Goal: Task Accomplishment & Management: Manage account settings

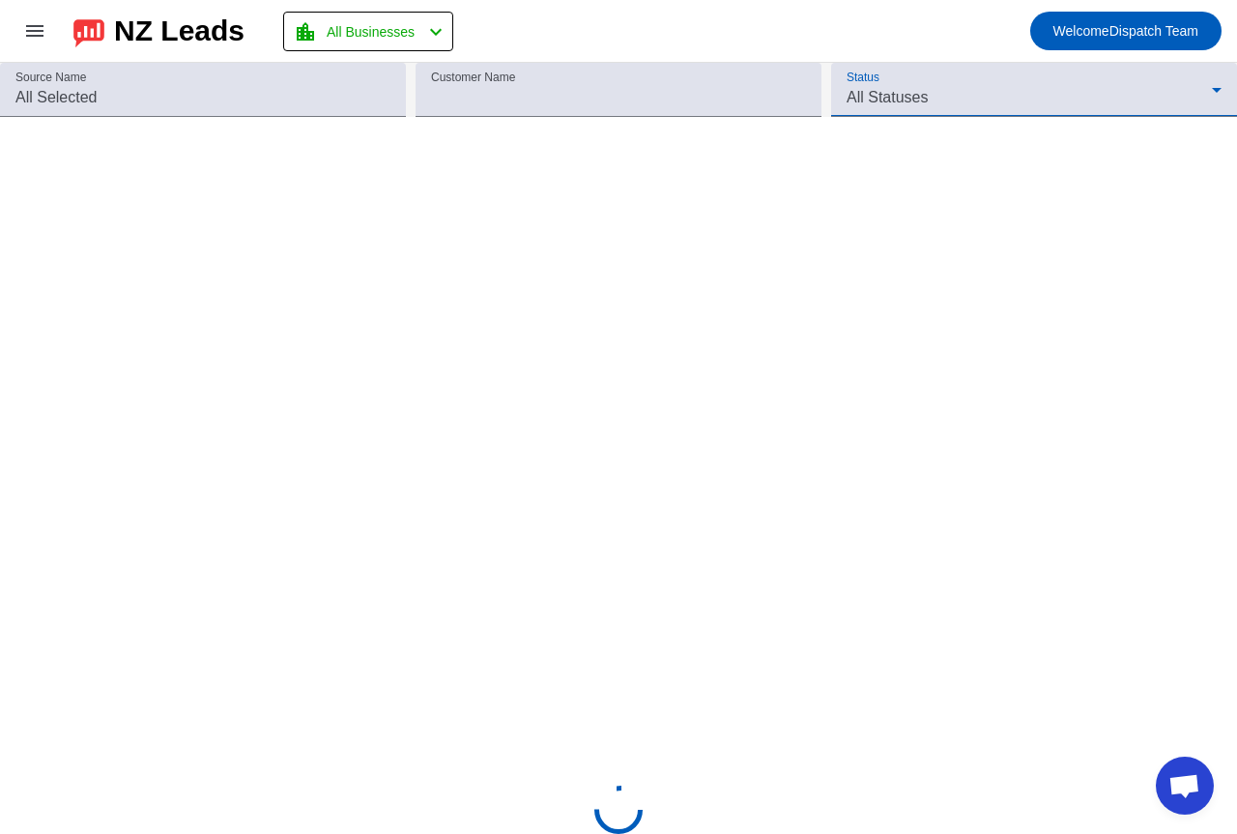
click at [868, 94] on span "All Statuses" at bounding box center [887, 97] width 81 height 16
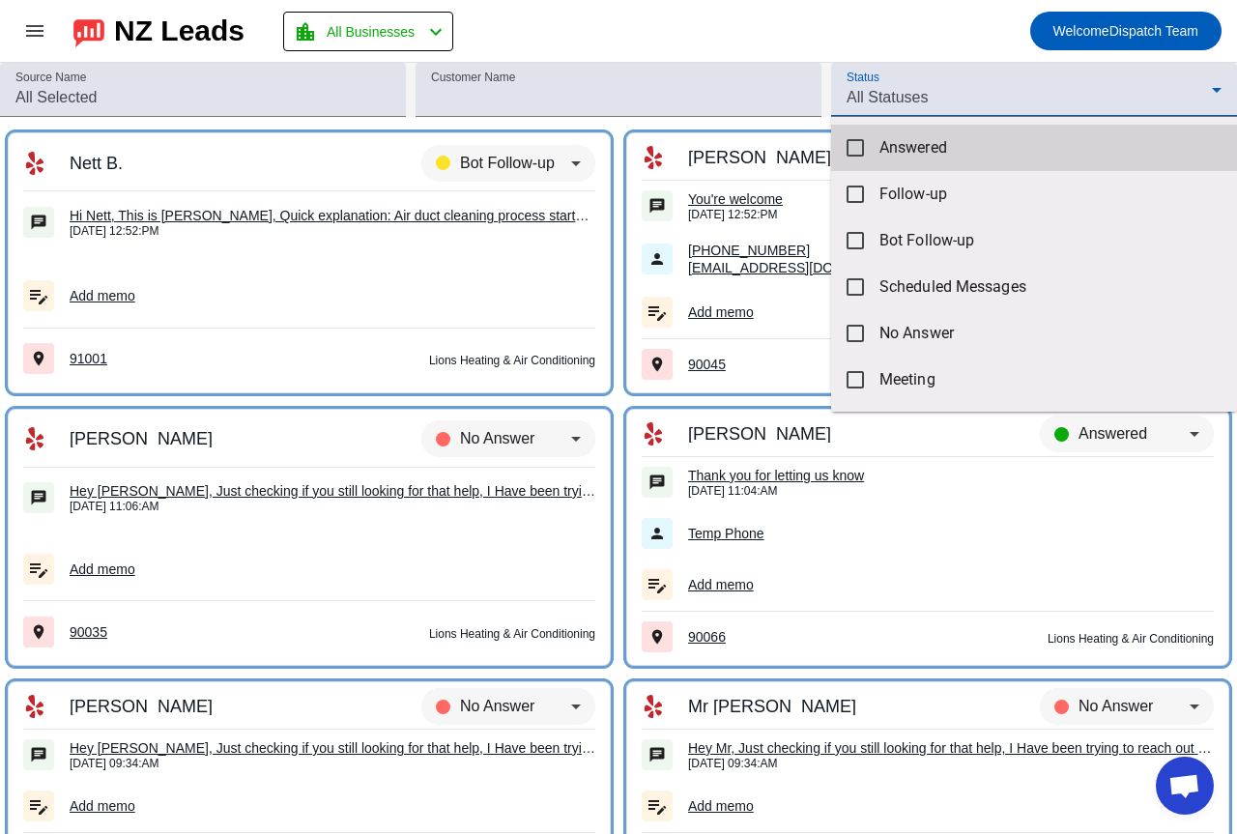
click at [892, 145] on span "Answered" at bounding box center [1050, 147] width 342 height 19
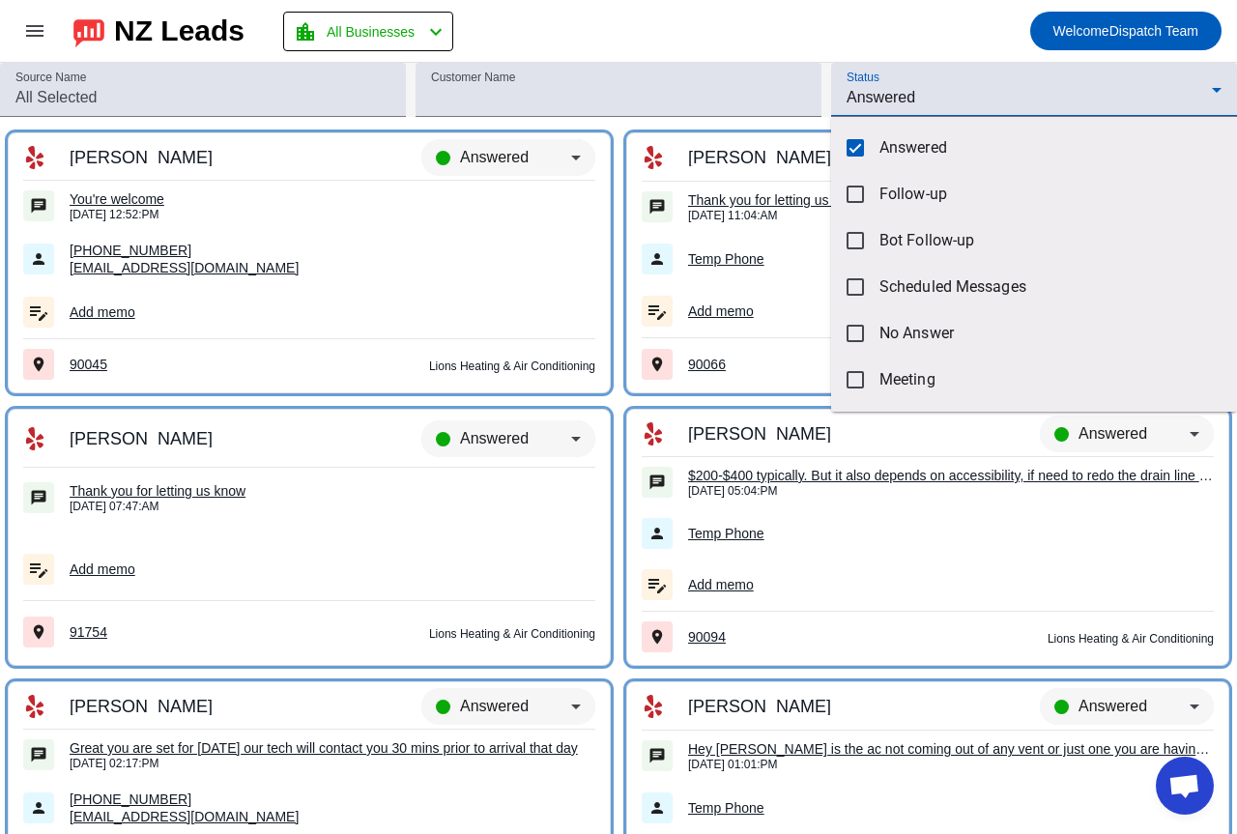
click at [951, 81] on div at bounding box center [618, 417] width 1237 height 834
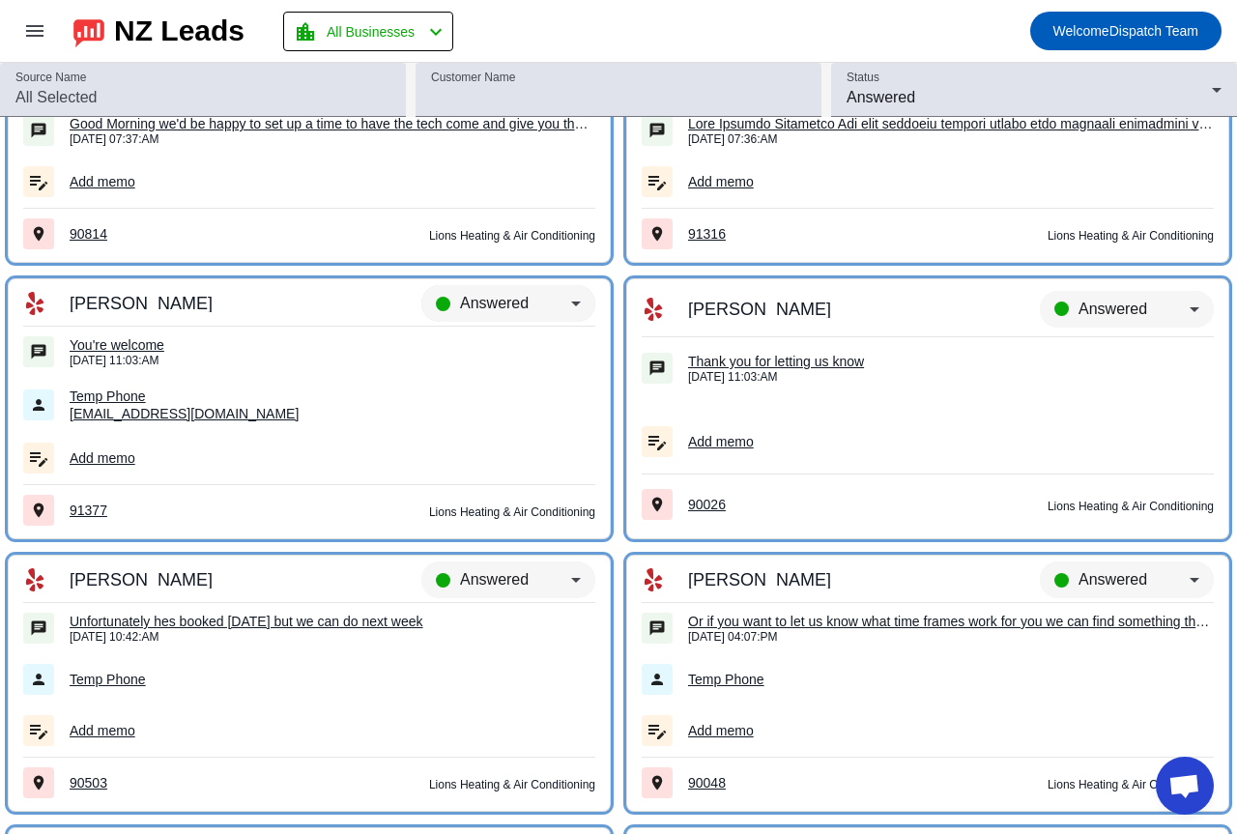
scroll to position [15394, 0]
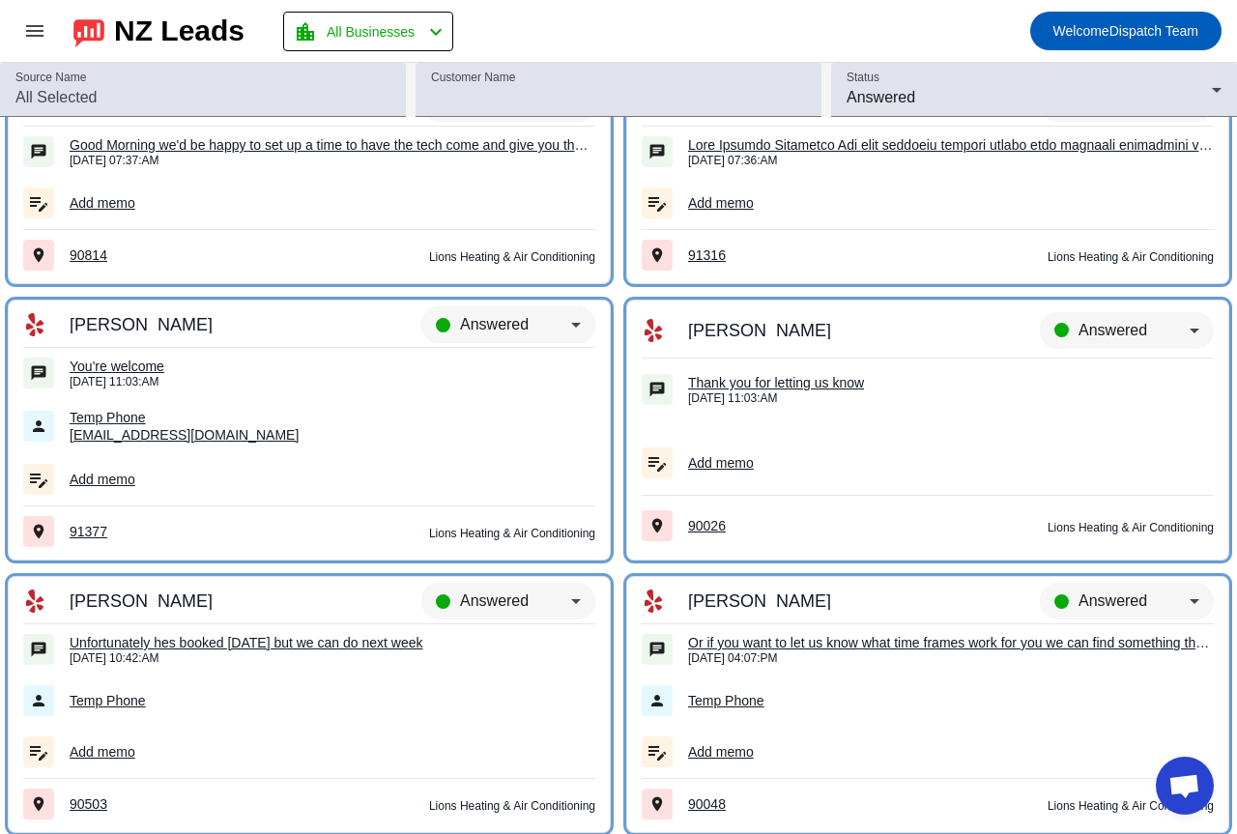
click at [485, 311] on div "Answered" at bounding box center [508, 333] width 174 height 54
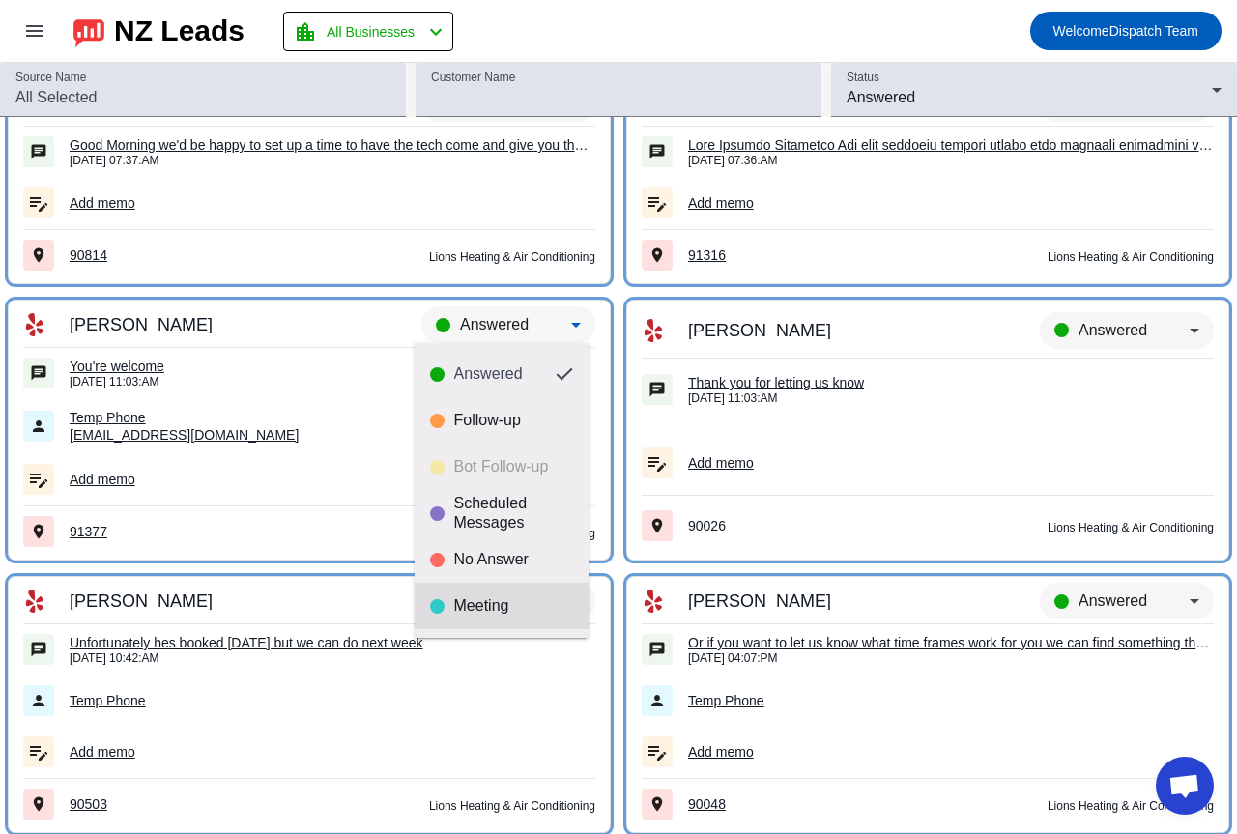
click at [483, 592] on mat-option "Meeting" at bounding box center [502, 606] width 174 height 46
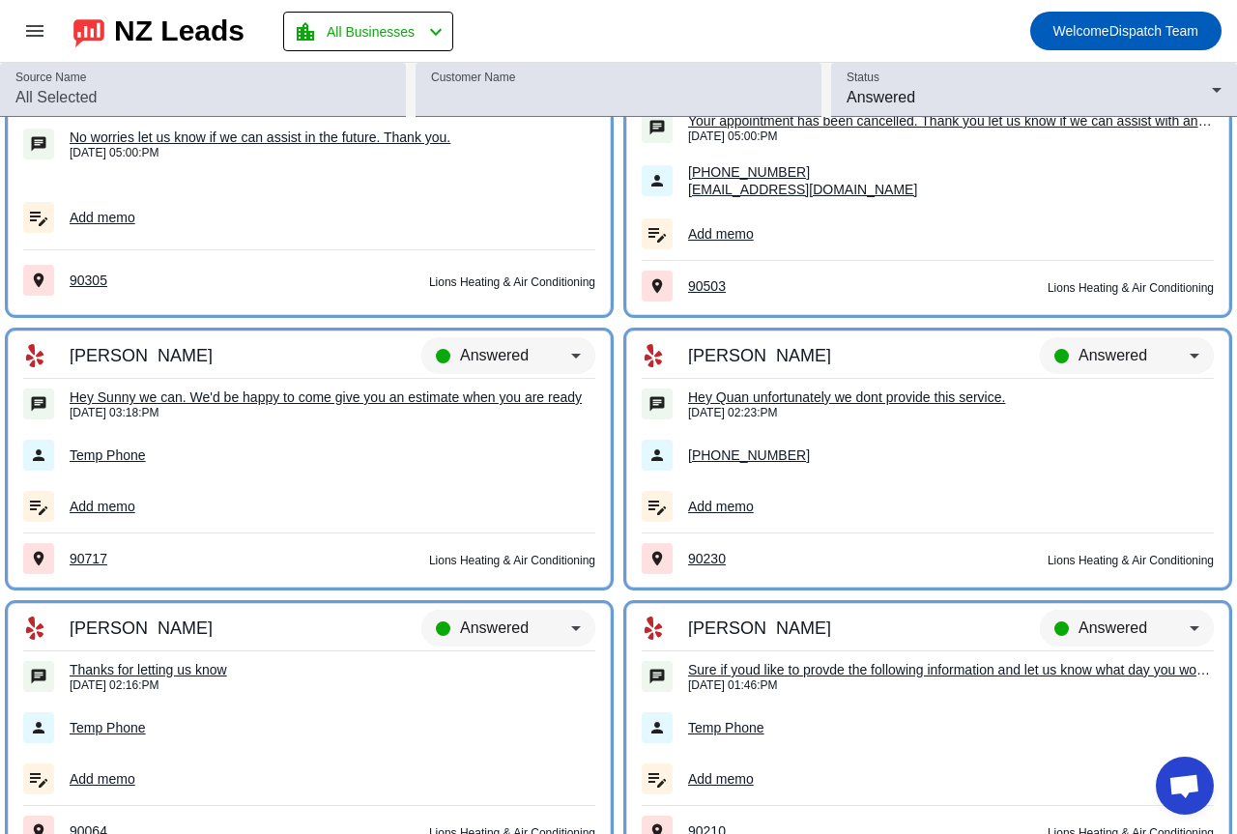
scroll to position [13461, 0]
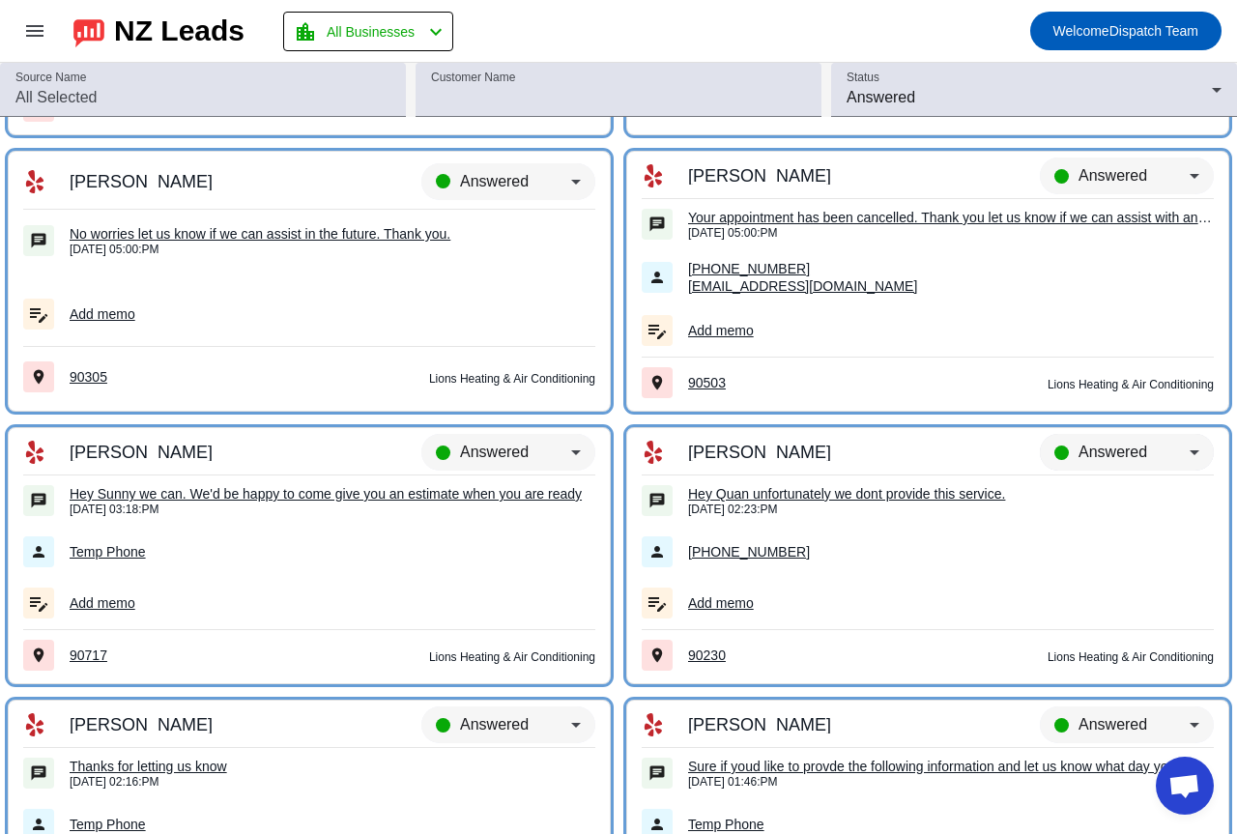
click at [1056, 451] on div "Answered" at bounding box center [1126, 452] width 145 height 23
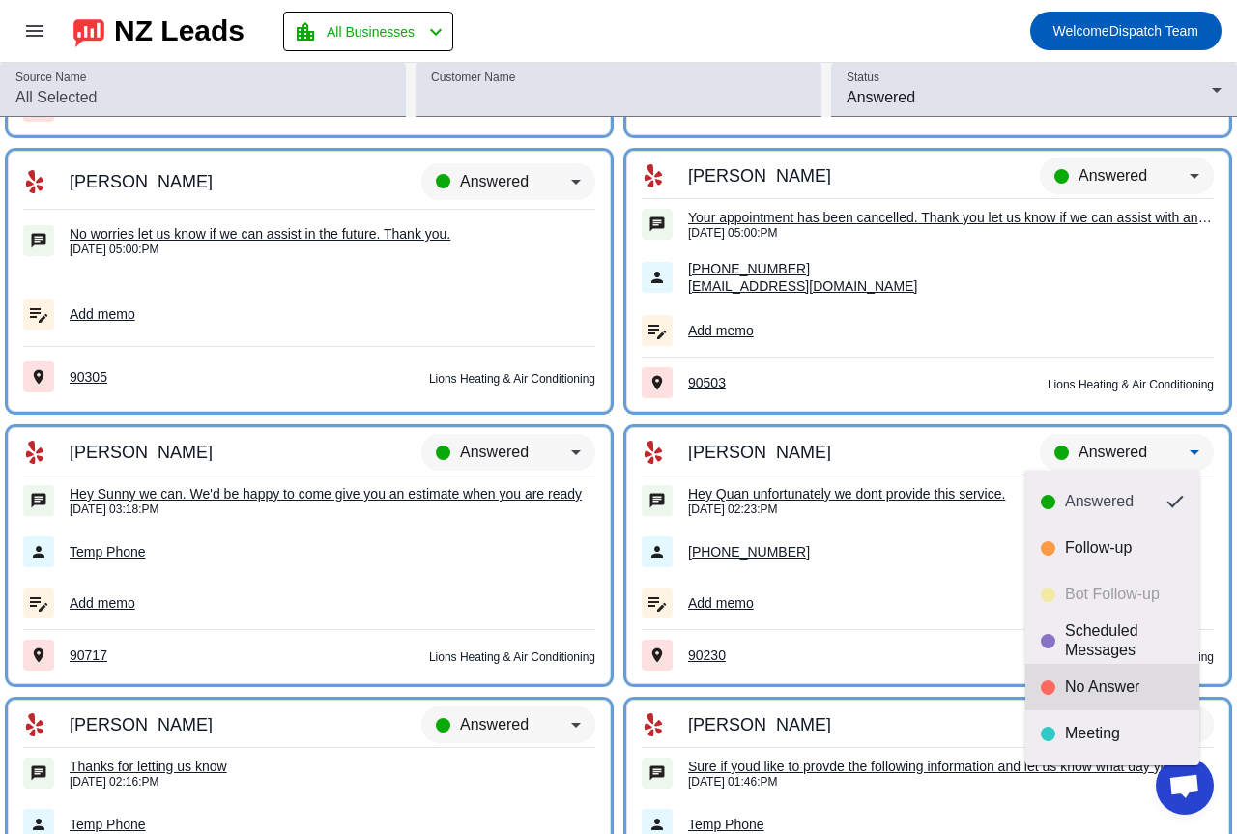
scroll to position [45, 0]
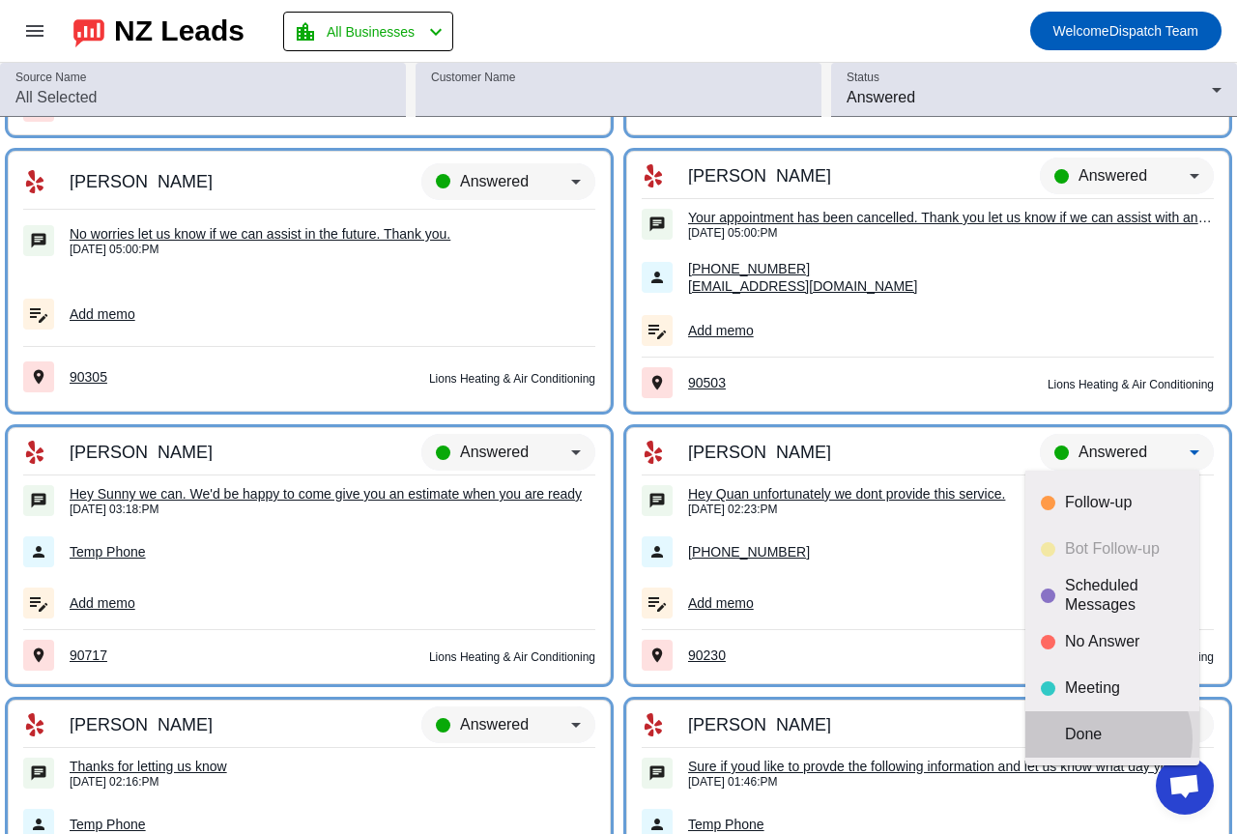
click at [1107, 739] on div "Done" at bounding box center [1124, 734] width 119 height 19
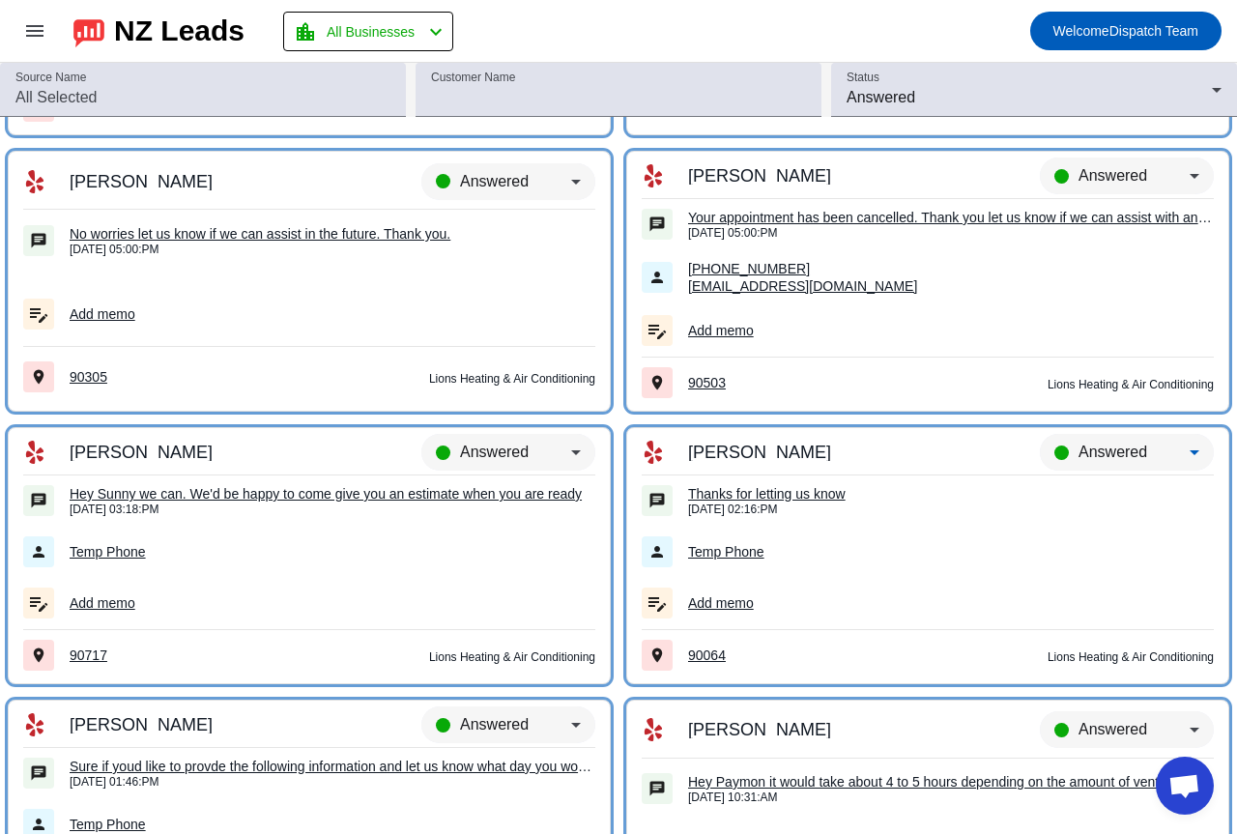
click at [1143, 446] on div "Answered" at bounding box center [1134, 452] width 111 height 23
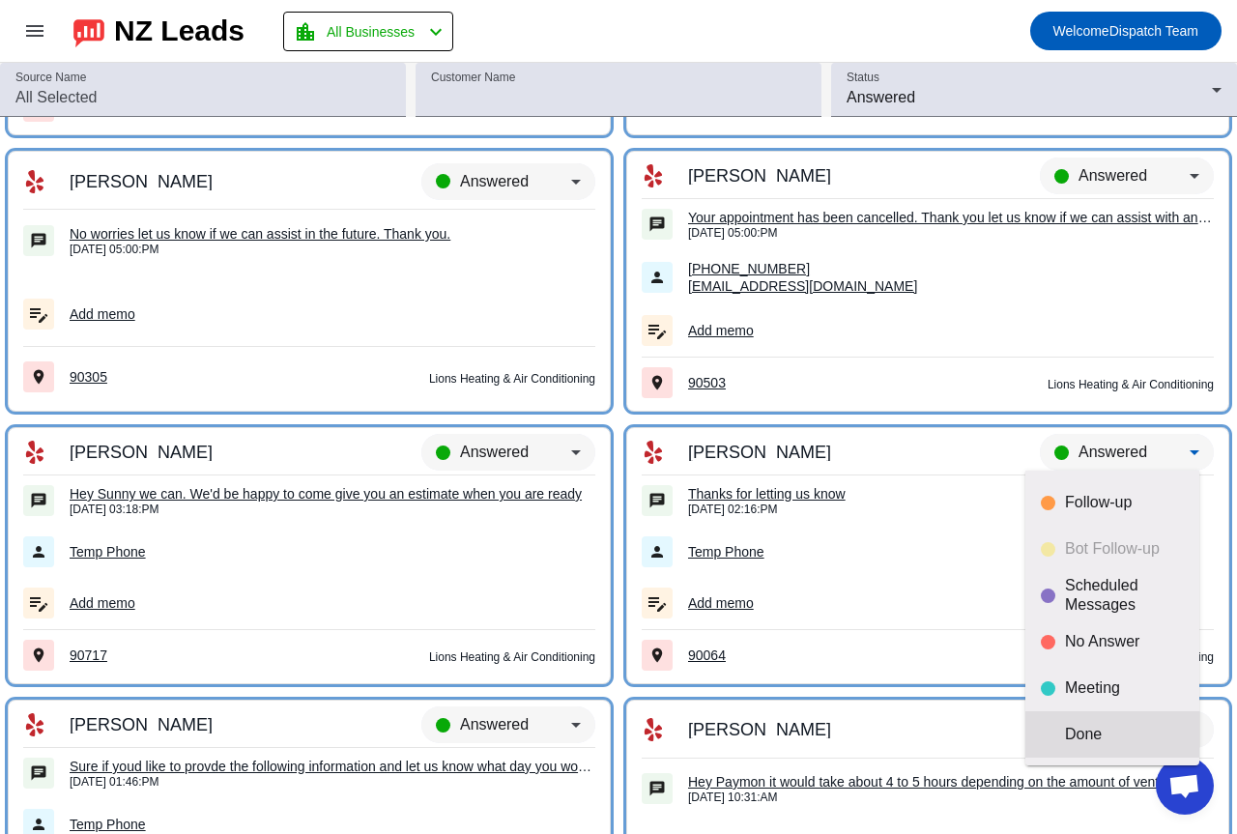
click at [1089, 717] on mat-option "Done" at bounding box center [1112, 734] width 174 height 46
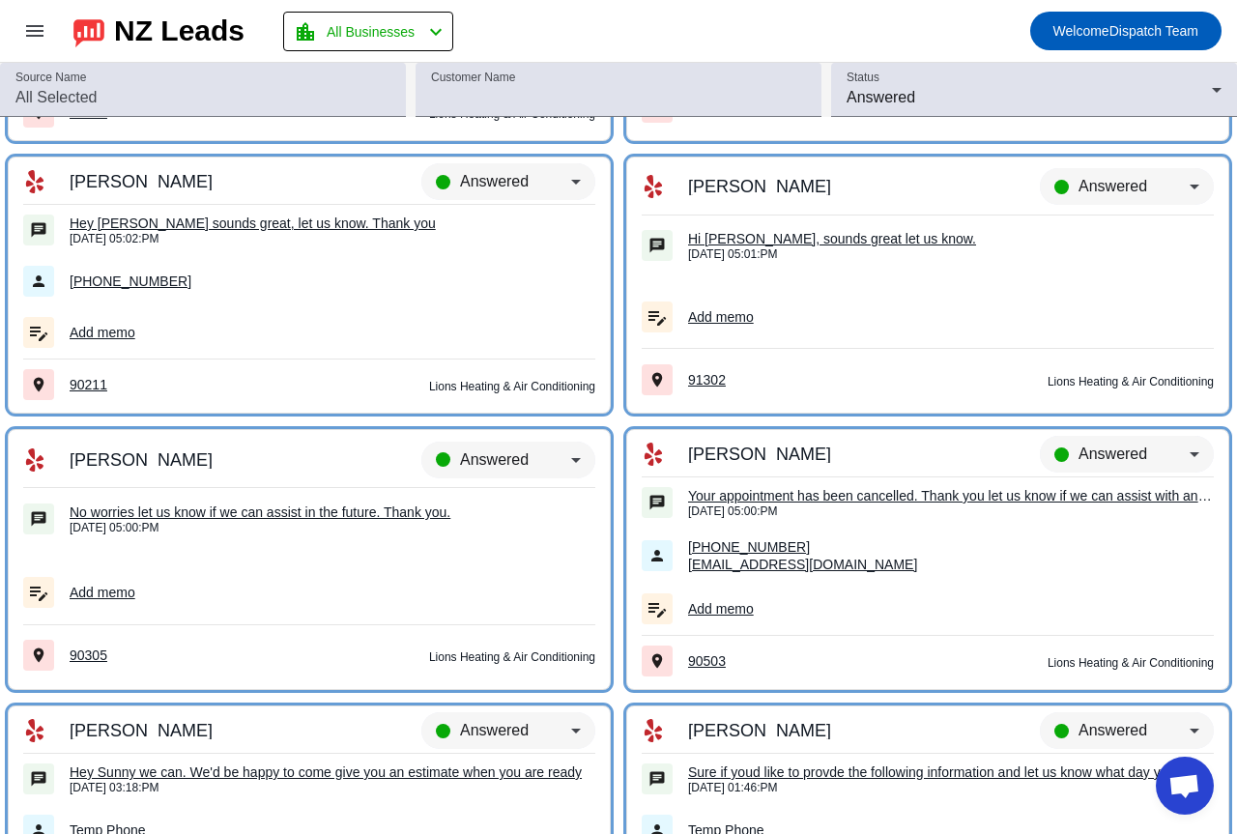
scroll to position [13171, 0]
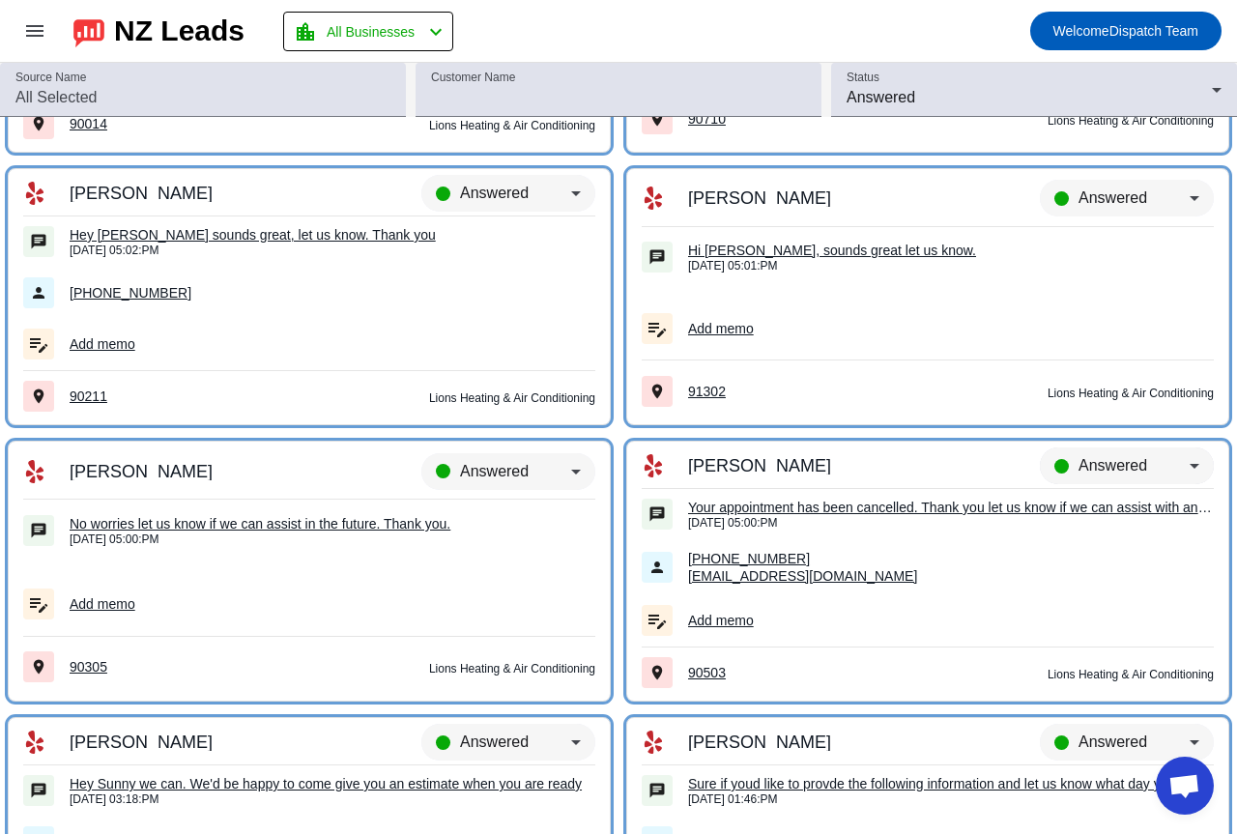
click at [1099, 455] on div "Answered" at bounding box center [1134, 465] width 111 height 23
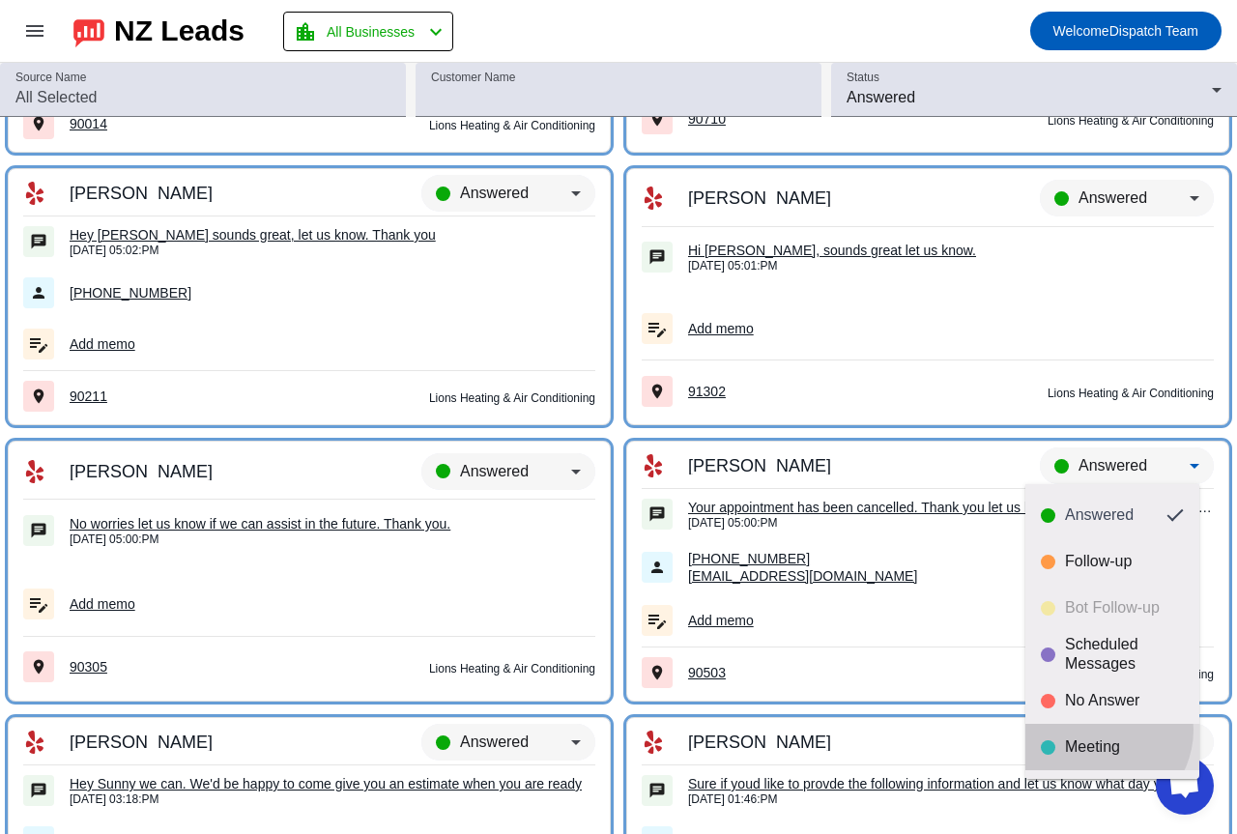
click at [1098, 730] on mat-option "Meeting" at bounding box center [1112, 747] width 174 height 46
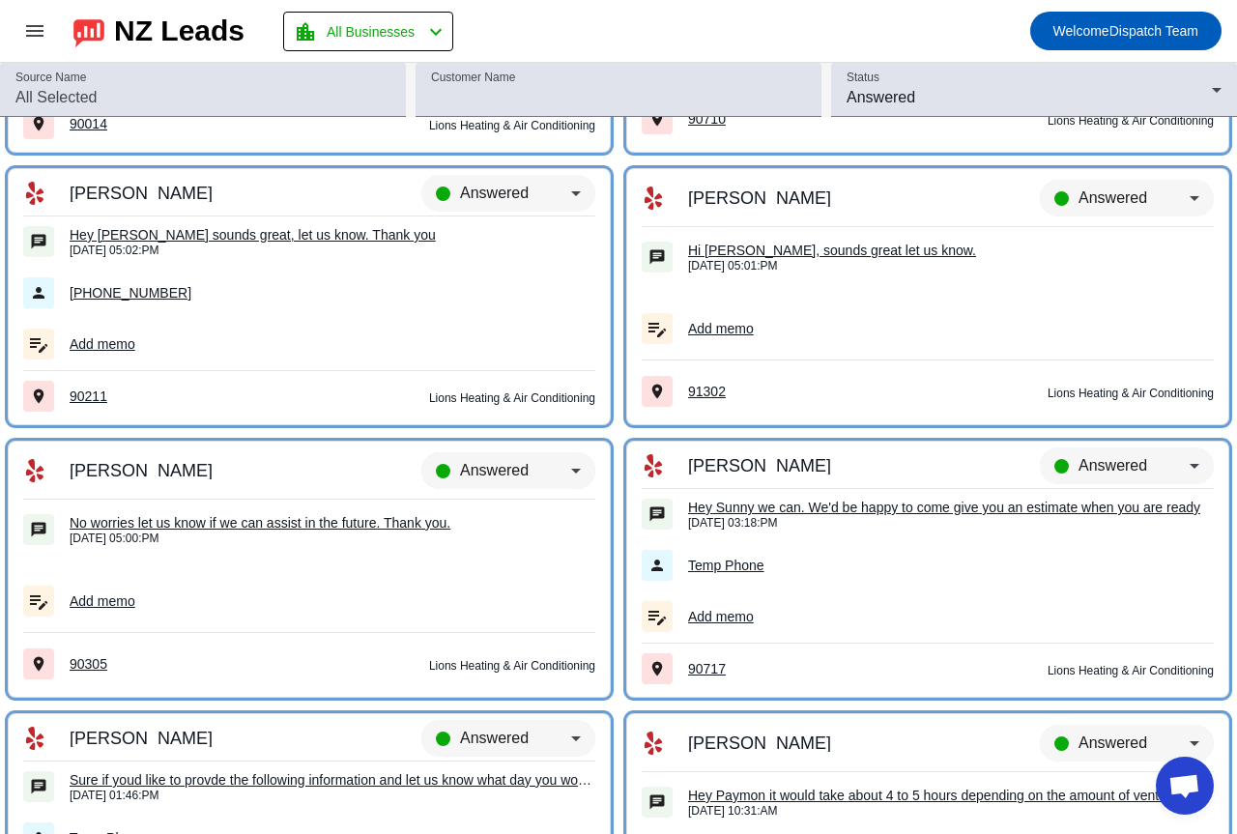
click at [519, 471] on span "Answered" at bounding box center [494, 470] width 69 height 16
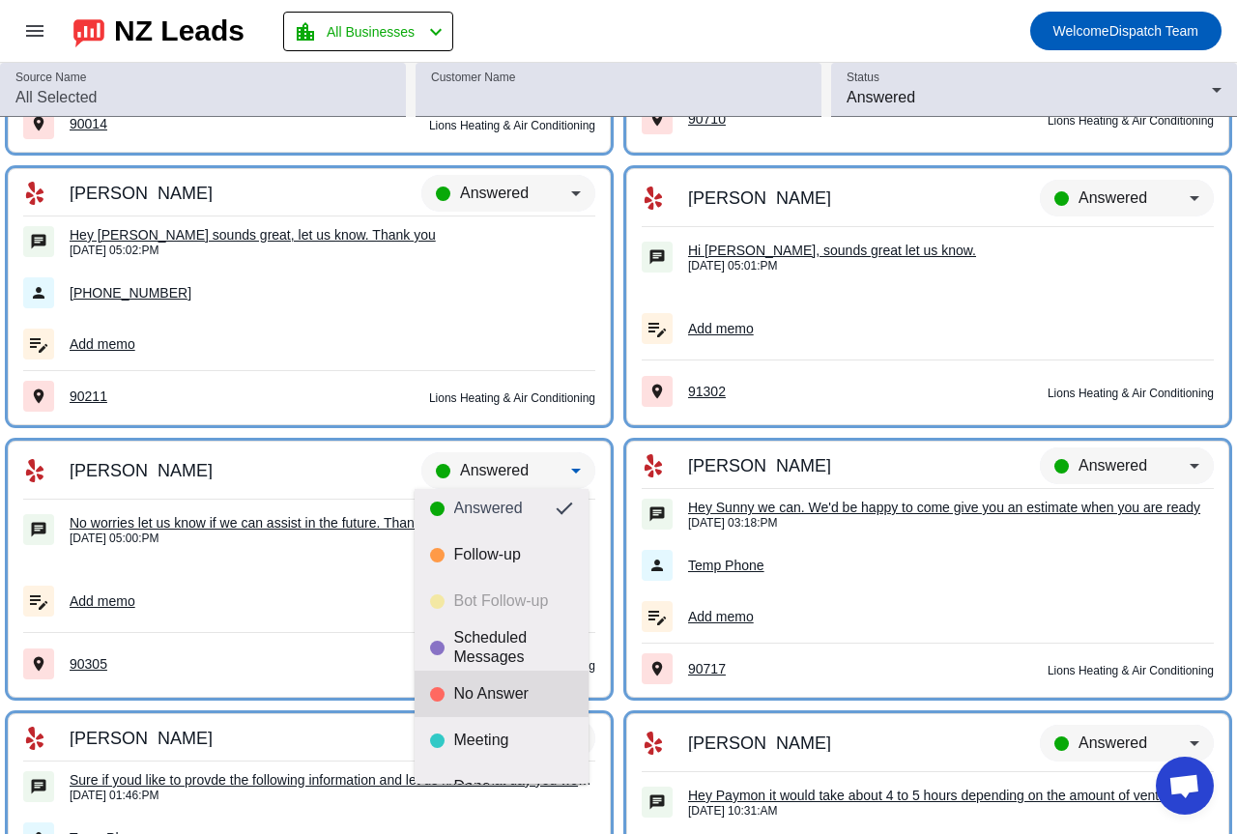
scroll to position [45, 0]
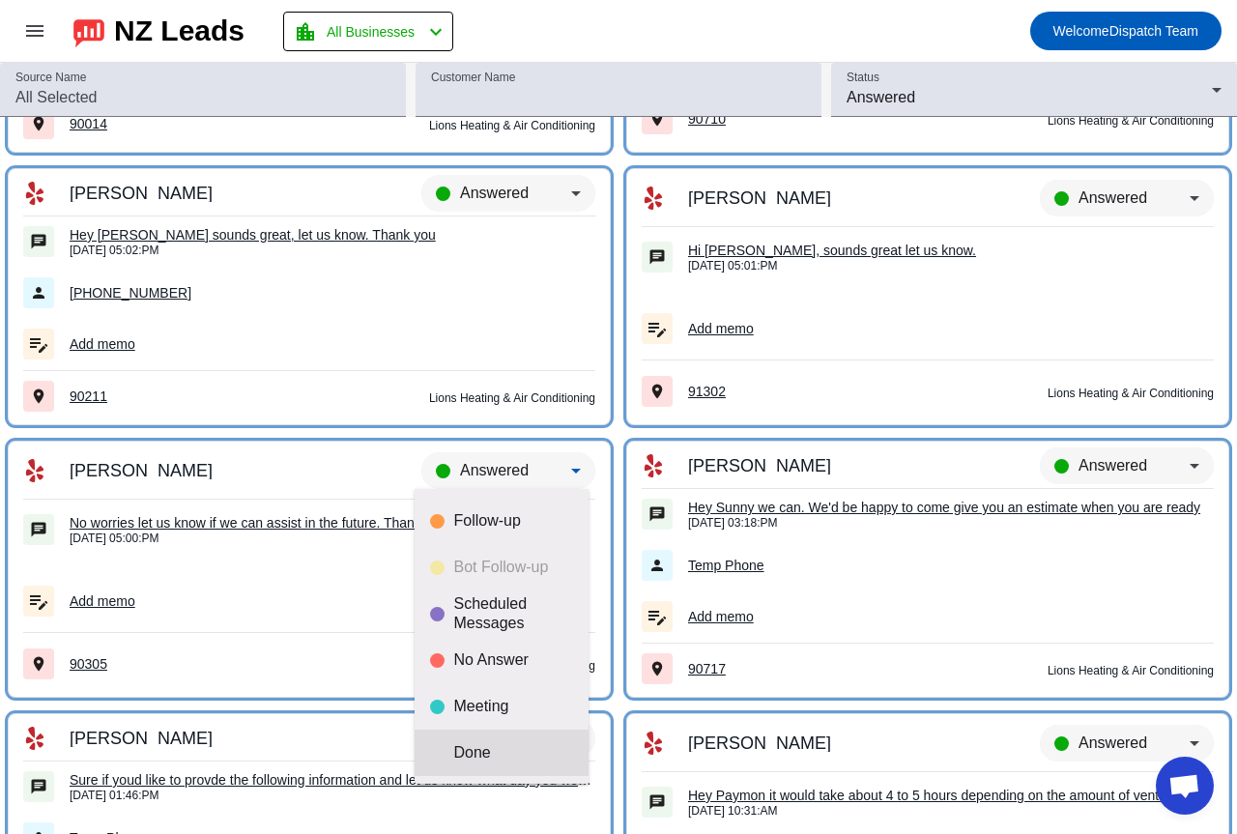
click at [503, 733] on mat-option "Done" at bounding box center [502, 753] width 174 height 46
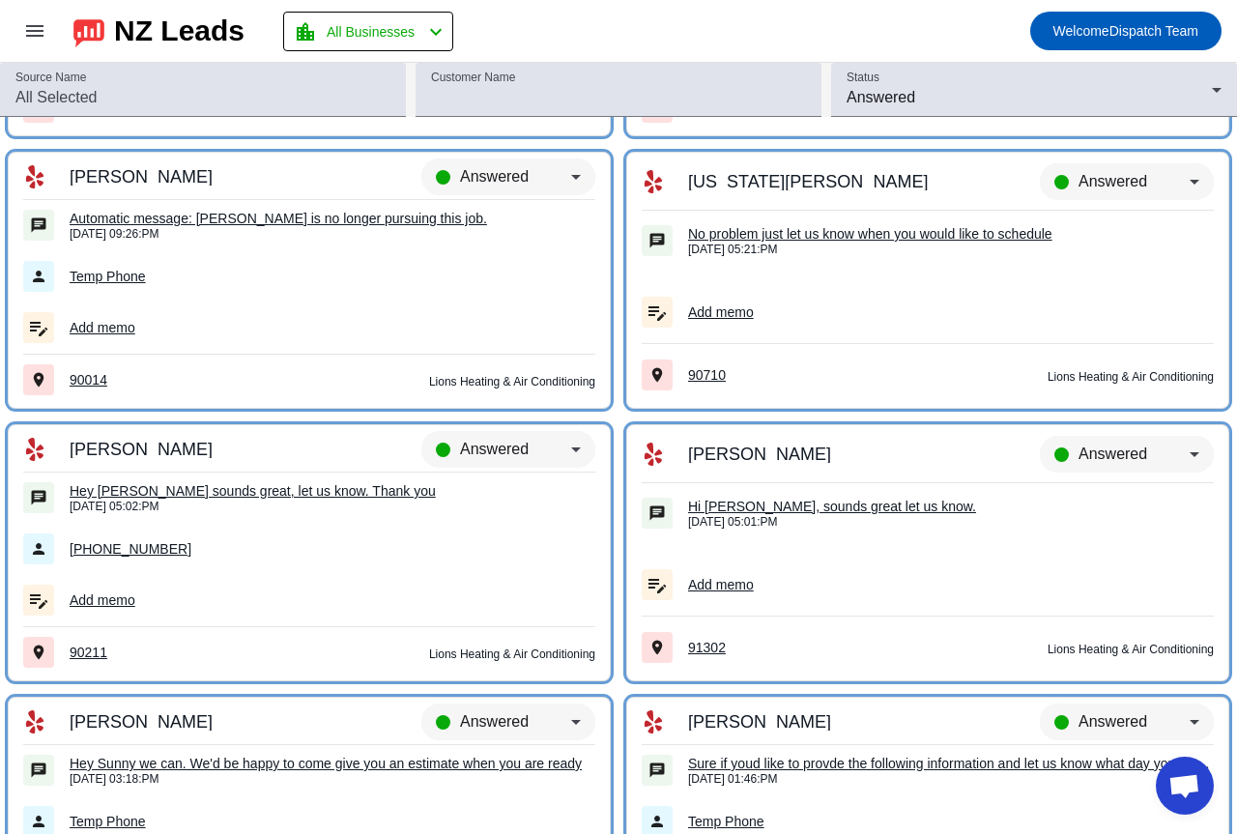
scroll to position [12881, 0]
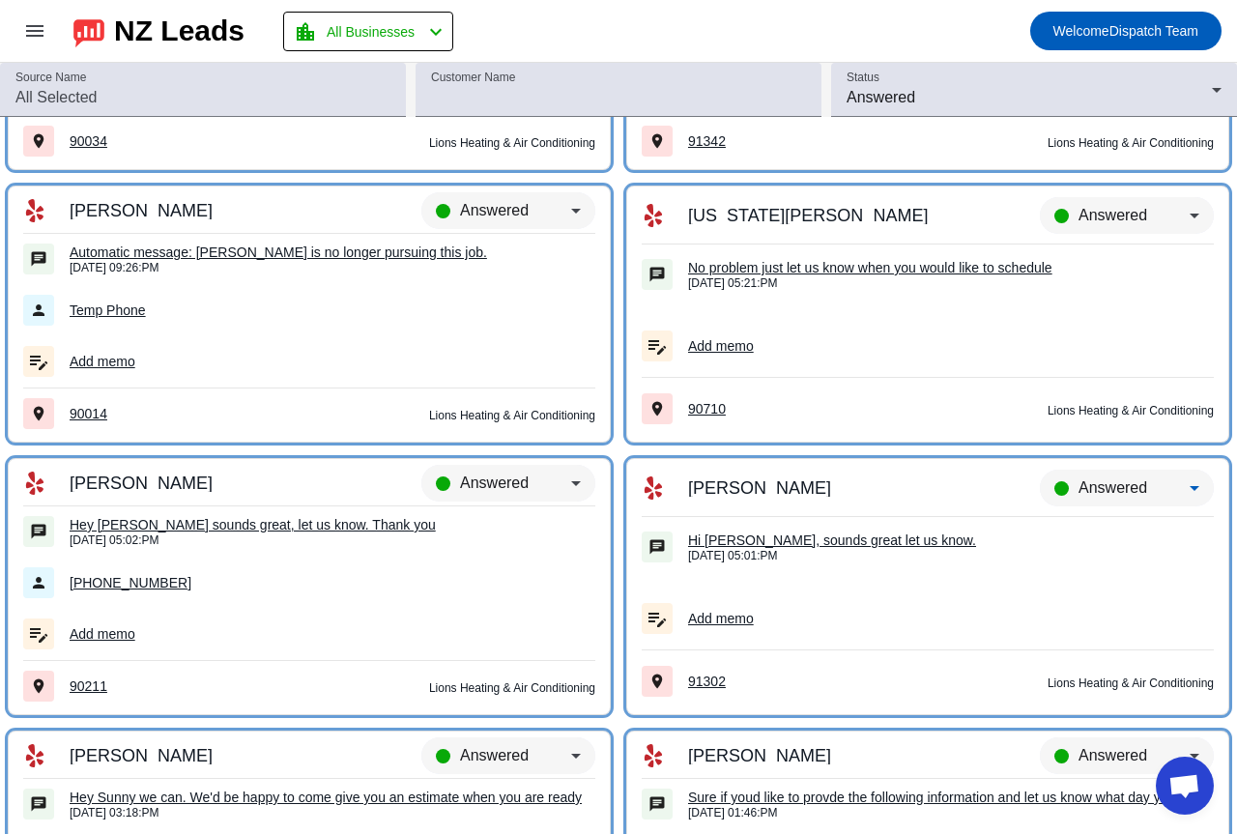
click at [1108, 489] on span "Answered" at bounding box center [1113, 487] width 69 height 16
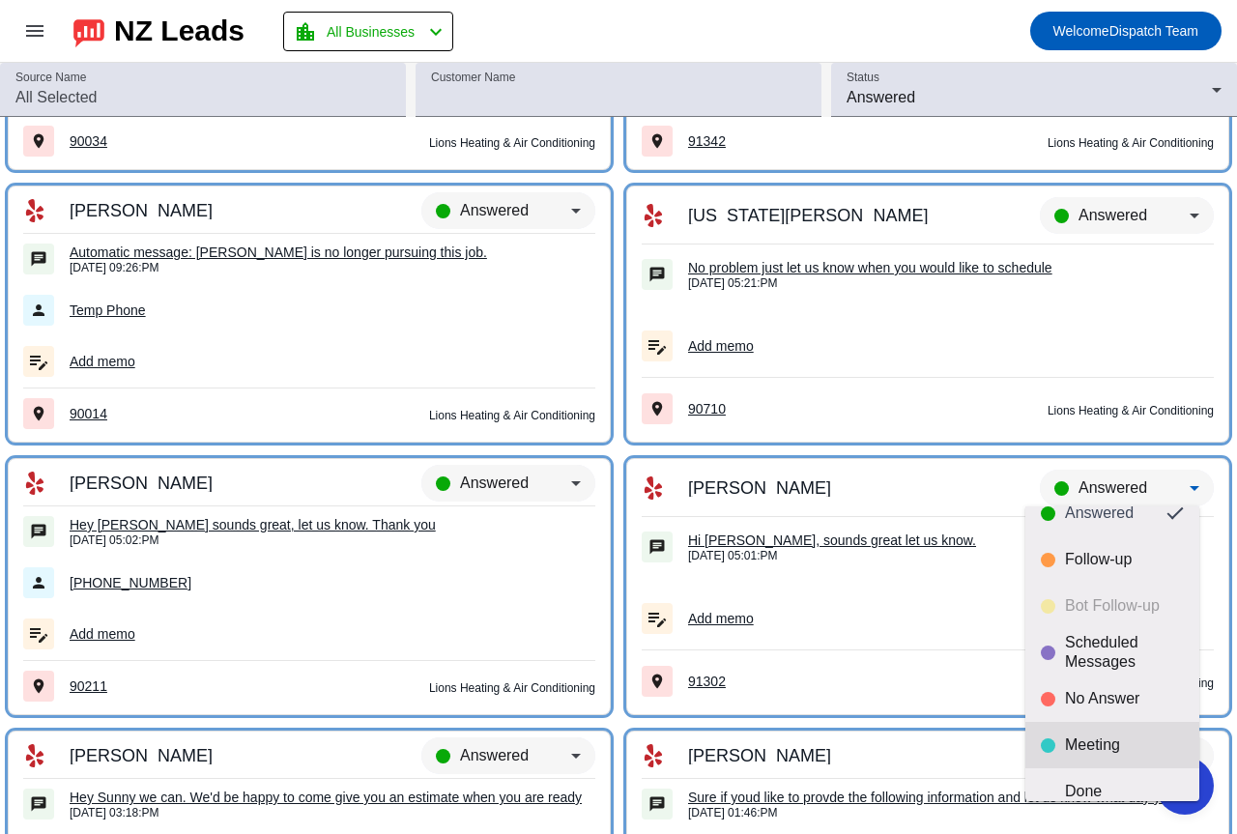
scroll to position [45, 0]
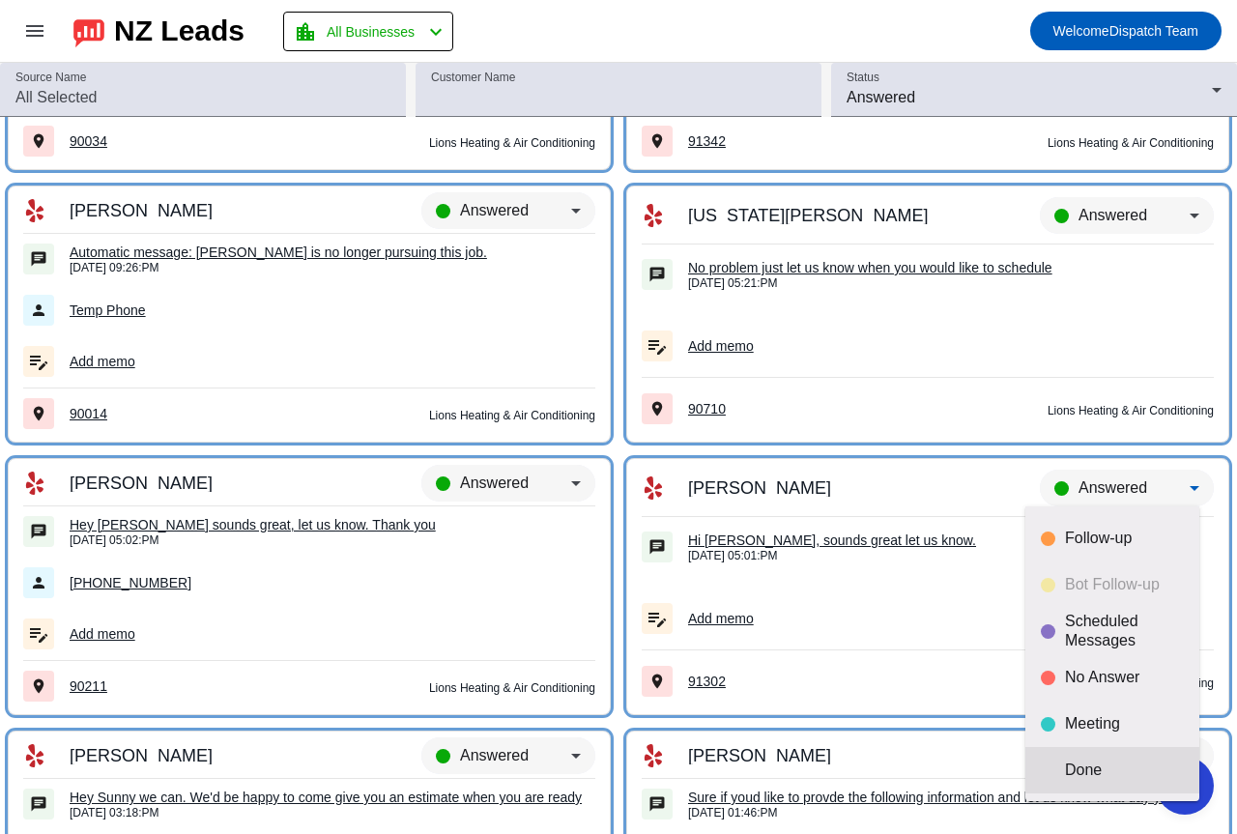
click at [1079, 777] on div "Done" at bounding box center [1124, 770] width 119 height 19
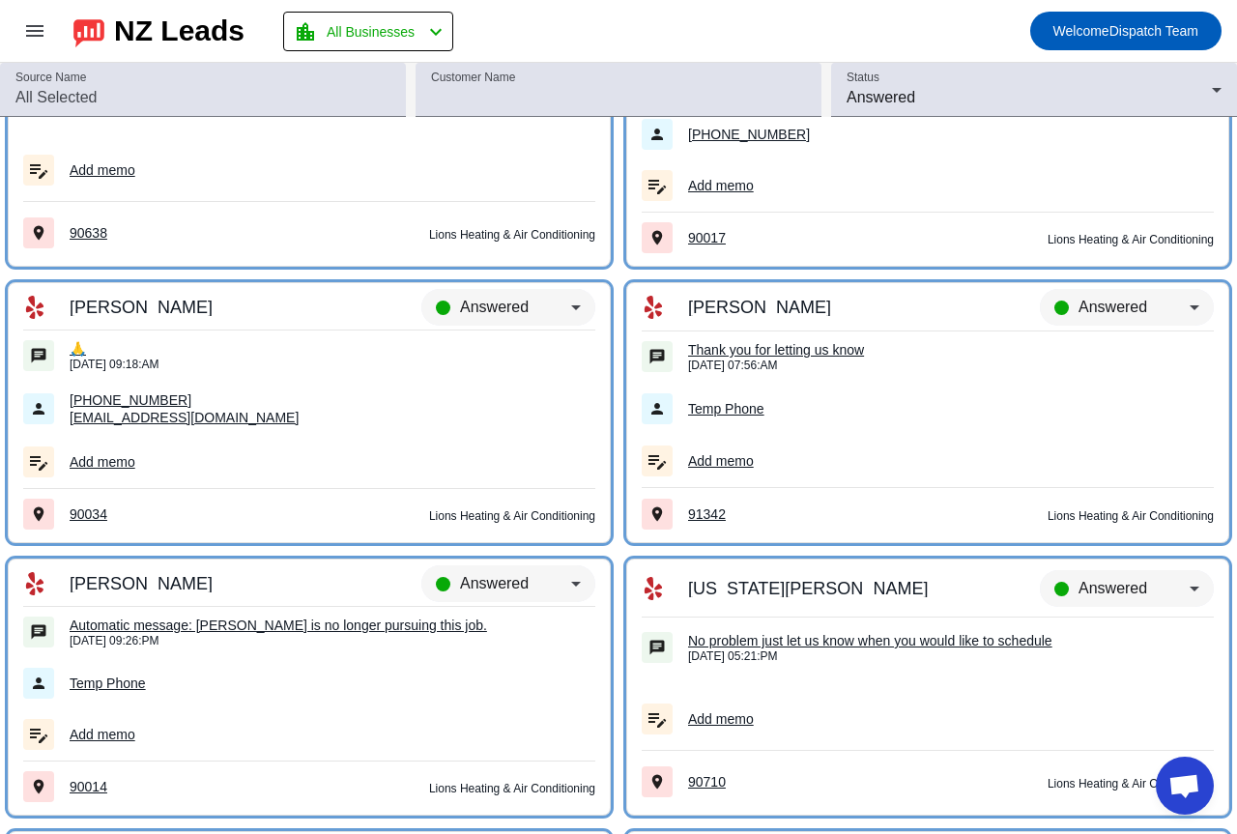
scroll to position [12495, 0]
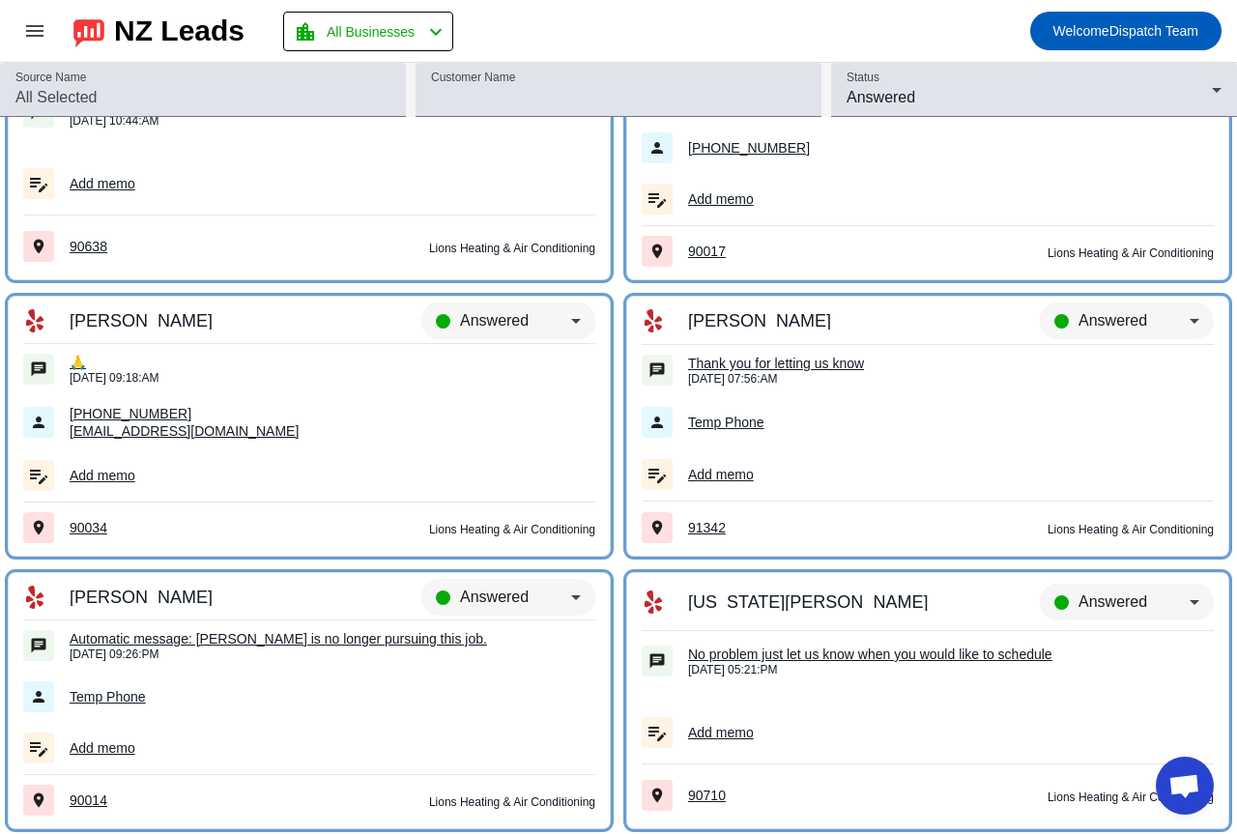
click at [460, 311] on div "Answered" at bounding box center [515, 320] width 111 height 23
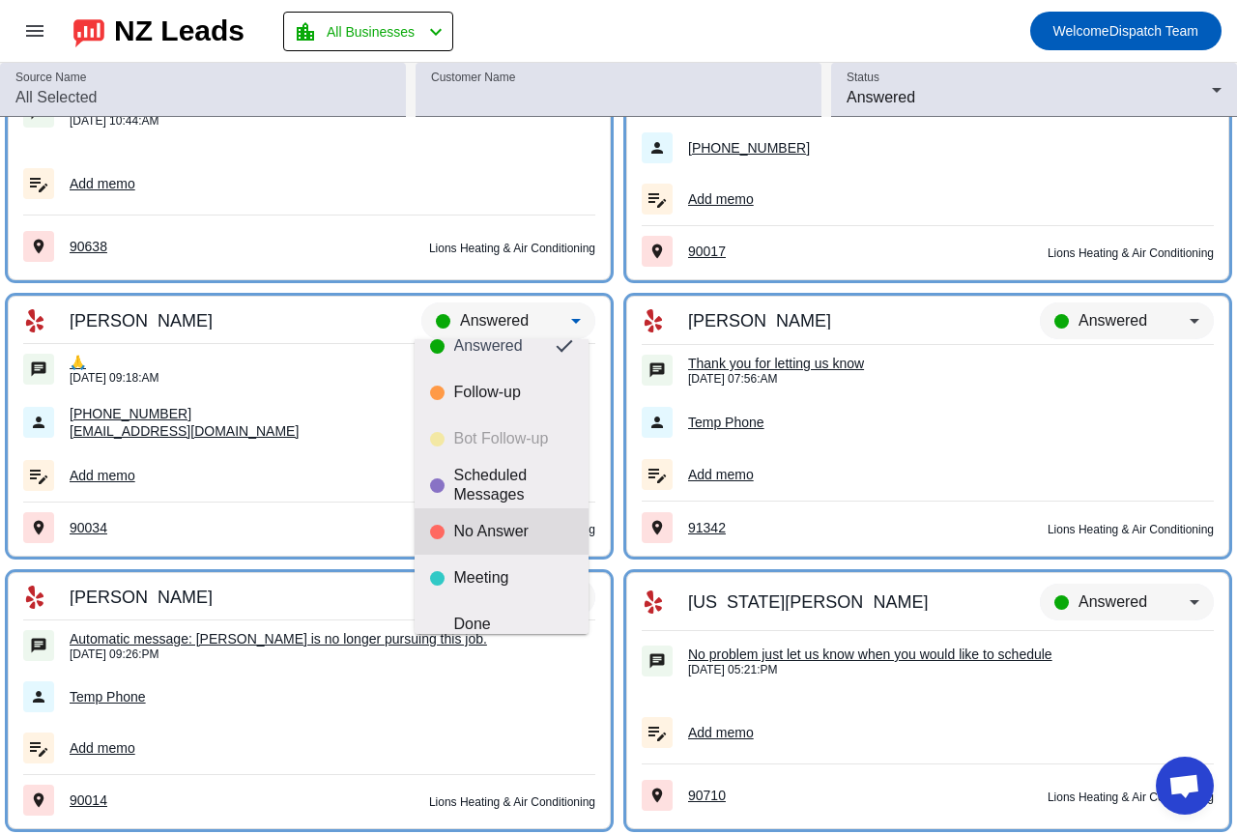
scroll to position [45, 0]
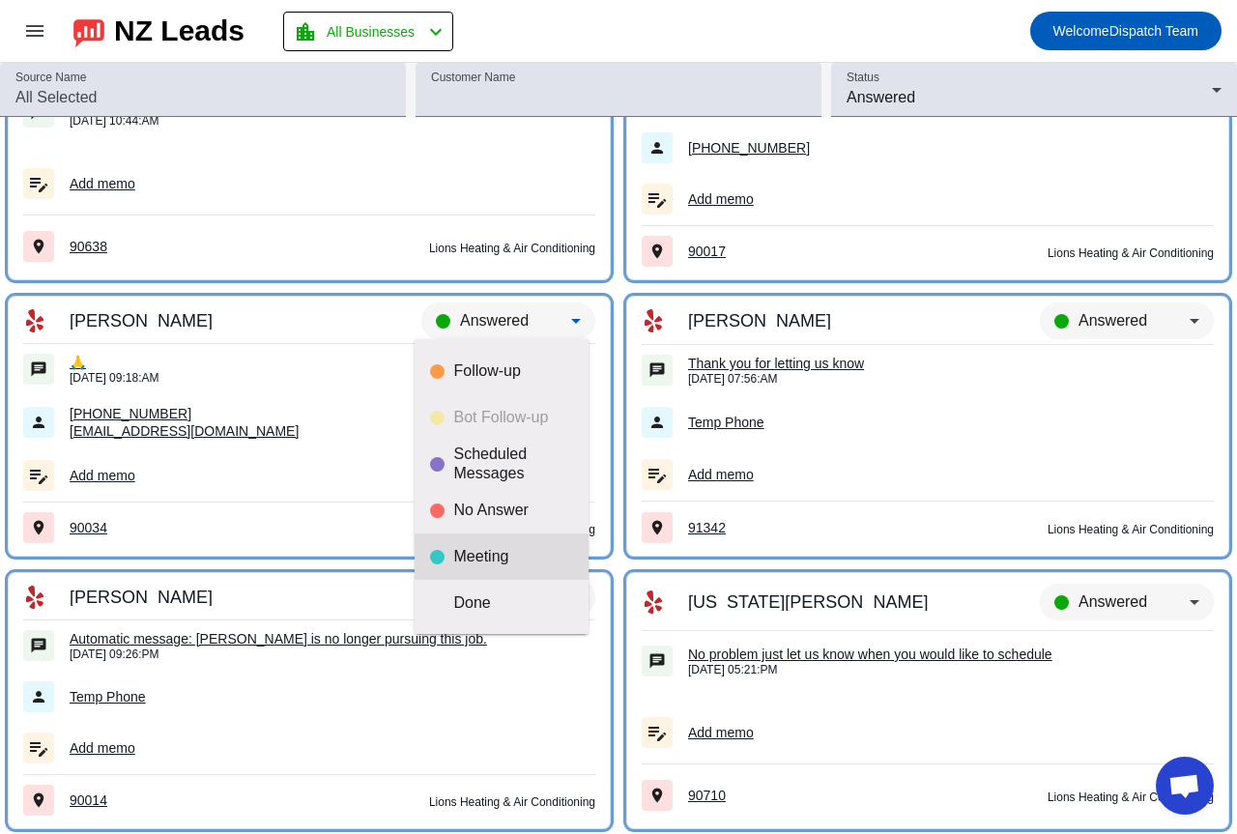
click at [480, 544] on mat-option "Meeting" at bounding box center [502, 556] width 174 height 46
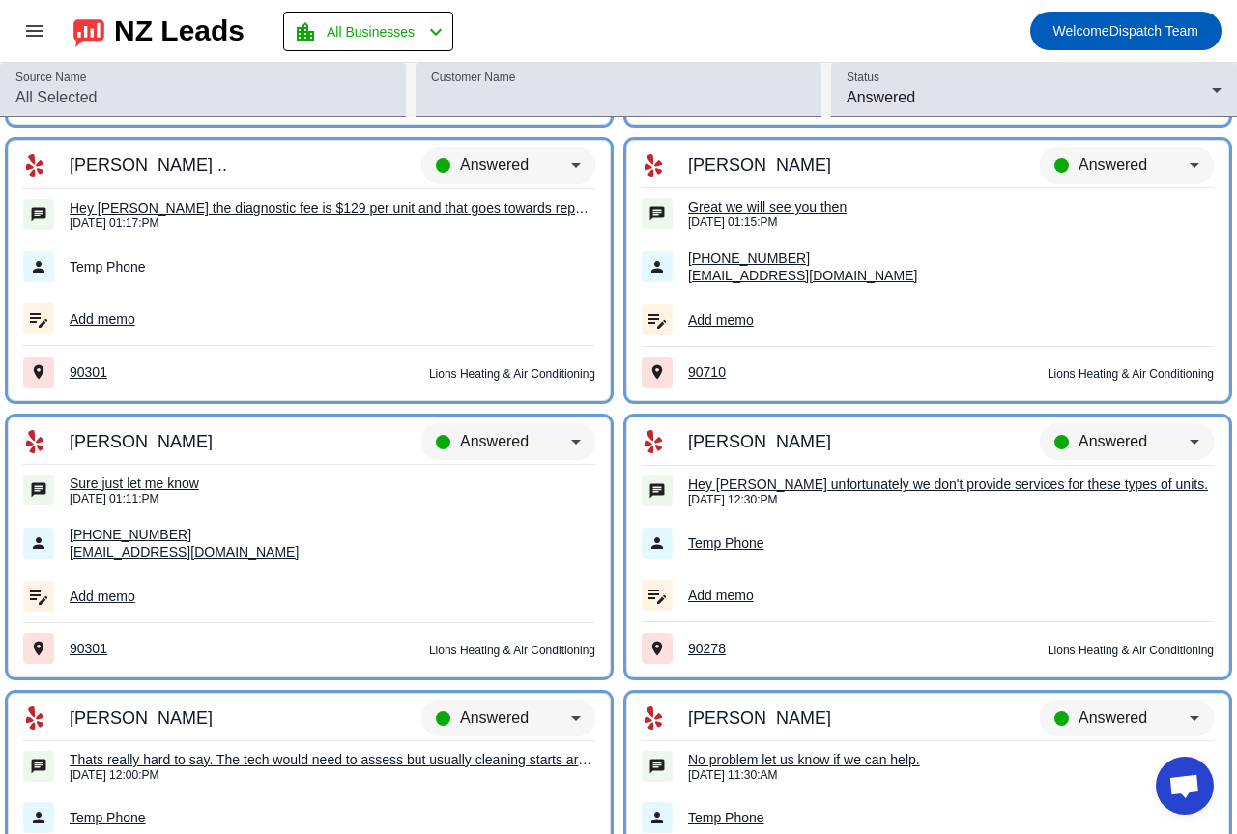
scroll to position [11528, 0]
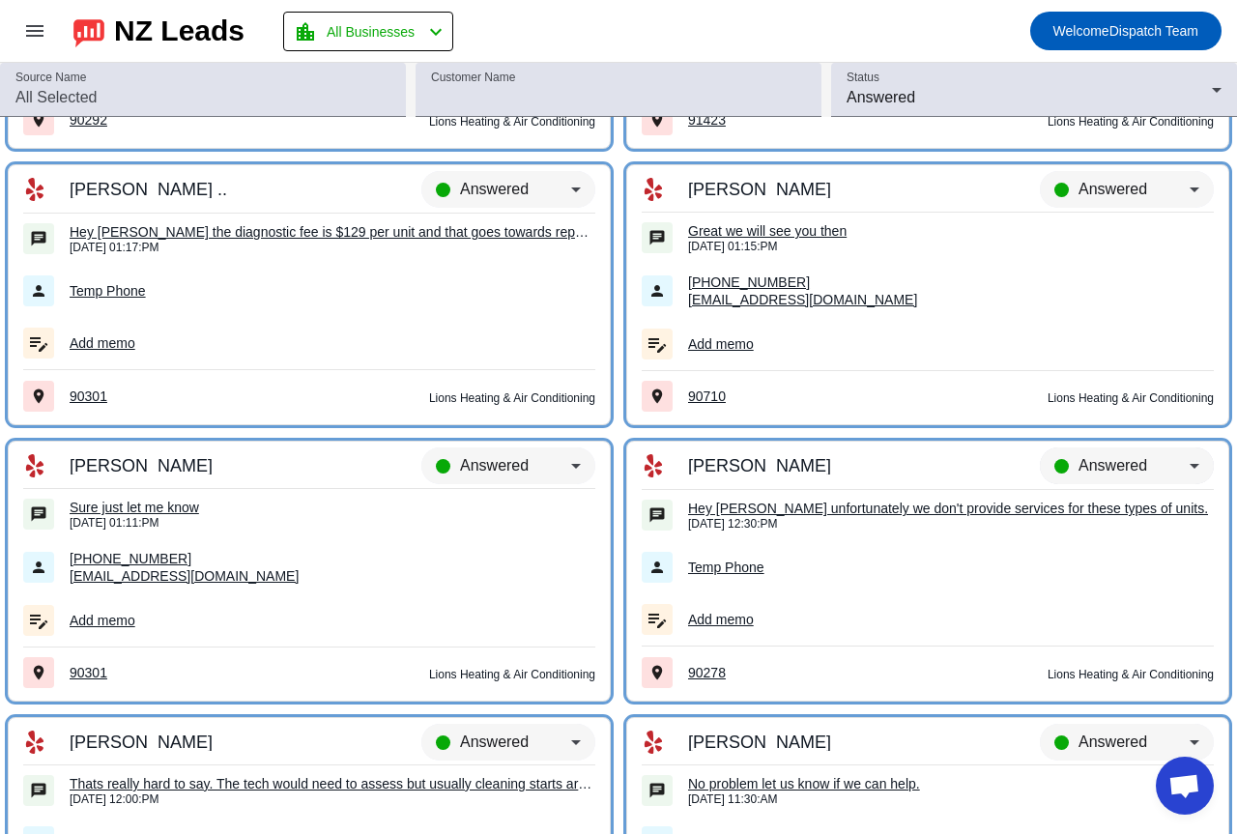
click at [1078, 451] on div "Answered" at bounding box center [1127, 474] width 174 height 54
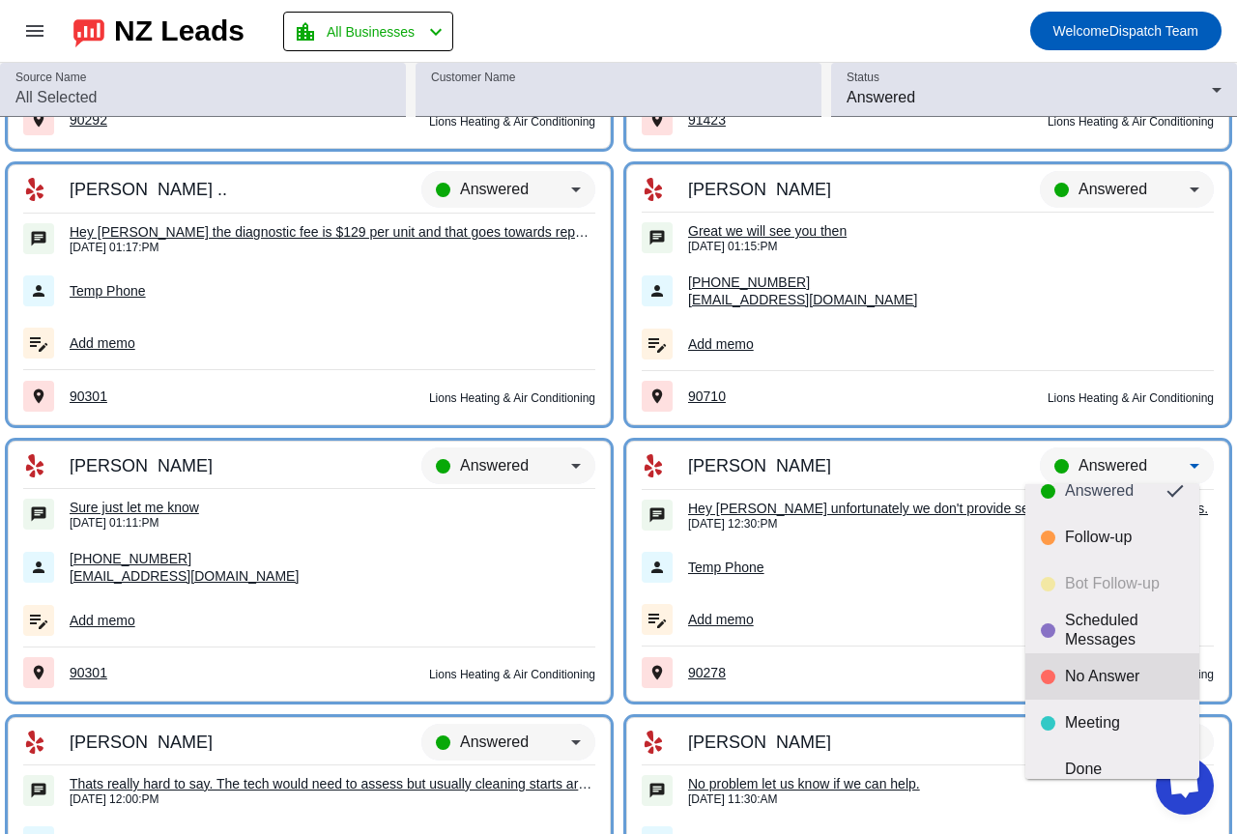
scroll to position [45, 0]
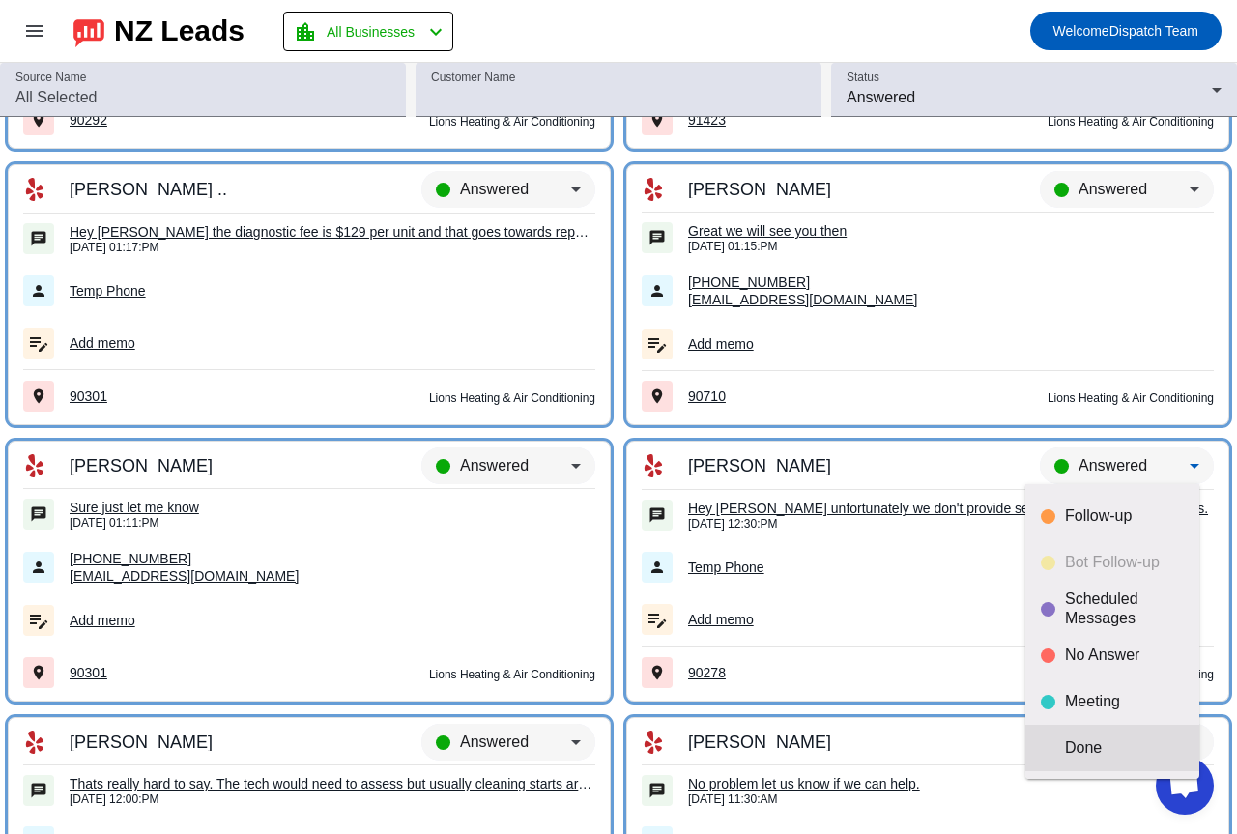
click at [1107, 747] on div "Done" at bounding box center [1124, 747] width 119 height 19
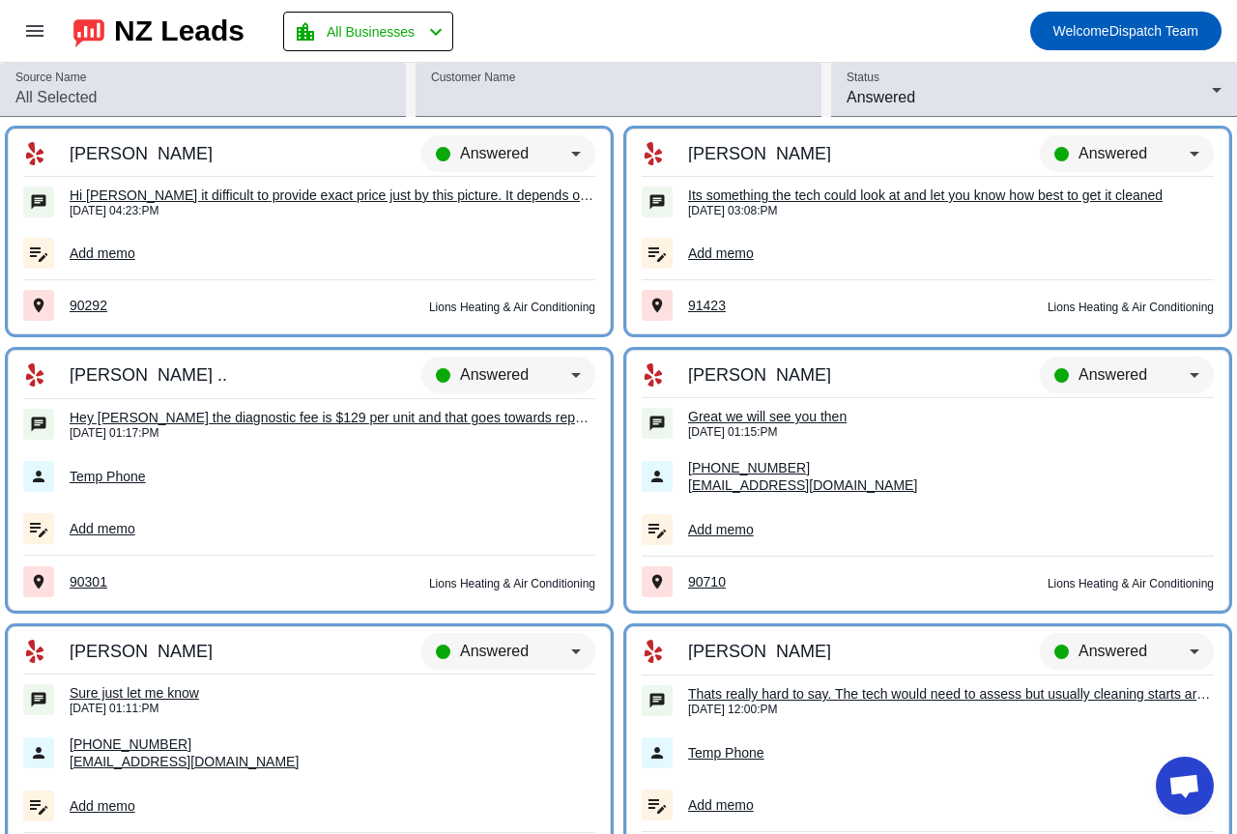
scroll to position [11335, 0]
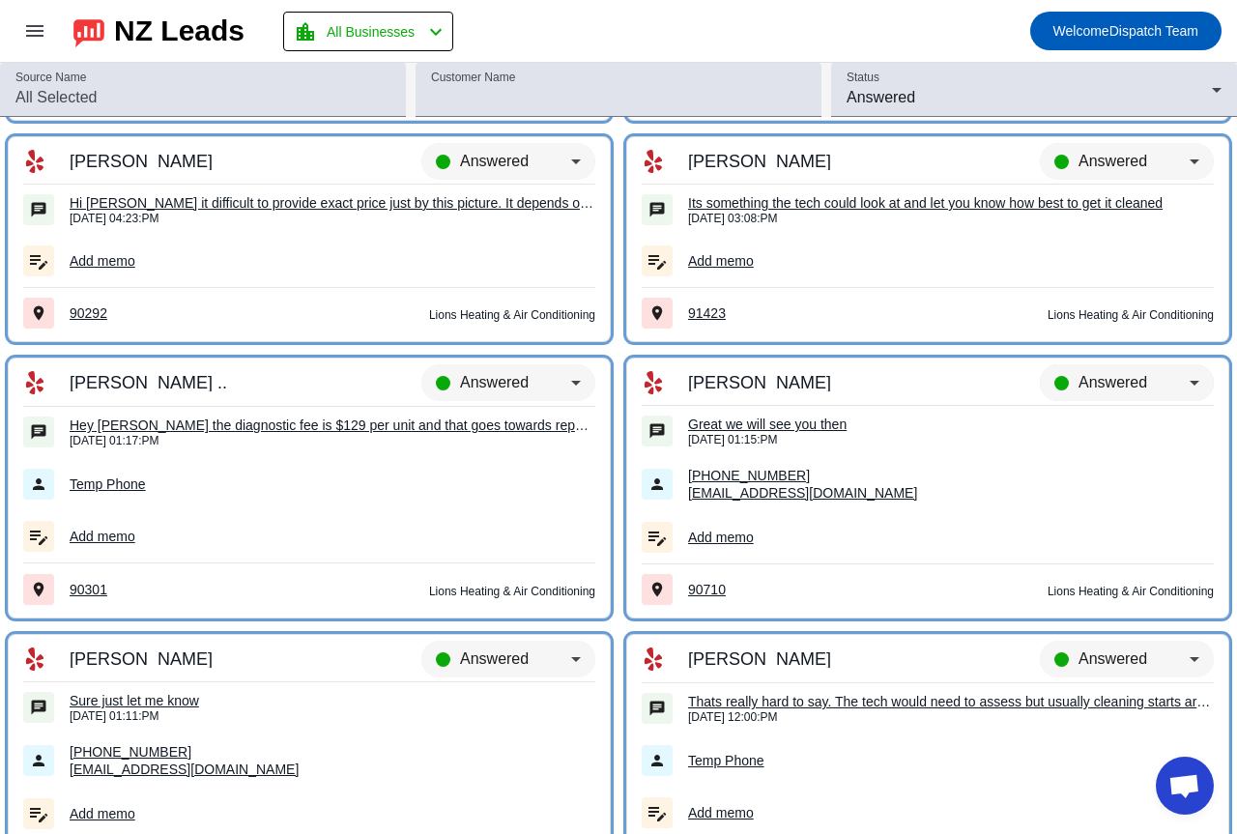
click at [1132, 382] on span "Answered" at bounding box center [1113, 382] width 69 height 16
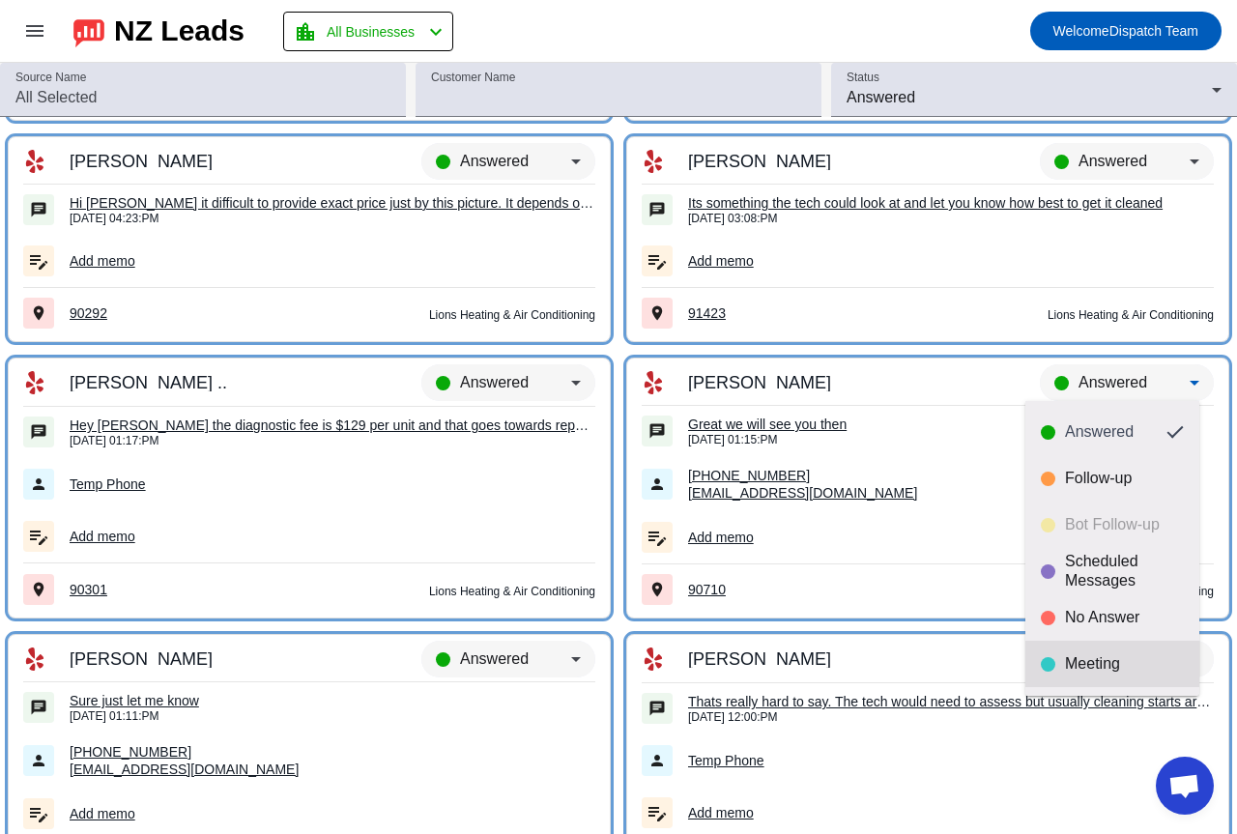
click at [1090, 648] on mat-option "Meeting" at bounding box center [1112, 664] width 174 height 46
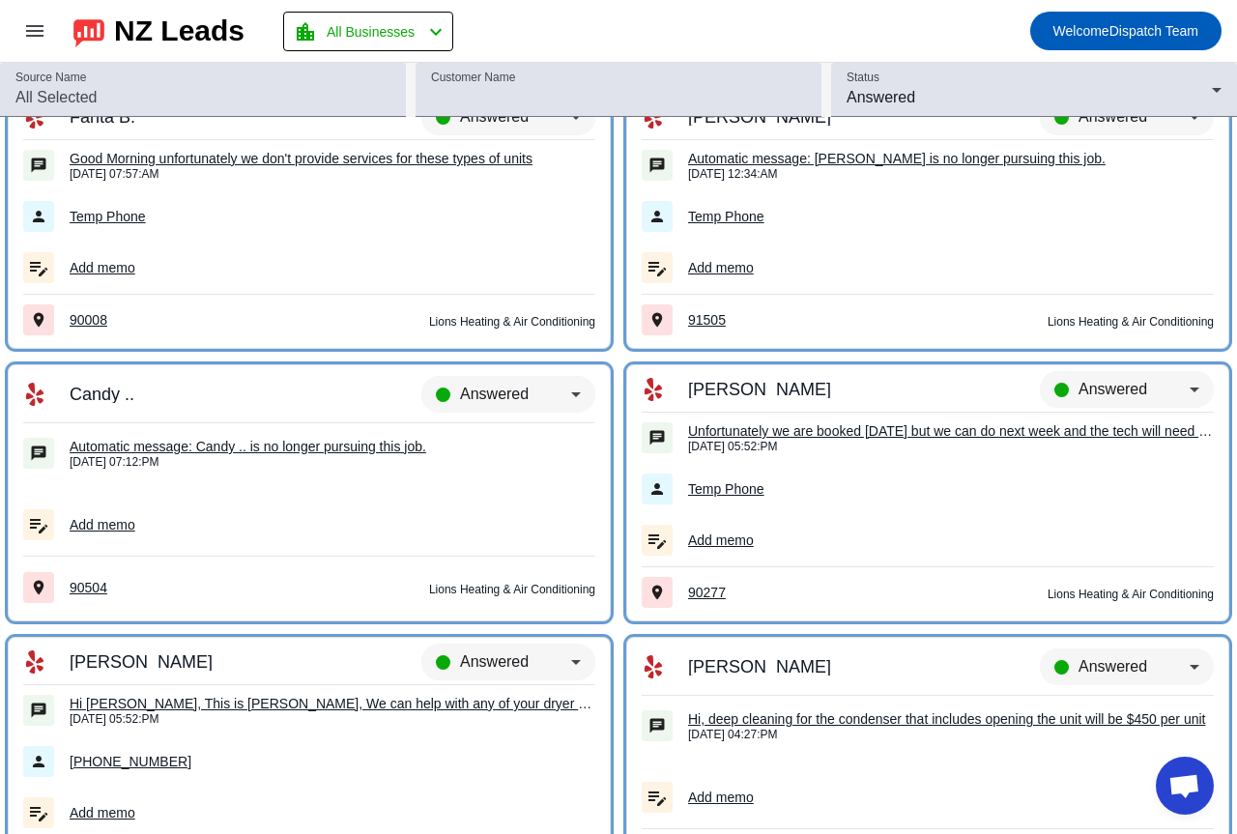
scroll to position [10465, 0]
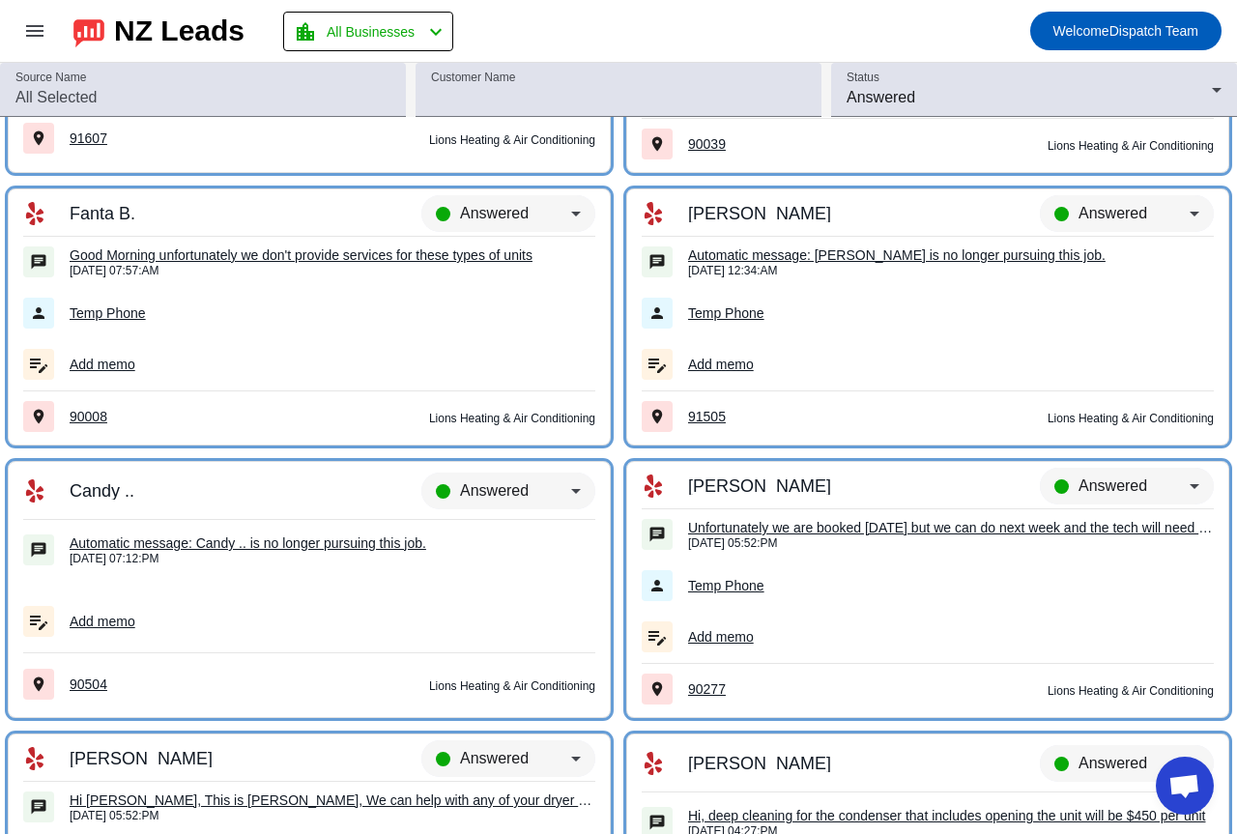
click at [474, 472] on td "Answered" at bounding box center [463, 492] width 263 height 56
click at [475, 481] on div "Answered" at bounding box center [515, 490] width 111 height 23
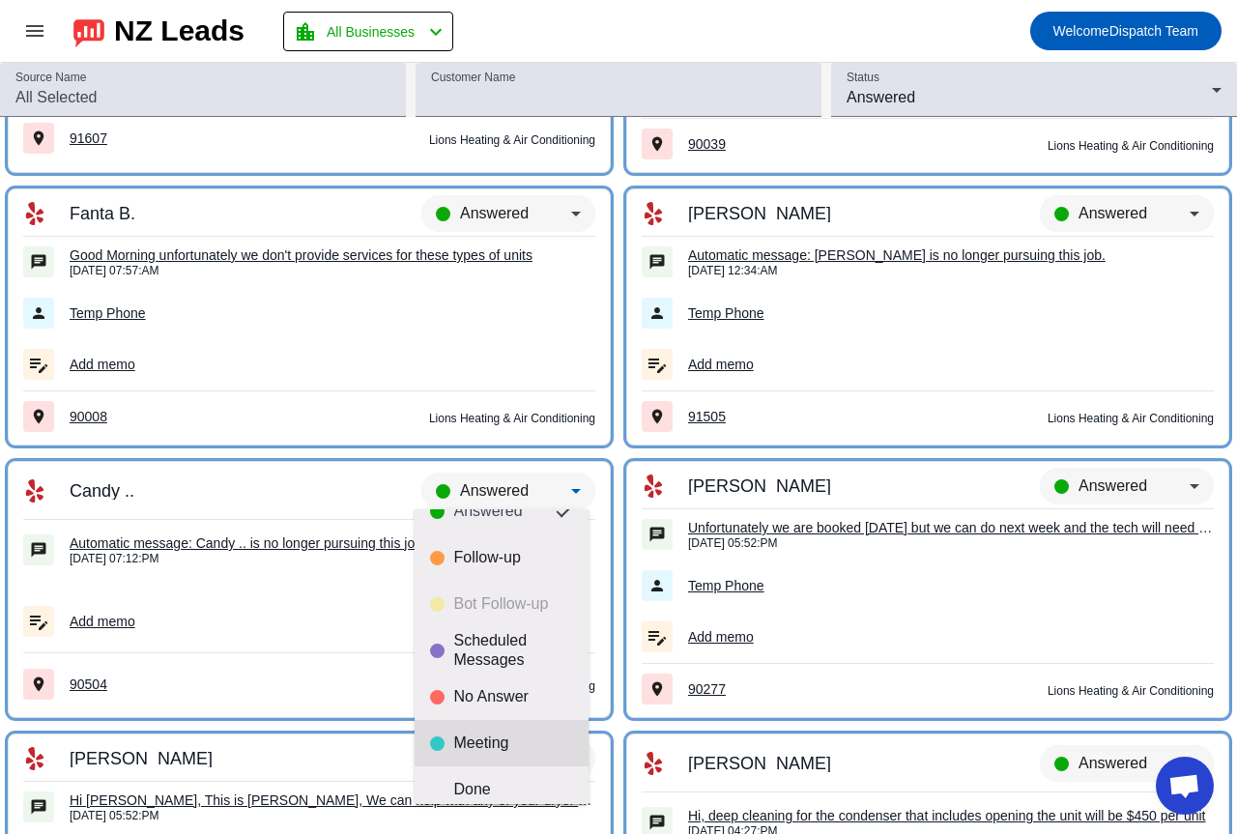
scroll to position [45, 0]
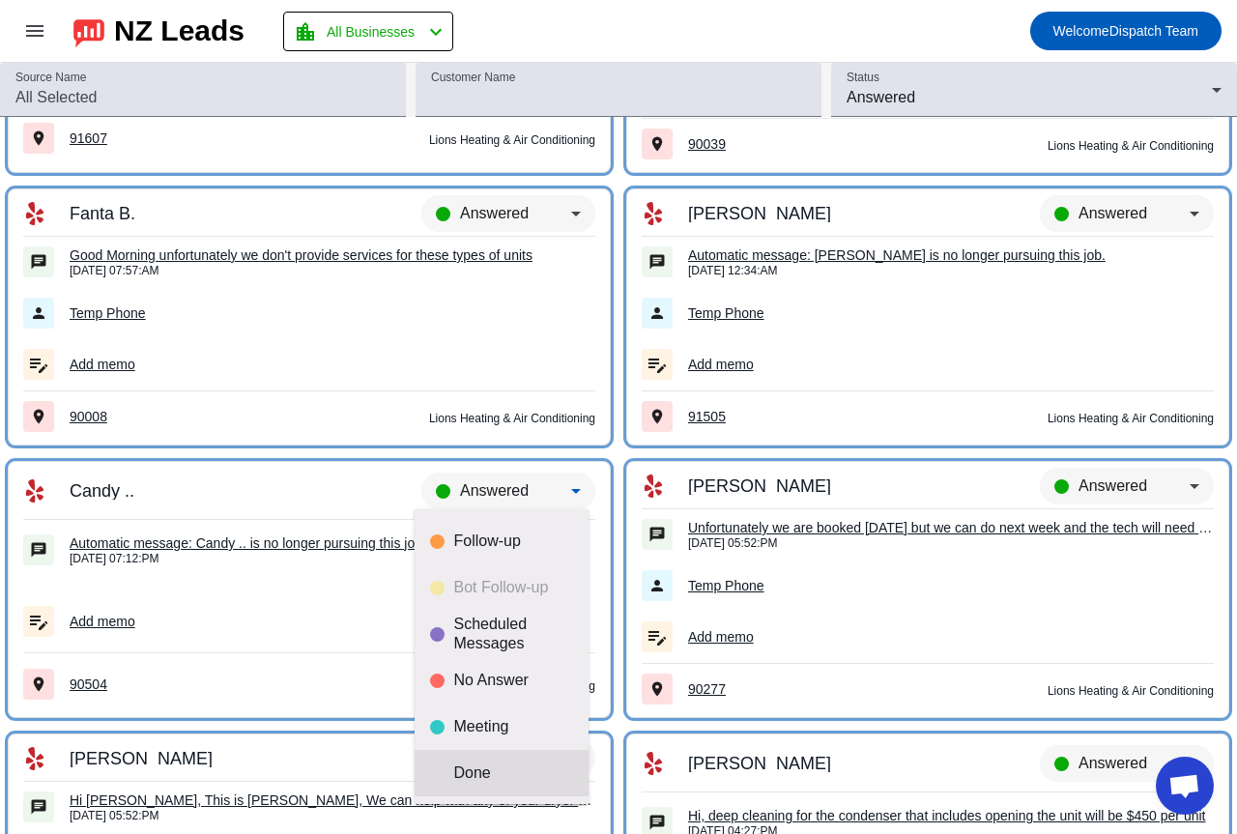
click at [508, 759] on mat-option "Done" at bounding box center [502, 773] width 174 height 46
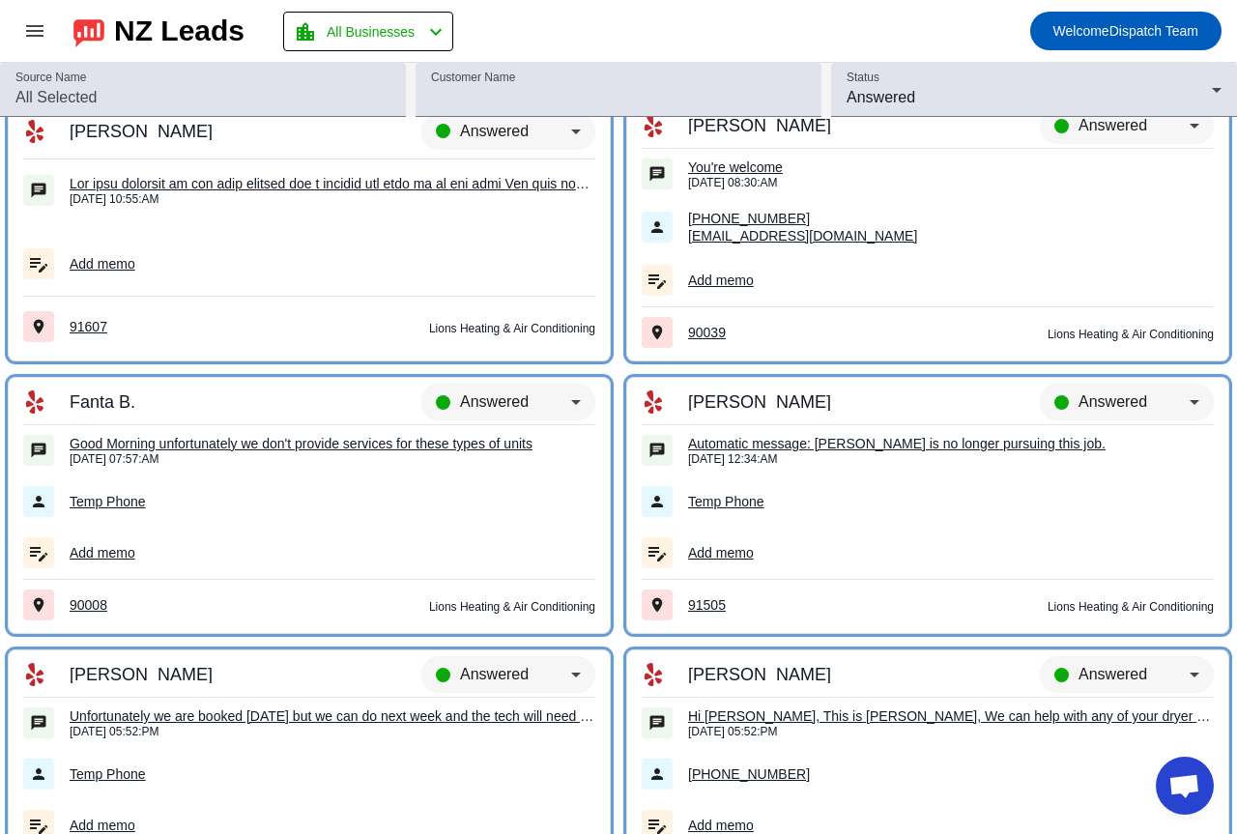
scroll to position [10272, 0]
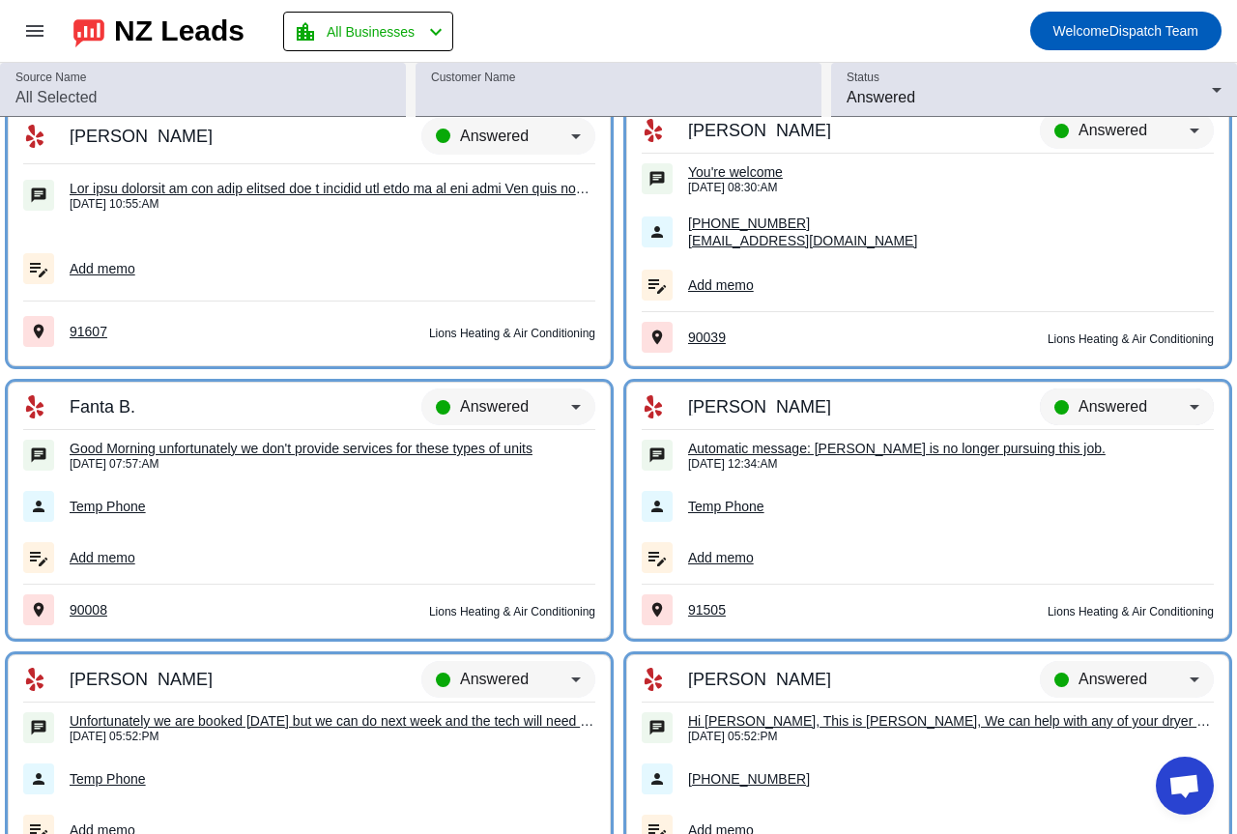
click at [1097, 402] on span "Answered" at bounding box center [1113, 406] width 69 height 16
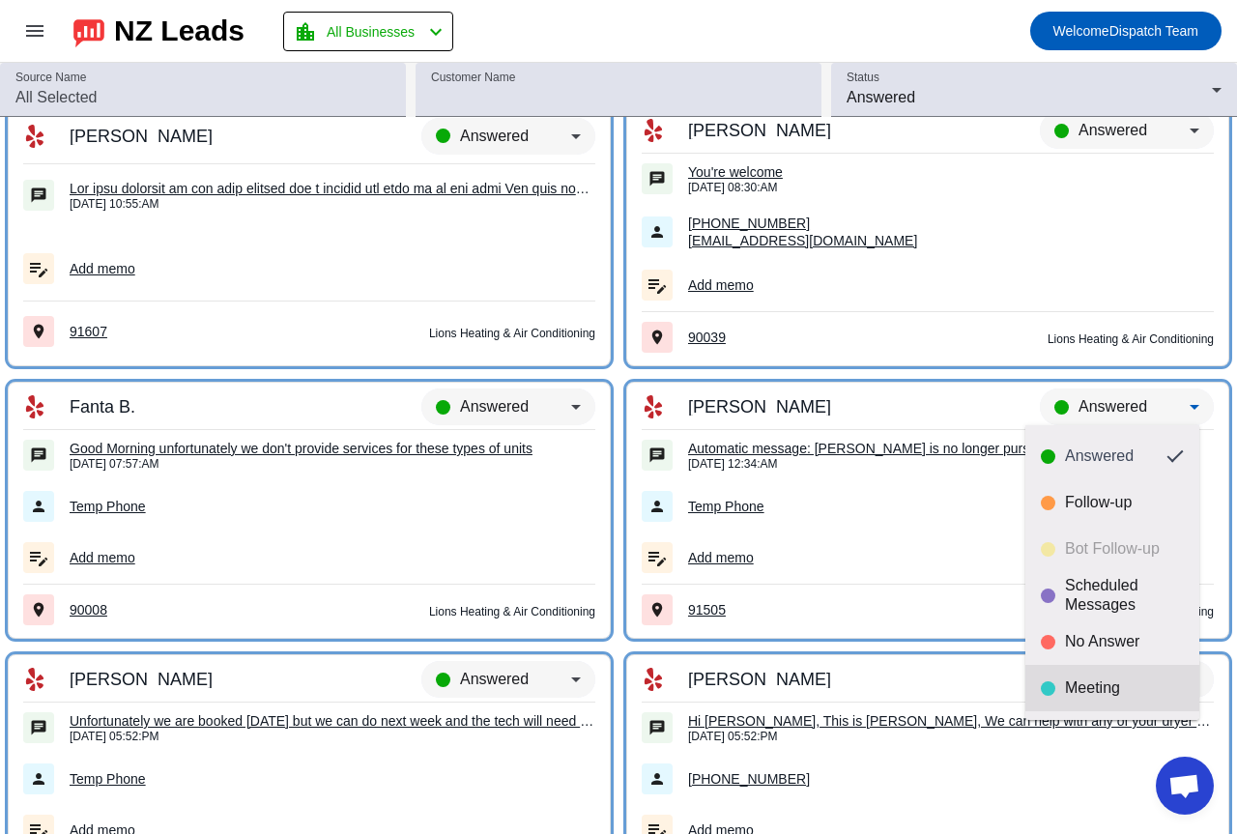
scroll to position [45, 0]
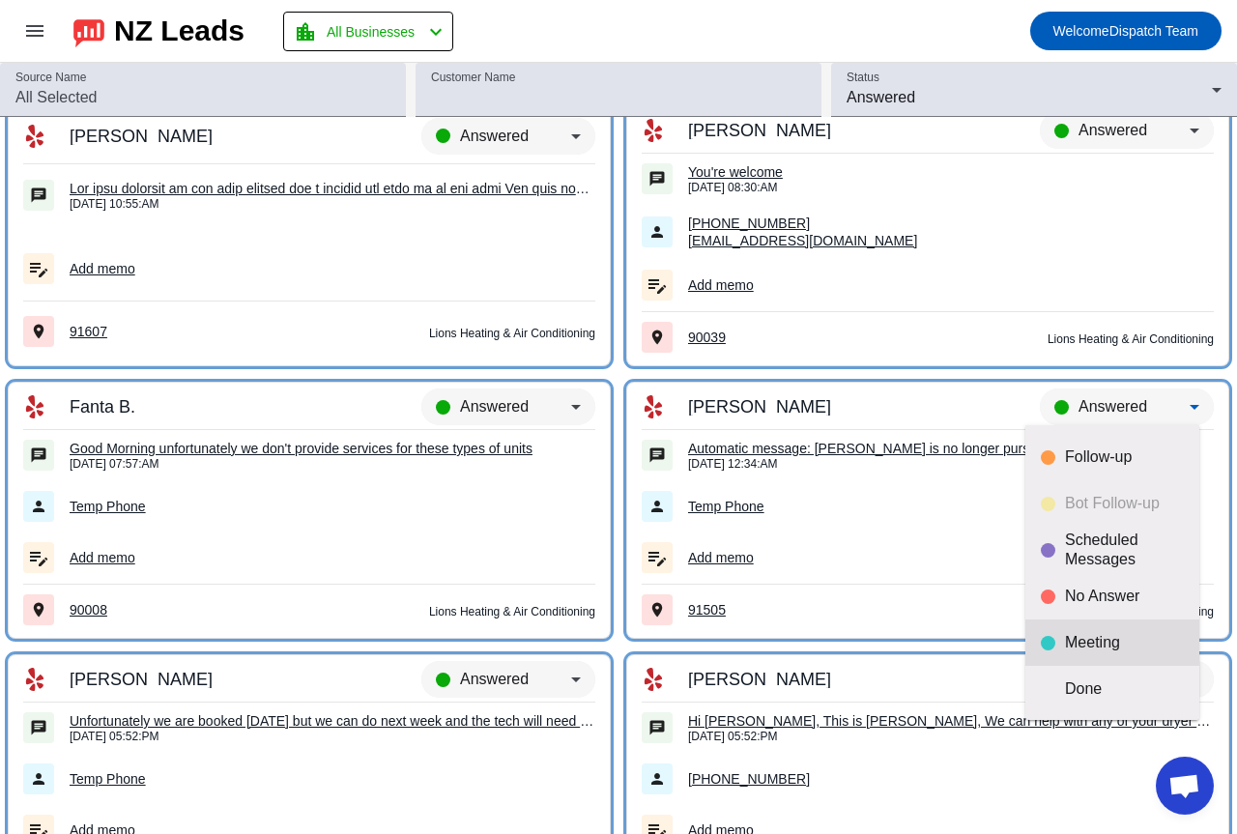
click at [1094, 676] on mat-option "Done" at bounding box center [1112, 689] width 174 height 46
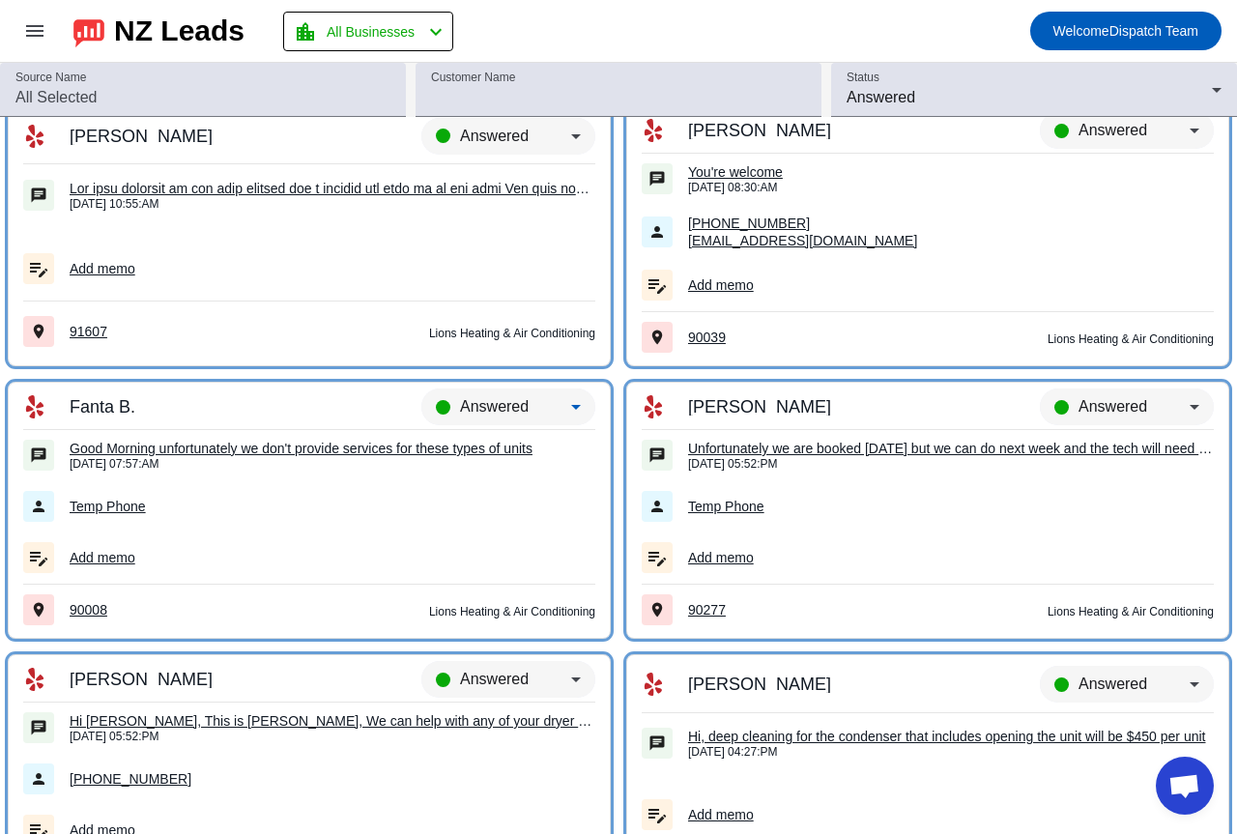
click at [572, 406] on icon at bounding box center [575, 406] width 23 height 23
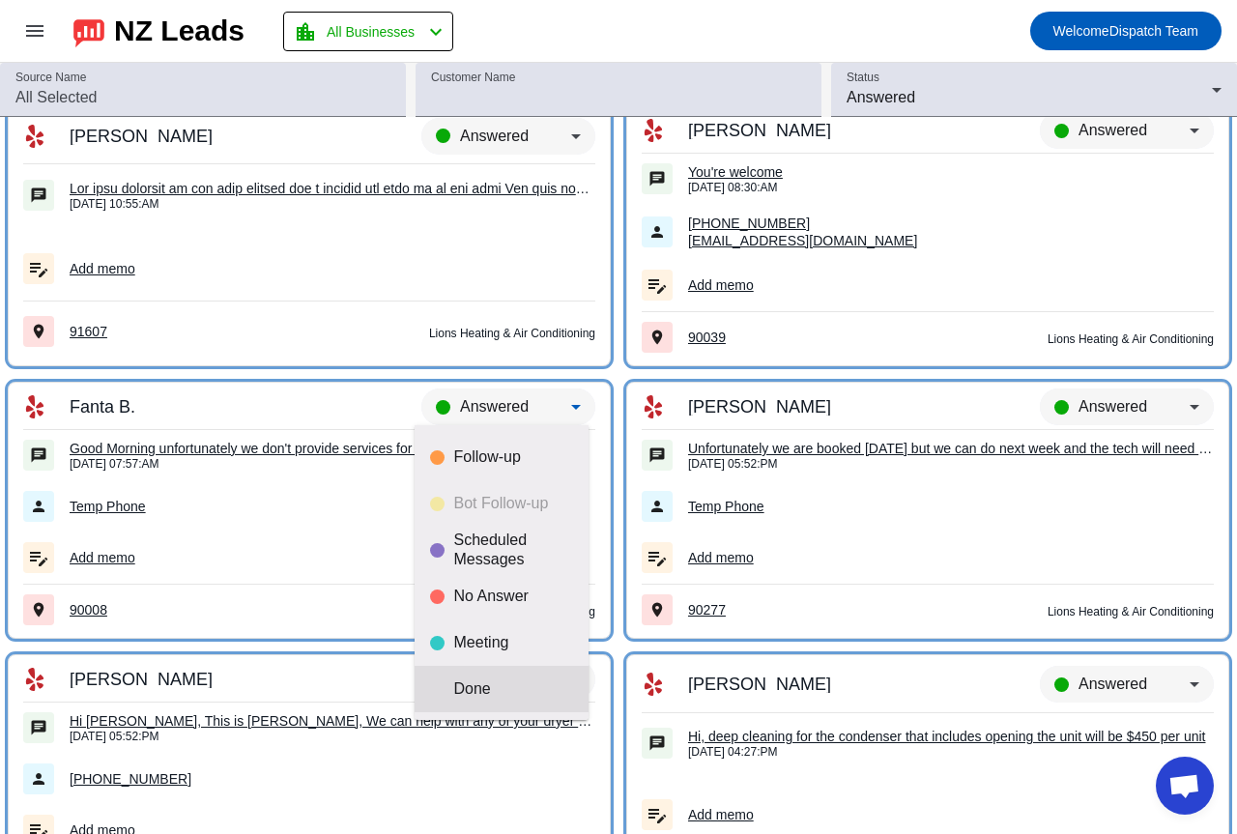
click at [500, 672] on mat-option "Done" at bounding box center [502, 689] width 174 height 46
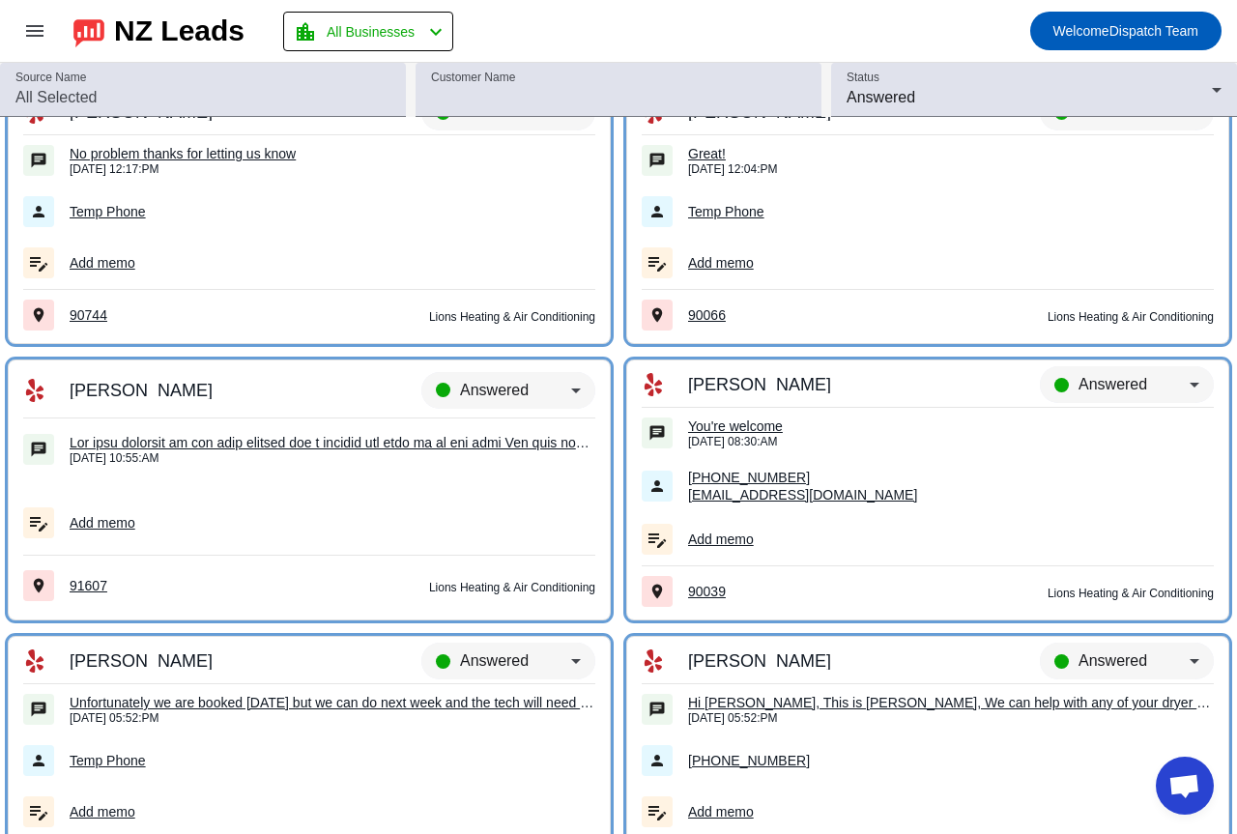
scroll to position [9982, 0]
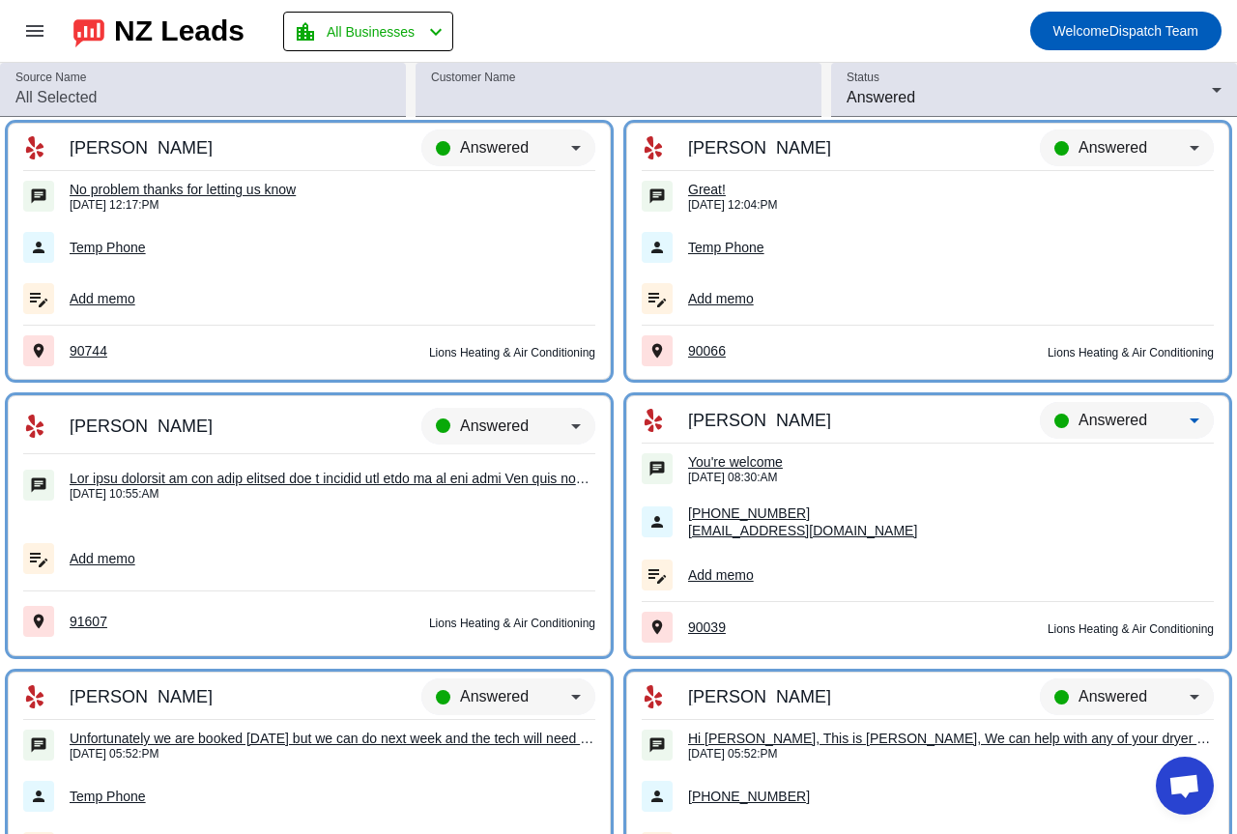
click at [1084, 411] on div "Answered" at bounding box center [1134, 420] width 111 height 23
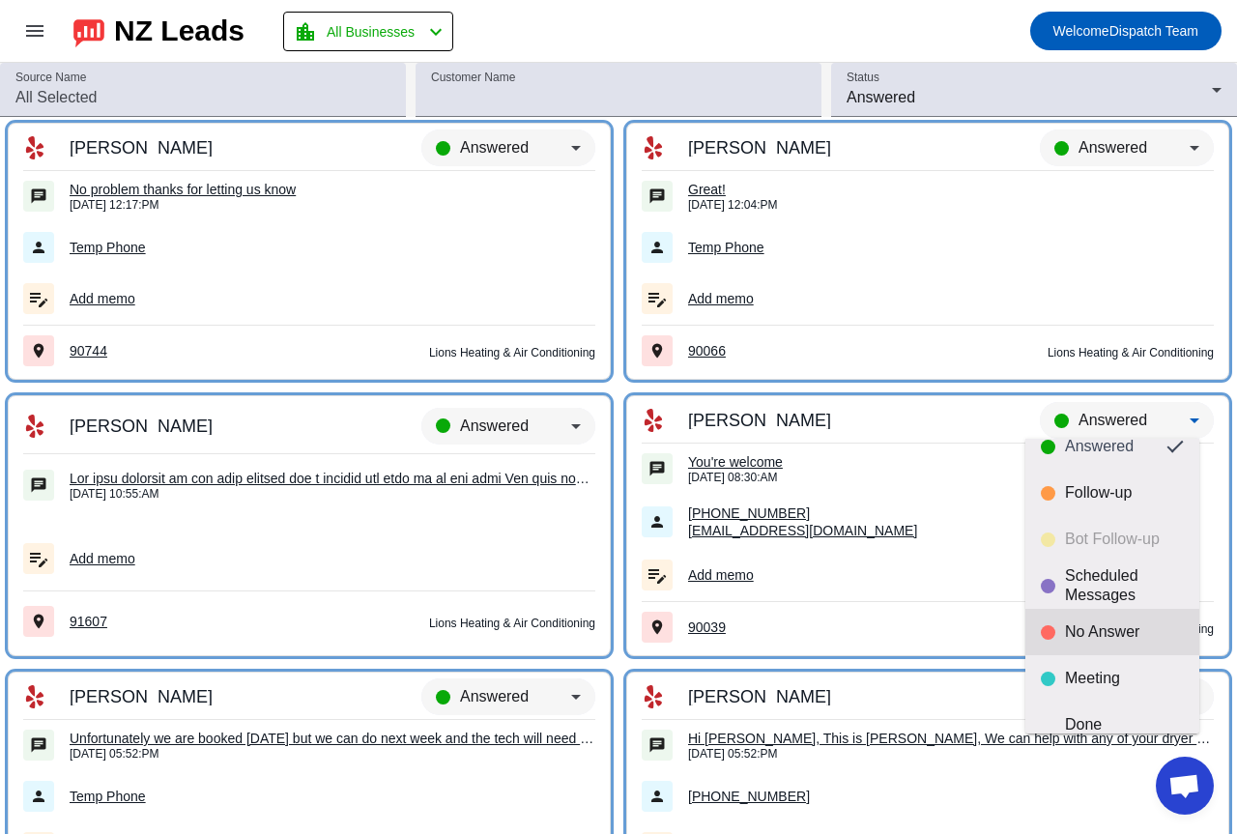
scroll to position [45, 0]
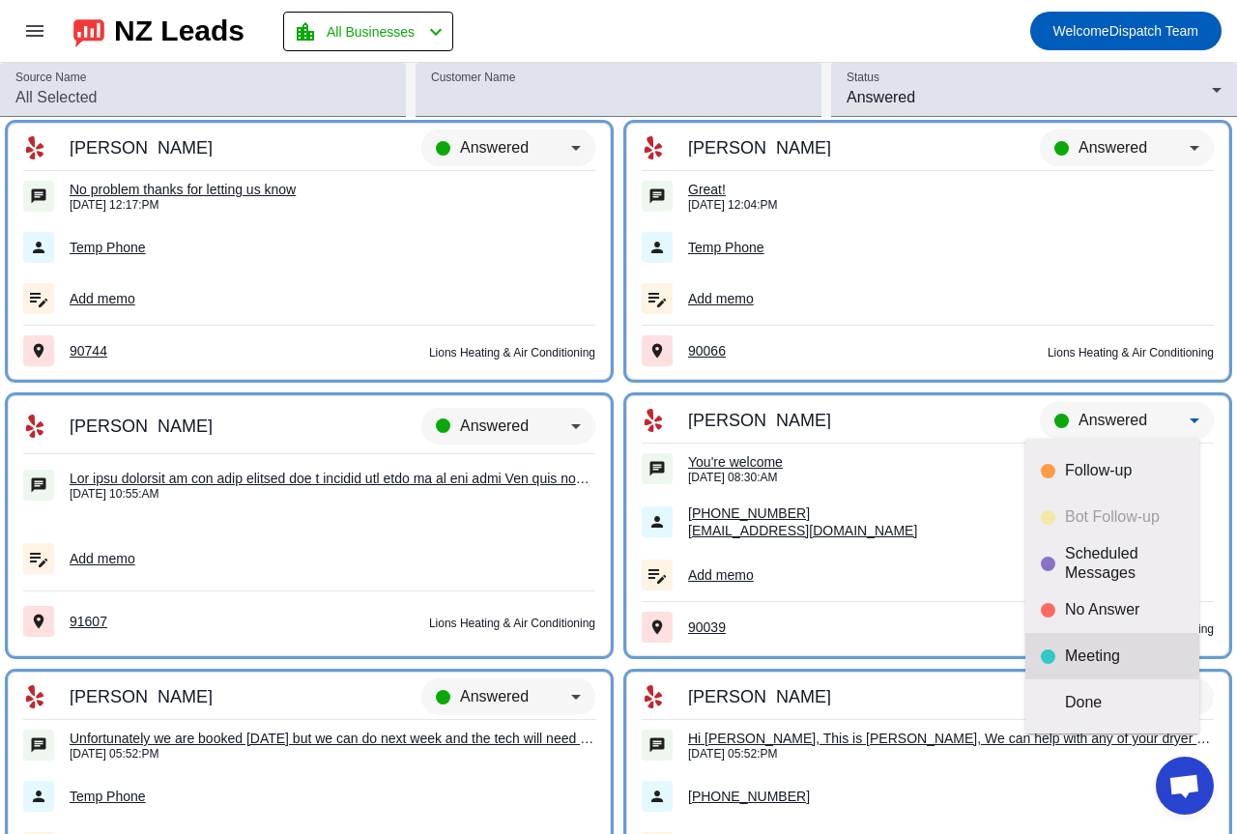
click at [1105, 659] on div "Meeting" at bounding box center [1124, 656] width 119 height 19
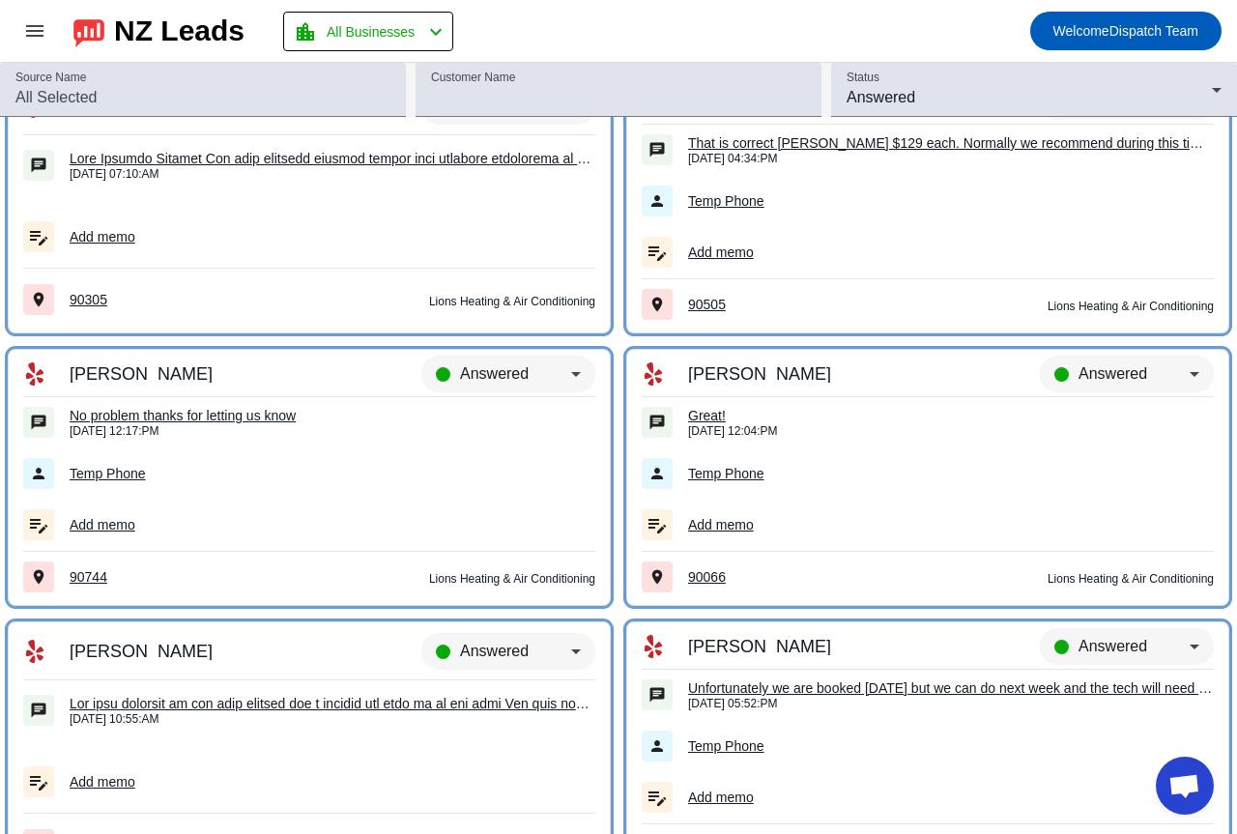
scroll to position [9692, 0]
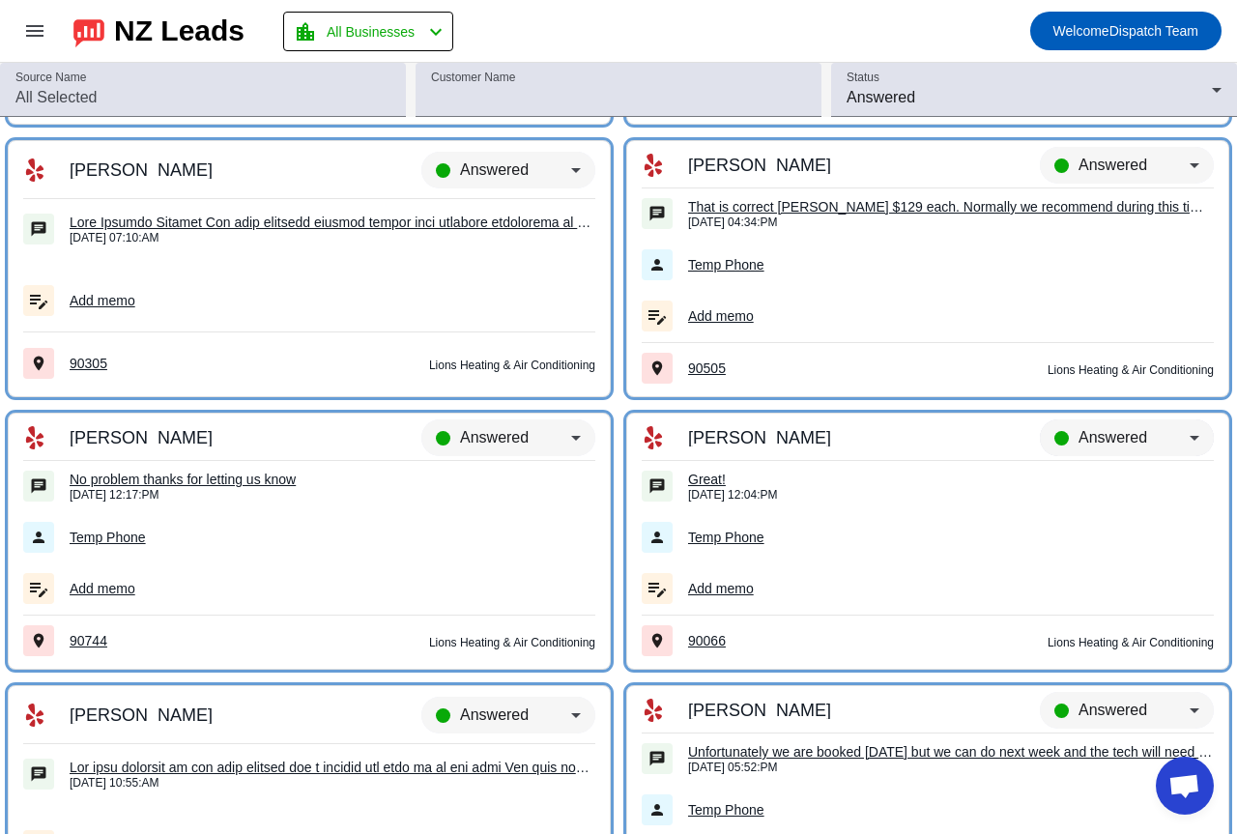
click at [1106, 428] on div "Answered" at bounding box center [1134, 437] width 111 height 23
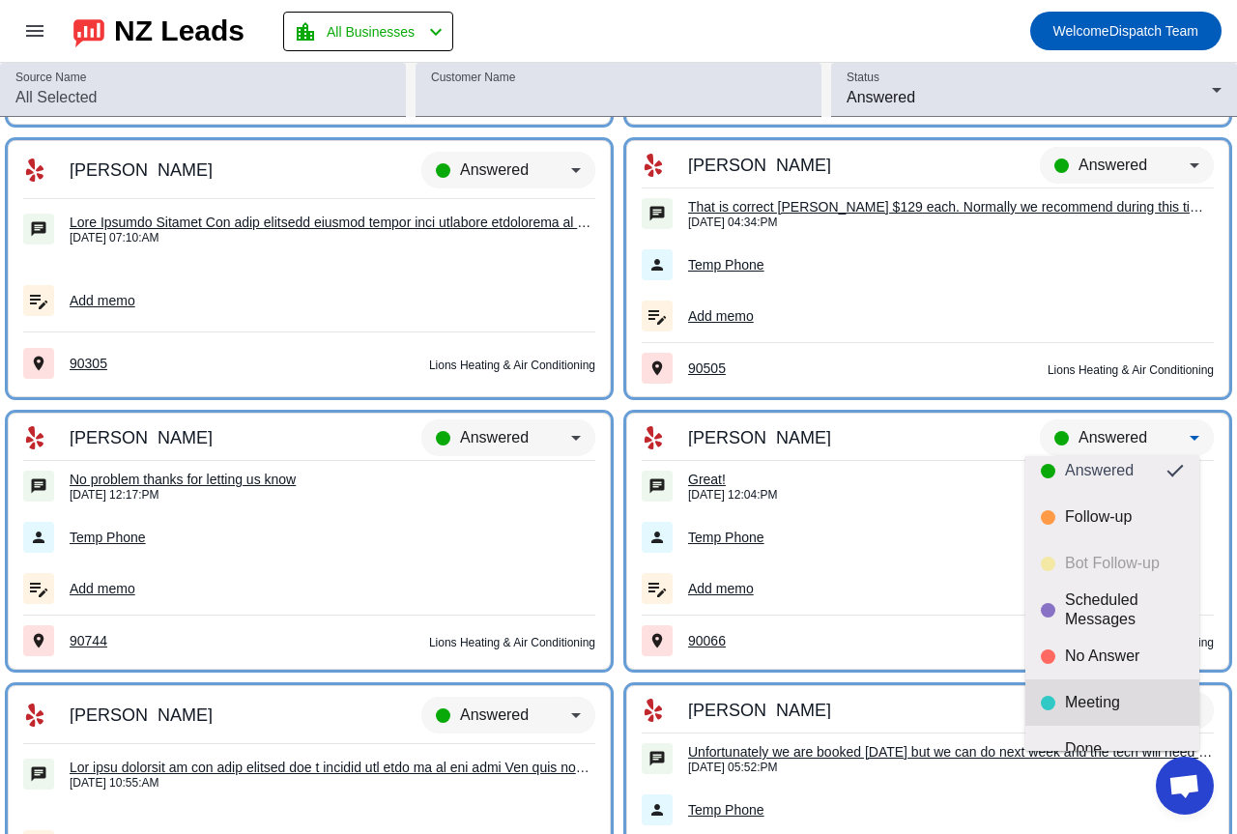
scroll to position [45, 0]
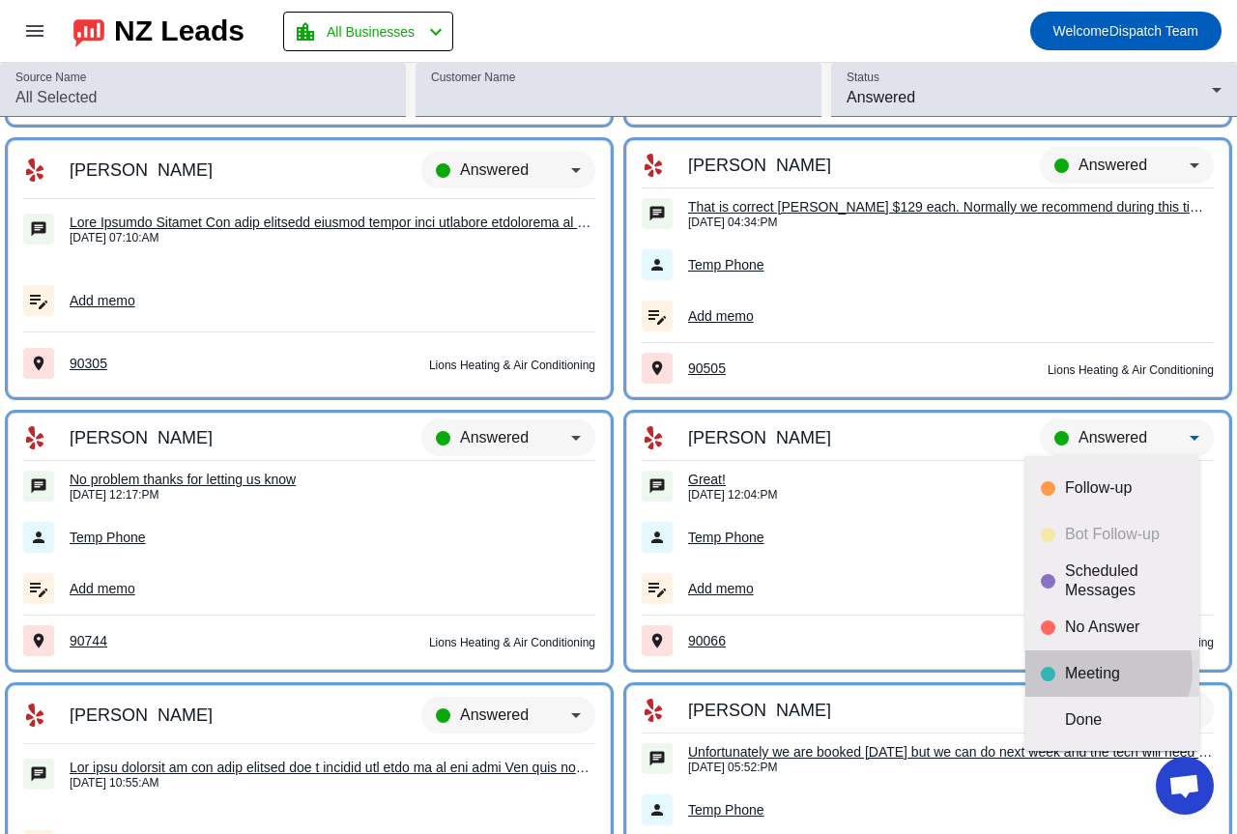
click at [1107, 670] on div "Meeting" at bounding box center [1124, 673] width 119 height 19
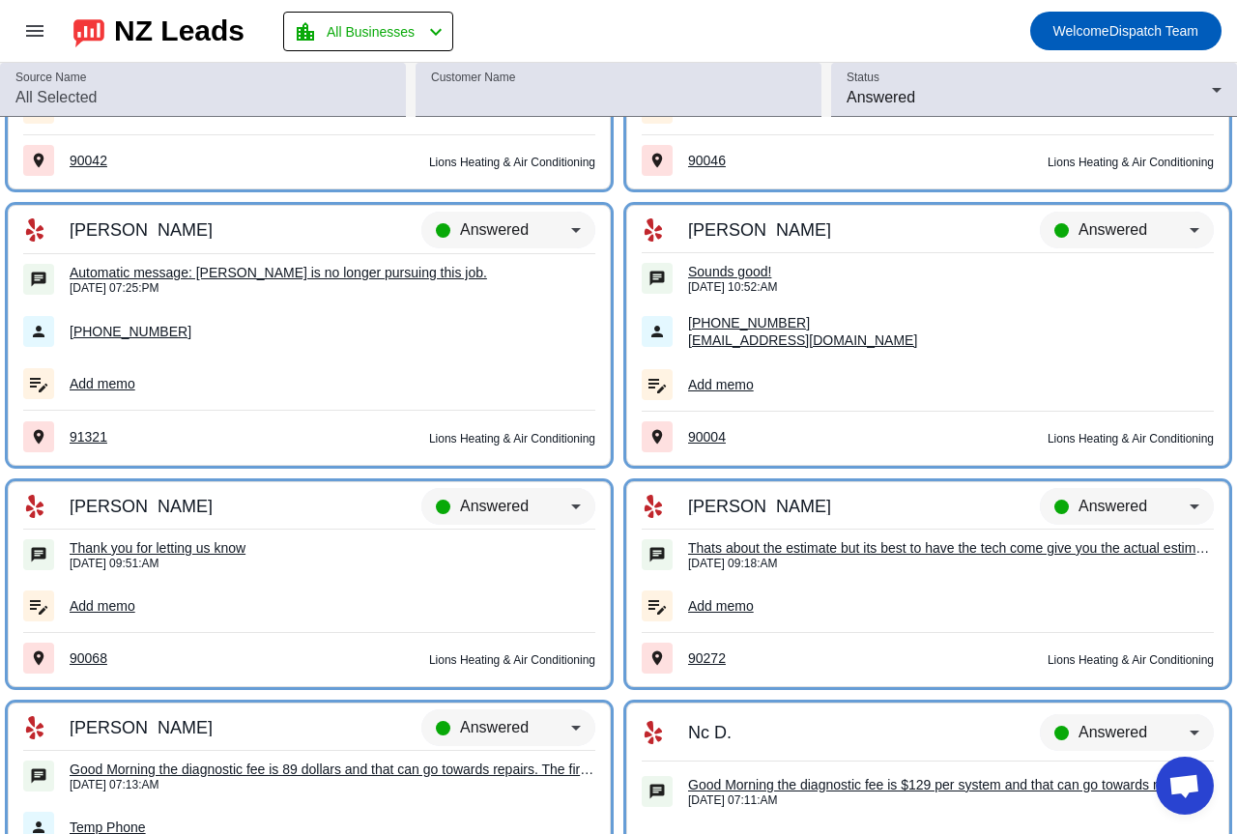
scroll to position [8822, 0]
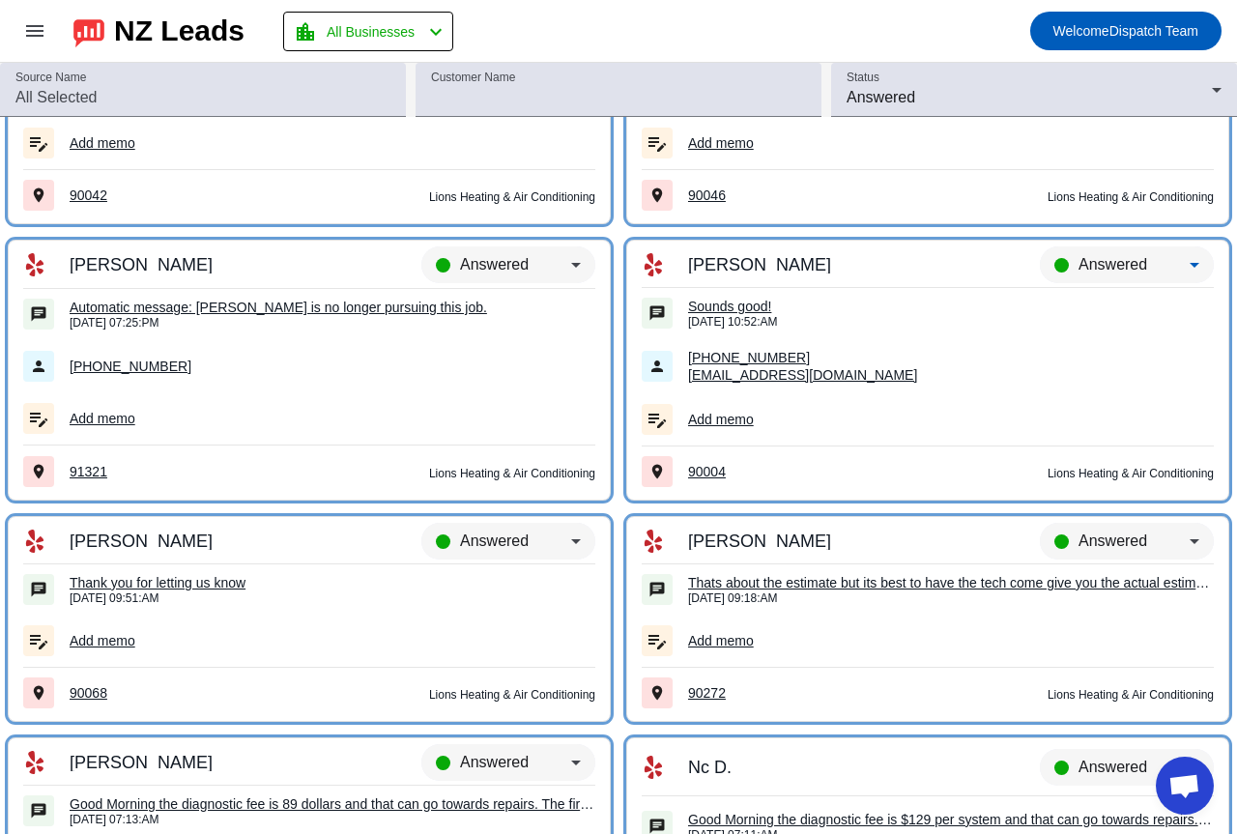
click at [1111, 263] on span "Answered" at bounding box center [1113, 264] width 69 height 16
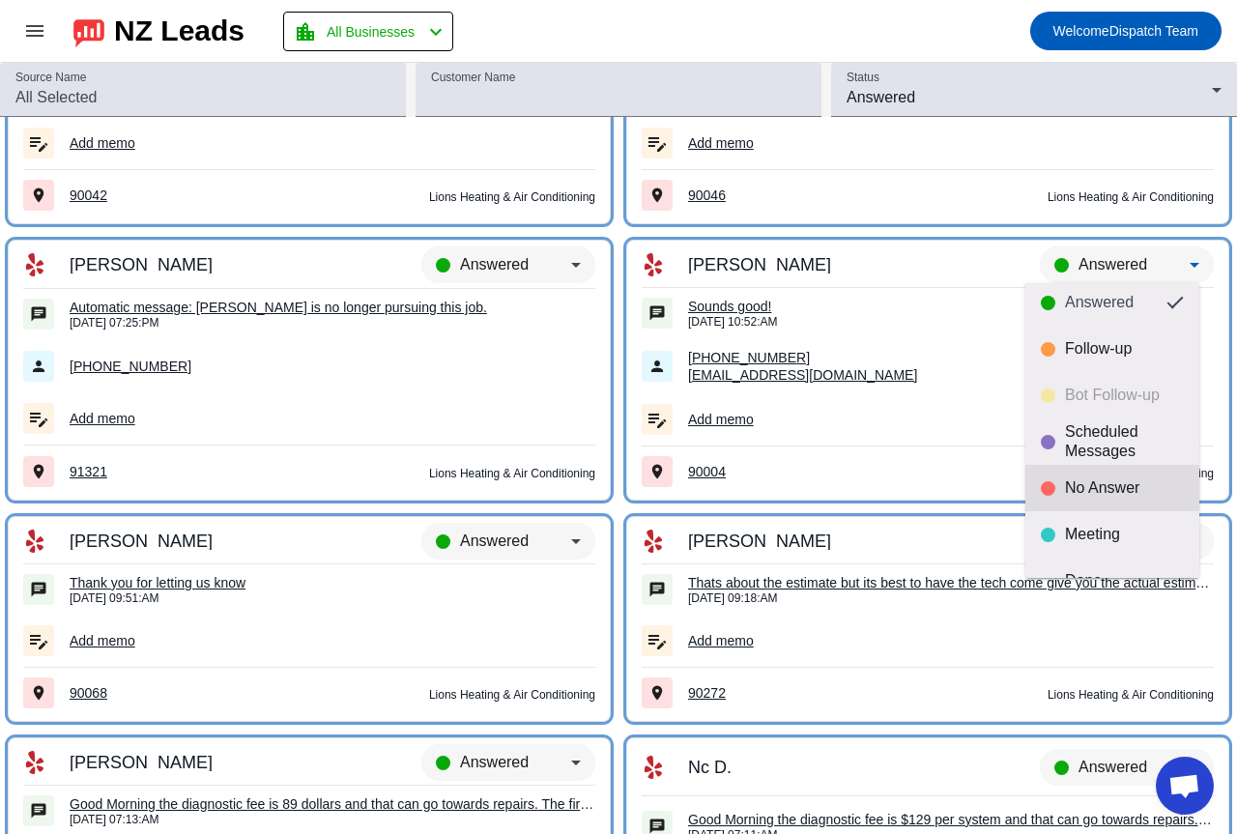
scroll to position [45, 0]
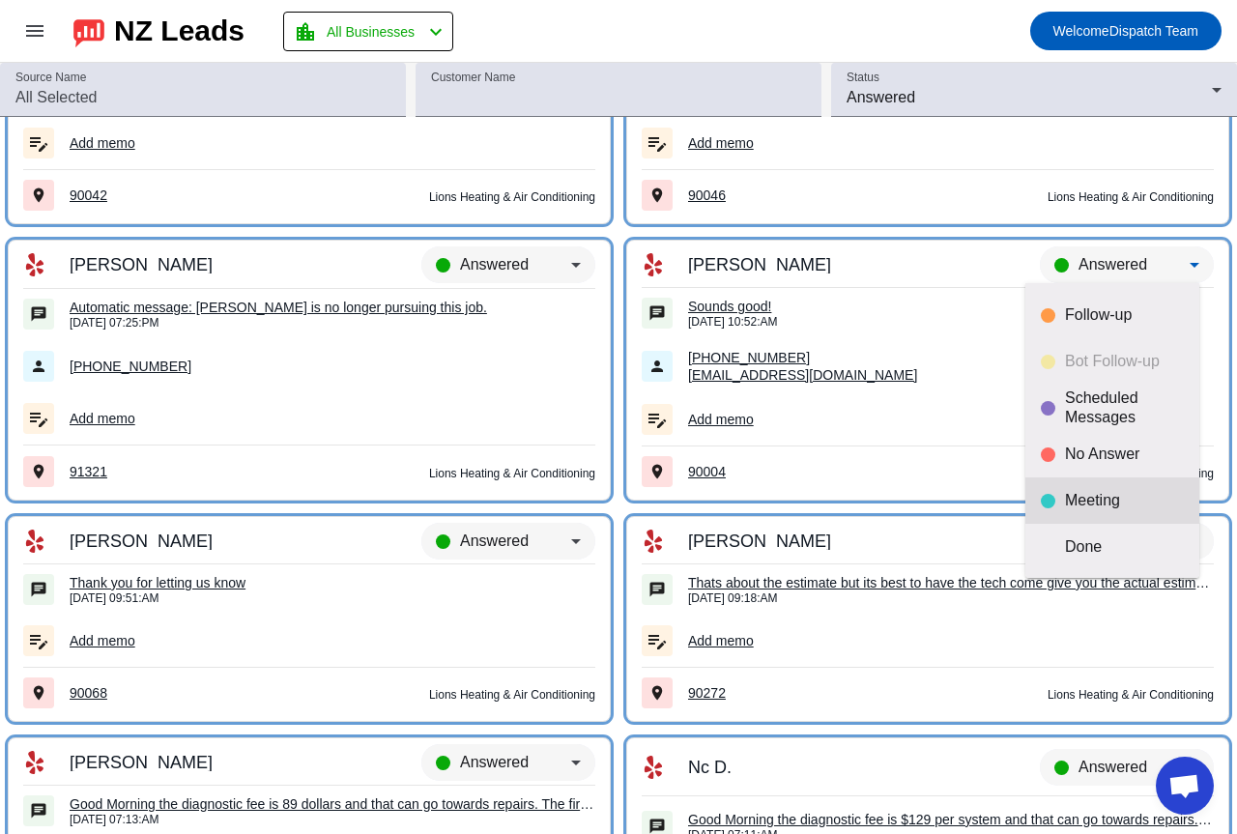
click at [1101, 486] on mat-option "Meeting" at bounding box center [1112, 500] width 174 height 46
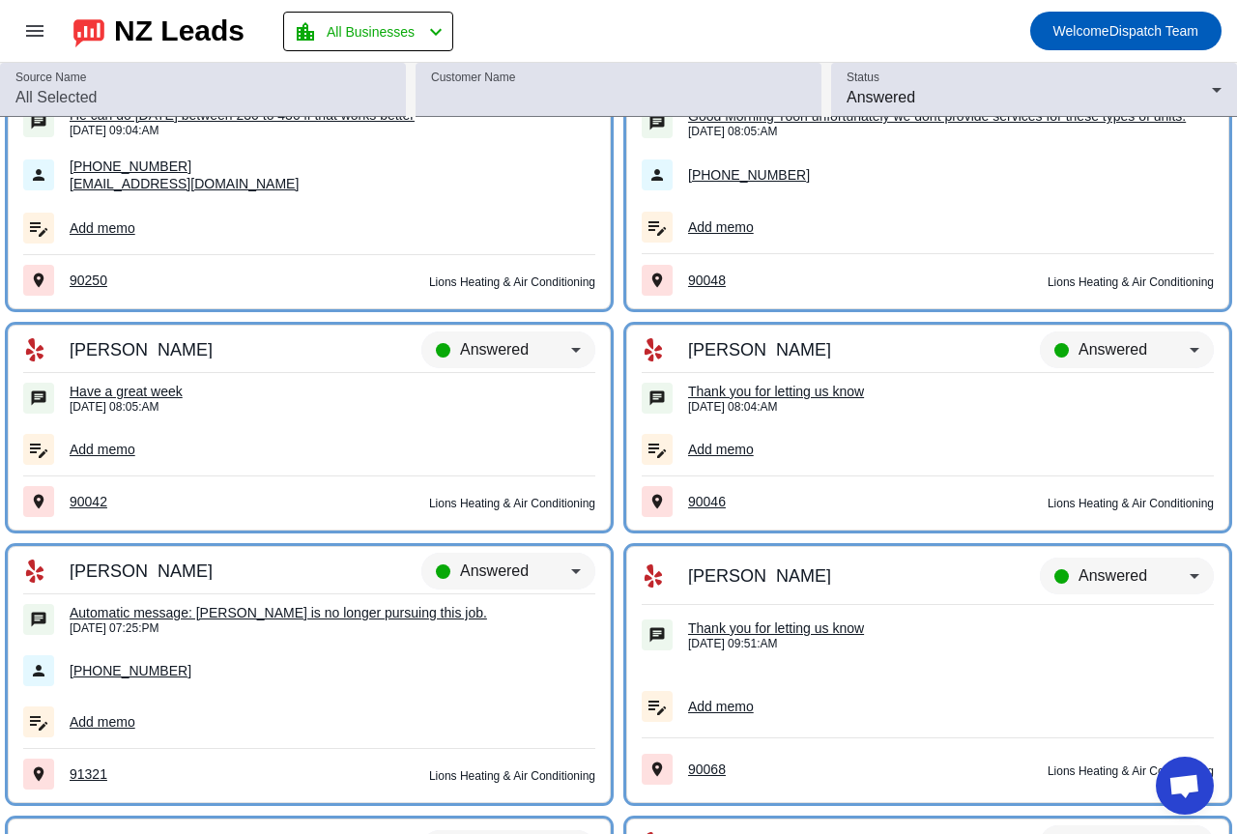
scroll to position [8436, 0]
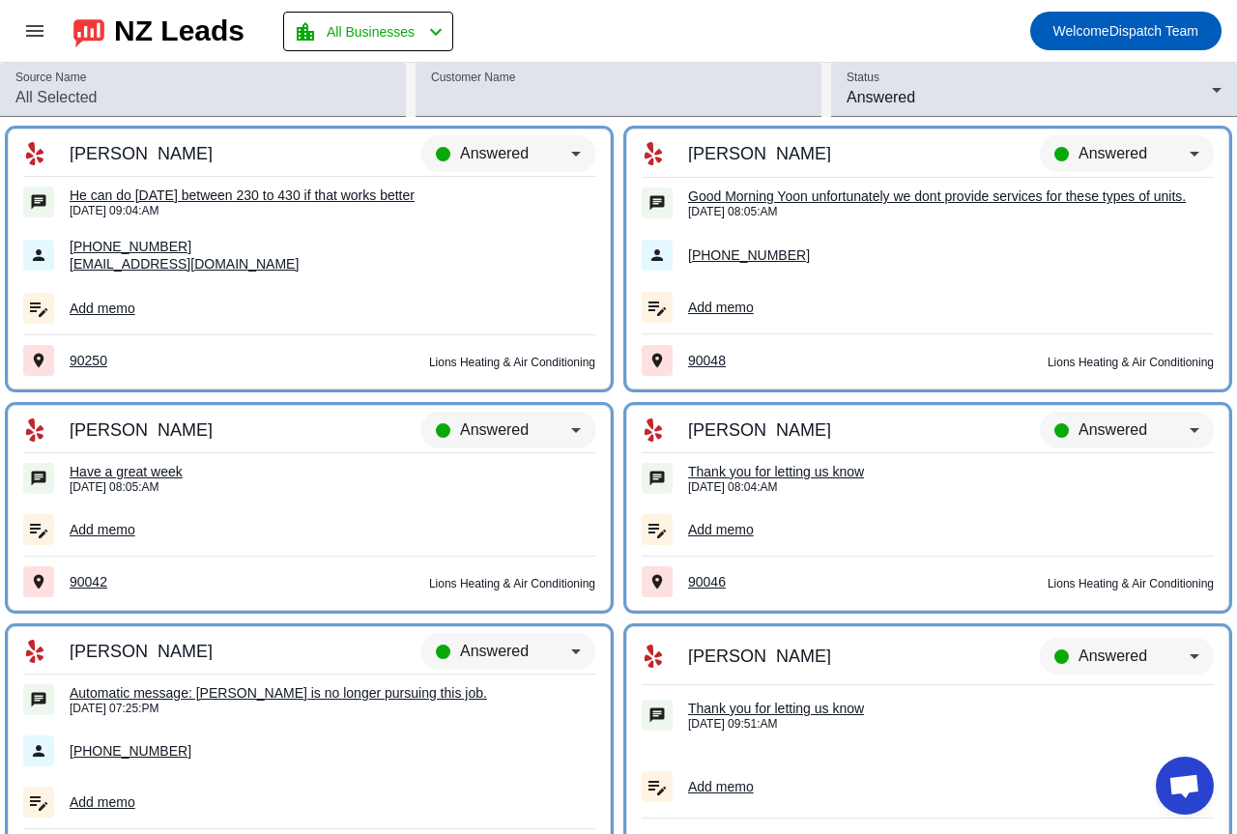
click at [486, 424] on span "Answered" at bounding box center [494, 429] width 69 height 16
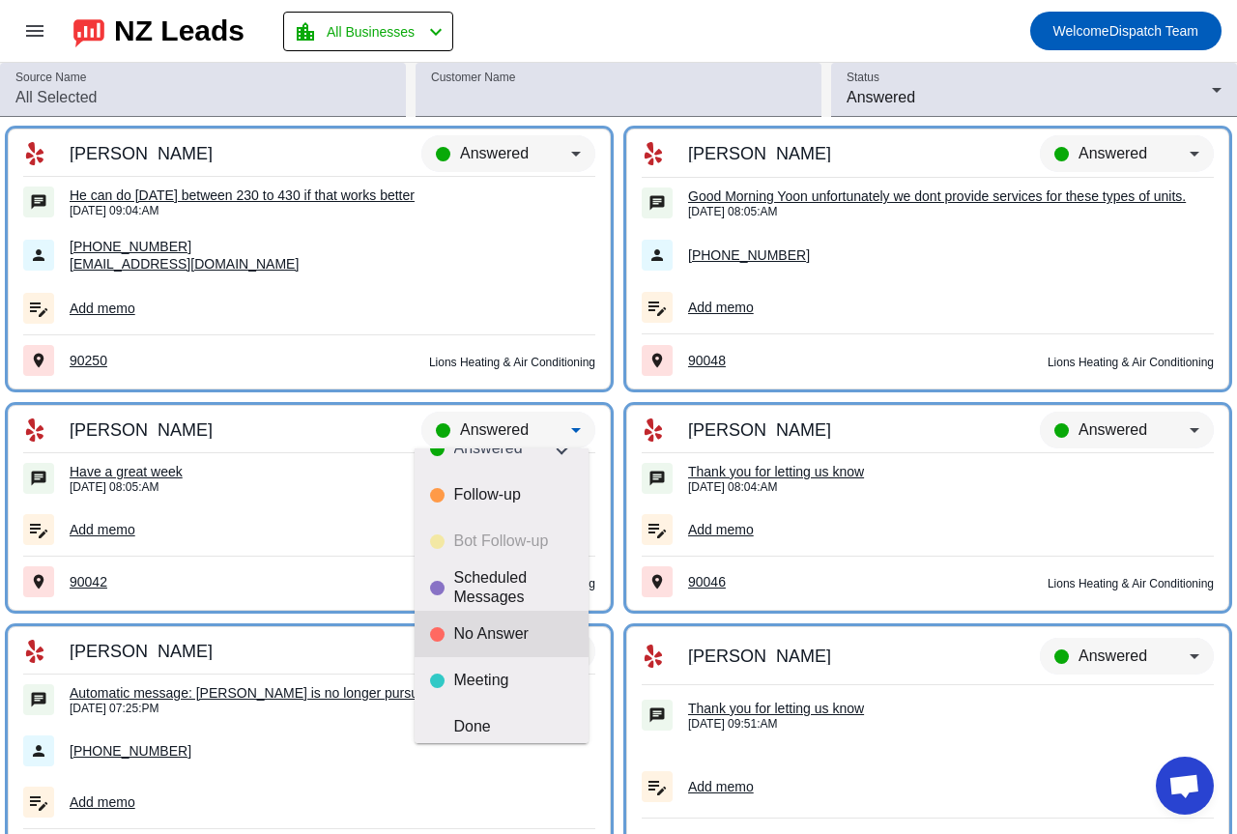
scroll to position [45, 0]
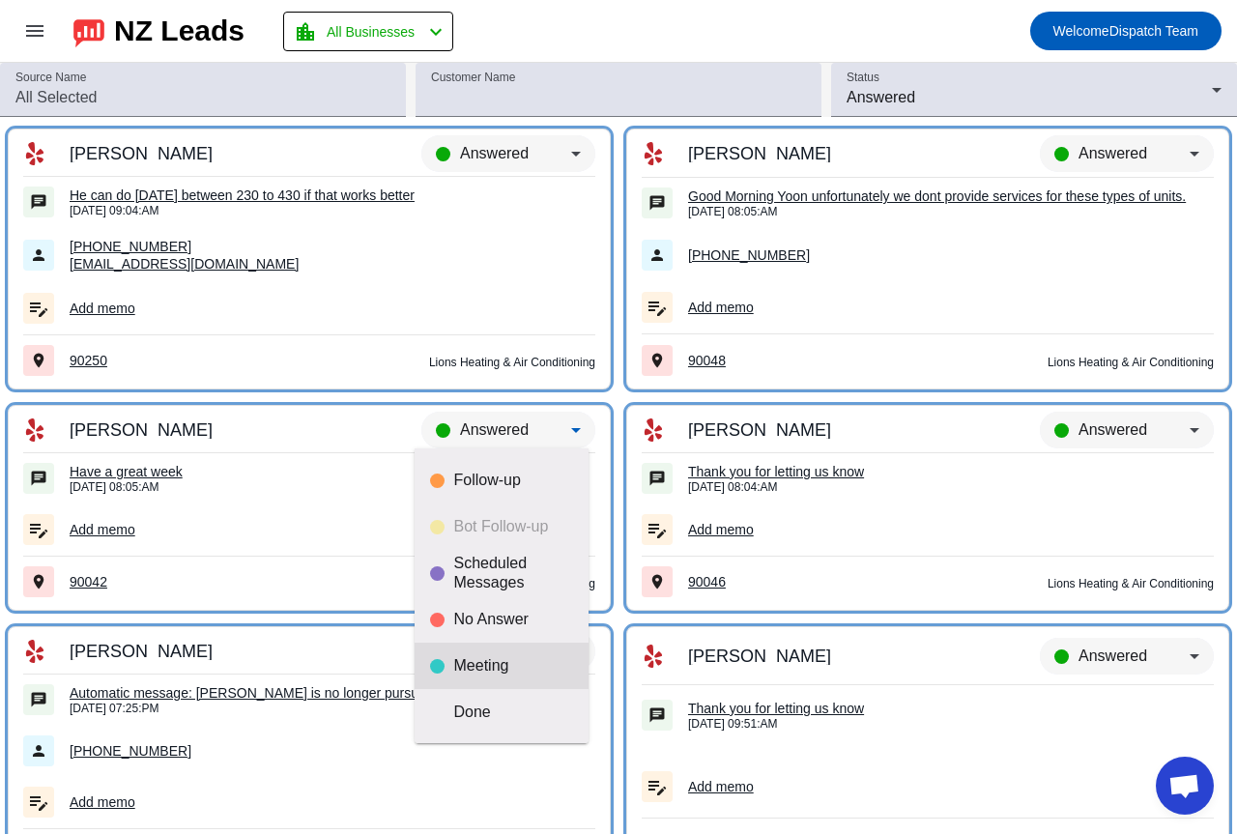
click at [480, 649] on mat-option "Meeting" at bounding box center [502, 666] width 174 height 46
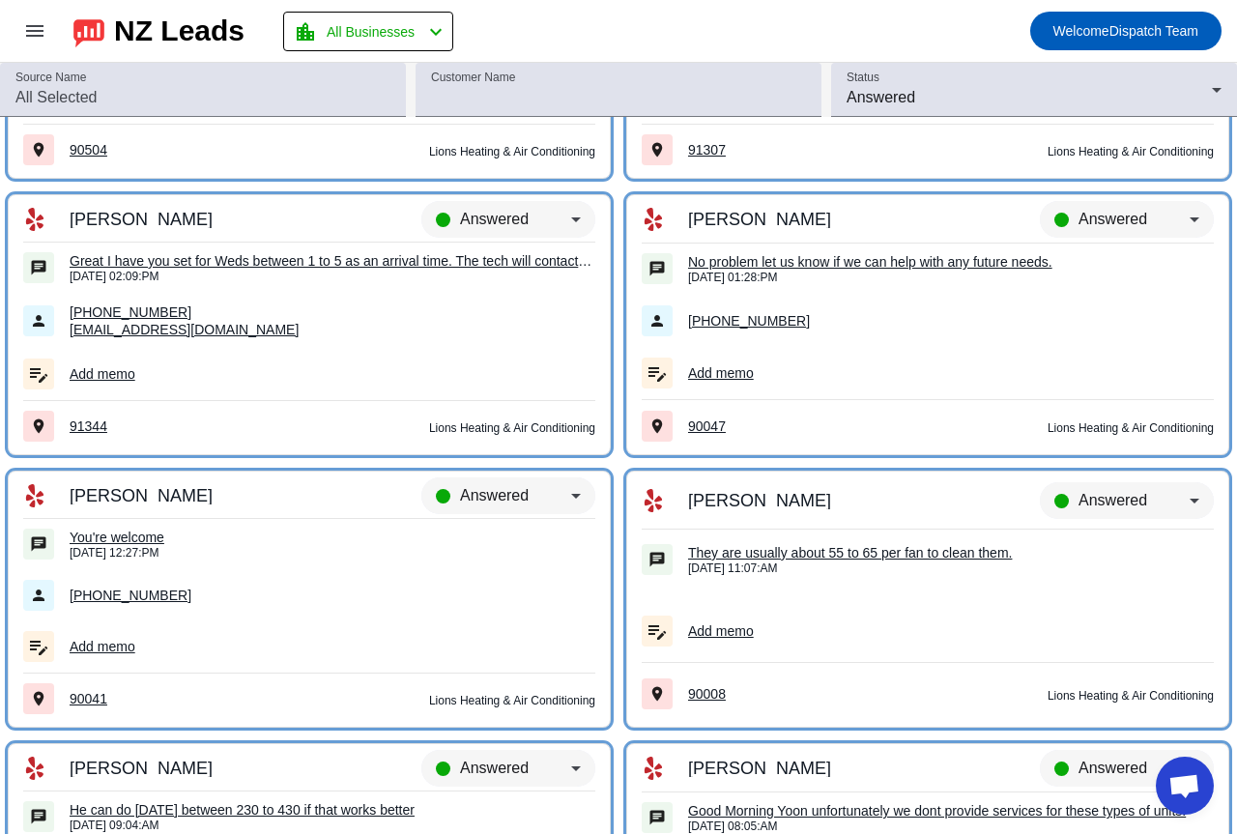
scroll to position [7759, 0]
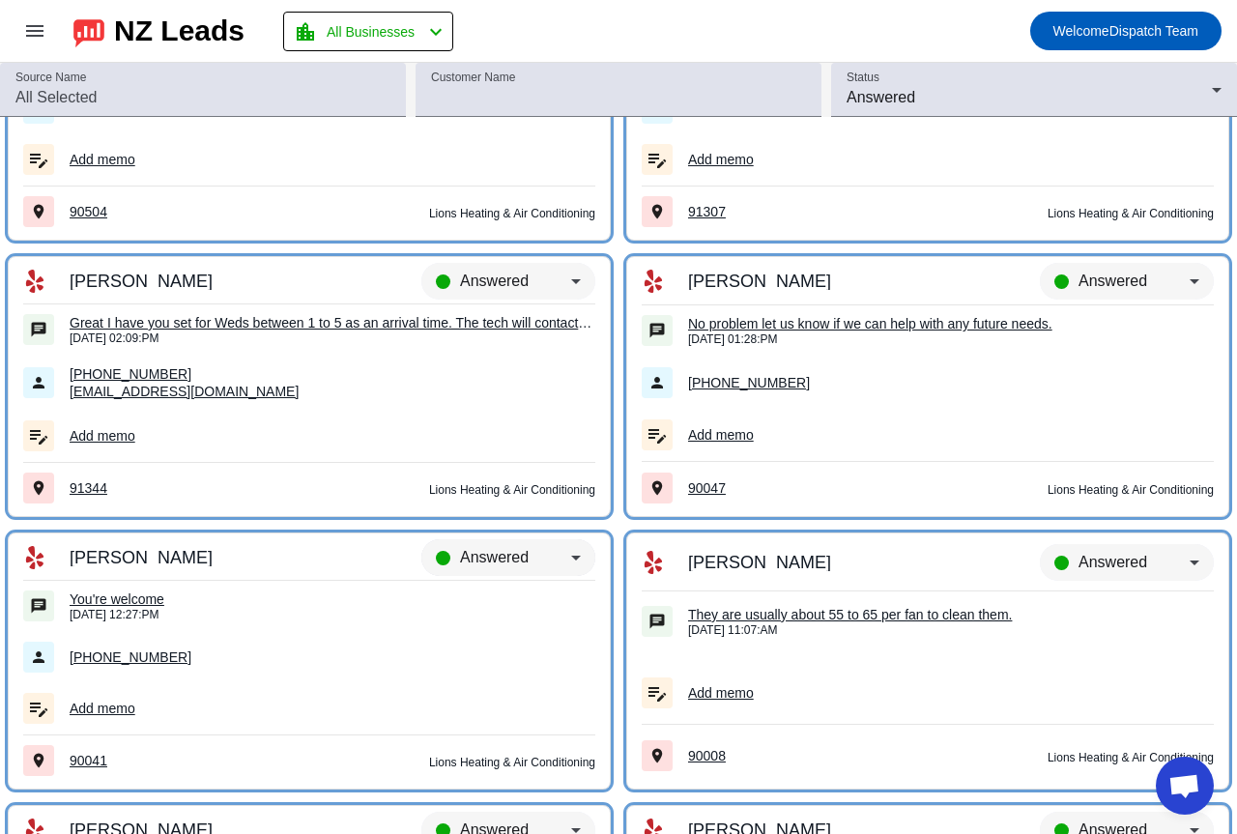
click at [514, 562] on span "Answered" at bounding box center [494, 557] width 69 height 16
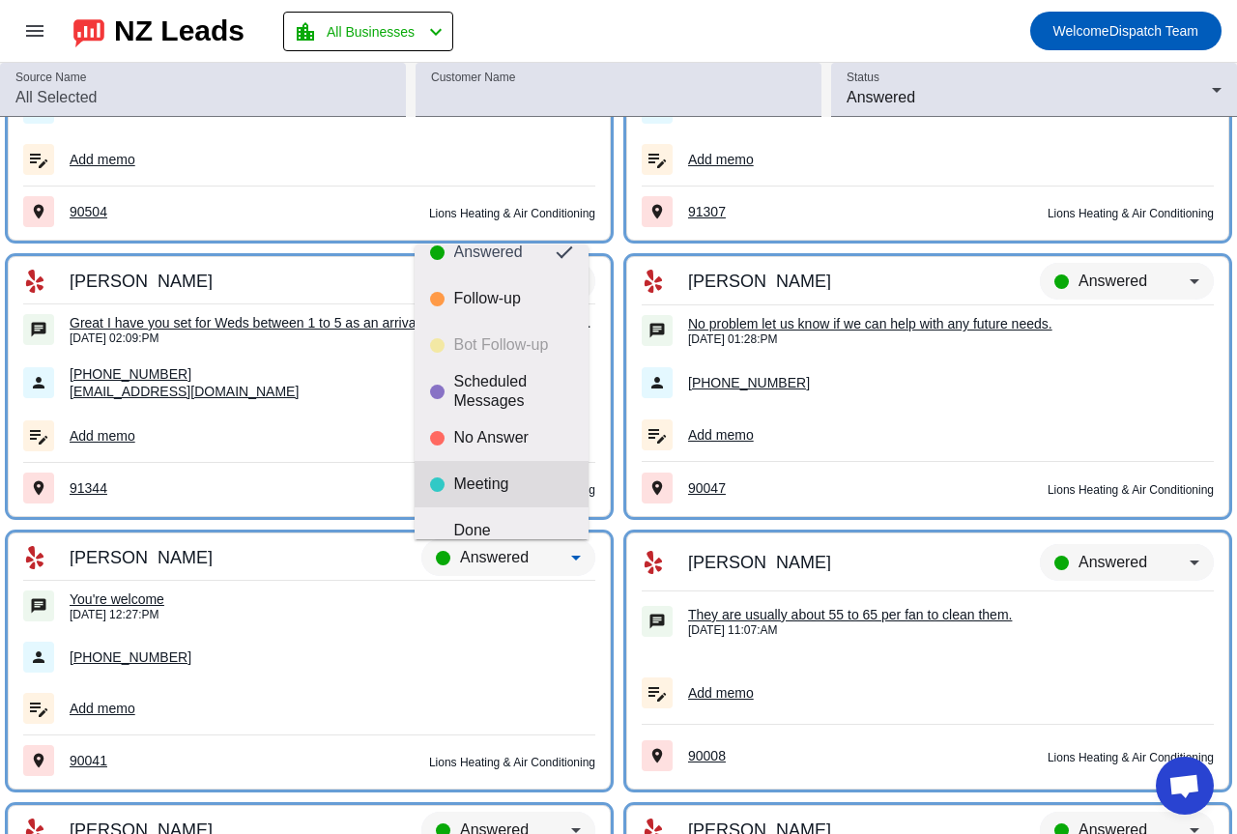
scroll to position [45, 0]
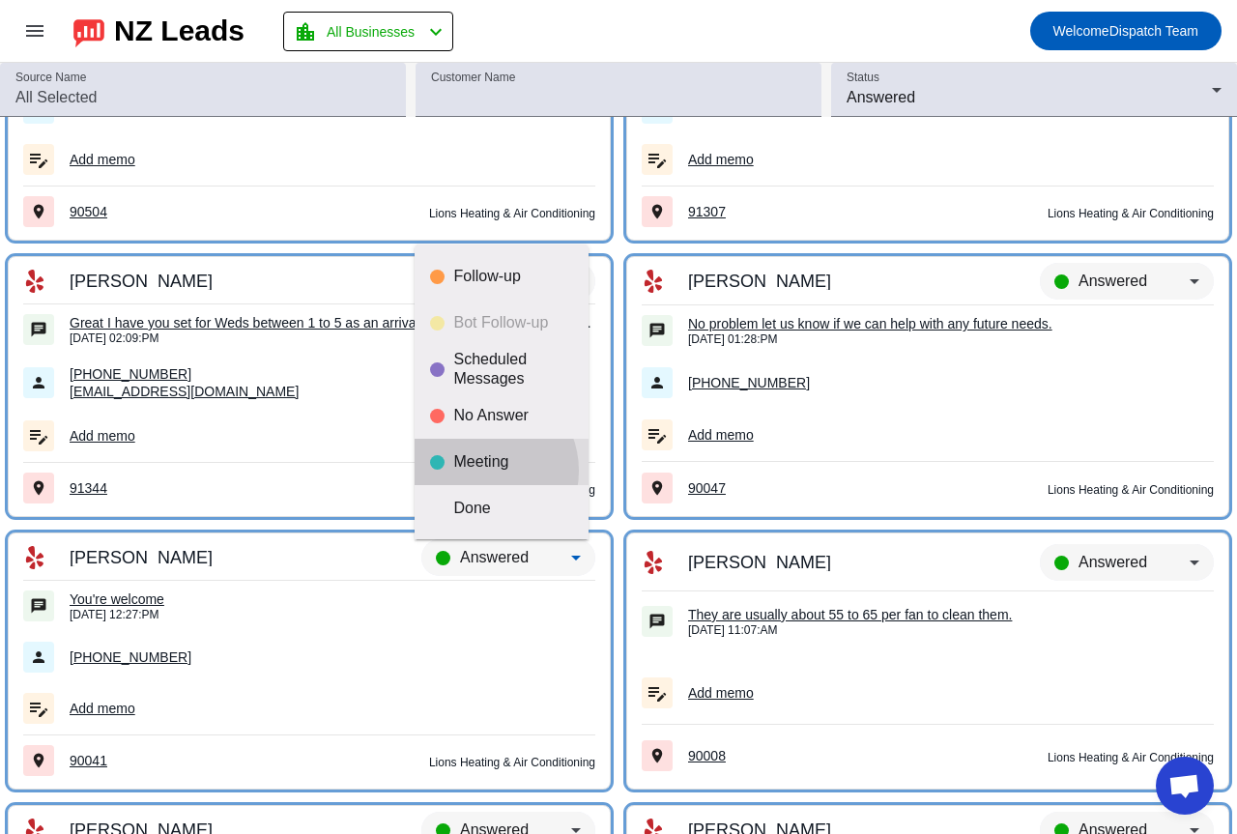
click at [481, 471] on div "Meeting" at bounding box center [513, 461] width 119 height 19
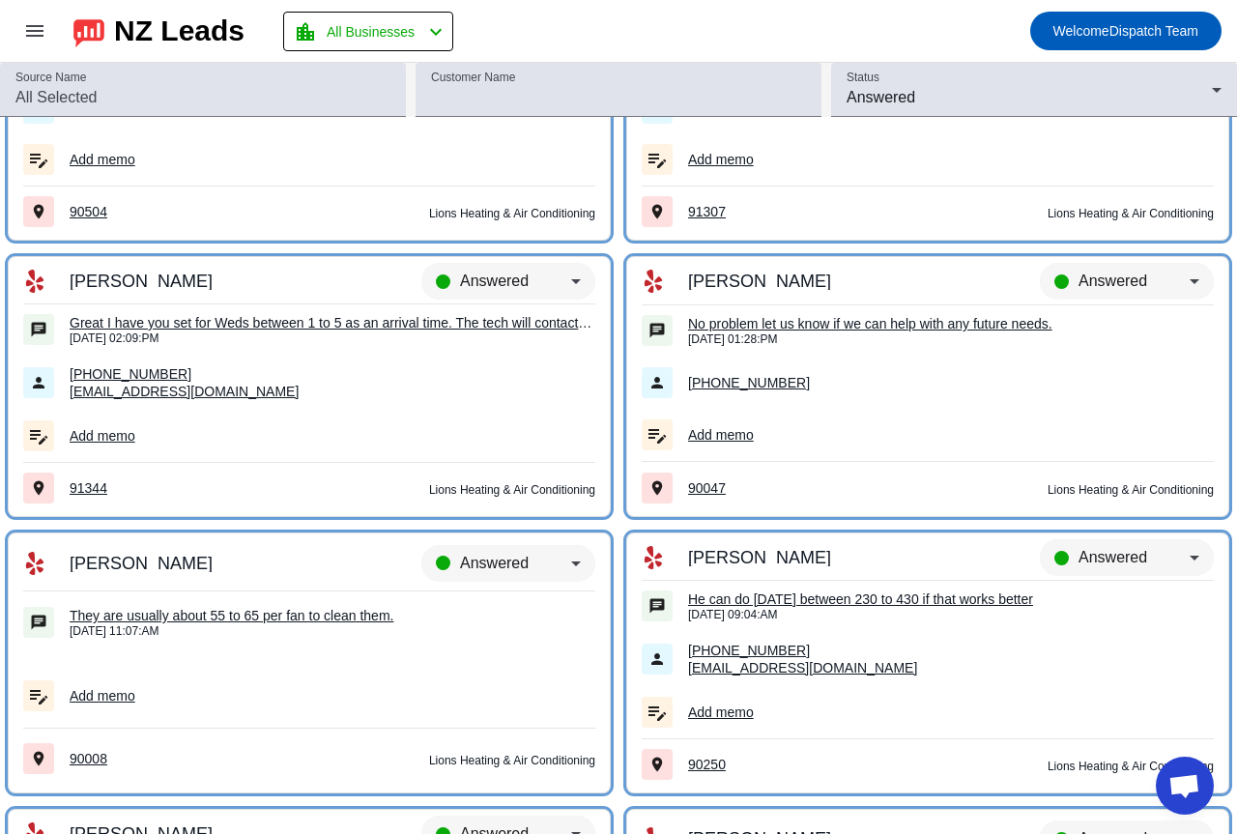
scroll to position [7663, 0]
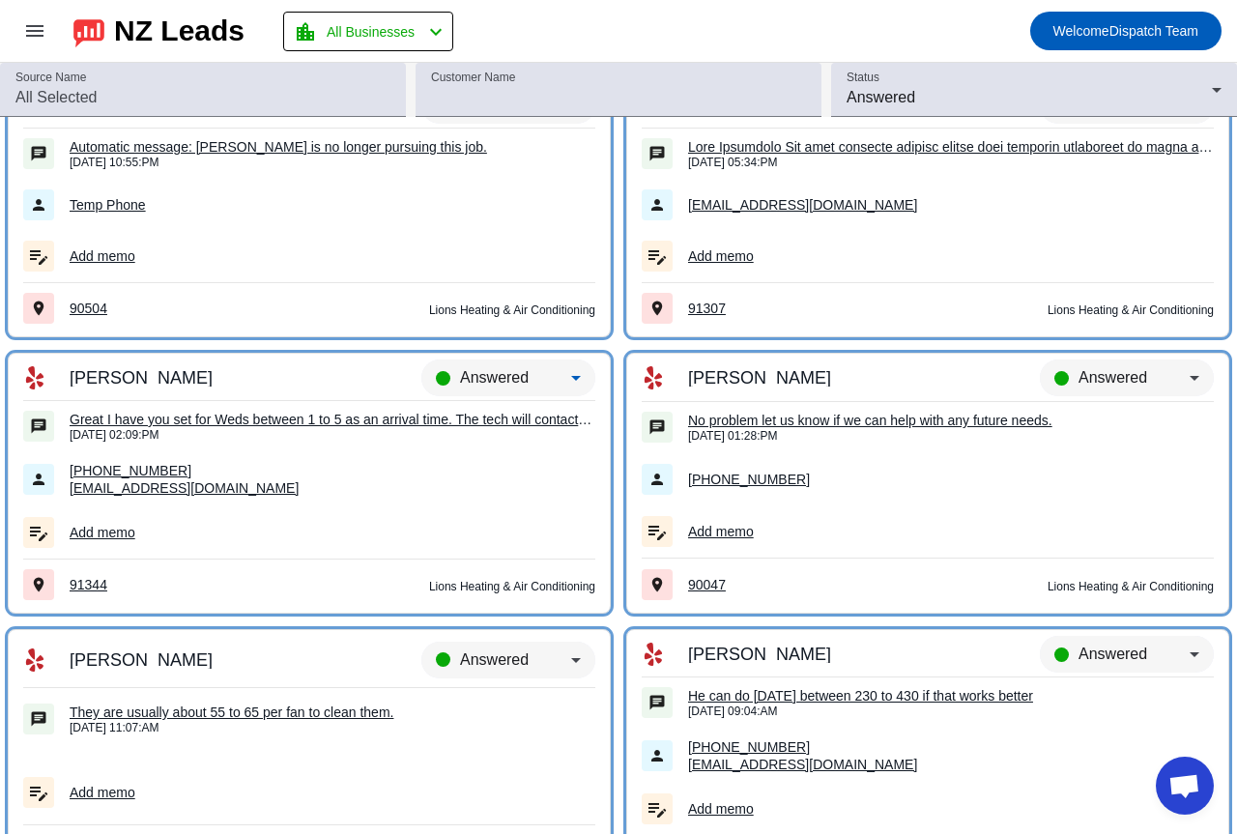
click at [475, 376] on span "Answered" at bounding box center [494, 377] width 69 height 16
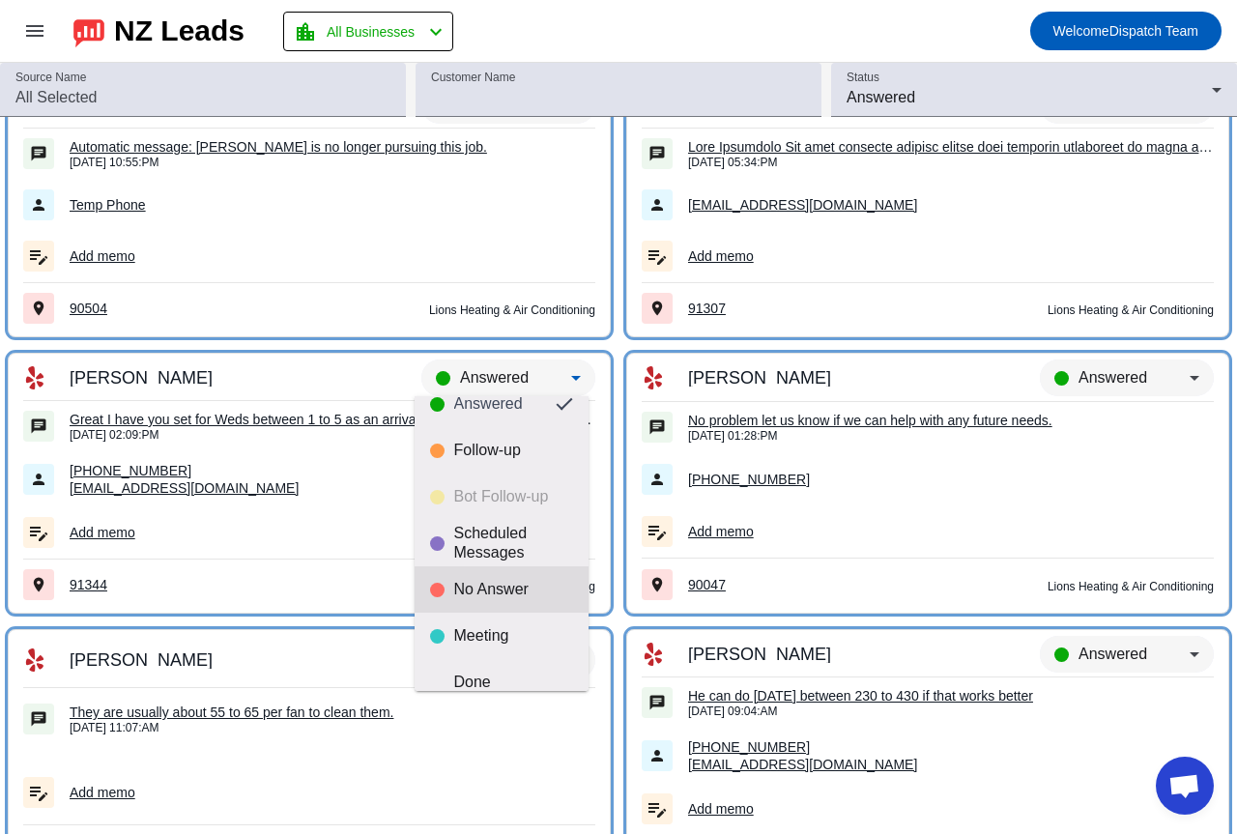
scroll to position [45, 0]
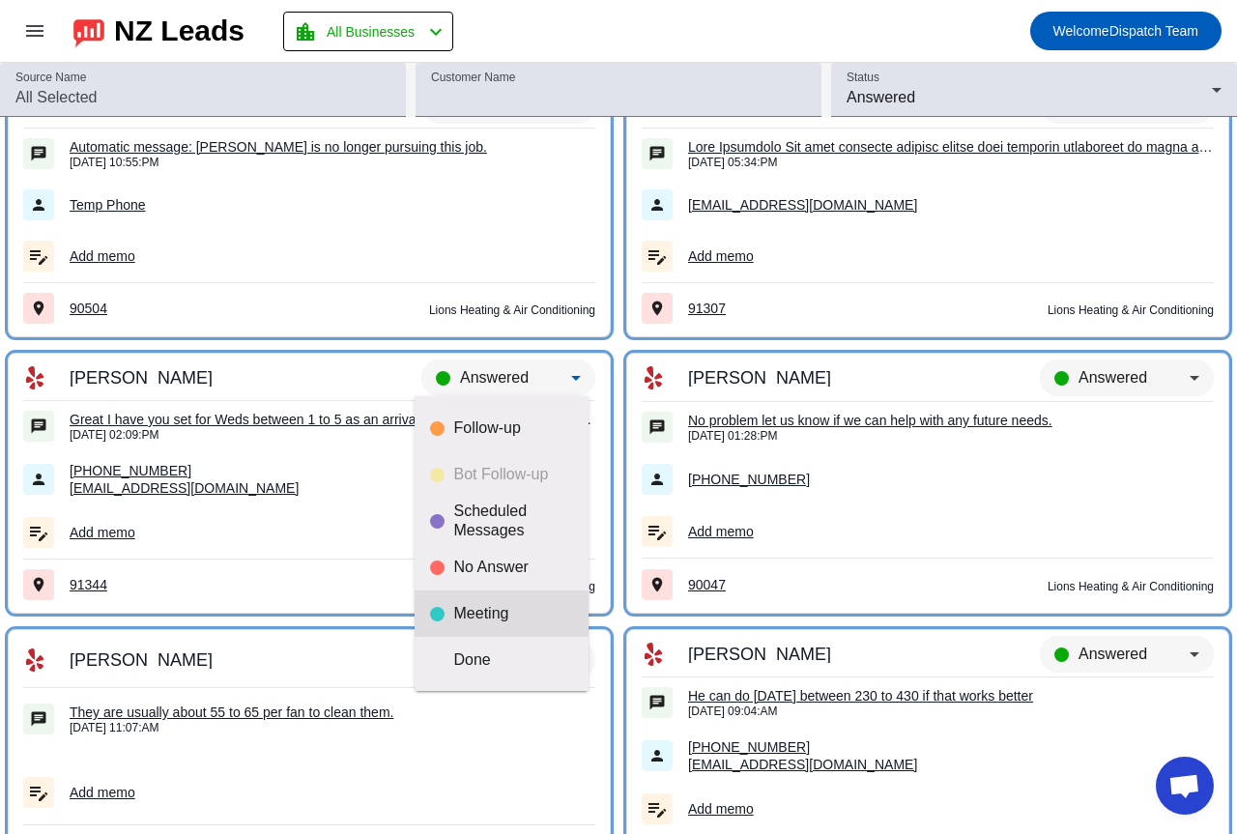
click at [475, 625] on mat-option "Meeting" at bounding box center [502, 613] width 174 height 46
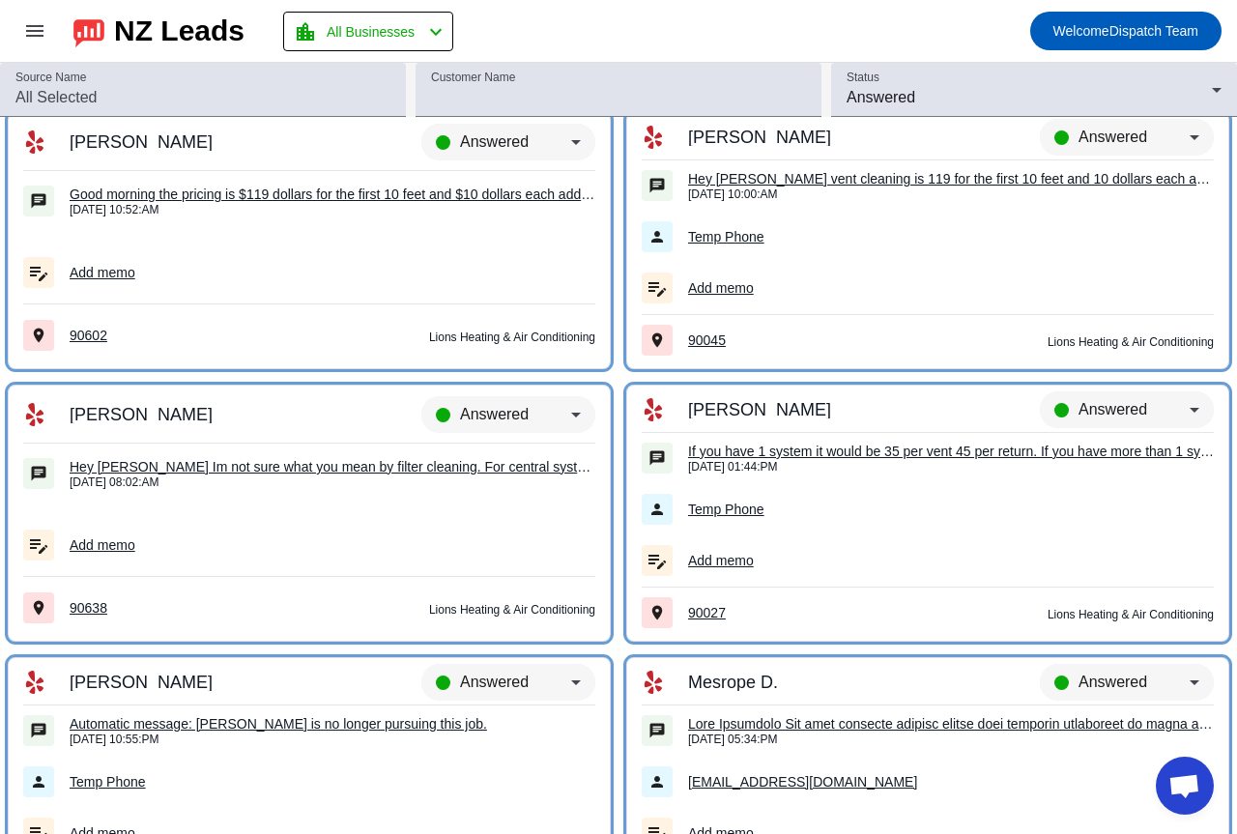
scroll to position [7083, 0]
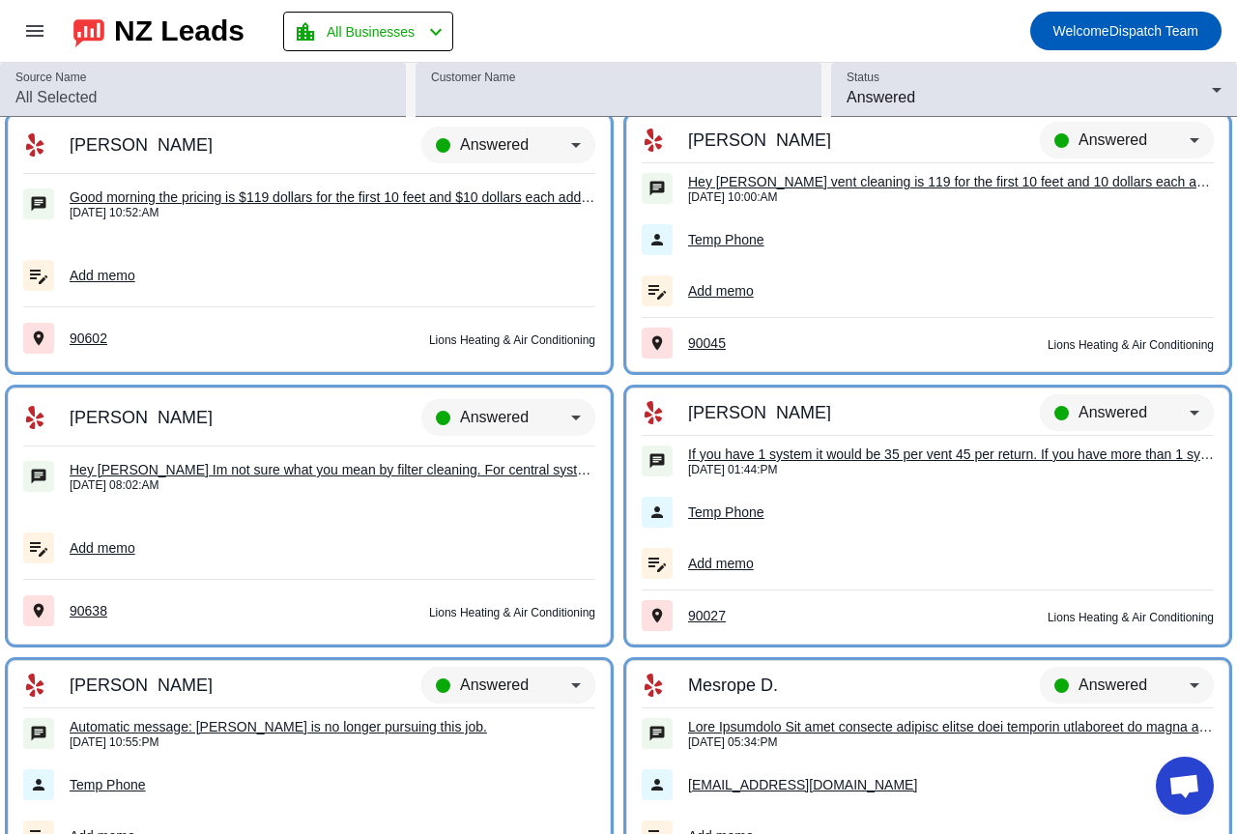
click at [533, 687] on div "Answered" at bounding box center [515, 685] width 111 height 23
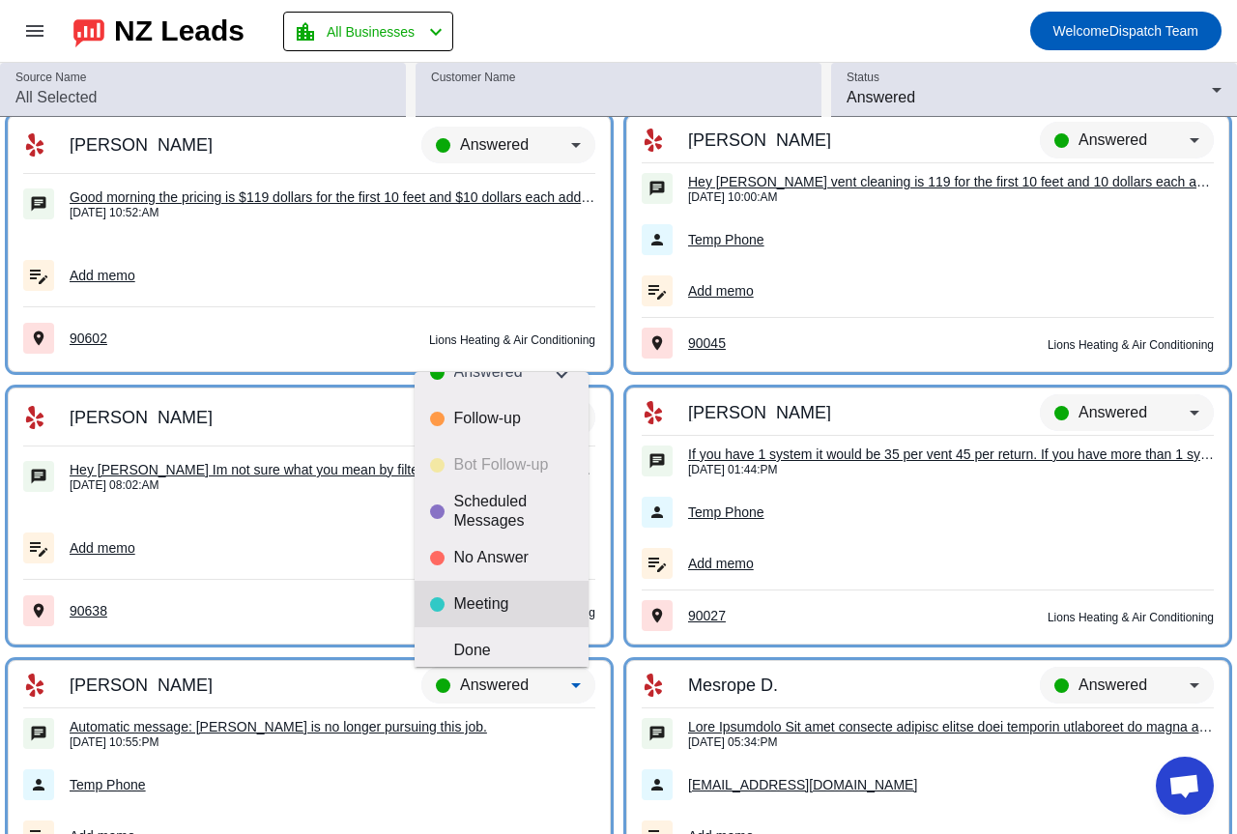
scroll to position [45, 0]
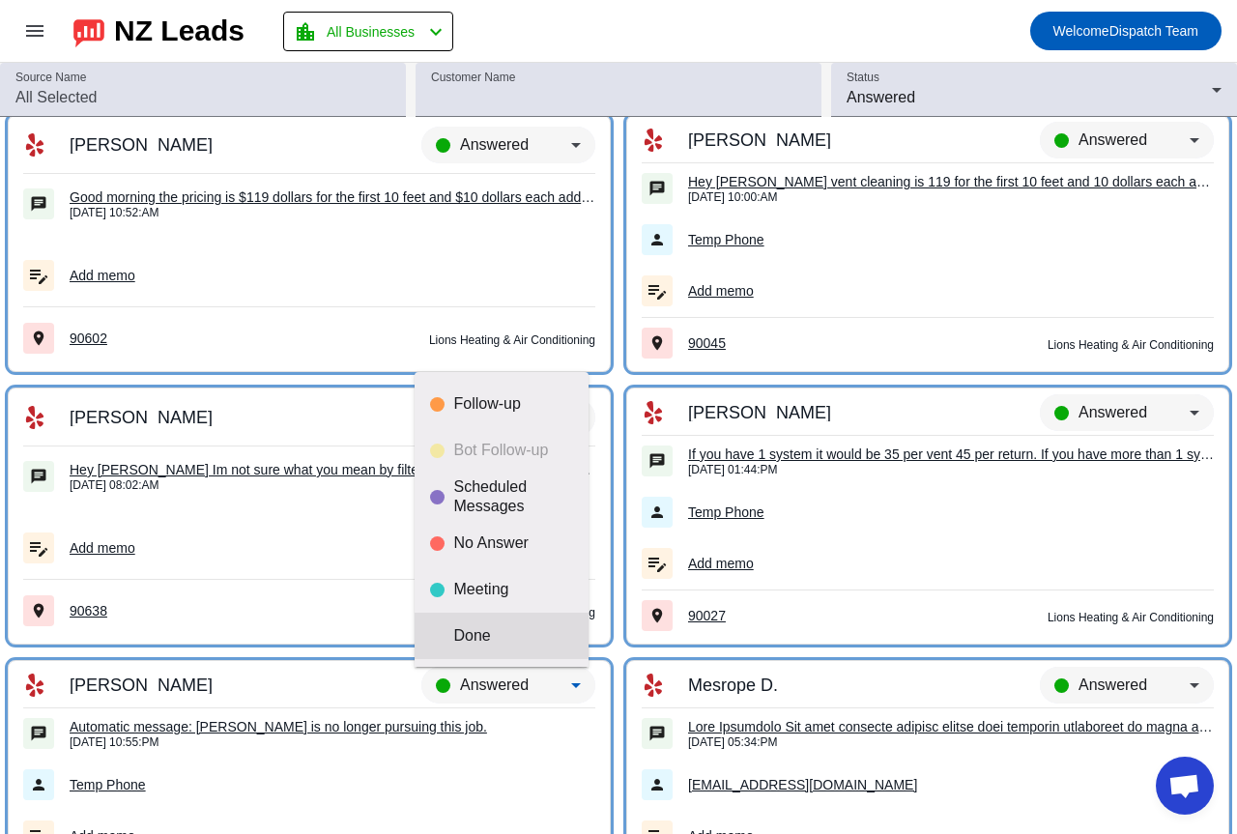
click at [489, 631] on div "Done" at bounding box center [513, 635] width 119 height 19
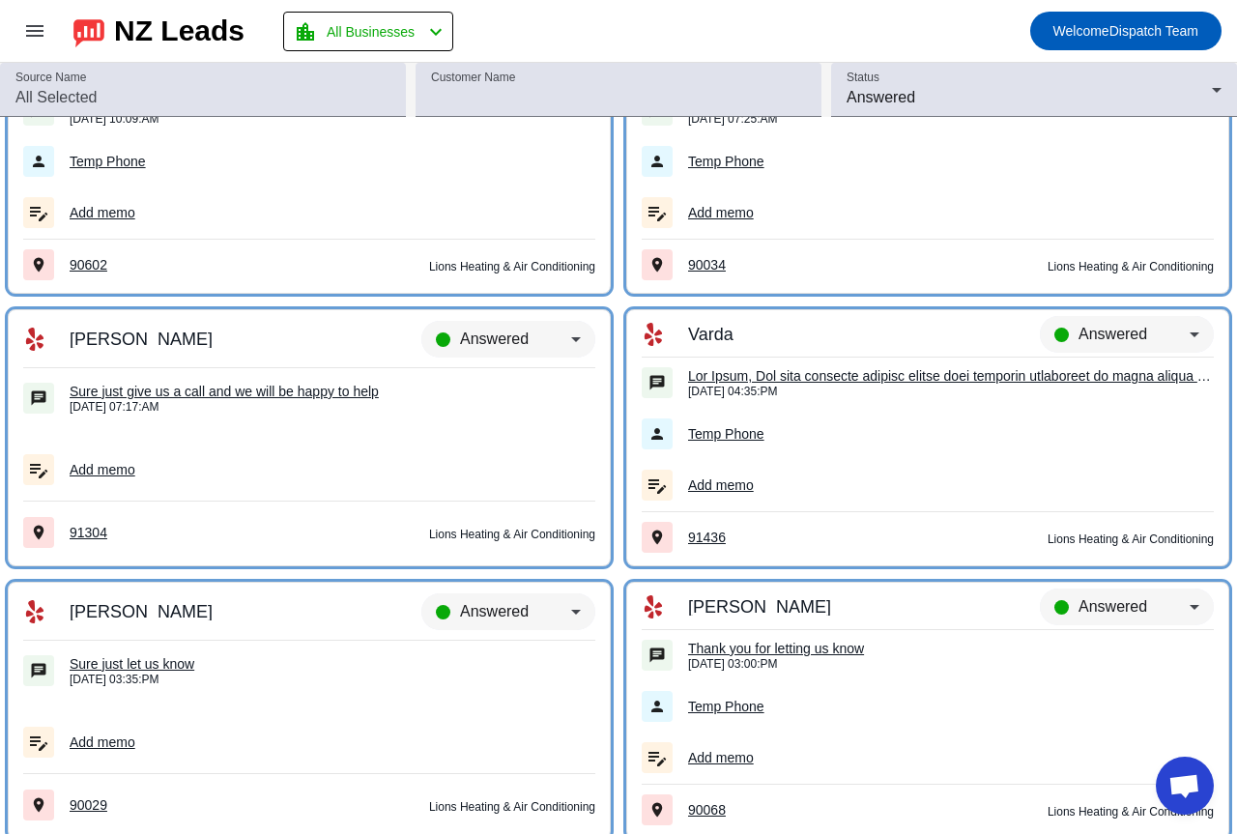
scroll to position [6310, 0]
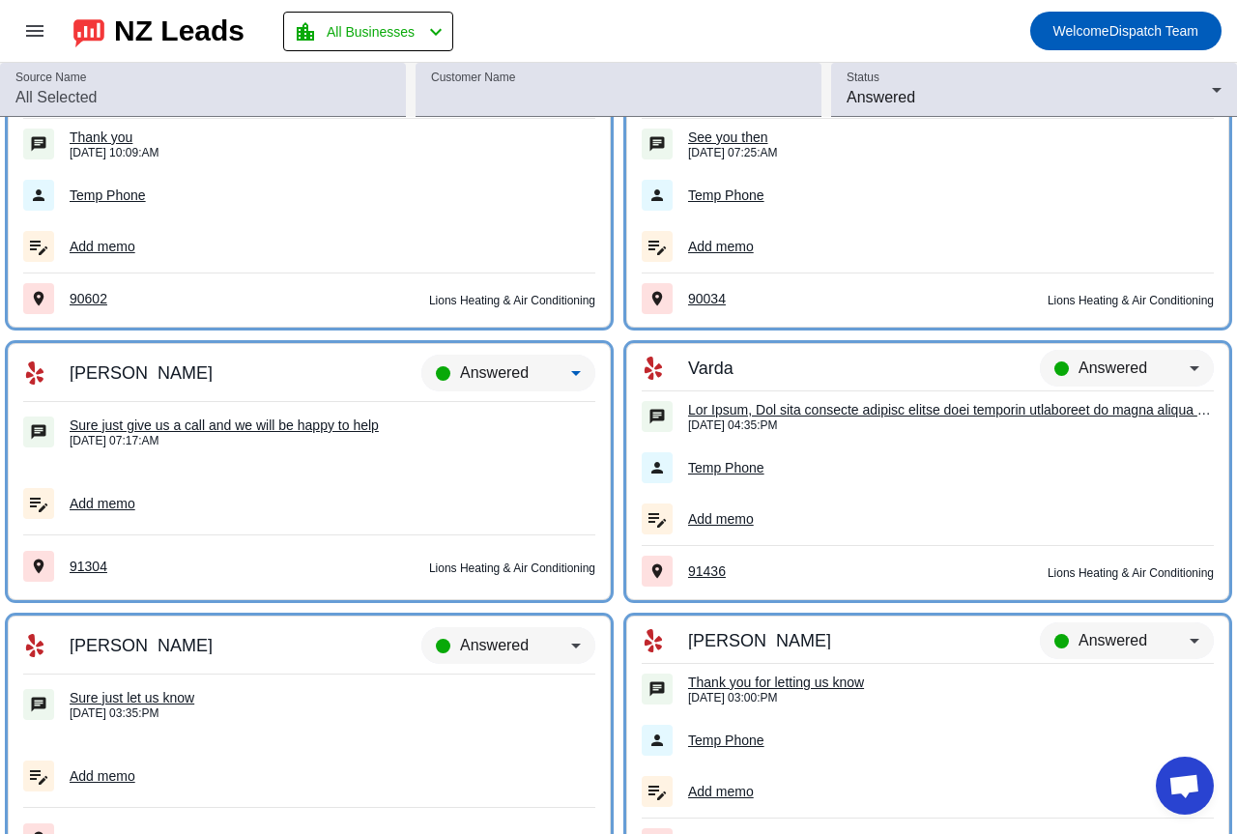
click at [465, 365] on span "Answered" at bounding box center [494, 372] width 69 height 16
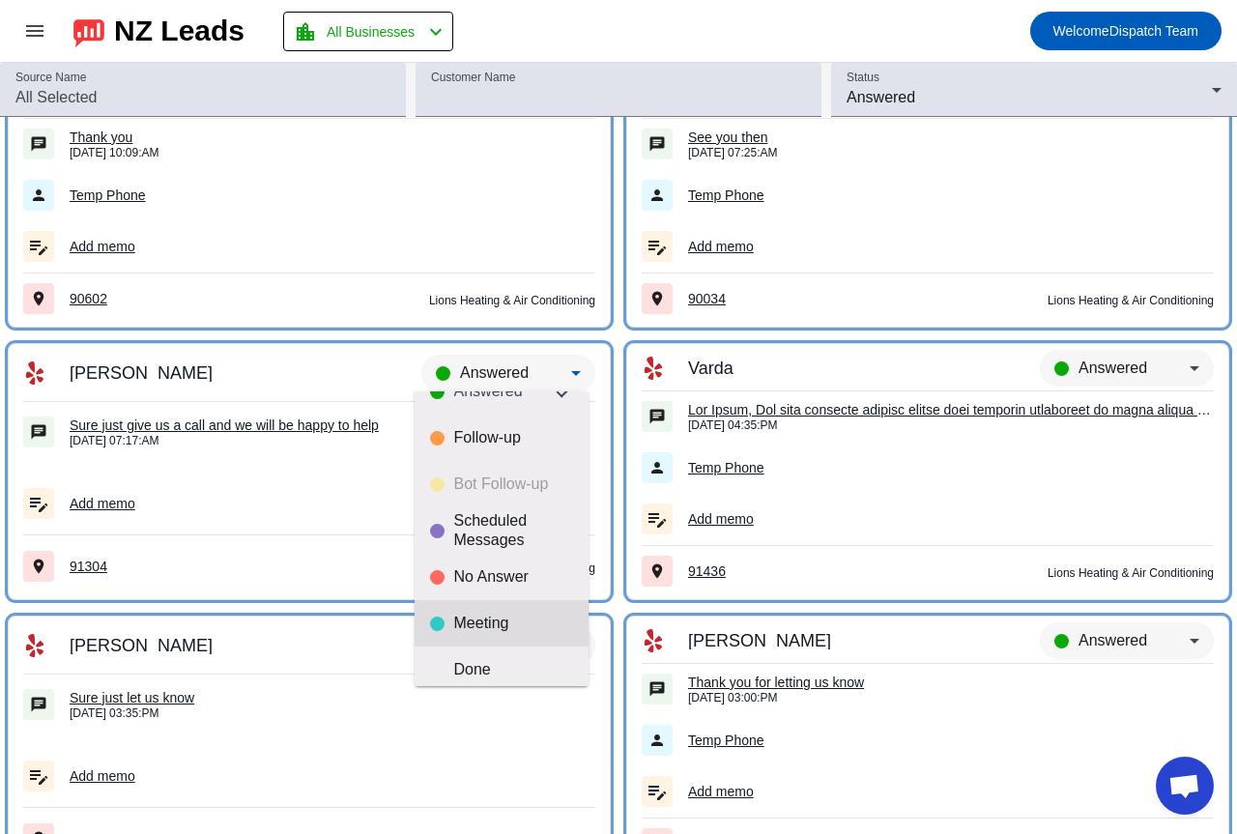
scroll to position [45, 0]
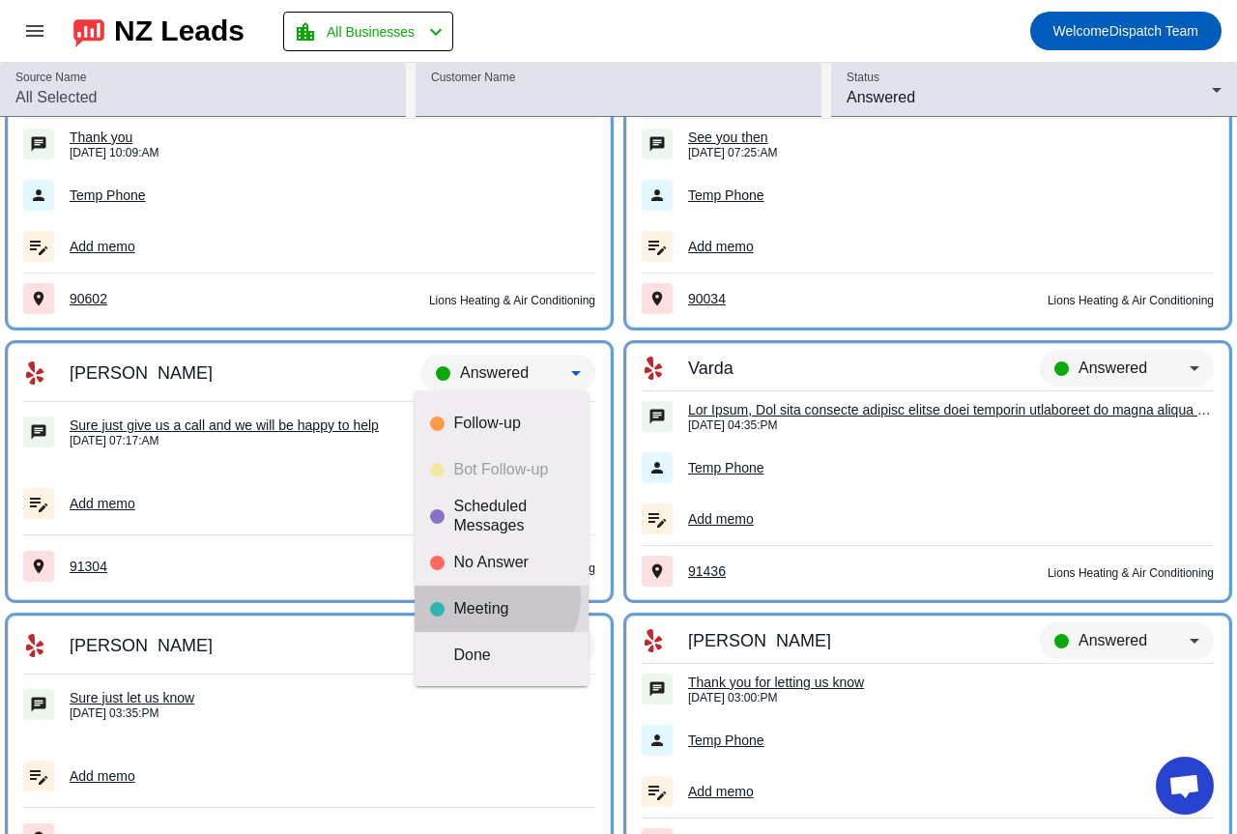
click at [485, 596] on mat-option "Meeting" at bounding box center [502, 609] width 174 height 46
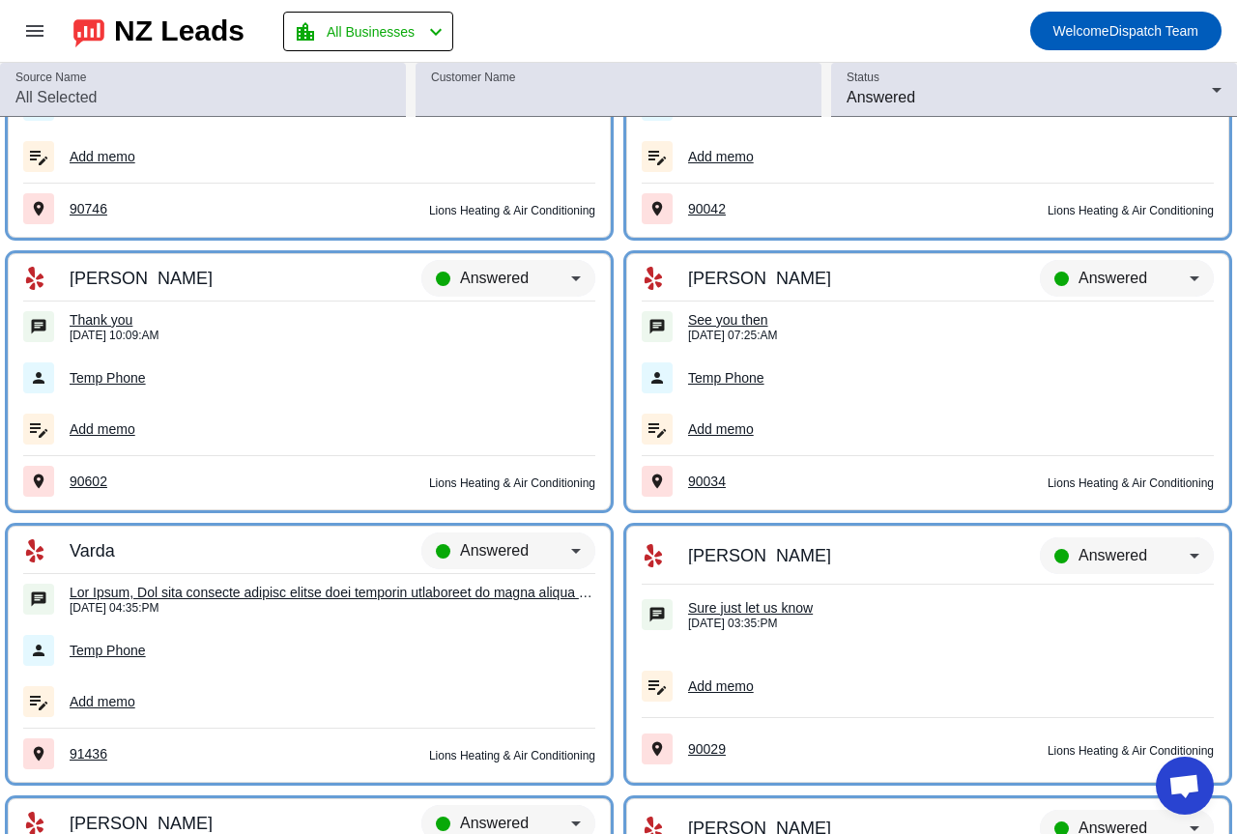
scroll to position [6116, 0]
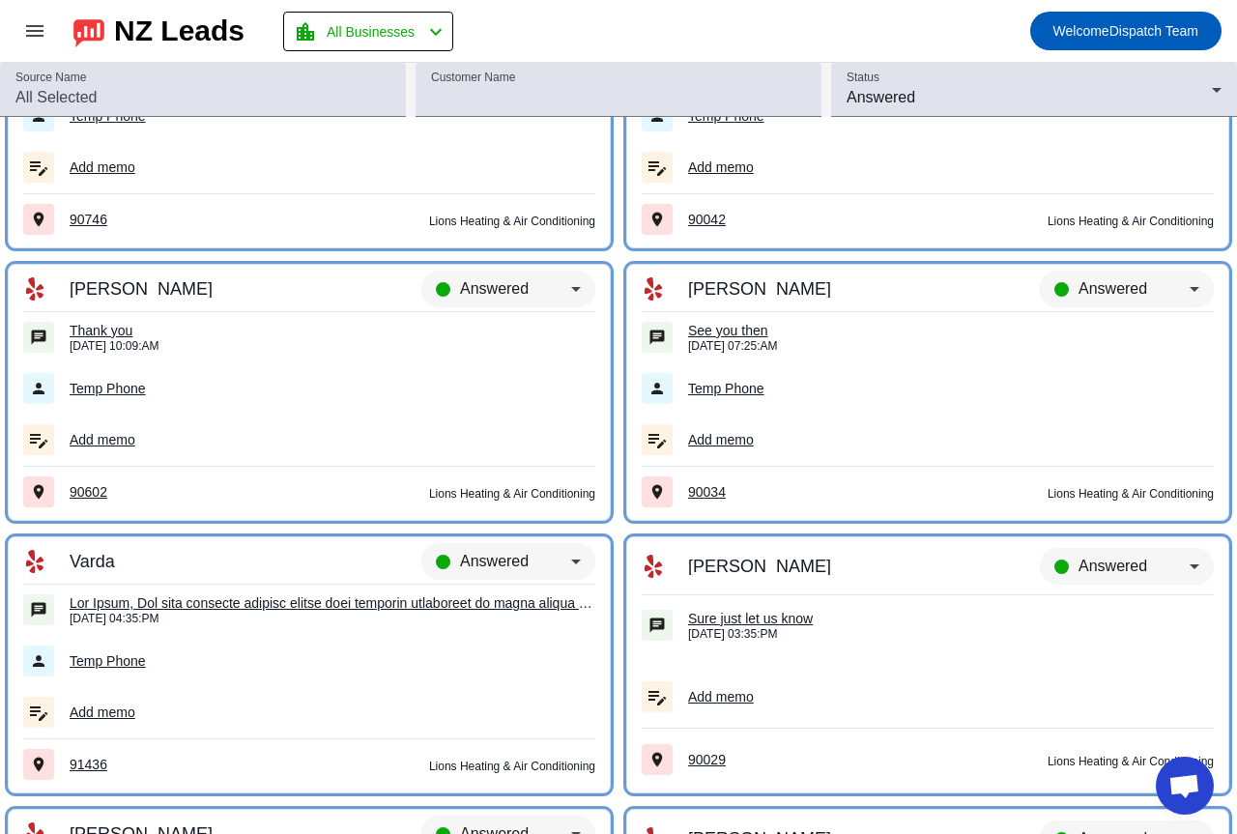
click at [1079, 288] on span "Answered" at bounding box center [1113, 288] width 69 height 16
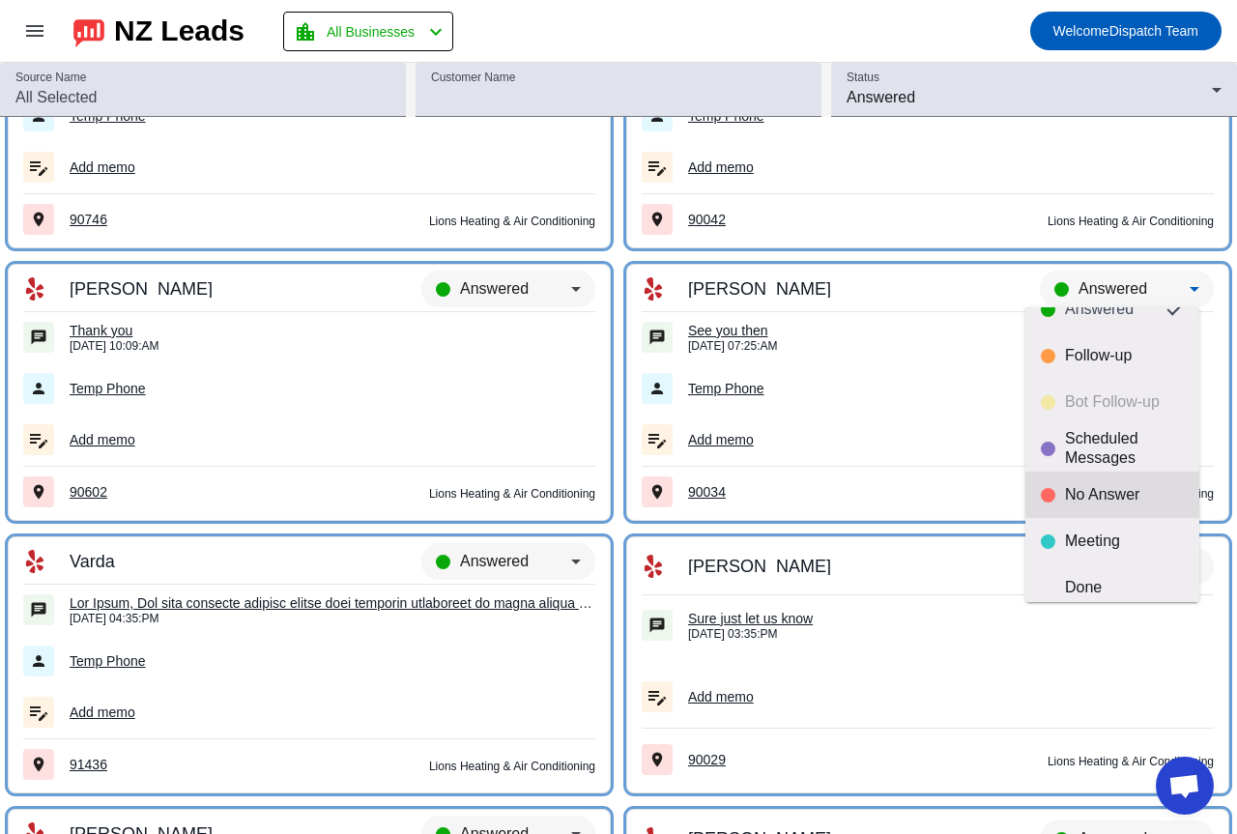
scroll to position [45, 0]
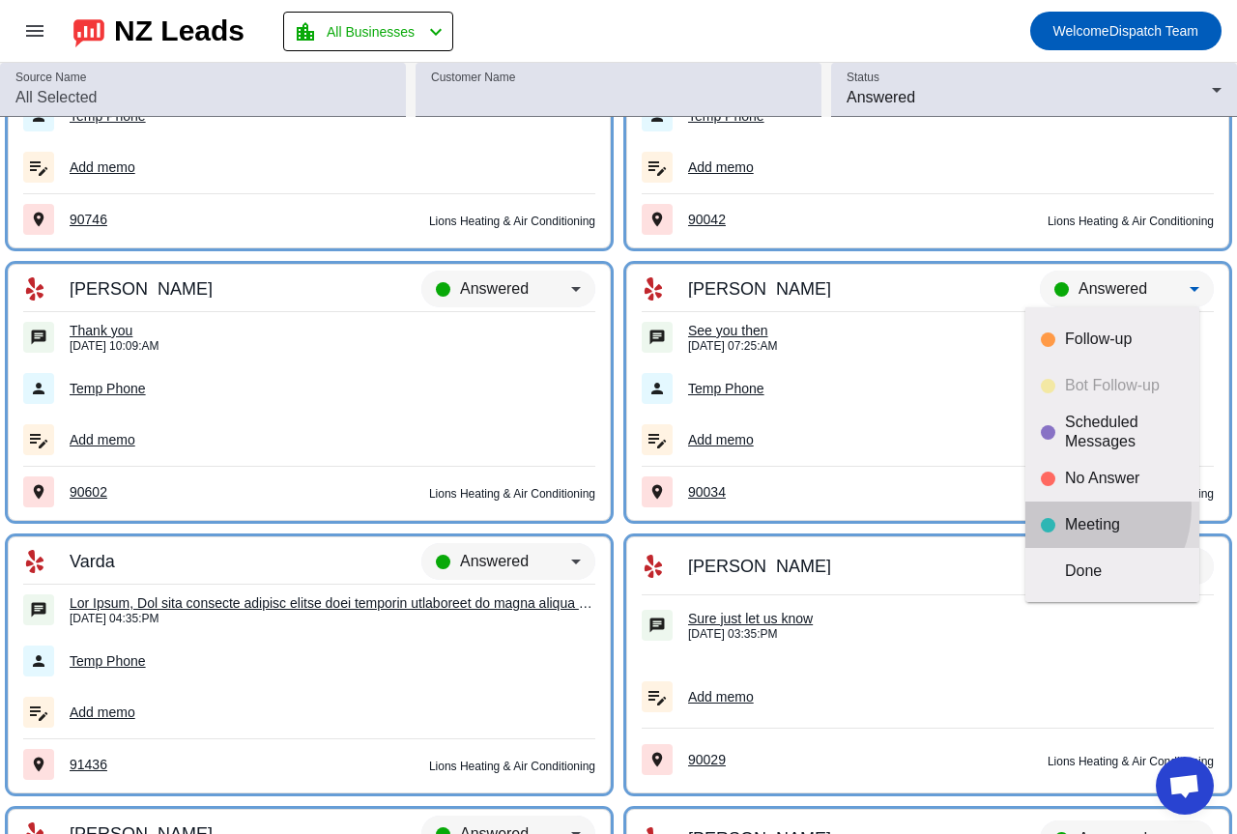
click at [1072, 507] on mat-option "Meeting" at bounding box center [1112, 525] width 174 height 46
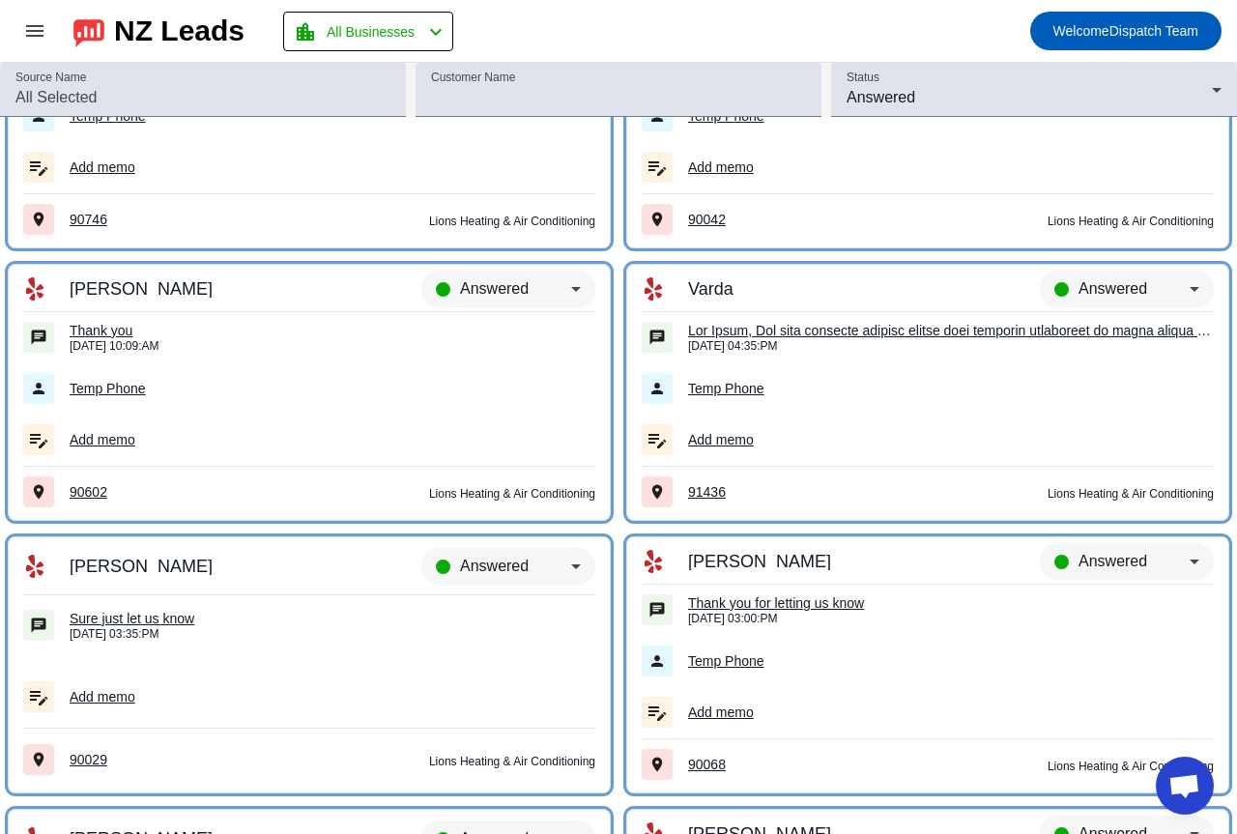
scroll to position [5923, 0]
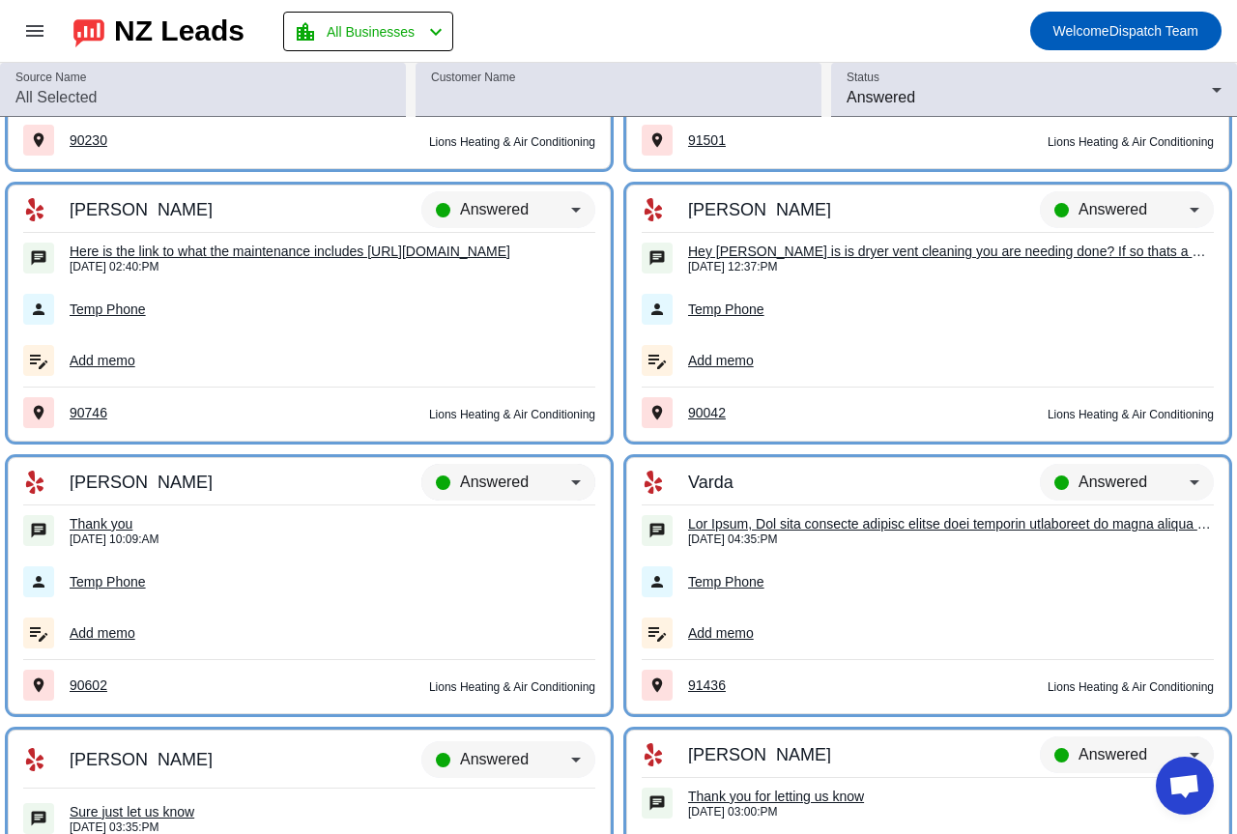
click at [503, 481] on span "Answered" at bounding box center [494, 482] width 69 height 16
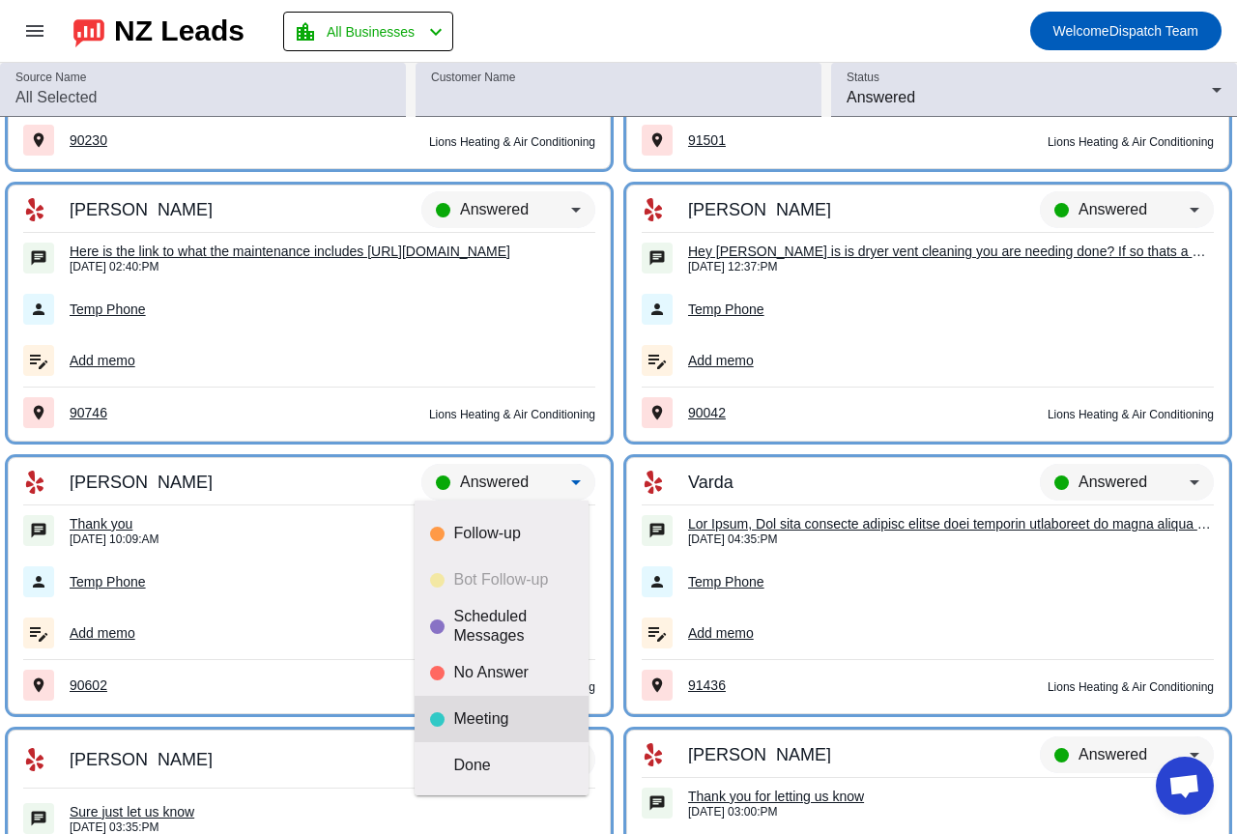
scroll to position [45, 0]
click at [489, 700] on mat-option "Meeting" at bounding box center [502, 718] width 174 height 46
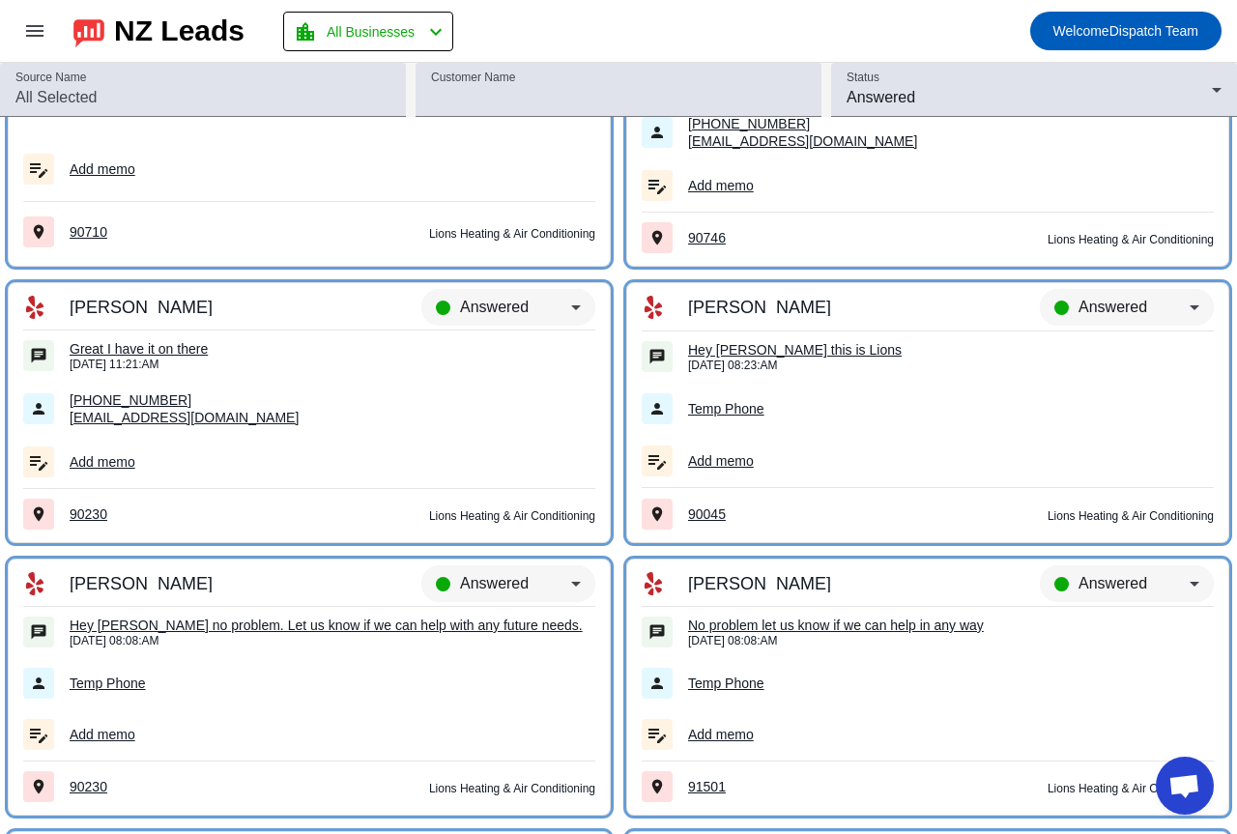
scroll to position [5247, 0]
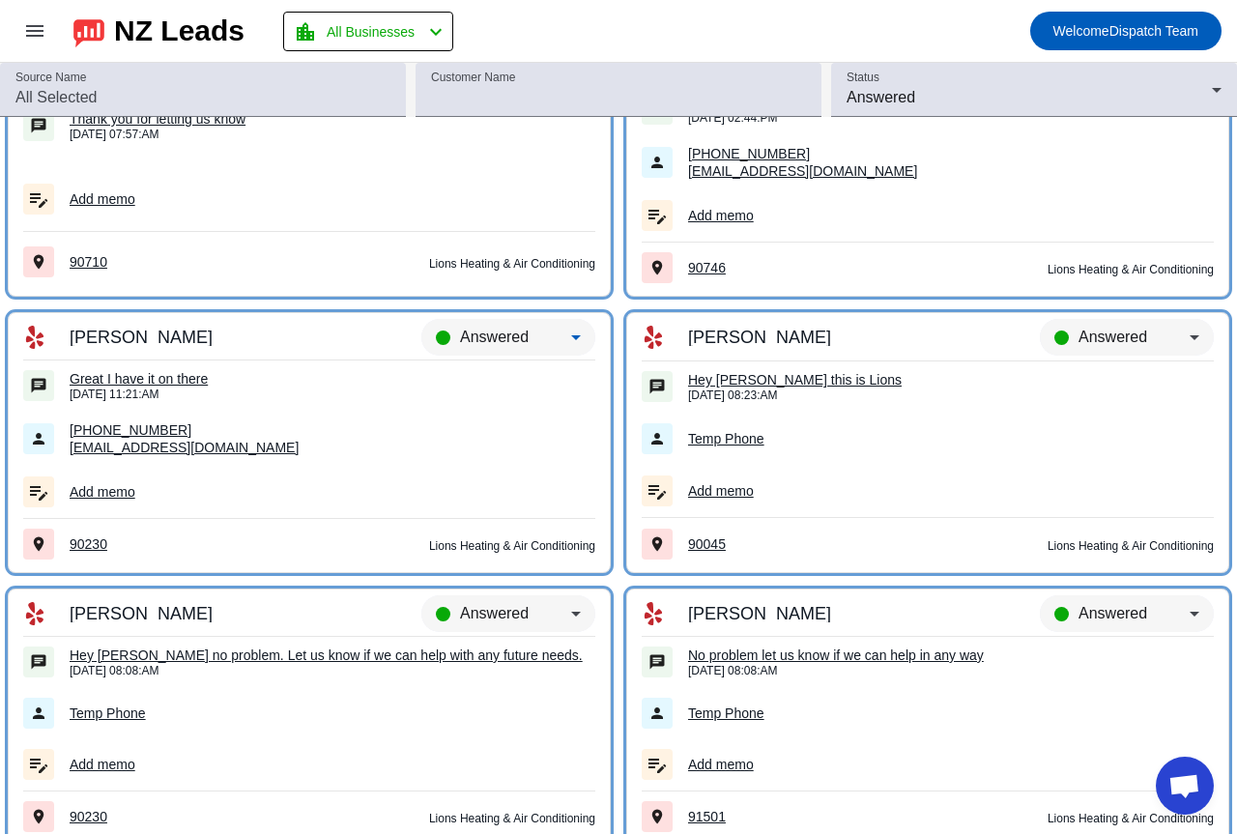
click at [499, 329] on span "Answered" at bounding box center [494, 337] width 69 height 16
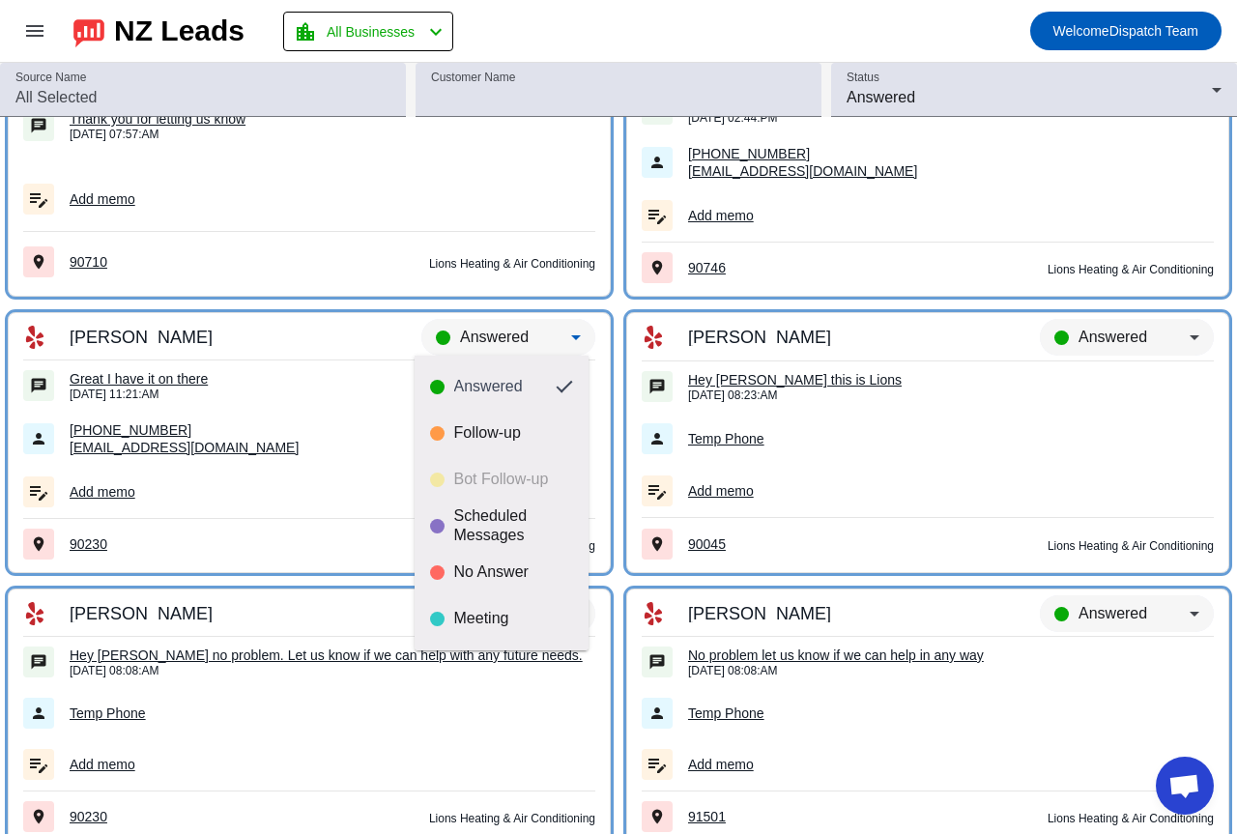
scroll to position [45, 0]
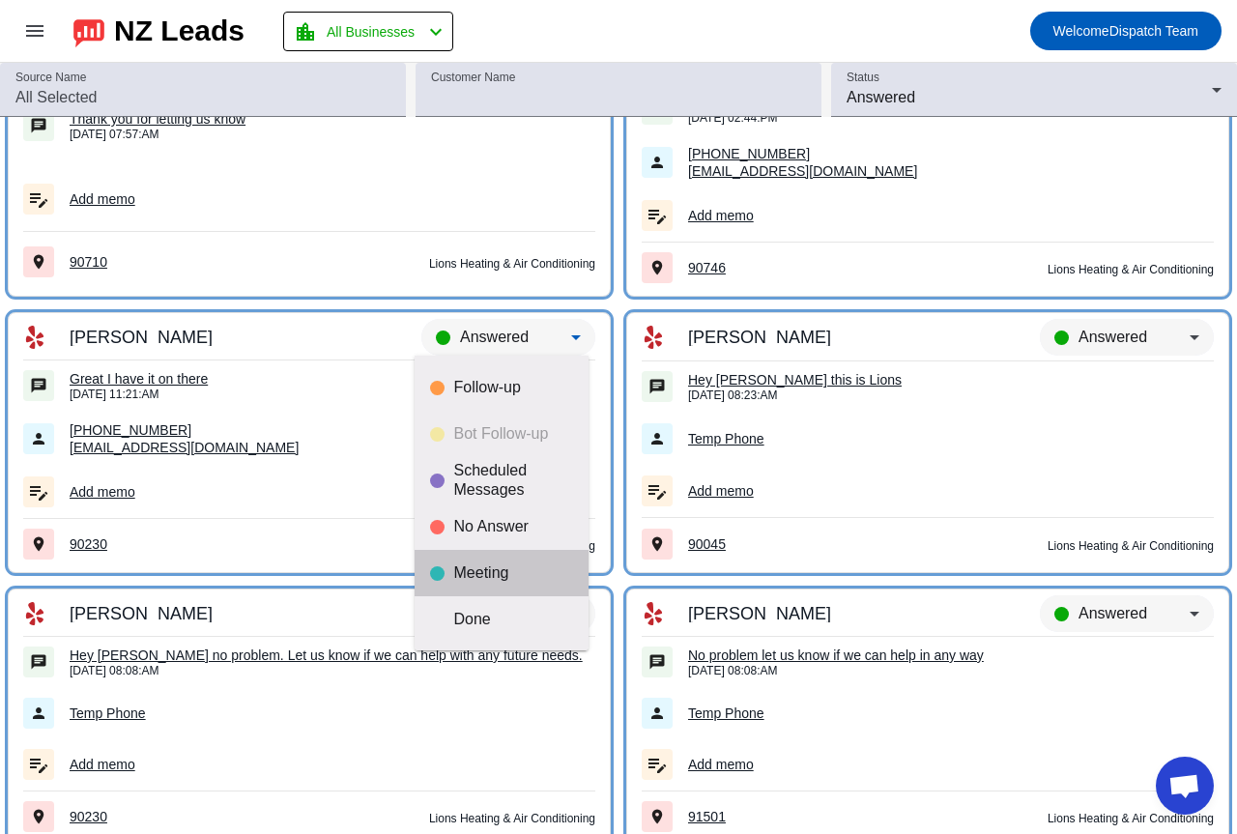
click at [503, 561] on mat-option "Meeting" at bounding box center [502, 573] width 174 height 46
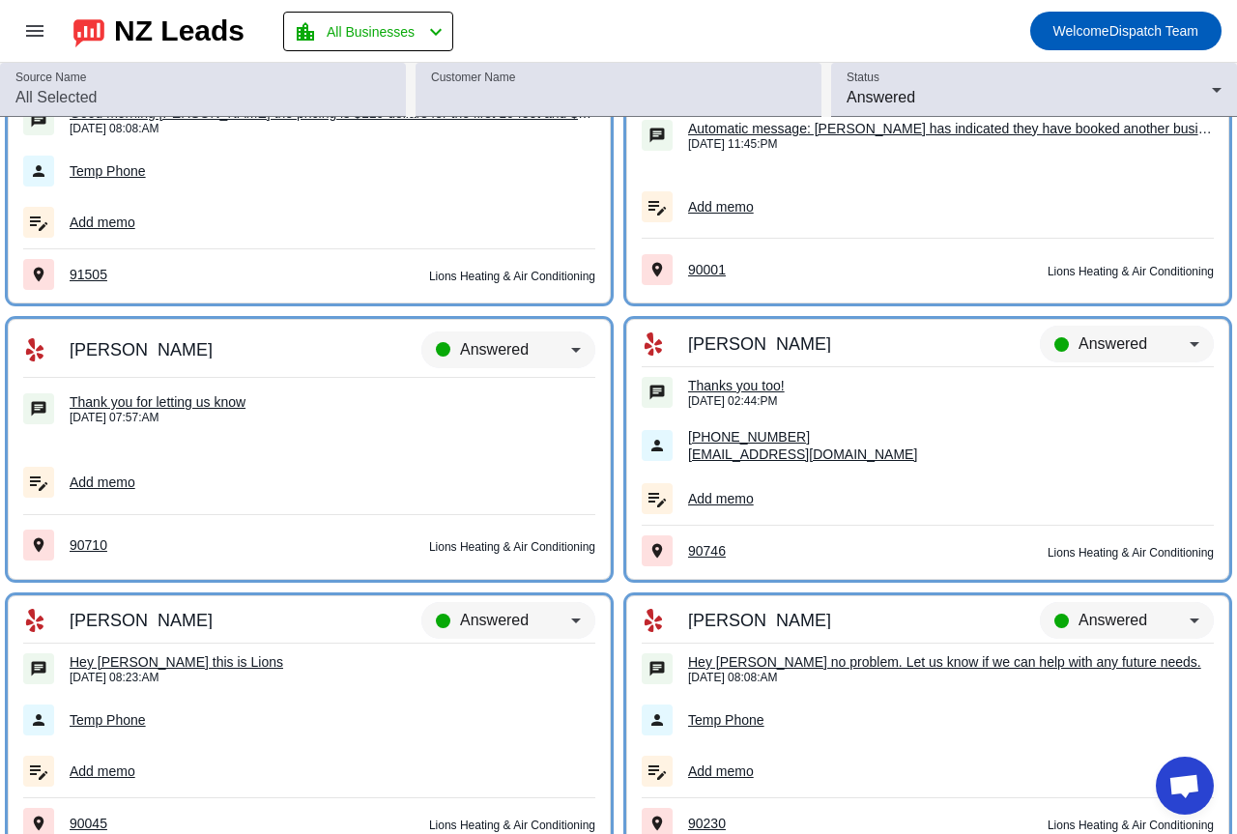
scroll to position [4957, 0]
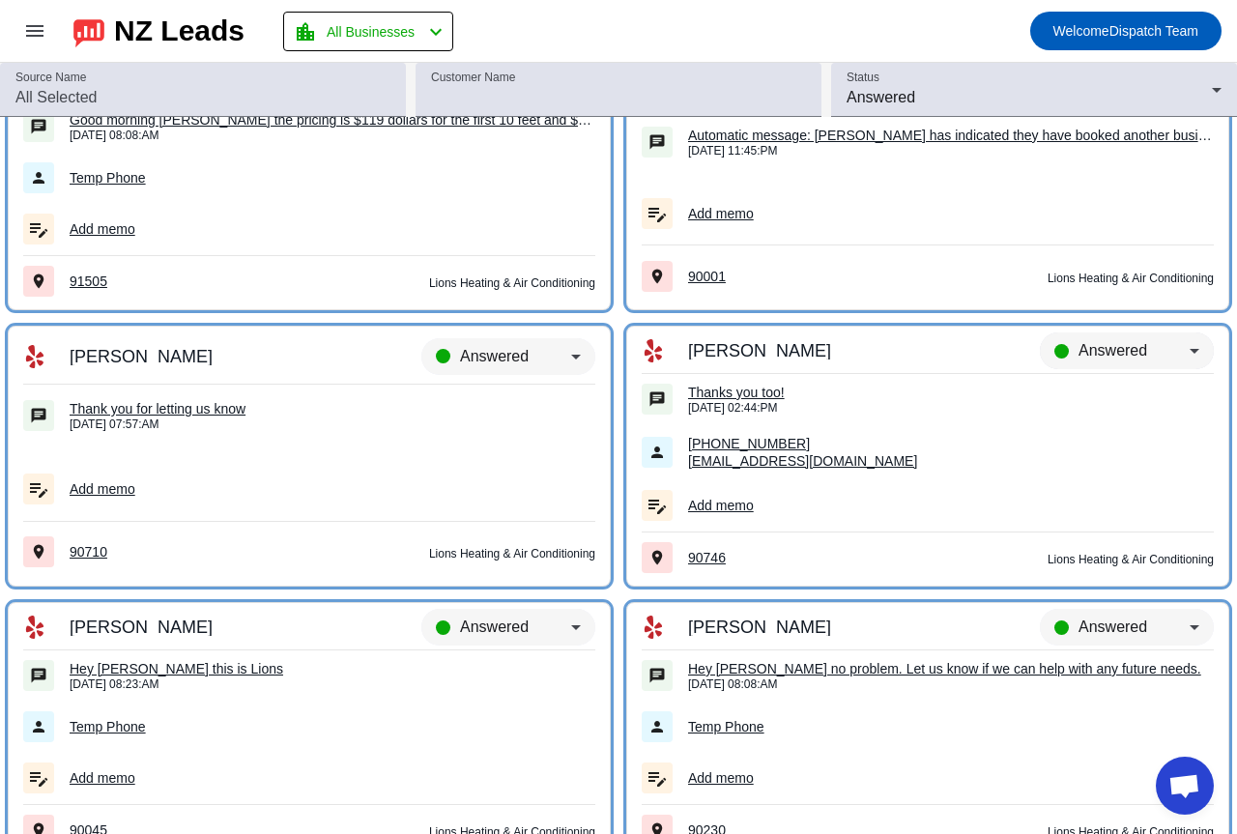
click at [1109, 346] on span "Answered" at bounding box center [1113, 350] width 69 height 16
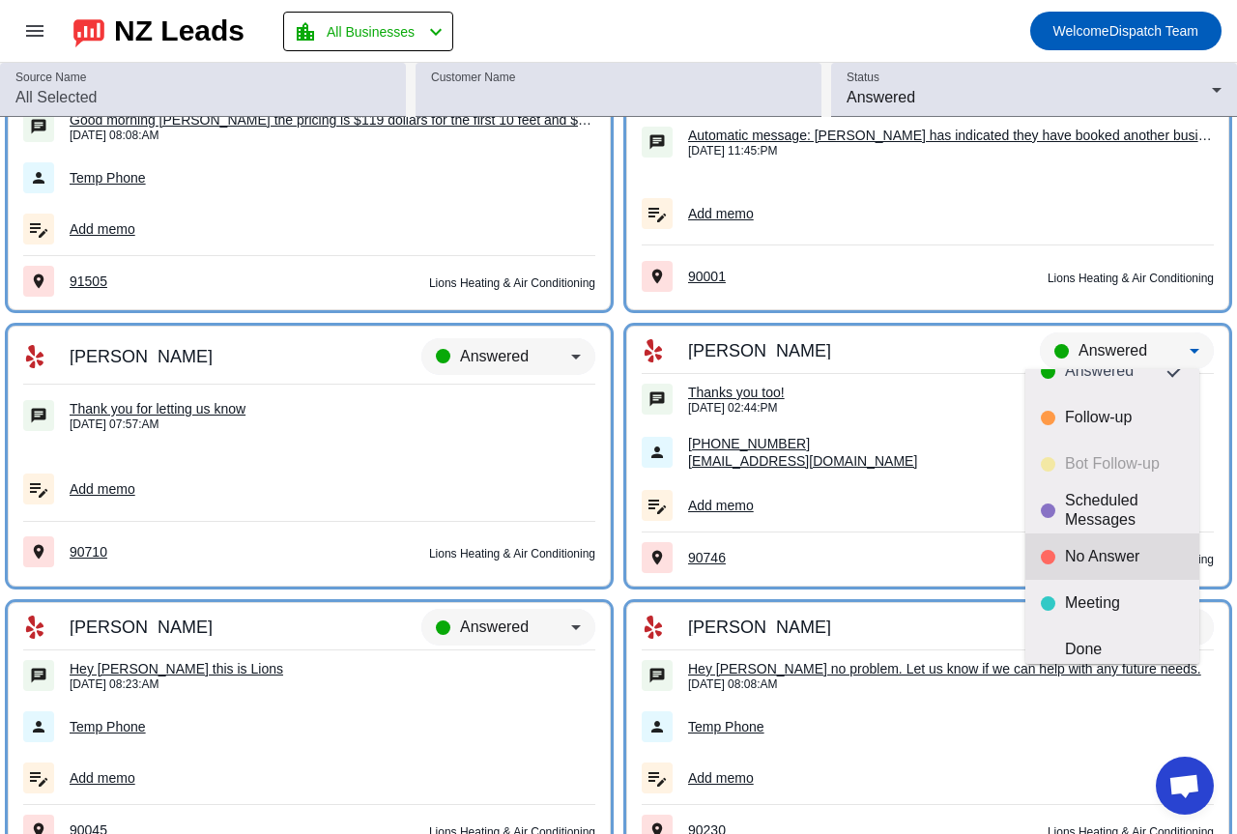
scroll to position [45, 0]
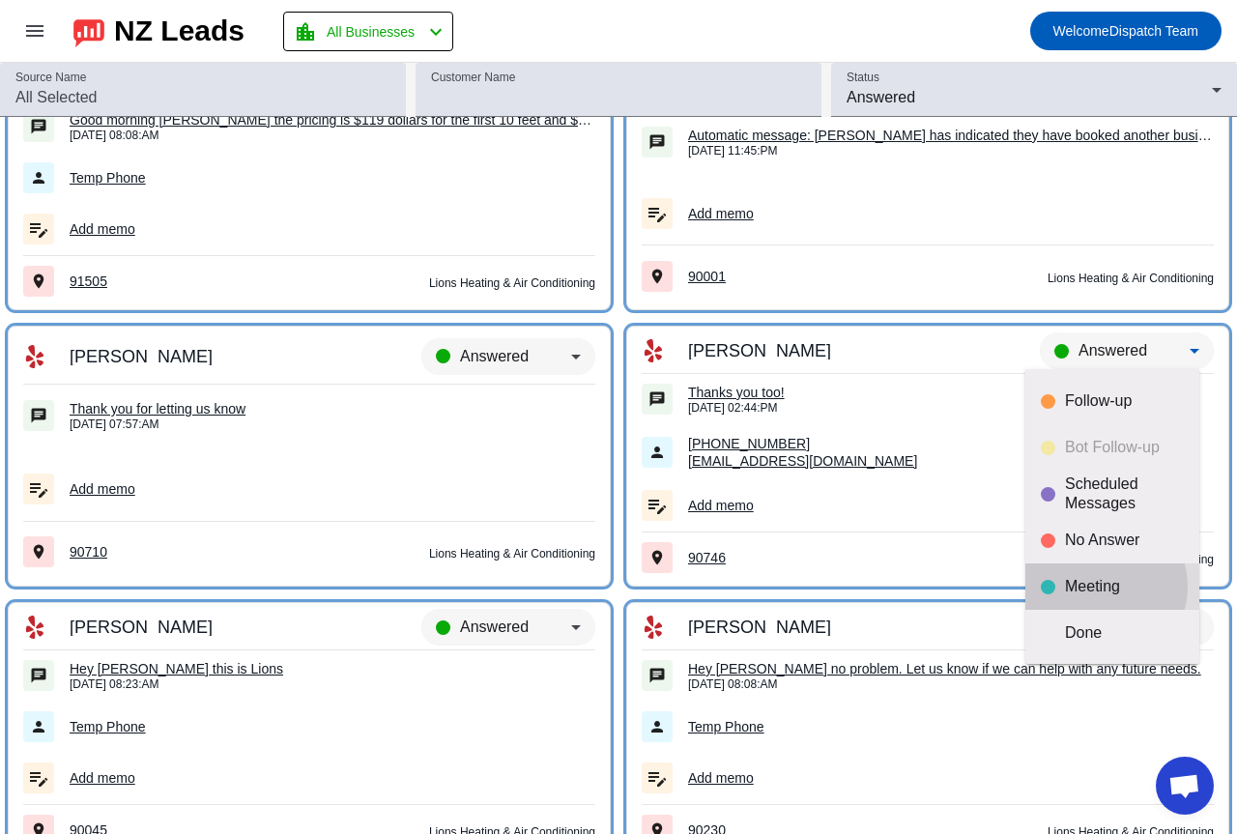
click at [1101, 587] on div "Meeting" at bounding box center [1124, 586] width 119 height 19
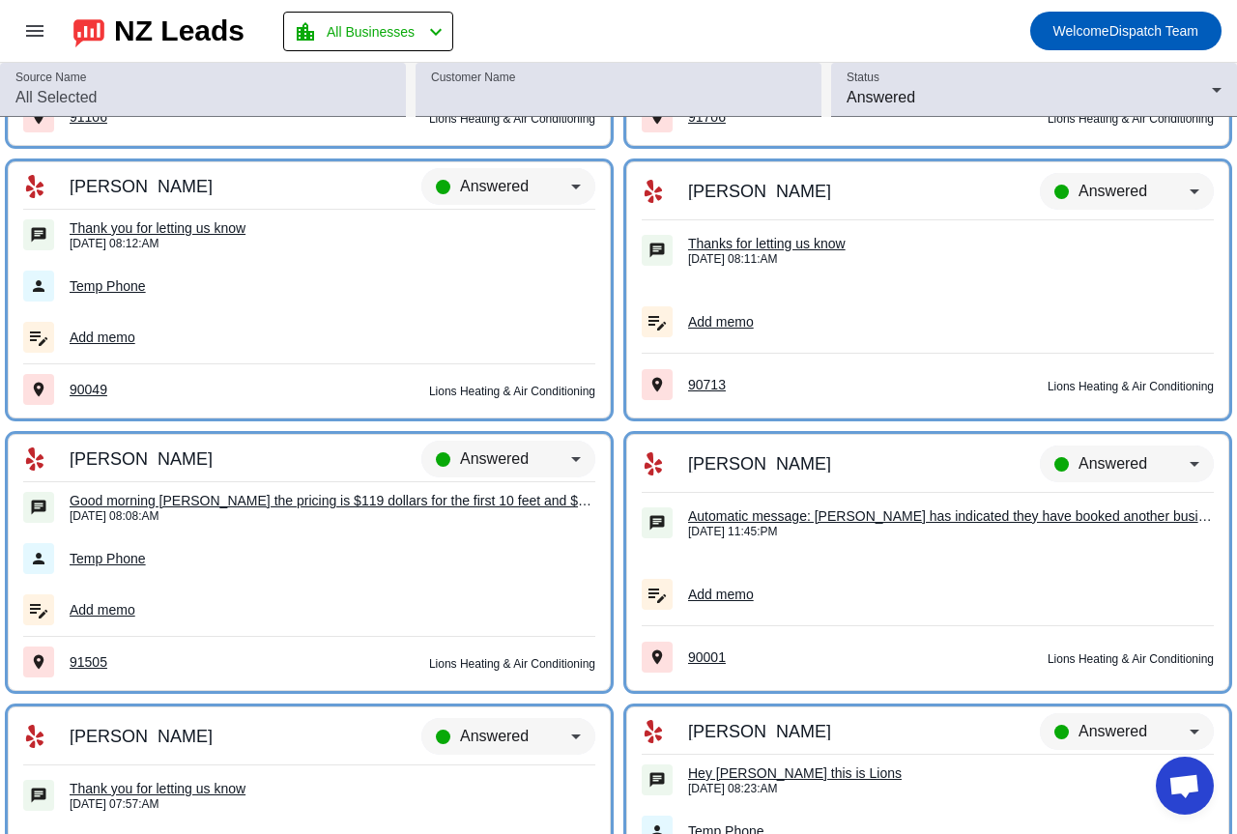
scroll to position [4570, 0]
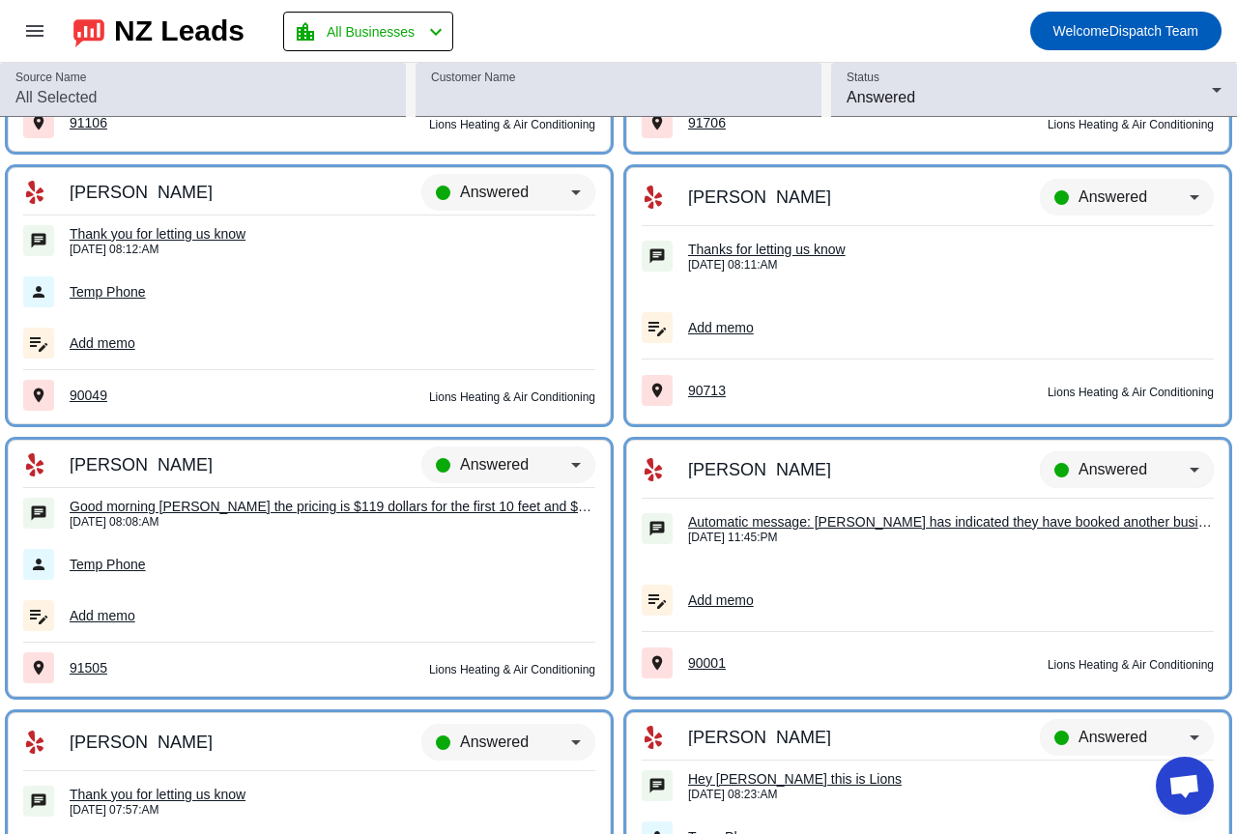
click at [1183, 467] on icon at bounding box center [1194, 469] width 23 height 23
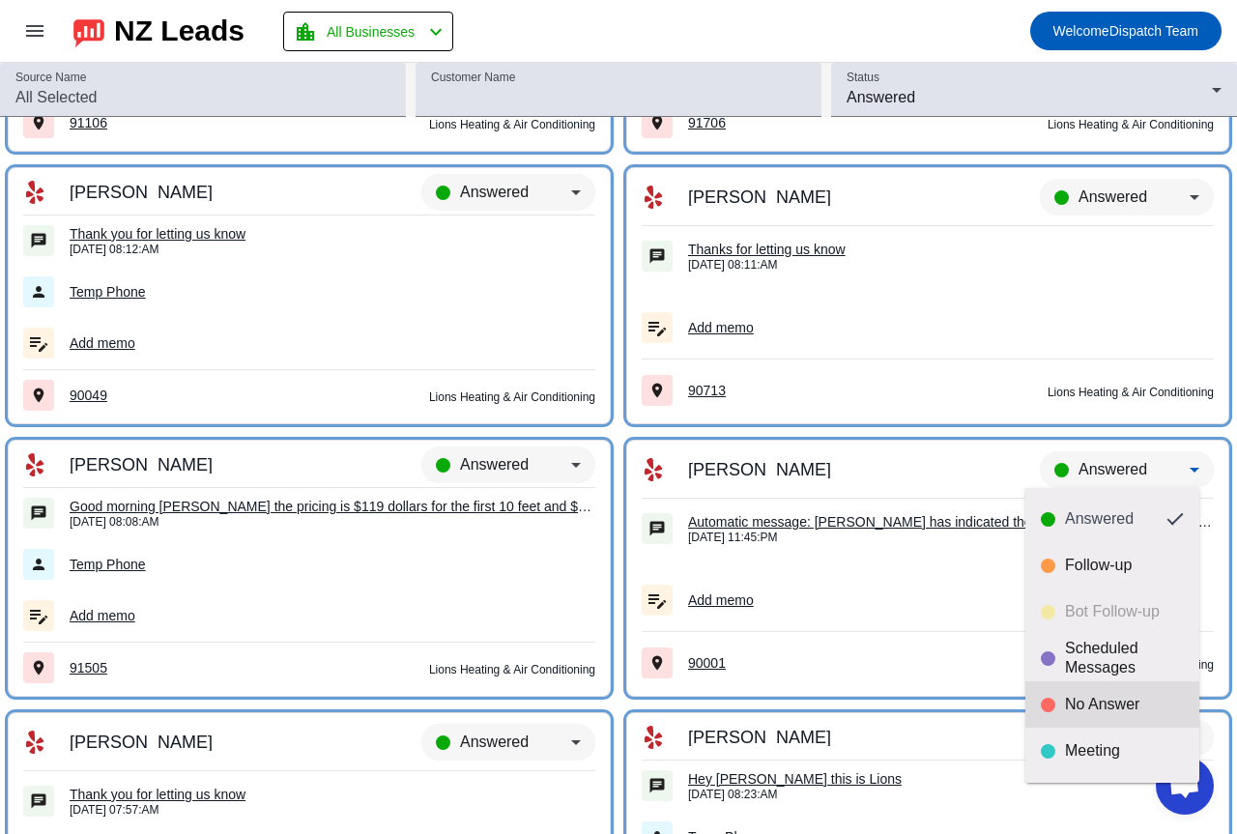
scroll to position [45, 0]
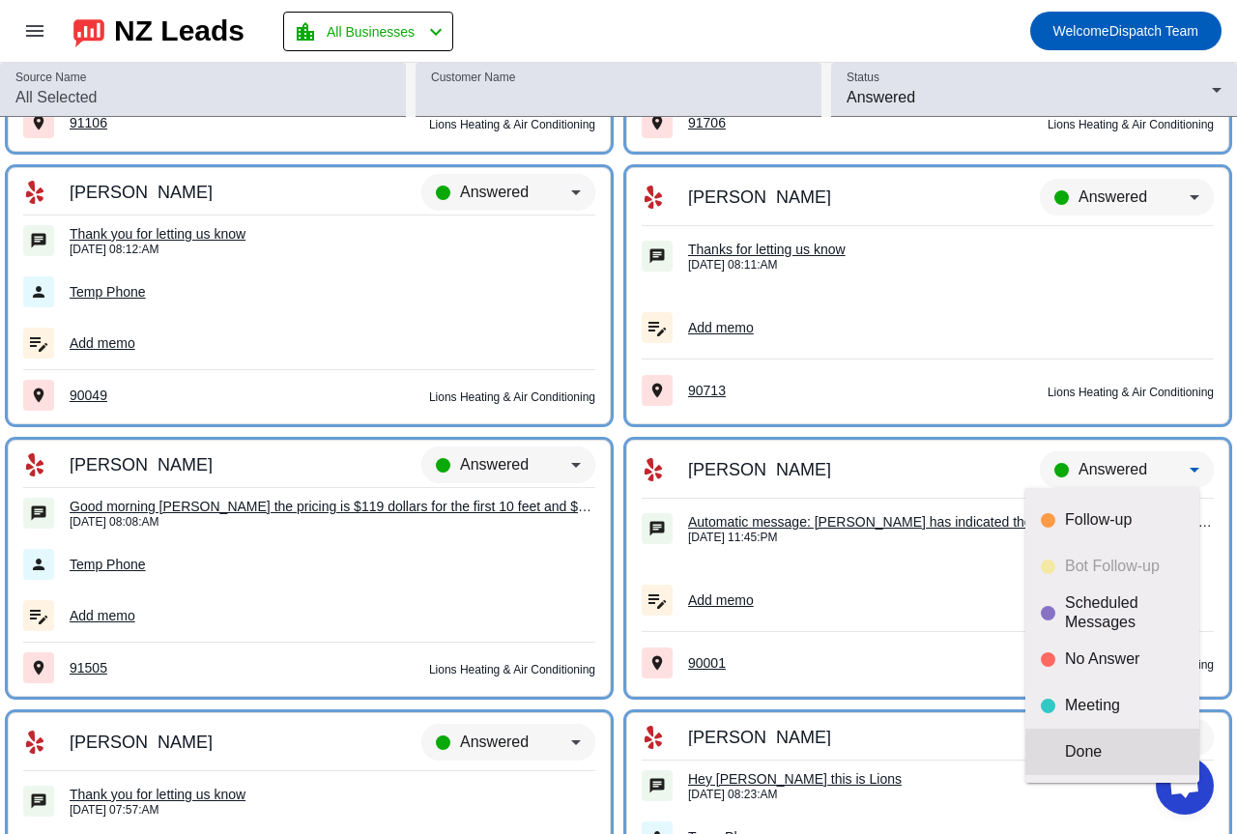
click at [1094, 747] on div "Done" at bounding box center [1124, 751] width 119 height 19
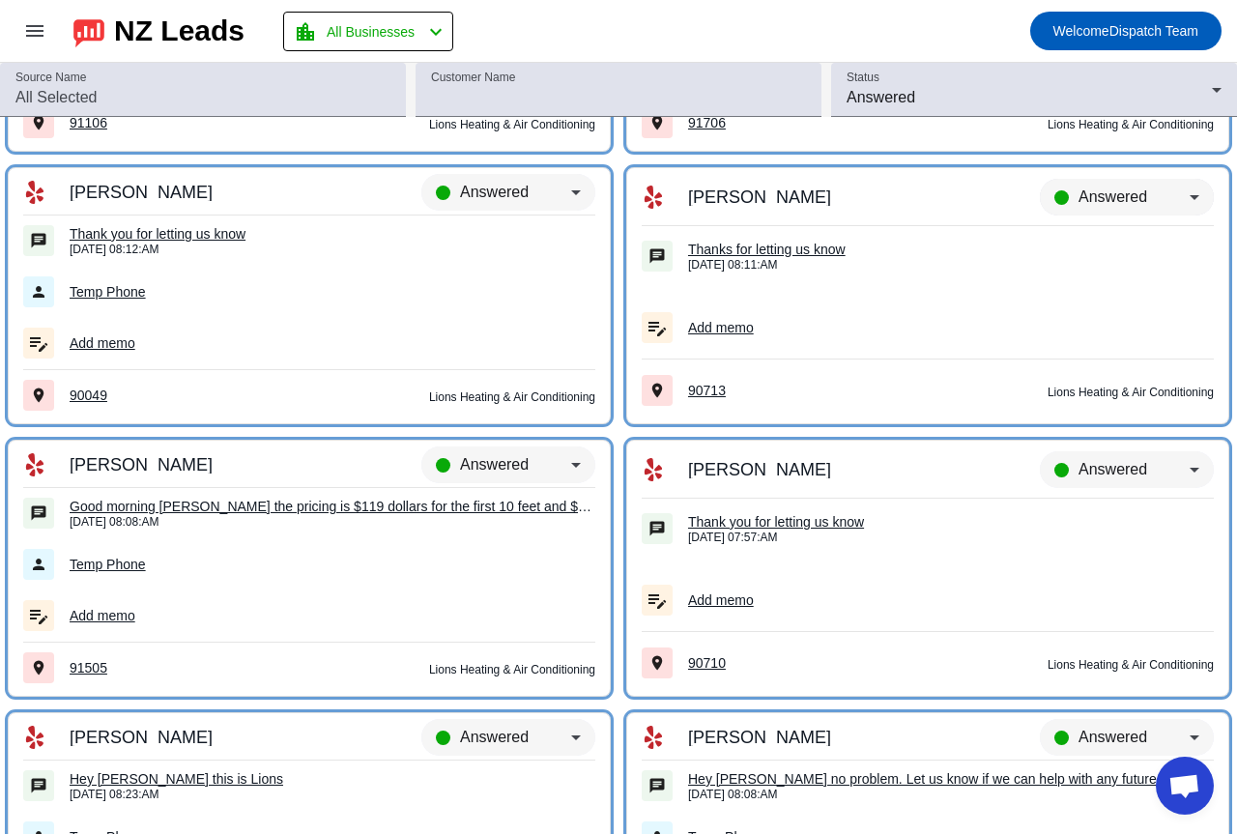
click at [1183, 194] on icon at bounding box center [1194, 197] width 23 height 23
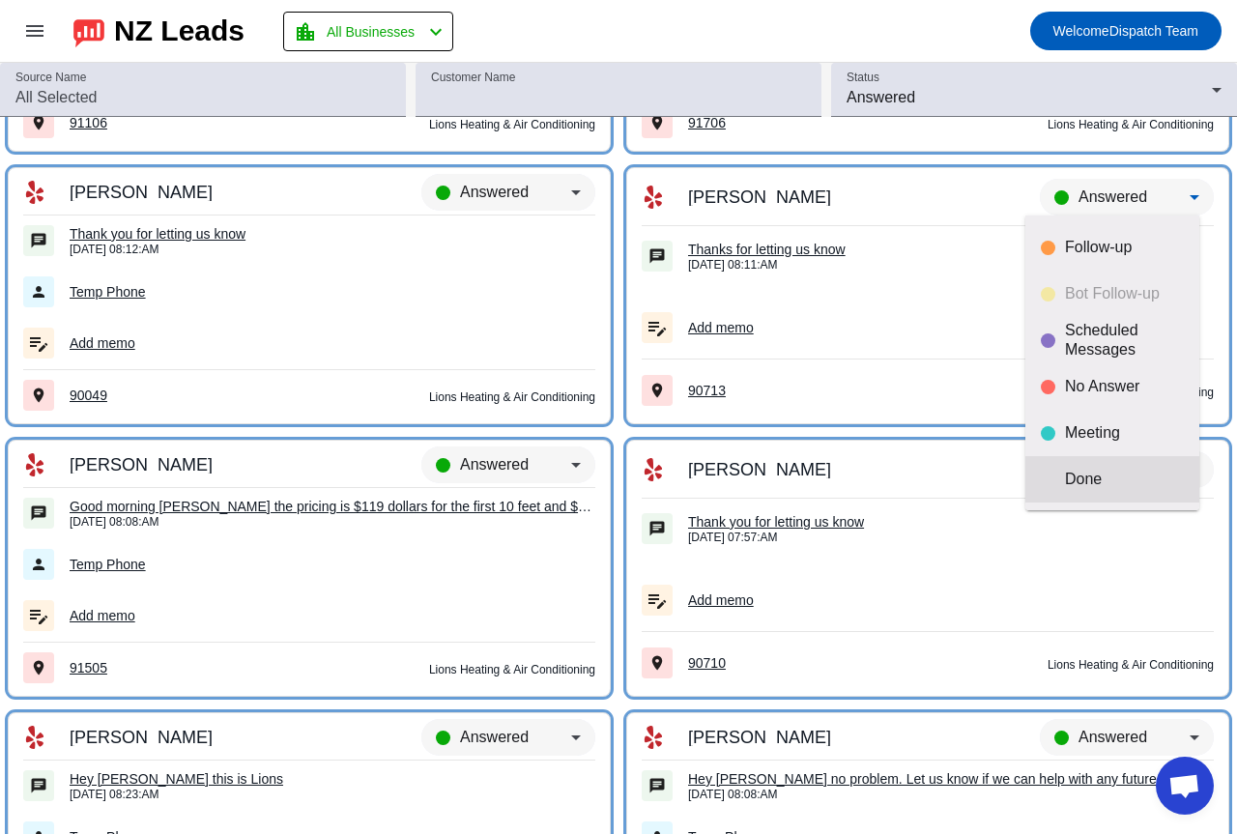
click at [1080, 477] on div "Done" at bounding box center [1124, 479] width 119 height 19
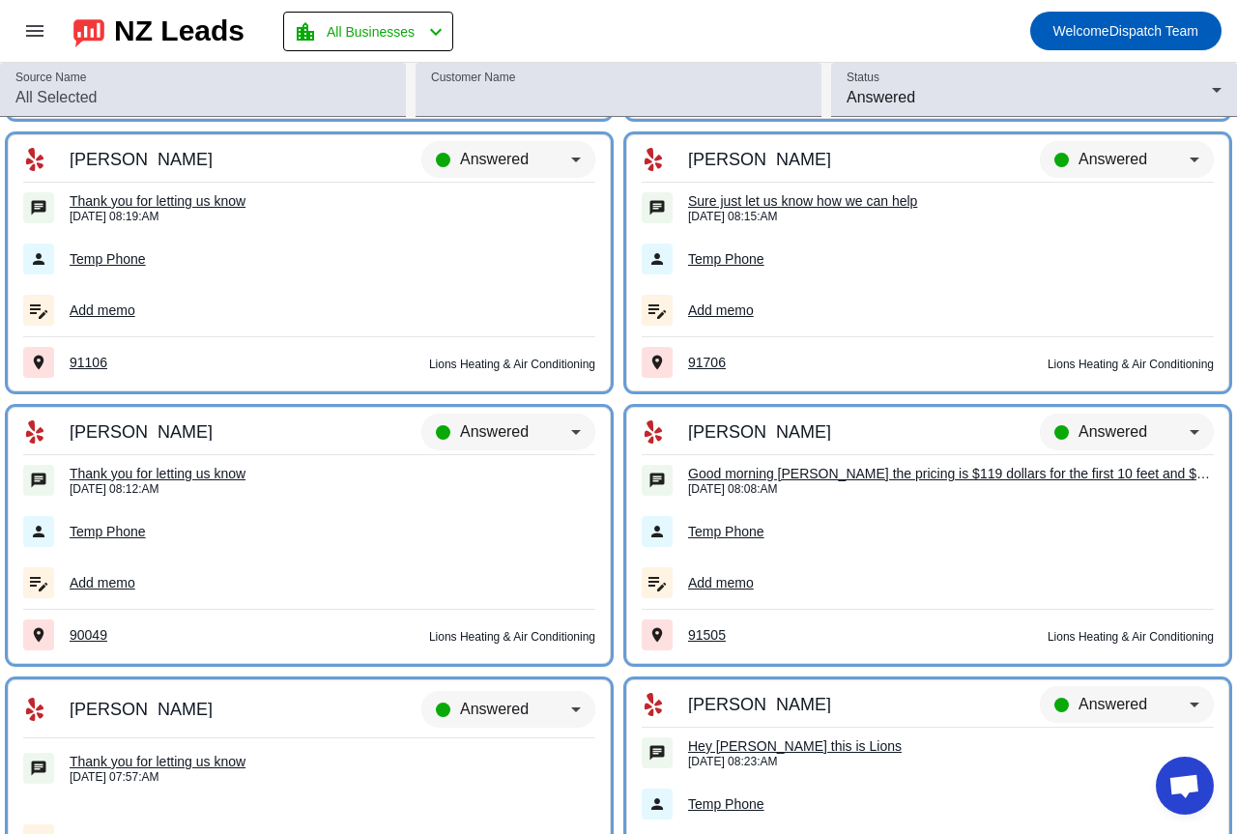
scroll to position [4280, 0]
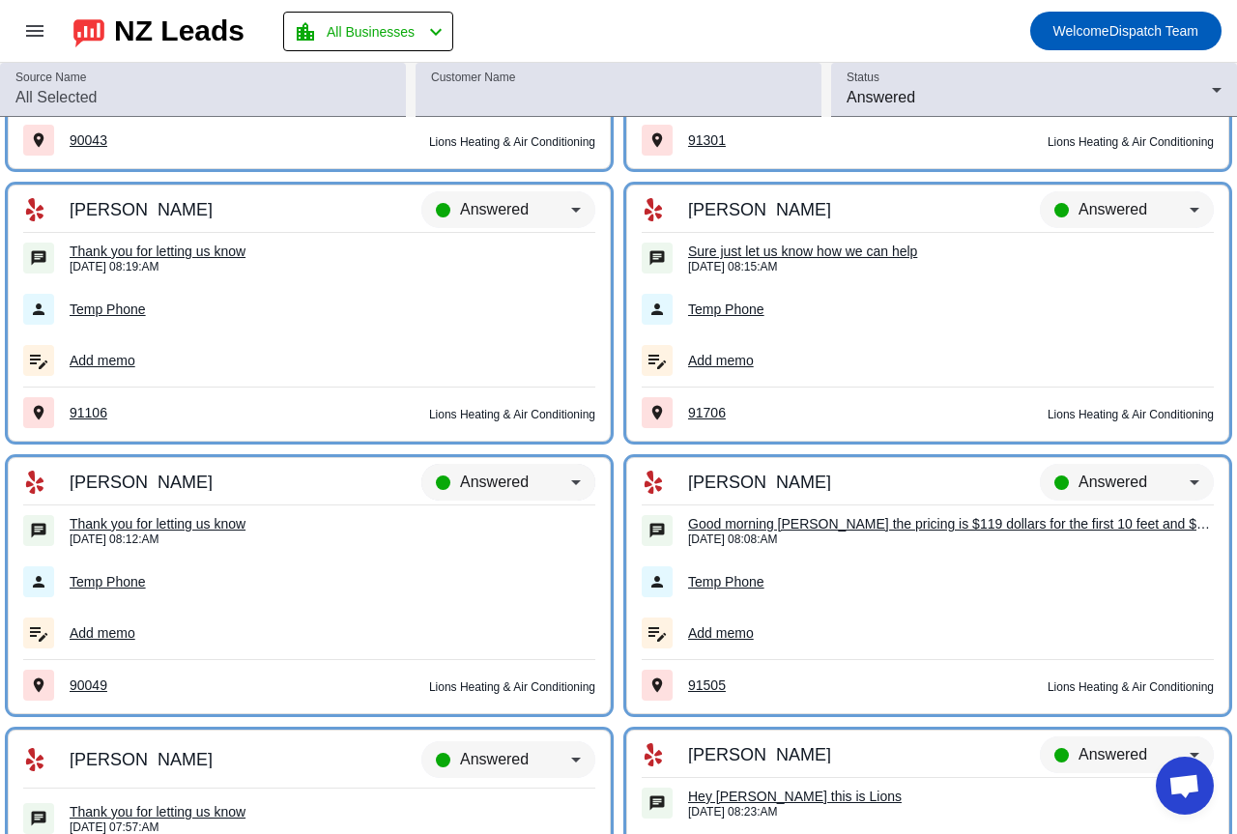
click at [550, 468] on div "Answered" at bounding box center [508, 491] width 174 height 54
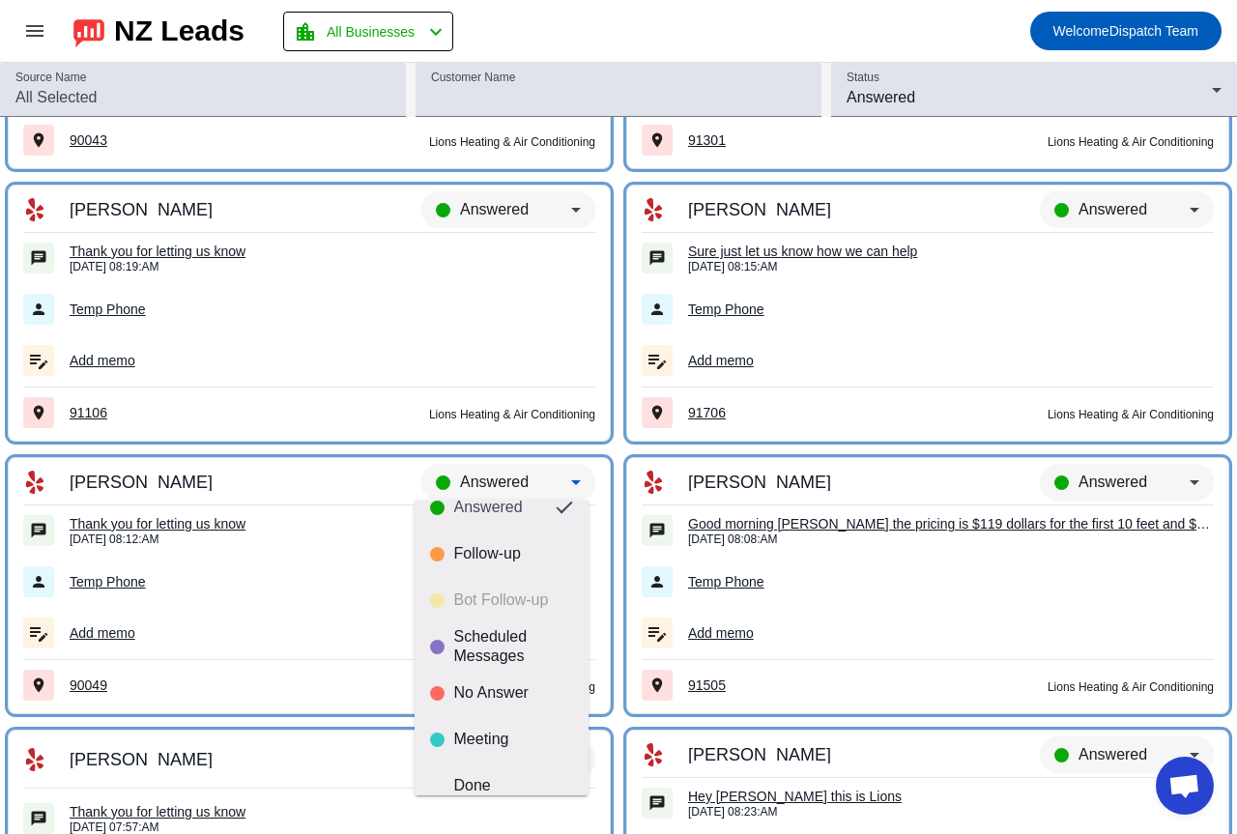
scroll to position [45, 0]
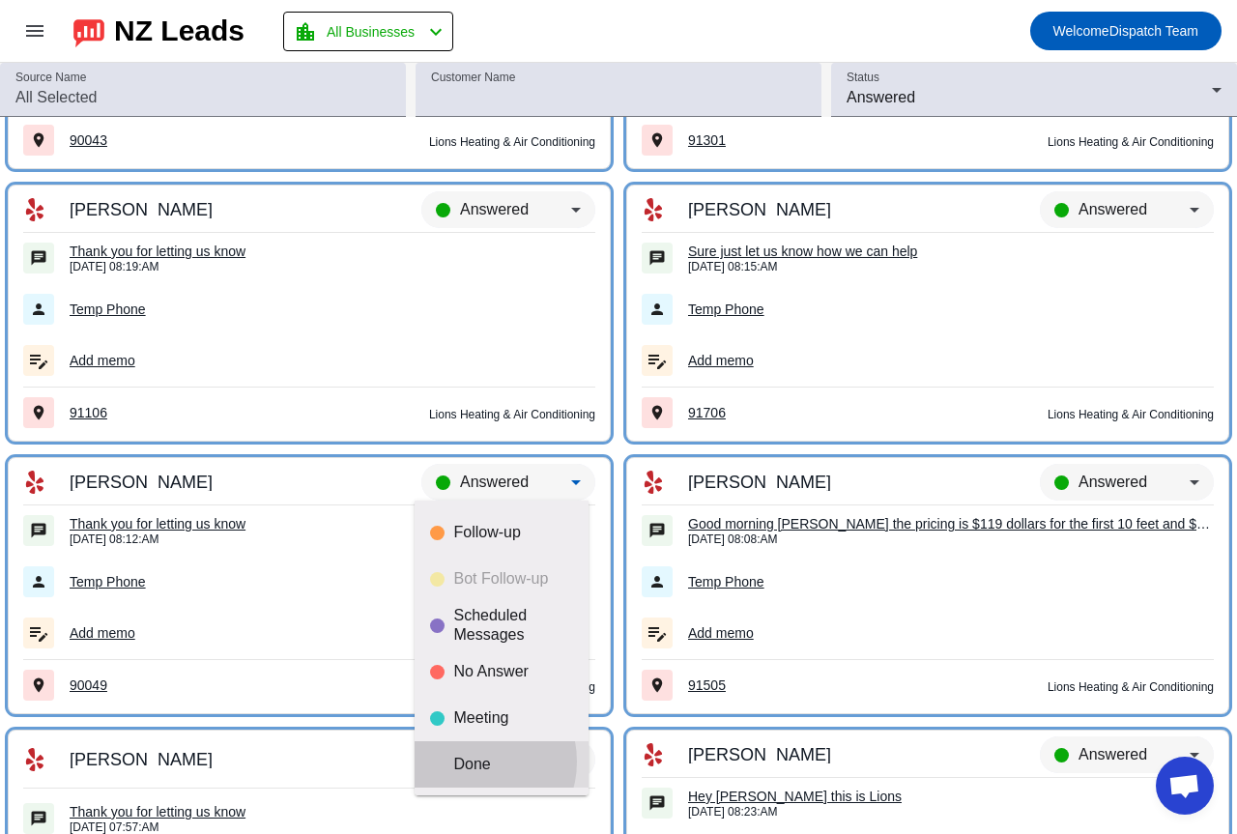
click at [473, 762] on div "Done" at bounding box center [513, 764] width 119 height 19
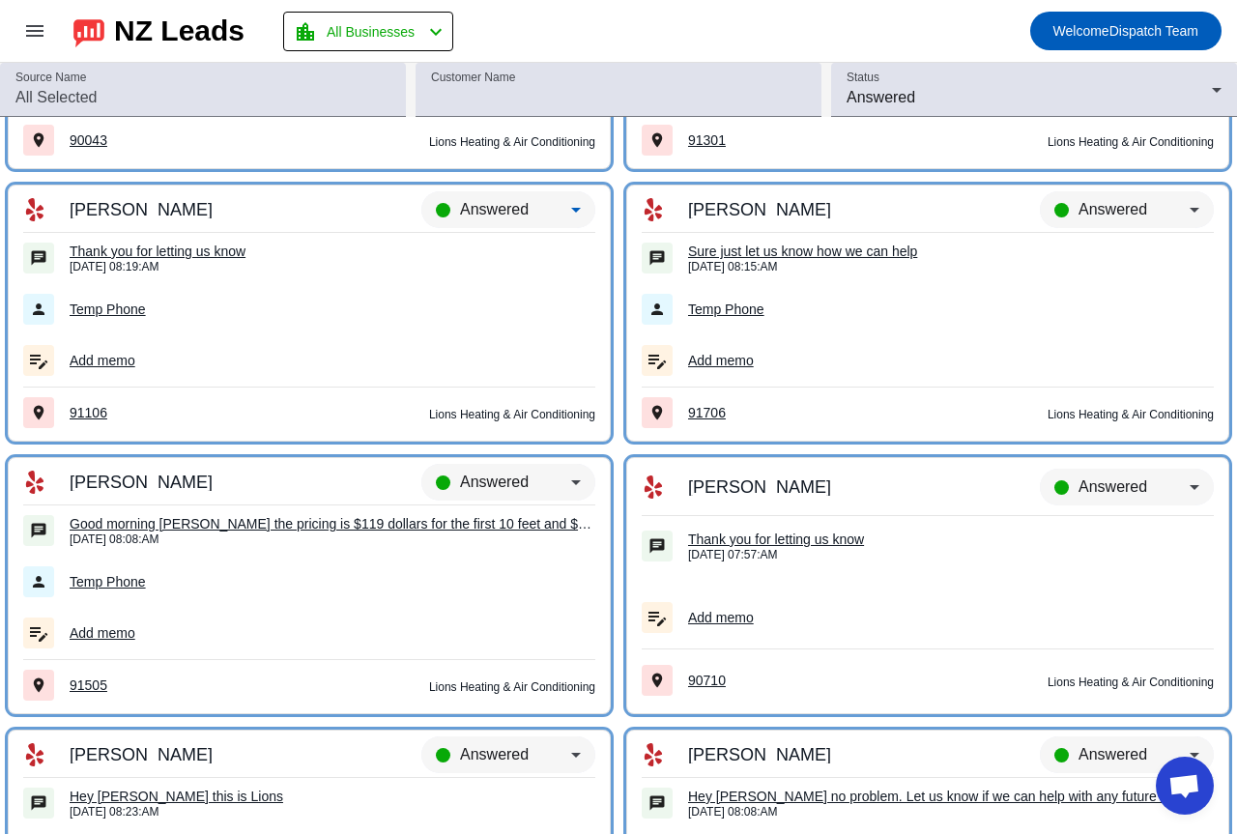
click at [532, 212] on div "Answered" at bounding box center [515, 209] width 111 height 23
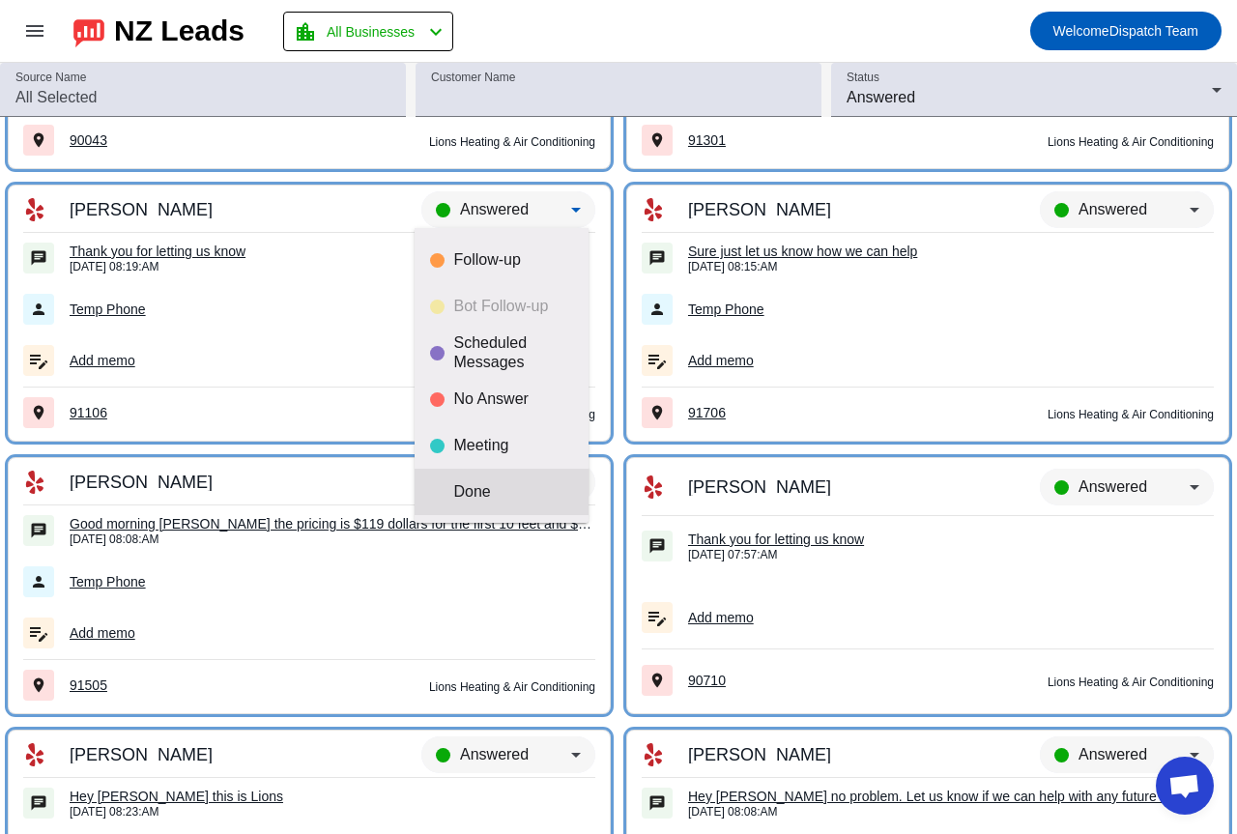
click at [504, 485] on div "Done" at bounding box center [513, 491] width 119 height 19
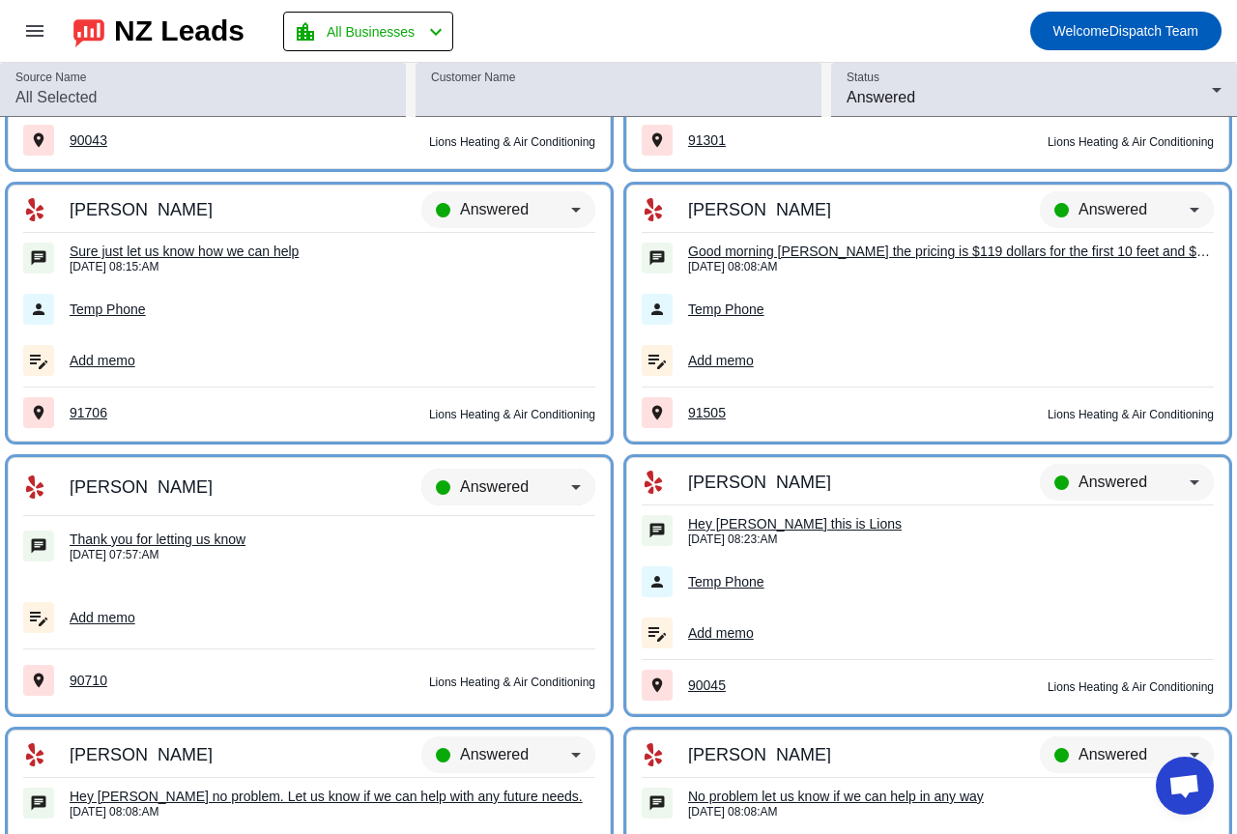
click at [469, 476] on div "Answered" at bounding box center [515, 486] width 111 height 23
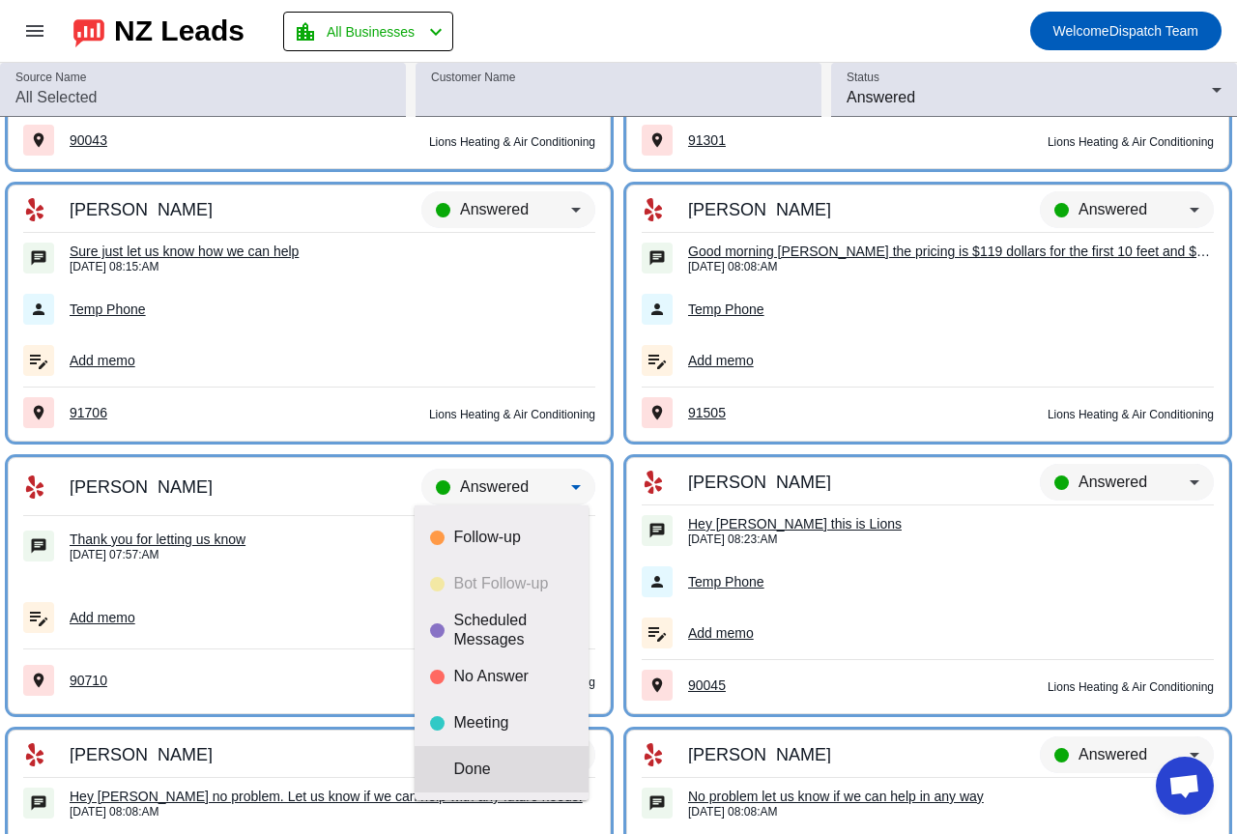
click at [477, 781] on mat-option "Done" at bounding box center [502, 769] width 174 height 46
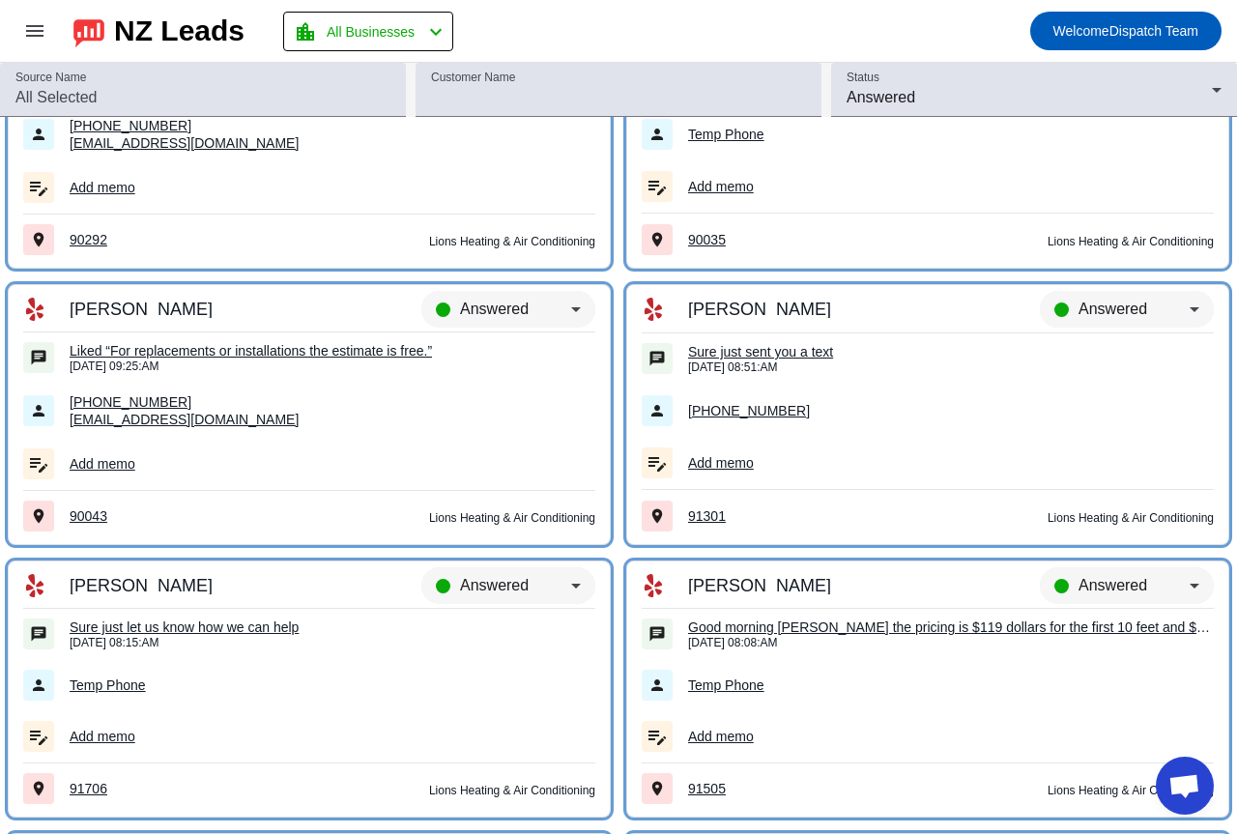
scroll to position [3894, 0]
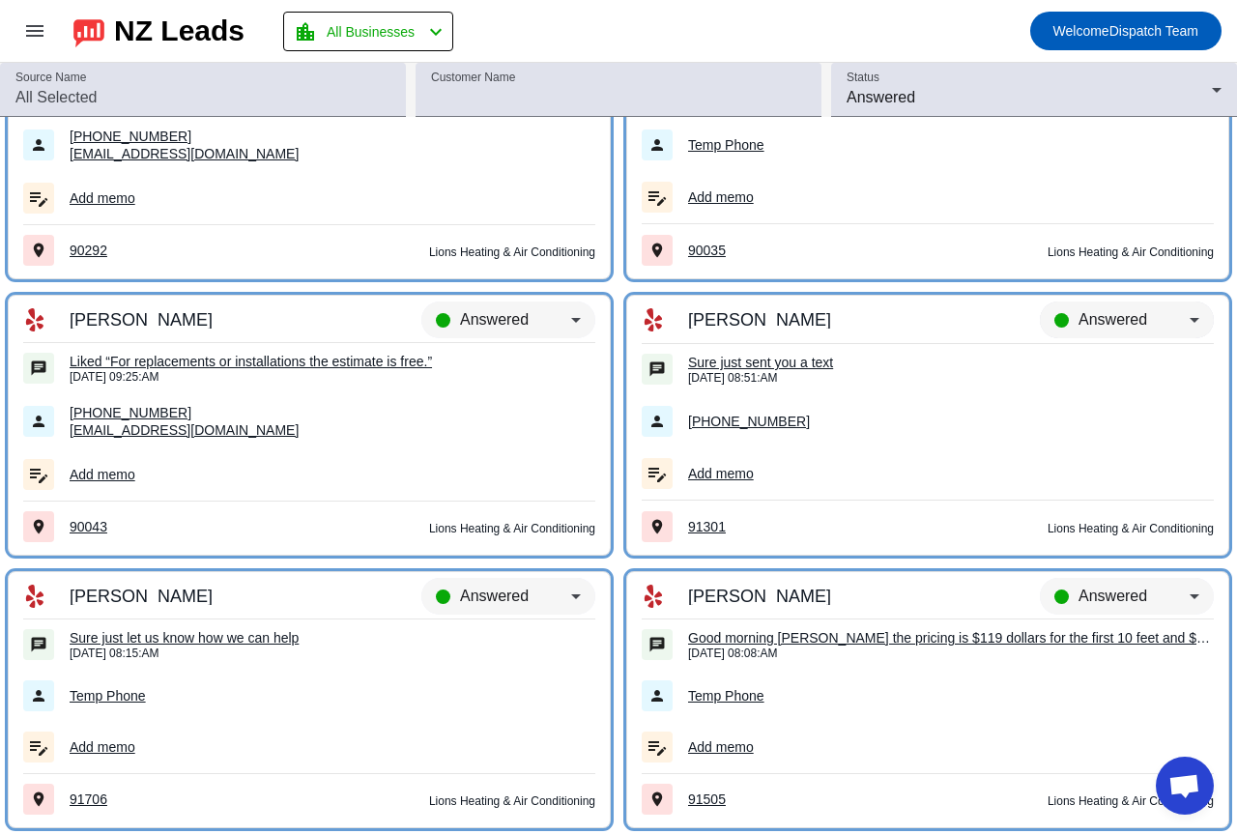
click at [1089, 309] on div "Answered" at bounding box center [1134, 319] width 111 height 23
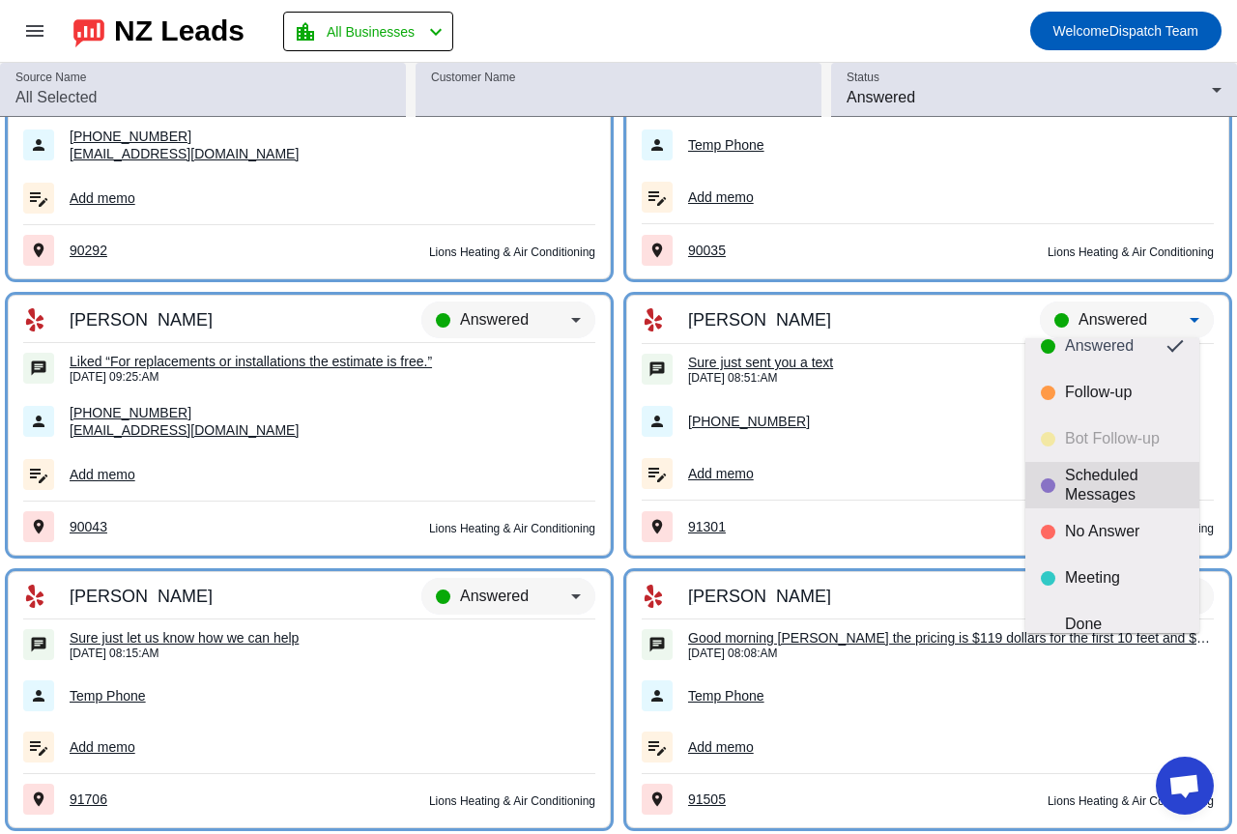
scroll to position [45, 0]
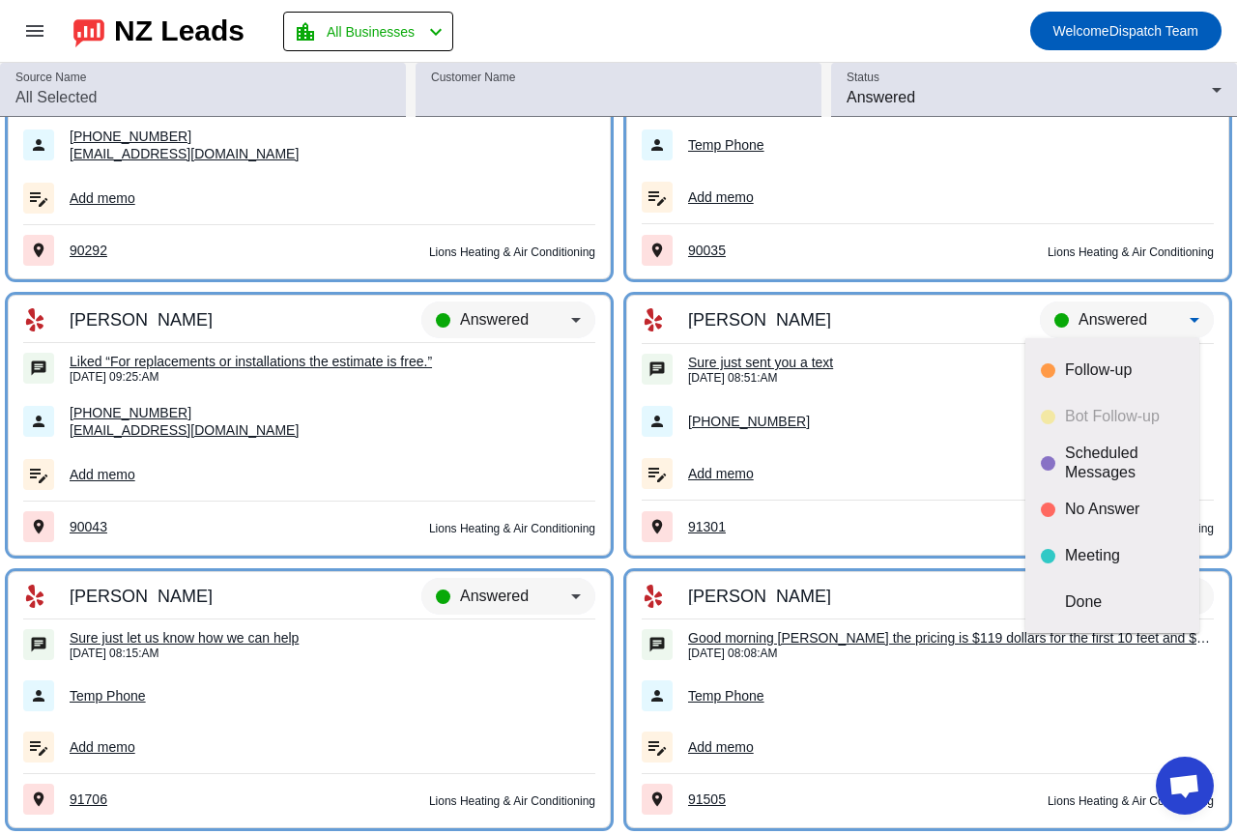
click at [1093, 538] on mat-option "Meeting" at bounding box center [1112, 555] width 174 height 46
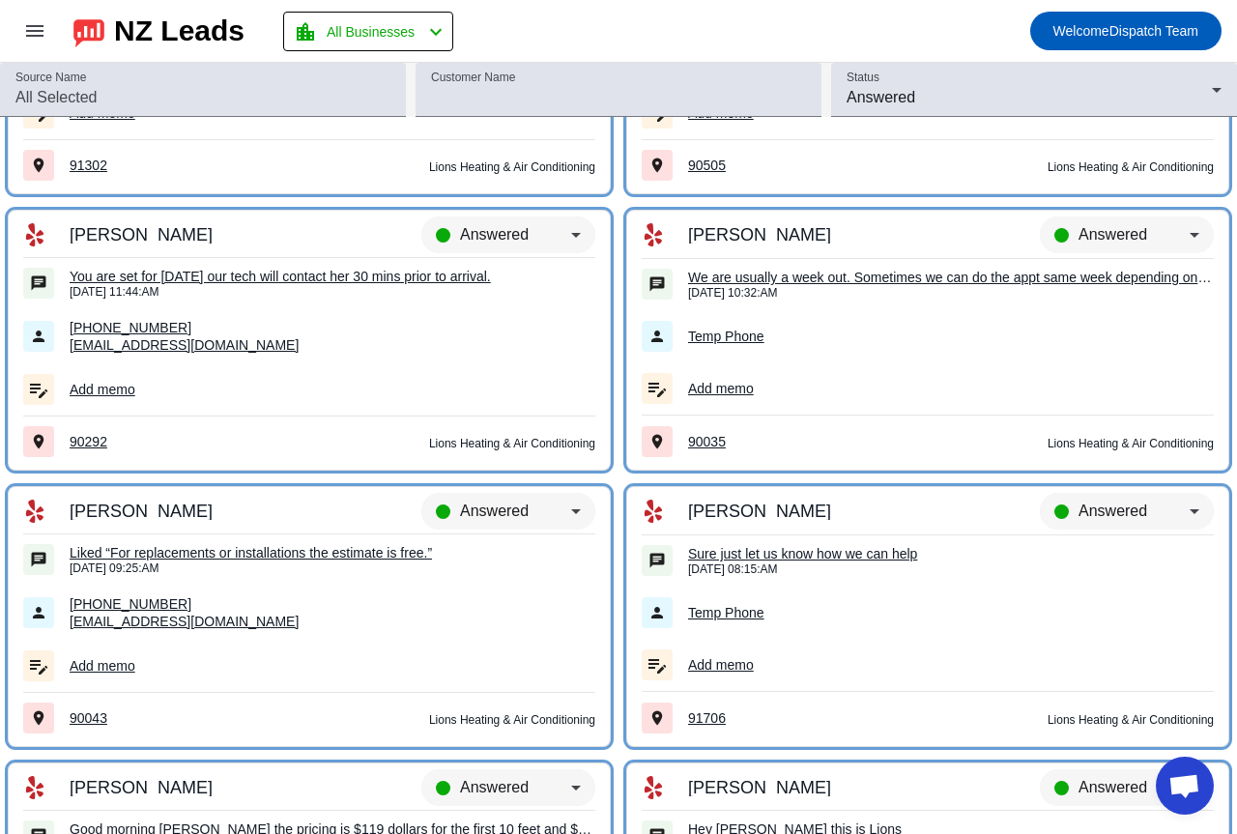
scroll to position [3700, 0]
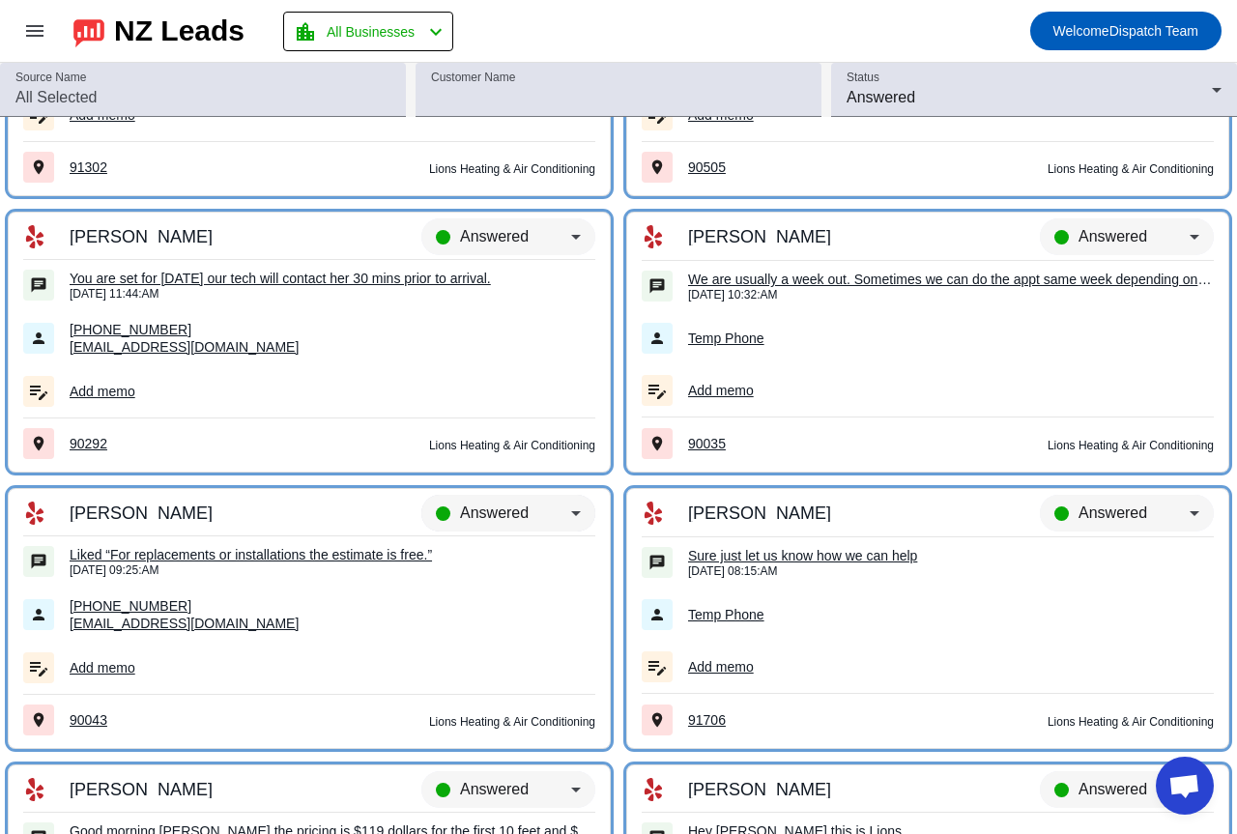
click at [511, 495] on div "Answered" at bounding box center [508, 522] width 174 height 54
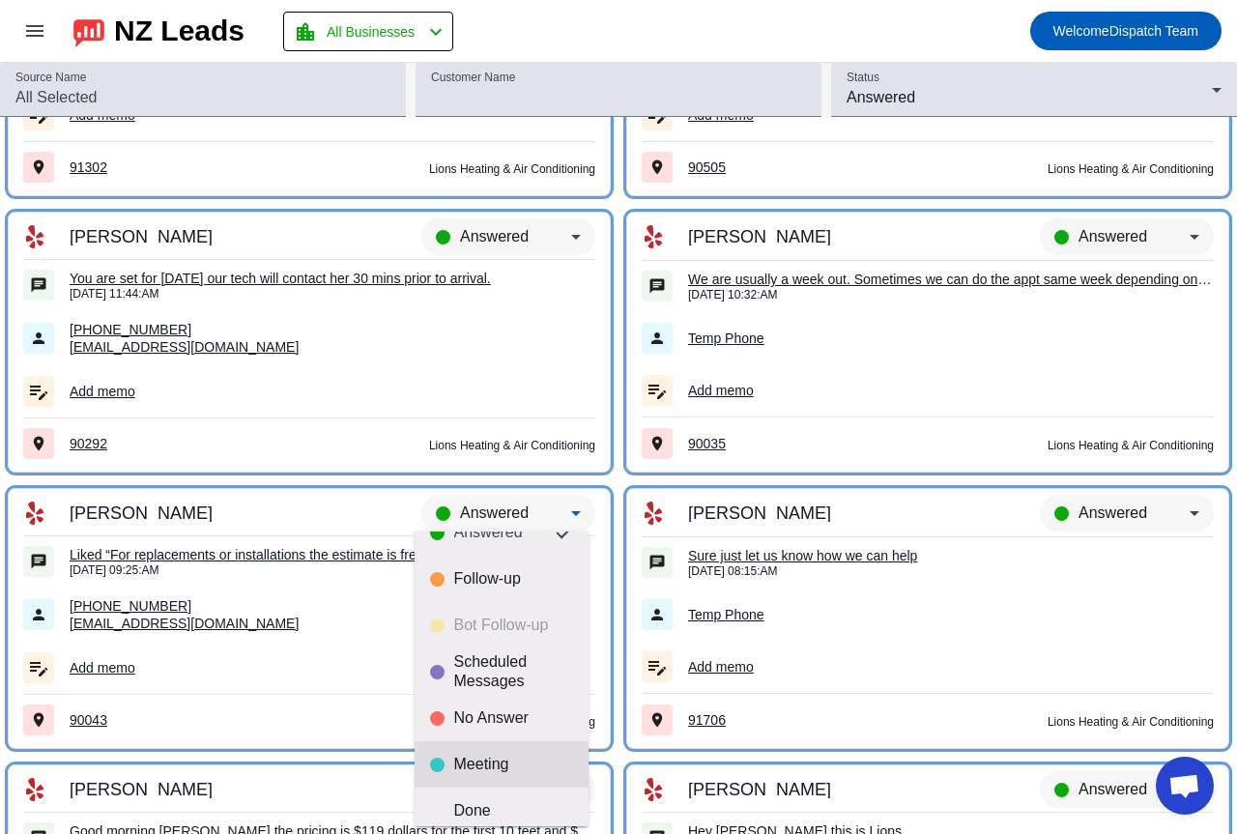
scroll to position [45, 0]
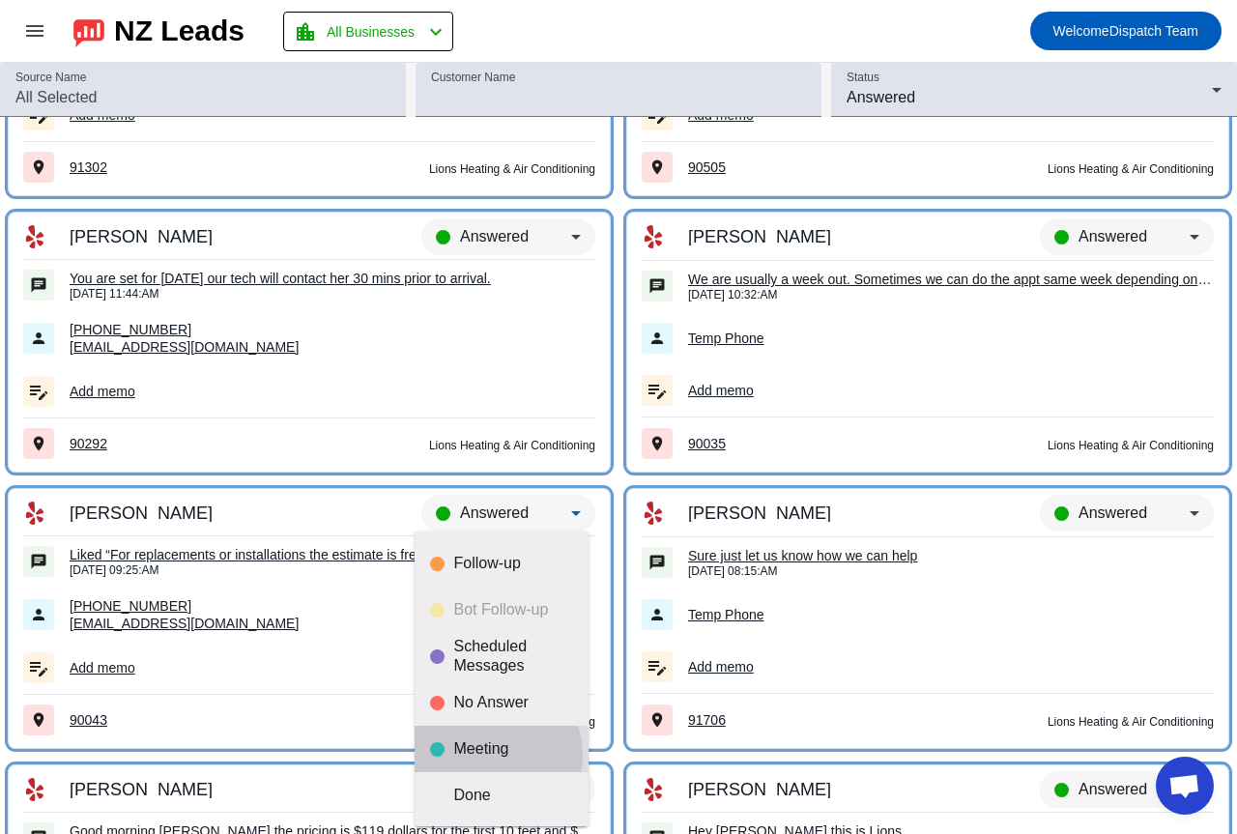
click at [496, 755] on div "Meeting" at bounding box center [513, 748] width 119 height 19
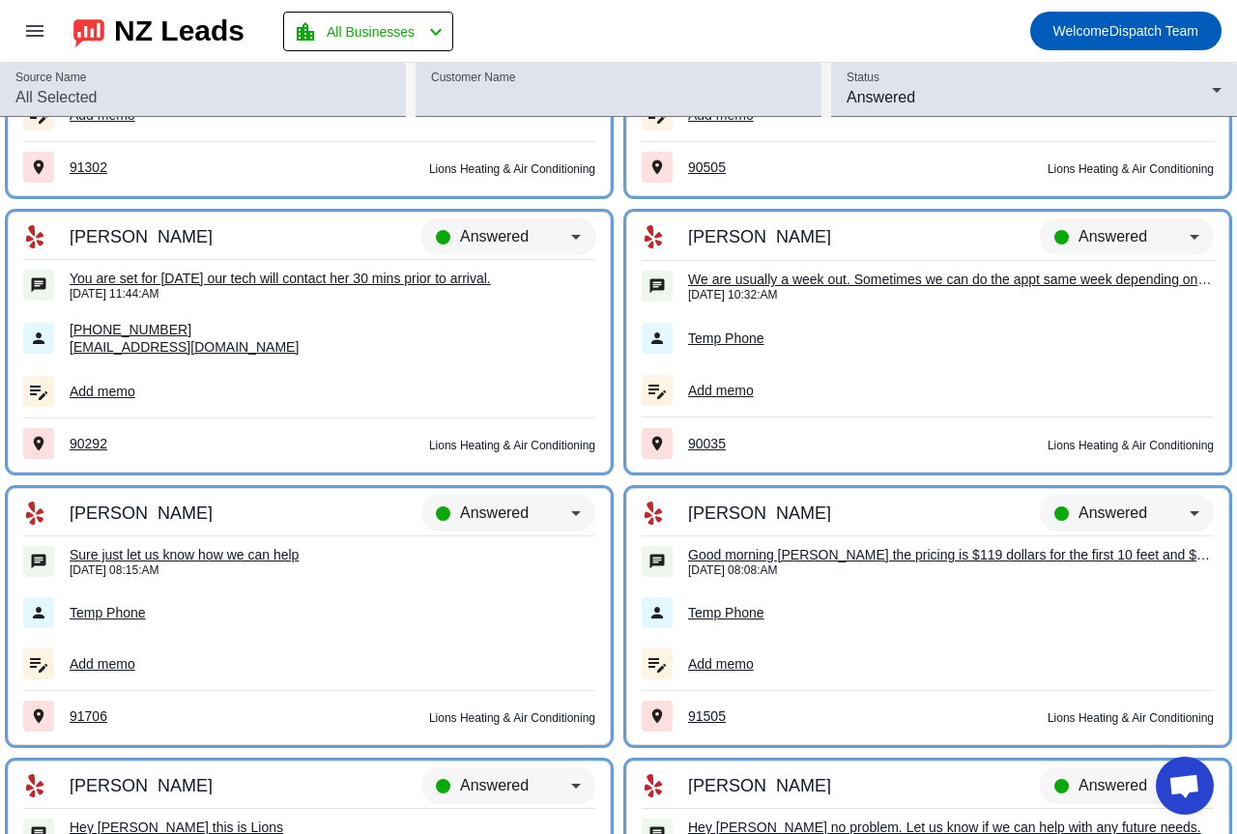
click at [526, 229] on div "Answered" at bounding box center [515, 236] width 111 height 23
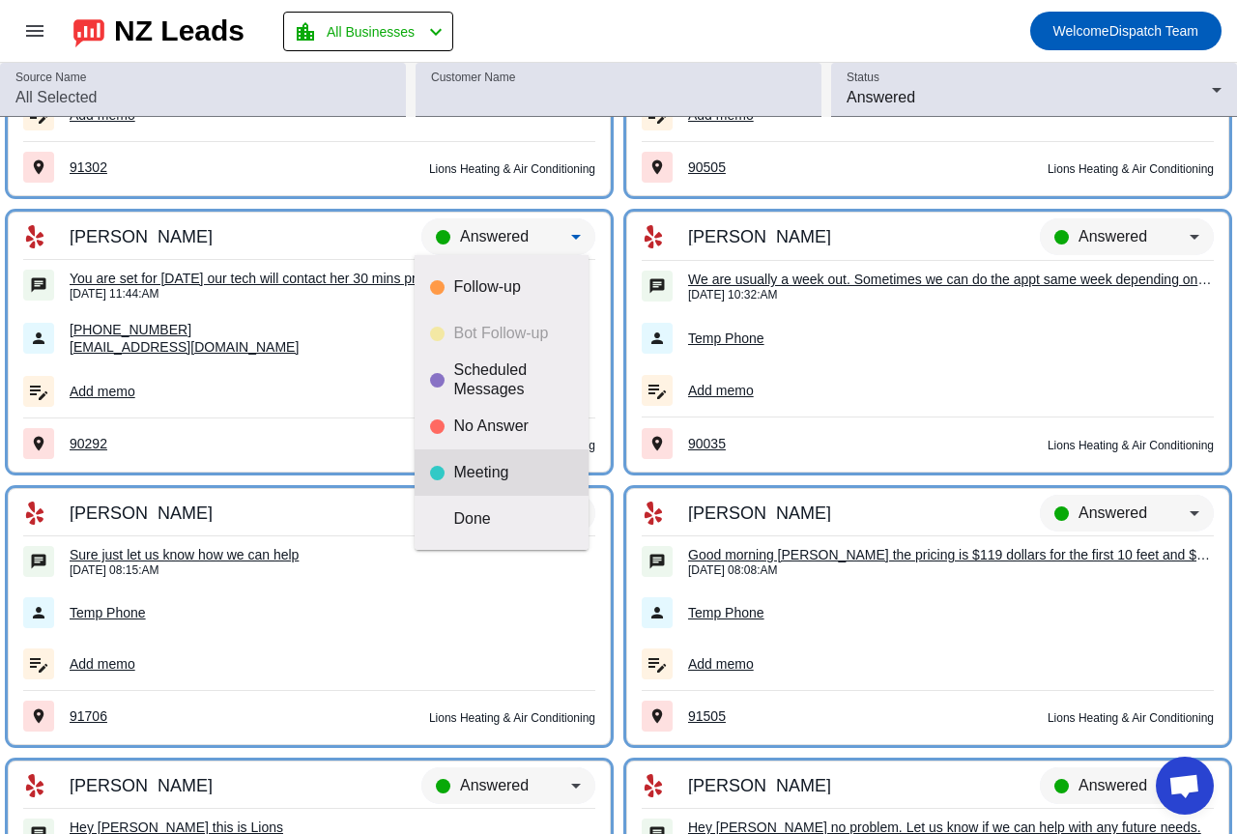
click at [482, 467] on div "Meeting" at bounding box center [513, 472] width 119 height 19
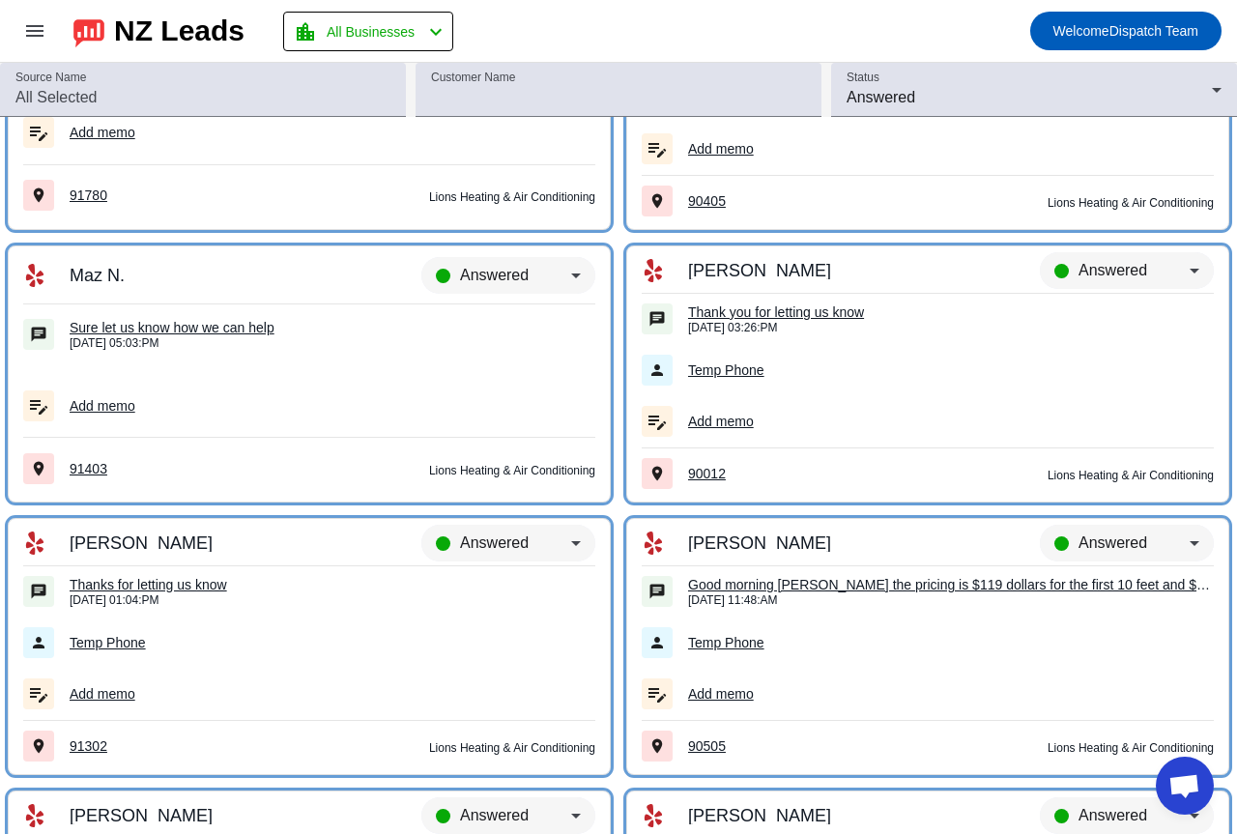
scroll to position [3121, 0]
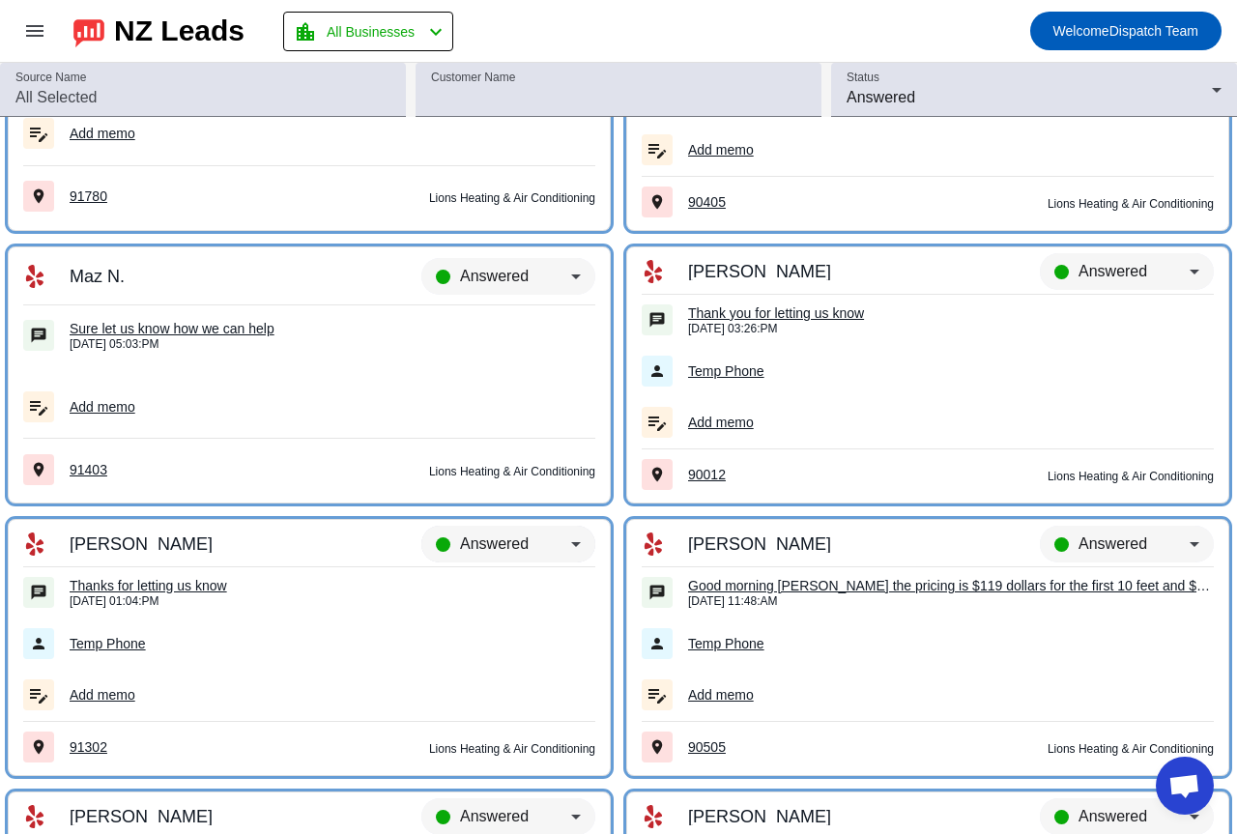
click at [511, 530] on div "Answered" at bounding box center [508, 553] width 174 height 54
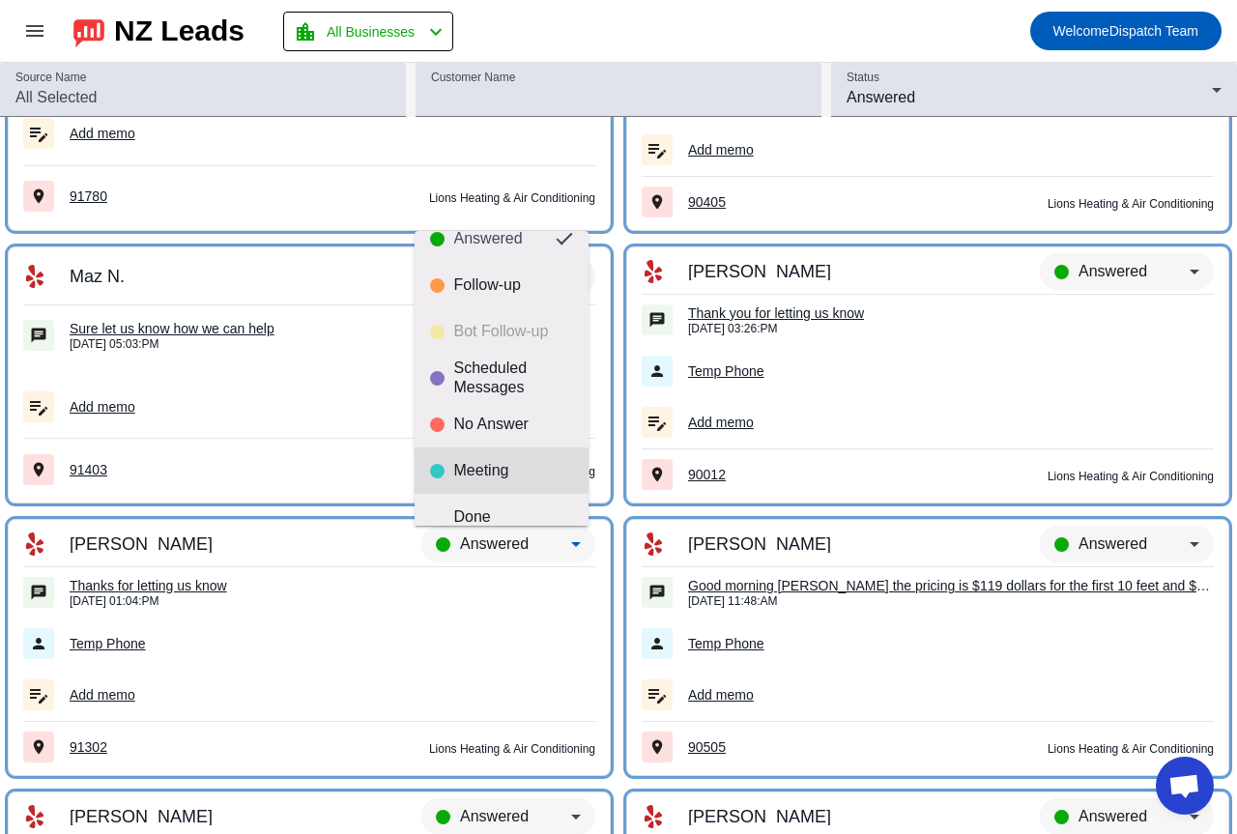
scroll to position [45, 0]
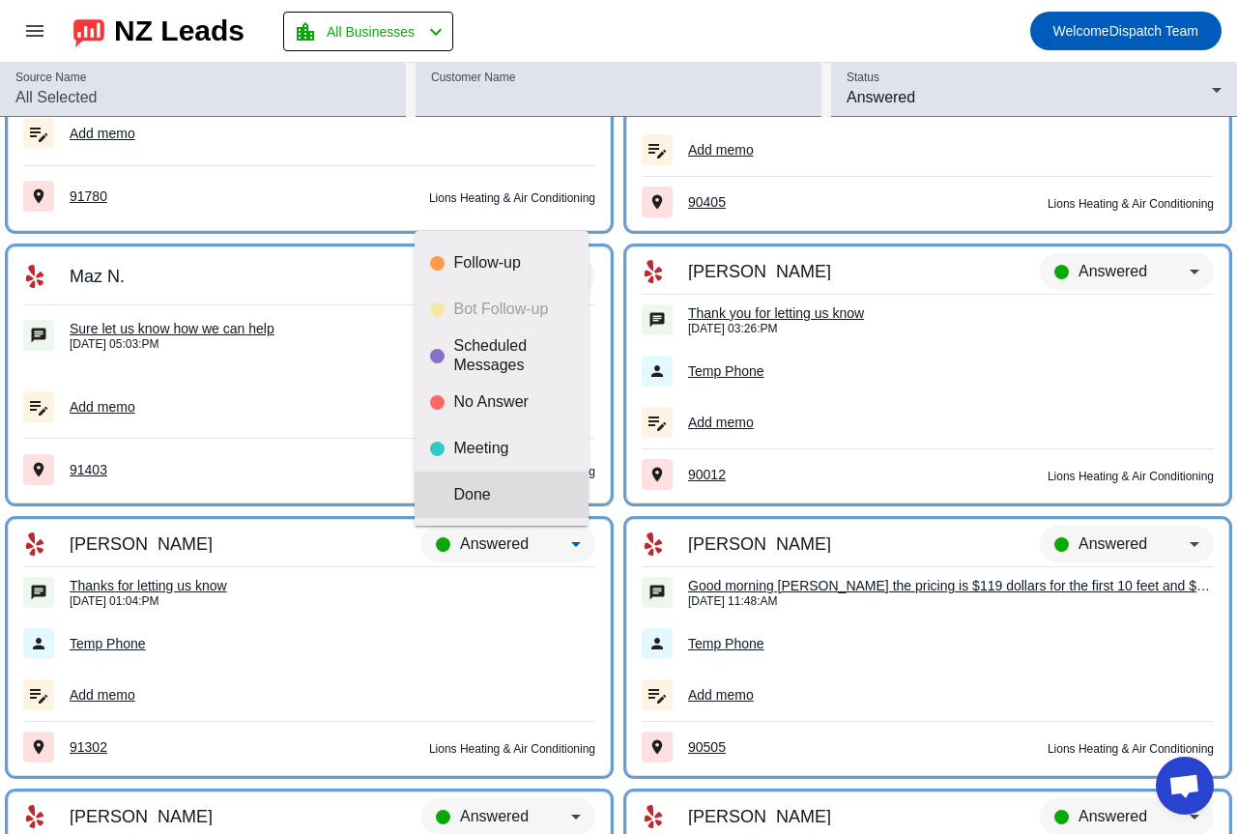
click at [527, 499] on div "Done" at bounding box center [513, 494] width 119 height 19
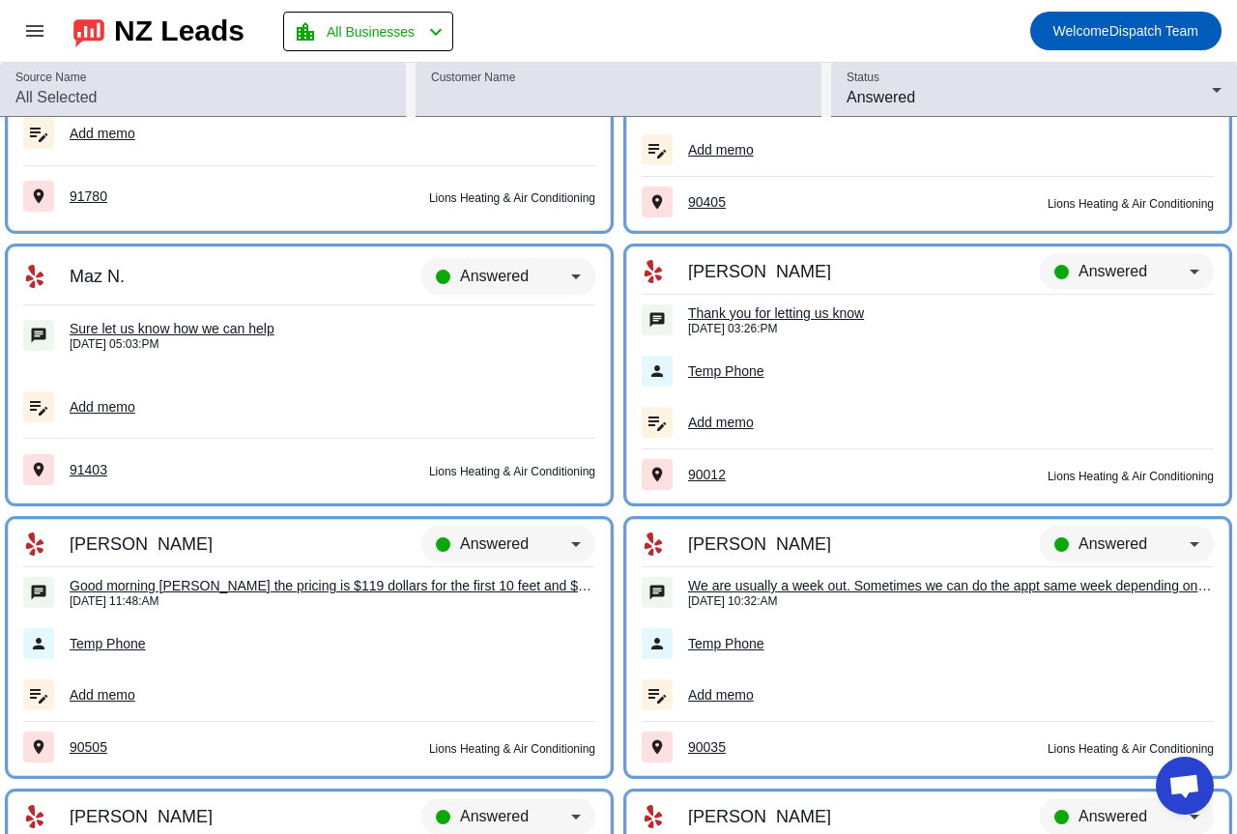
click at [564, 268] on icon at bounding box center [575, 276] width 23 height 23
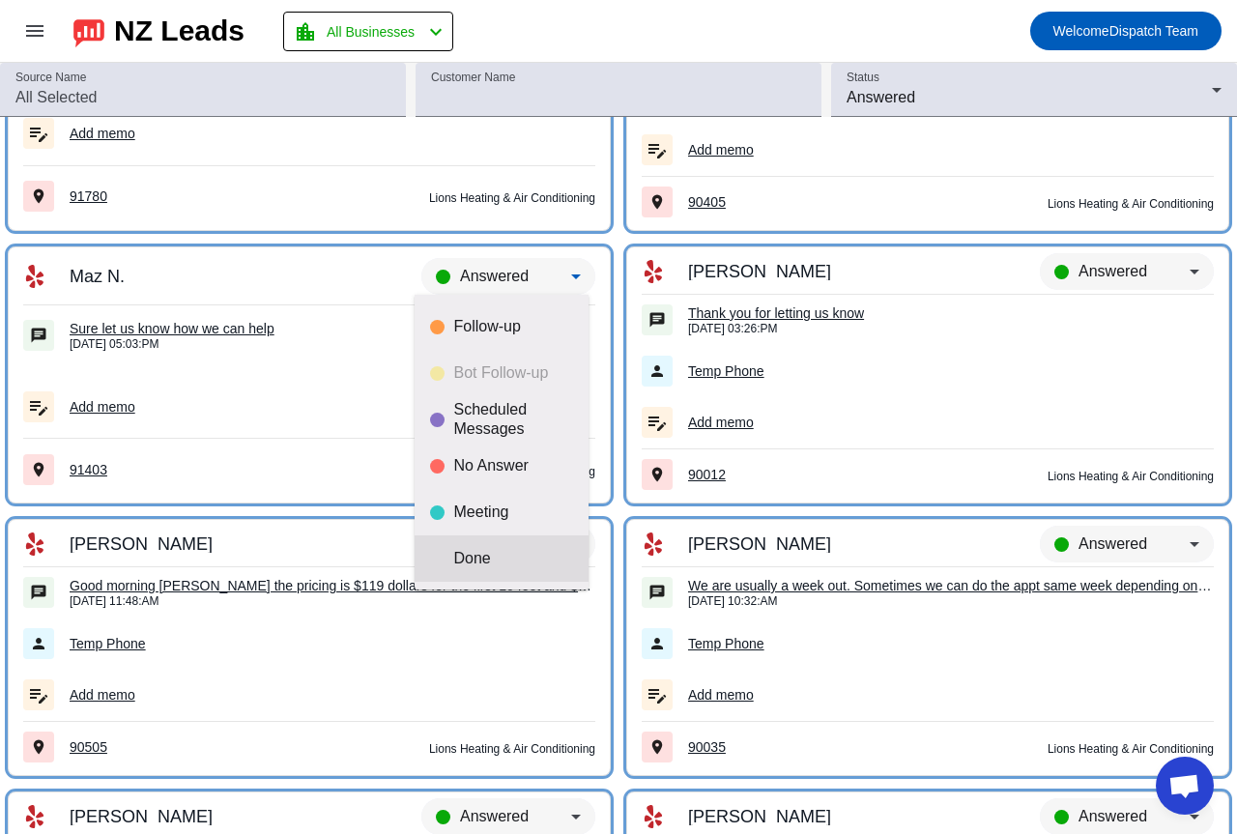
click at [454, 561] on div "Done" at bounding box center [513, 558] width 119 height 19
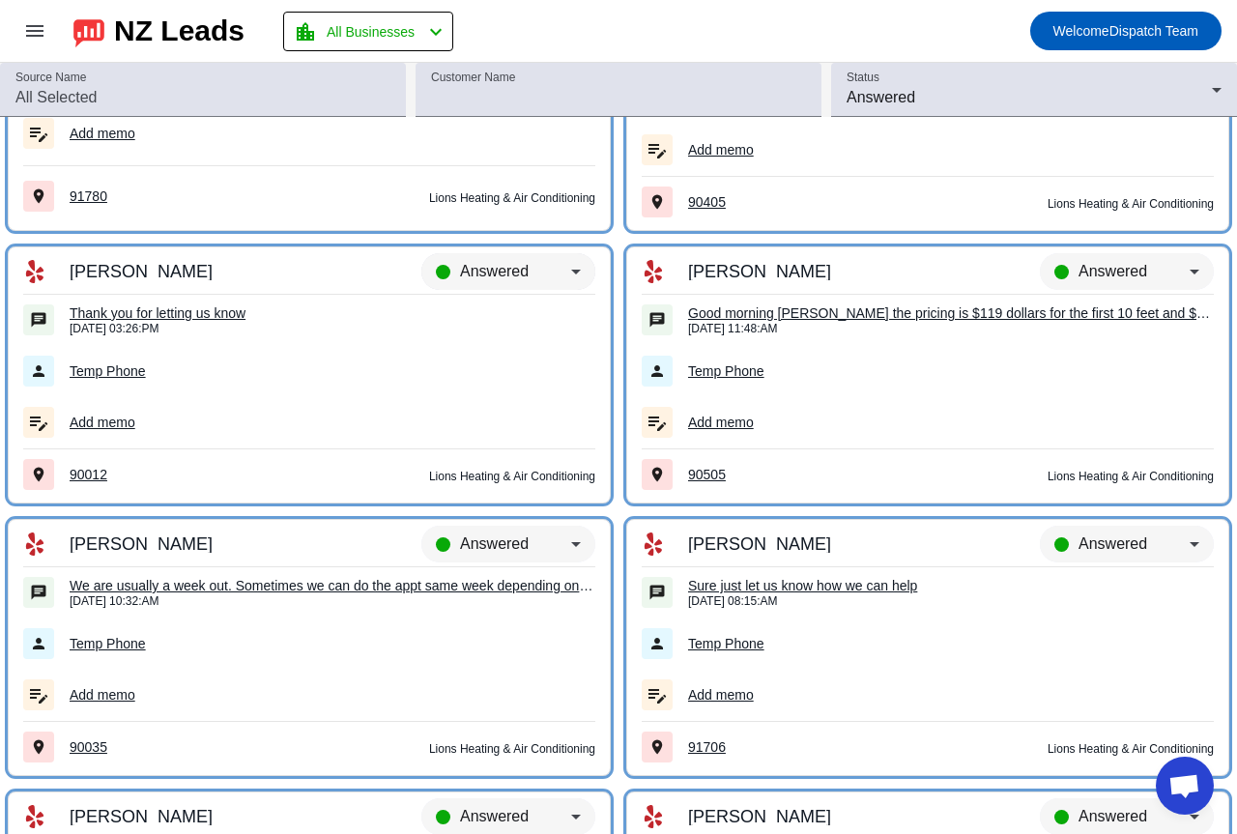
click at [491, 259] on div "Answered" at bounding box center [508, 280] width 174 height 54
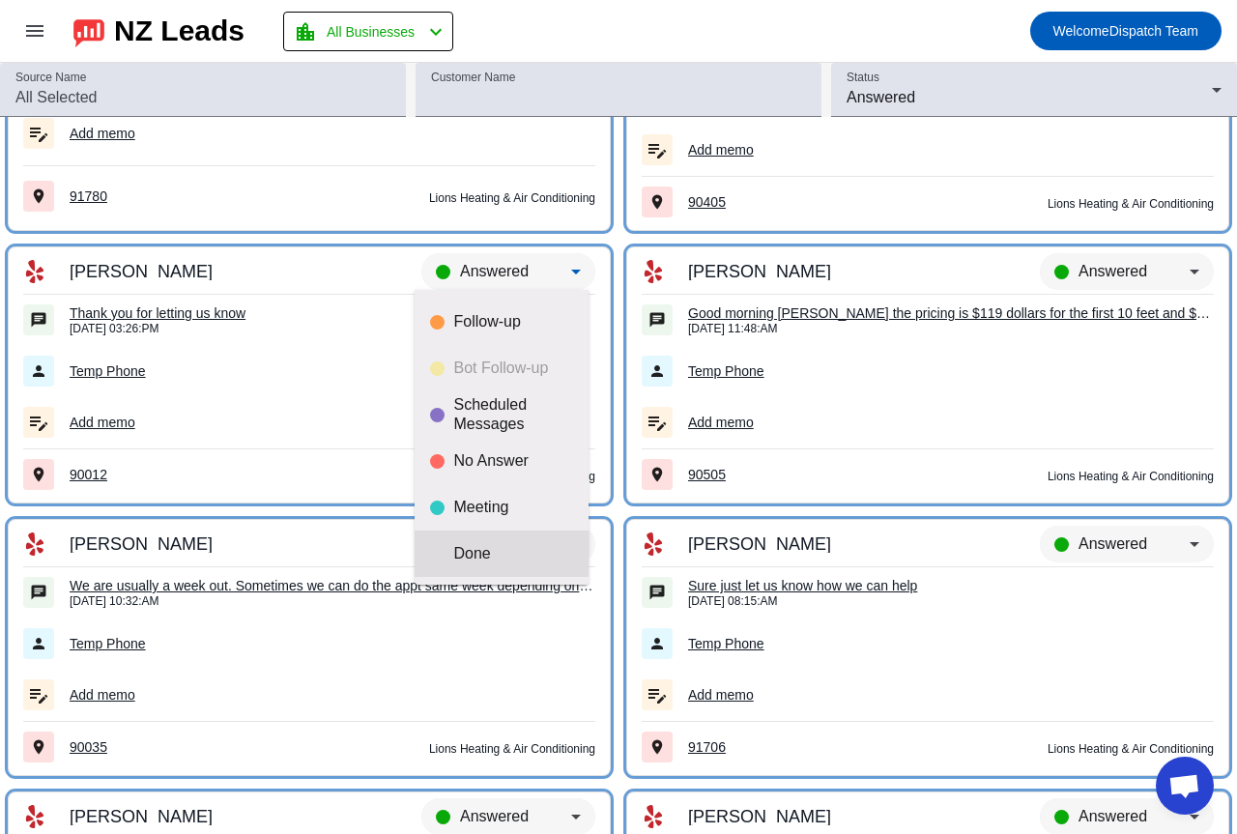
click at [483, 552] on div "Done" at bounding box center [513, 553] width 119 height 19
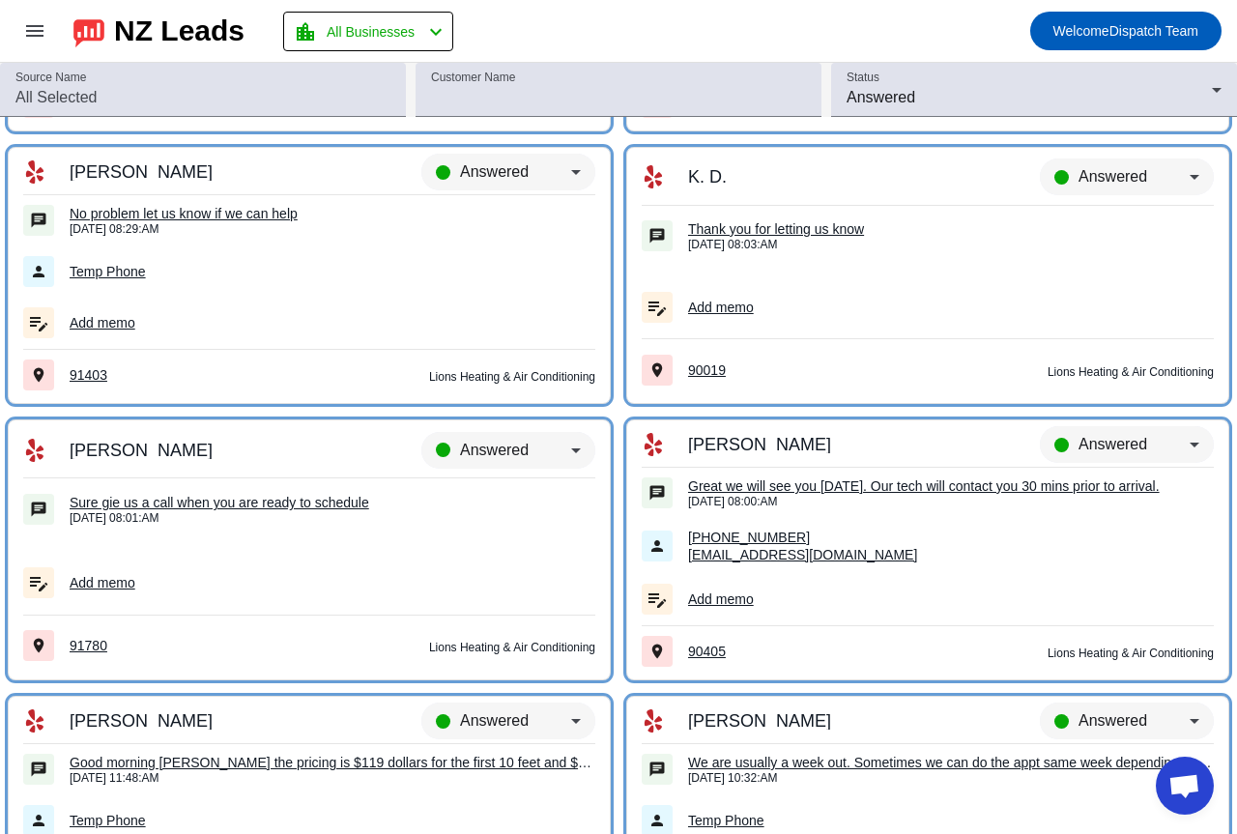
scroll to position [2637, 0]
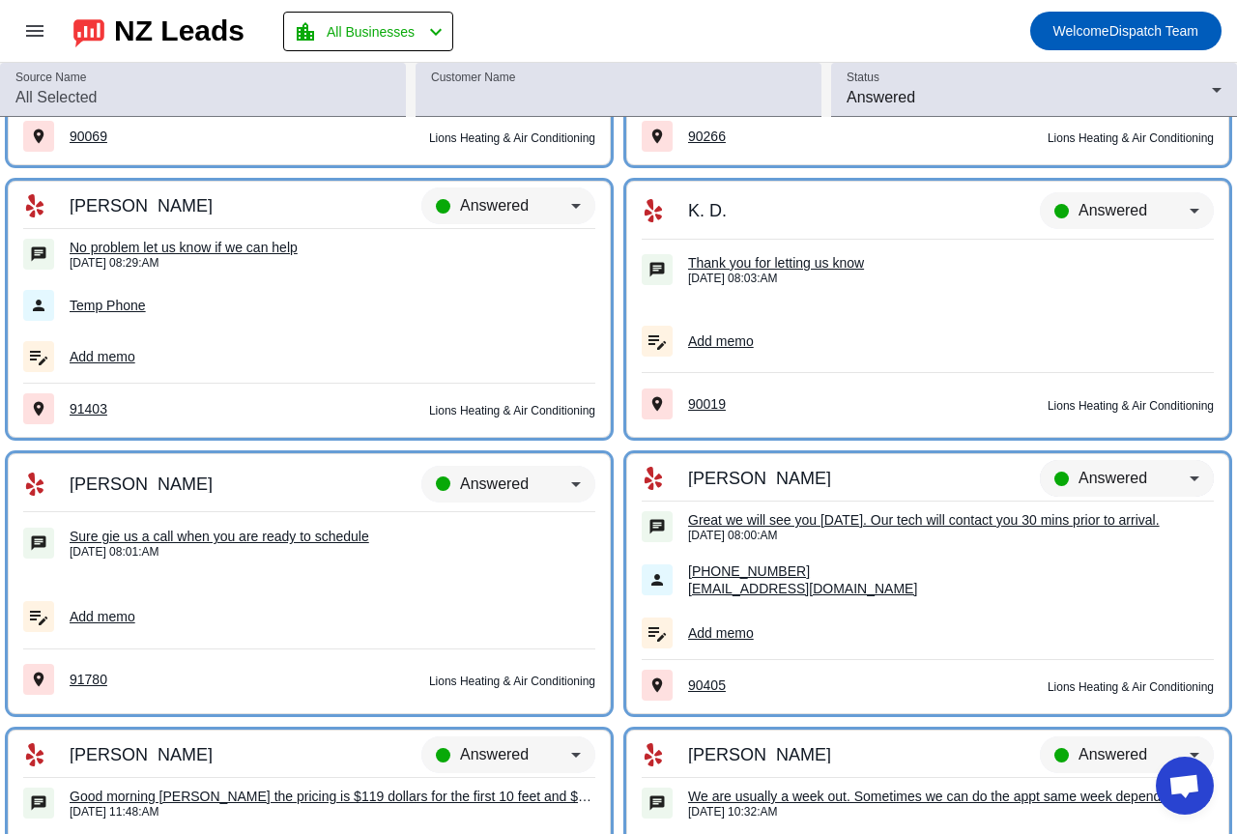
click at [1111, 472] on span "Answered" at bounding box center [1113, 478] width 69 height 16
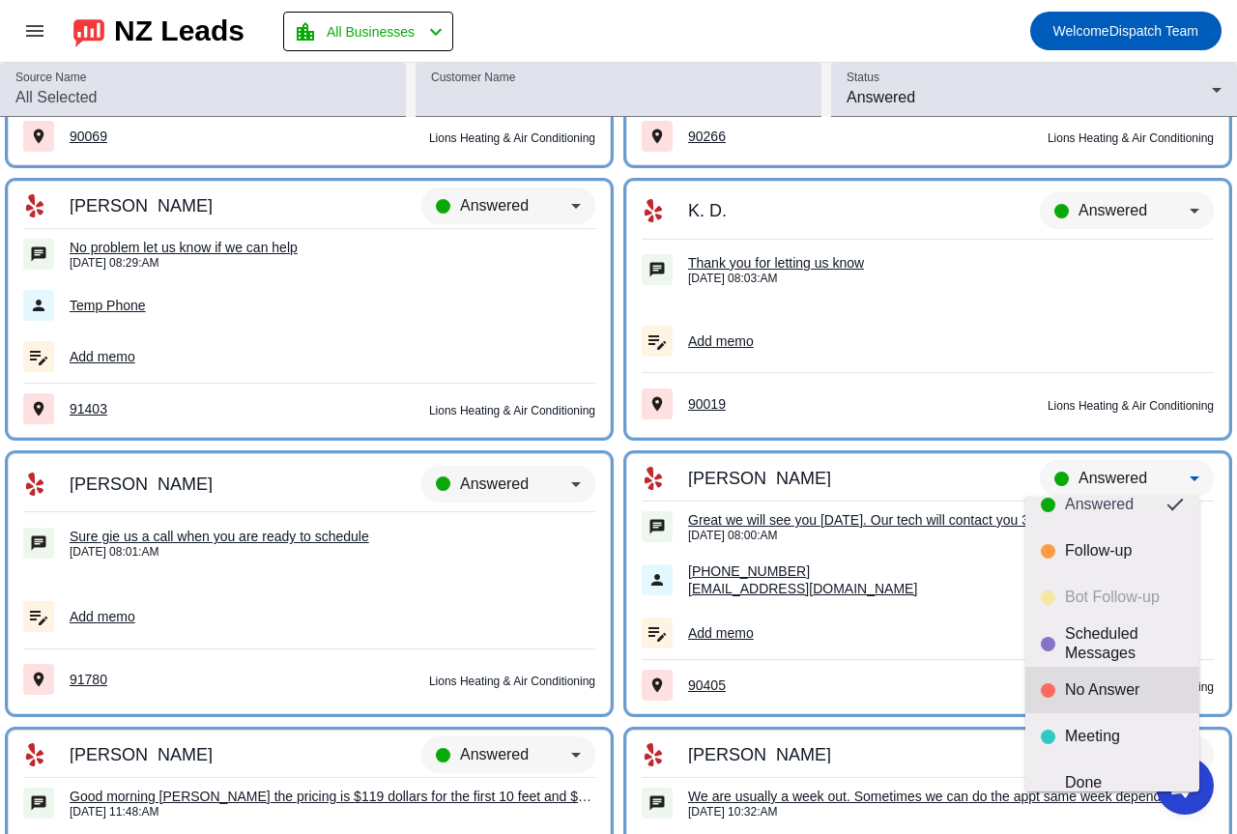
scroll to position [45, 0]
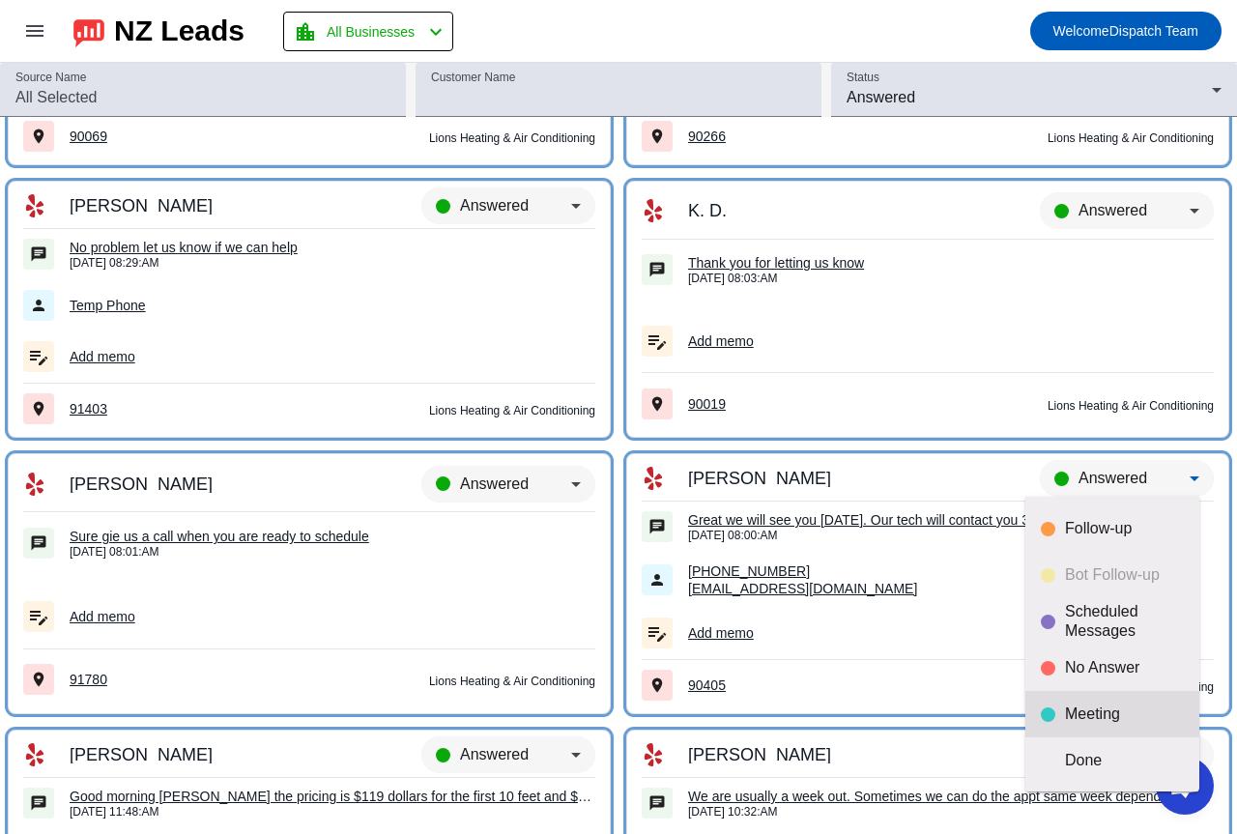
click at [1108, 697] on mat-option "Meeting" at bounding box center [1112, 714] width 174 height 46
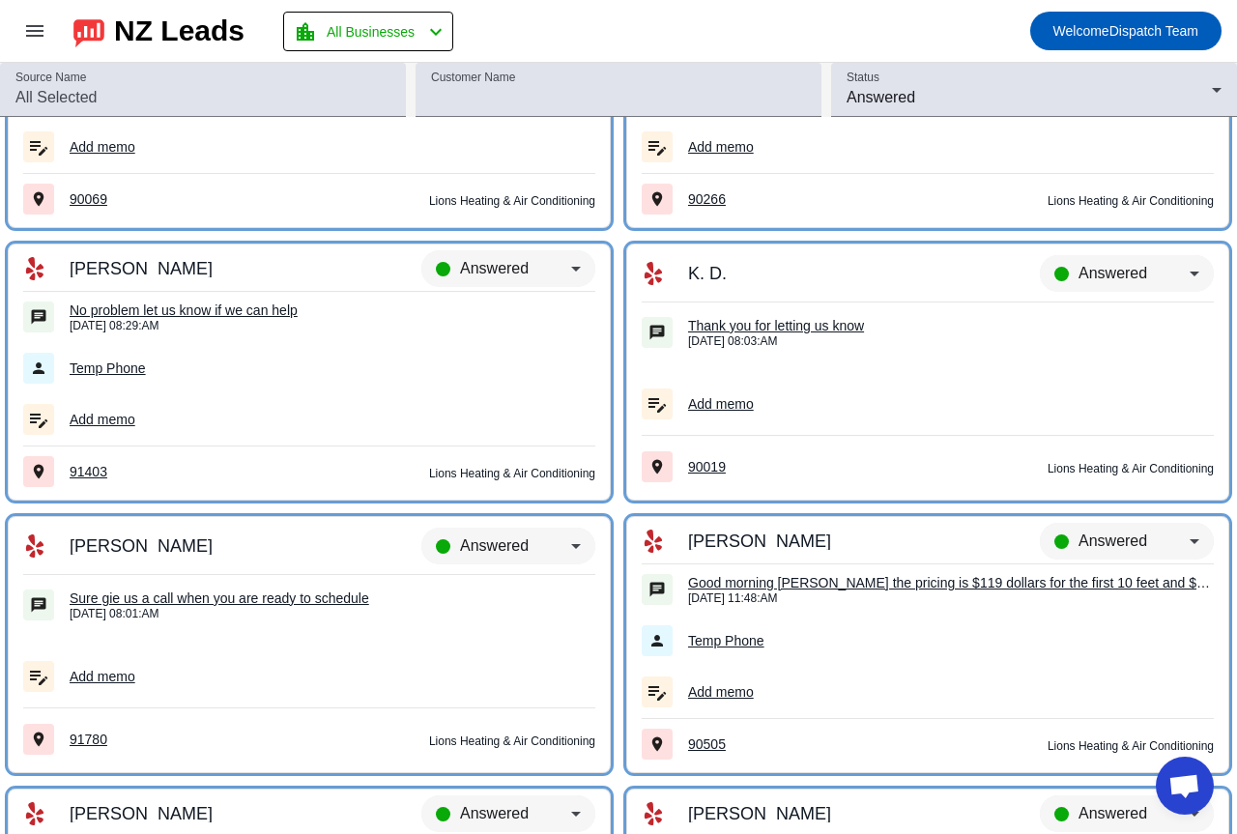
scroll to position [2541, 0]
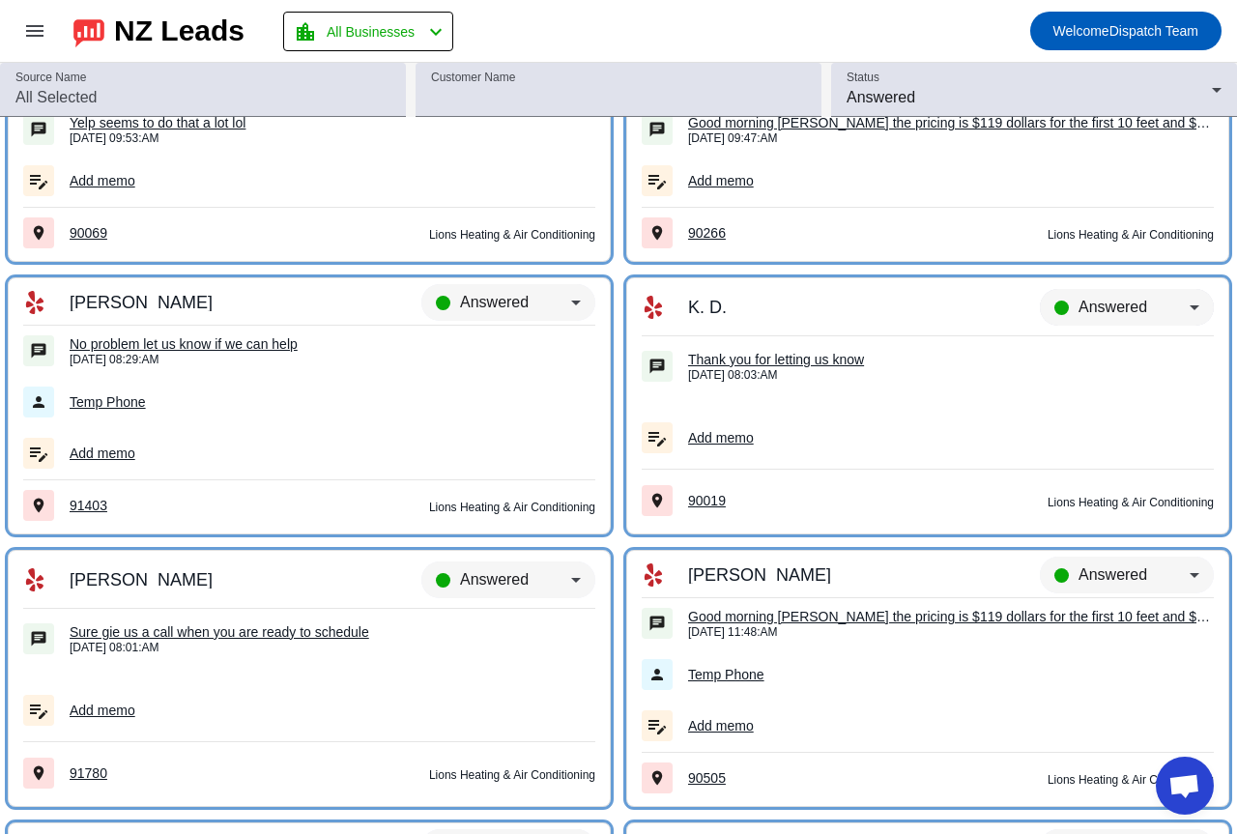
click at [1123, 303] on span "Answered" at bounding box center [1113, 307] width 69 height 16
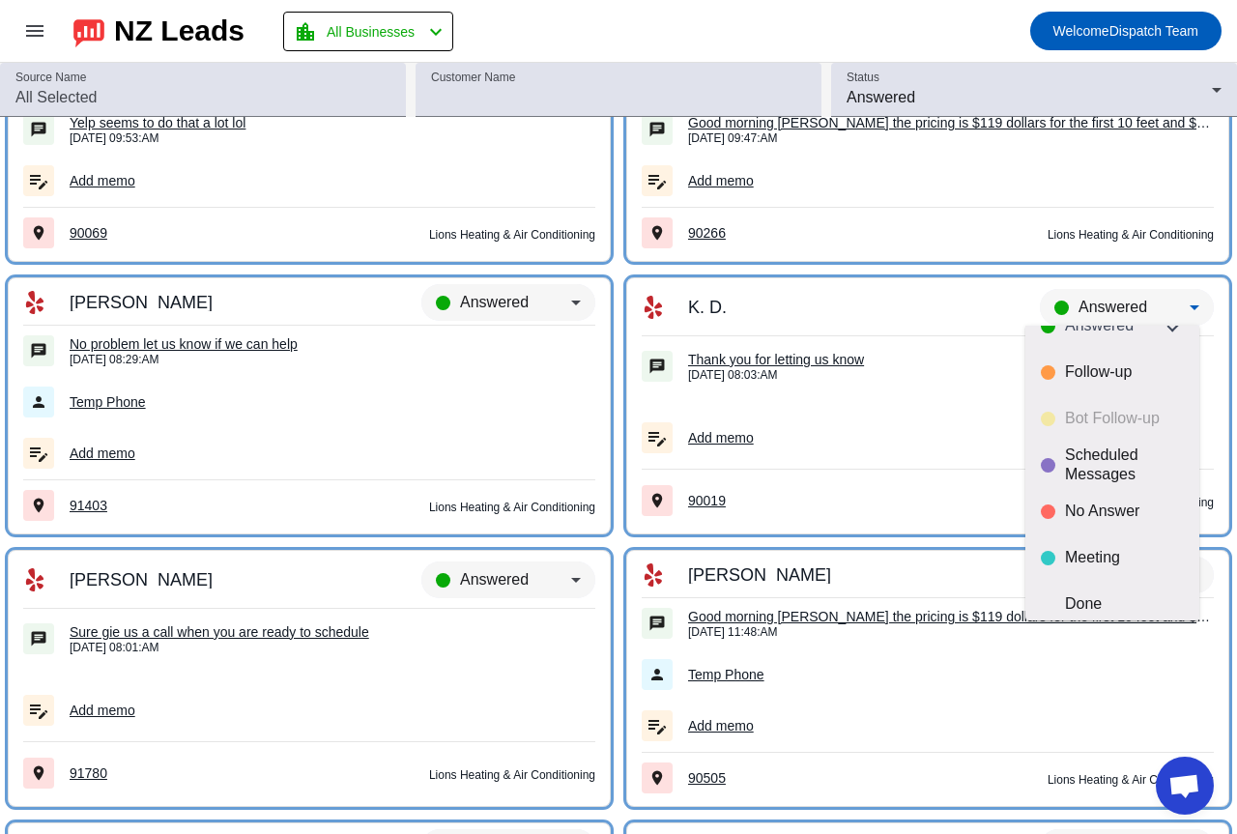
scroll to position [45, 0]
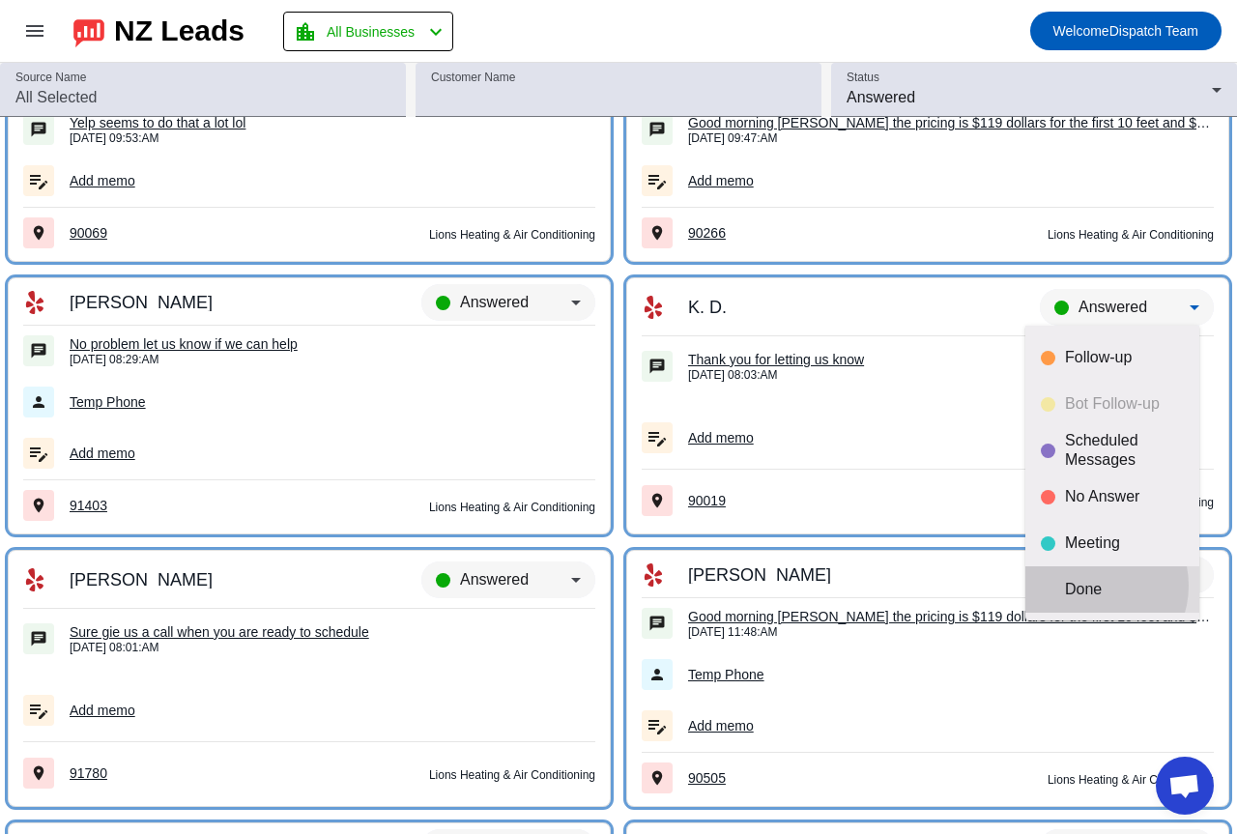
click at [1088, 586] on div "Done" at bounding box center [1124, 589] width 119 height 19
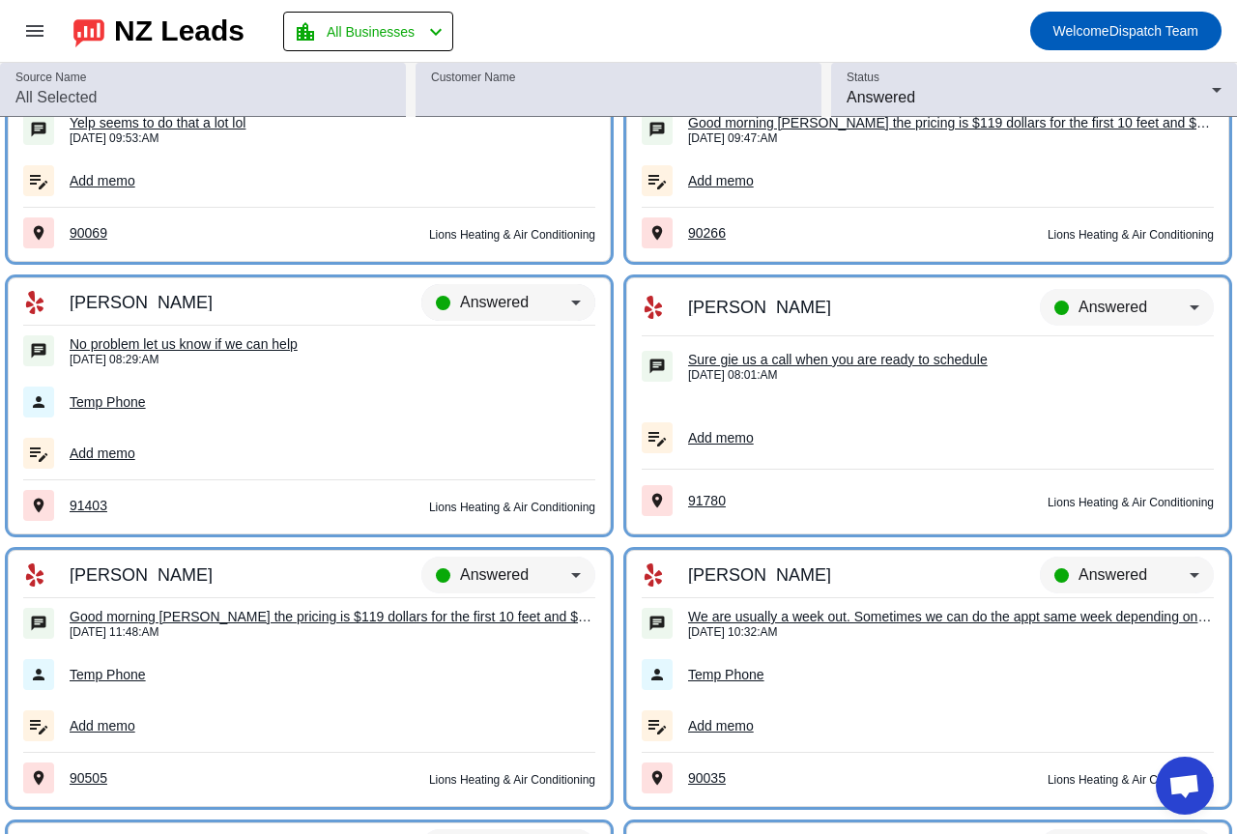
click at [539, 300] on div "Answered" at bounding box center [515, 302] width 111 height 23
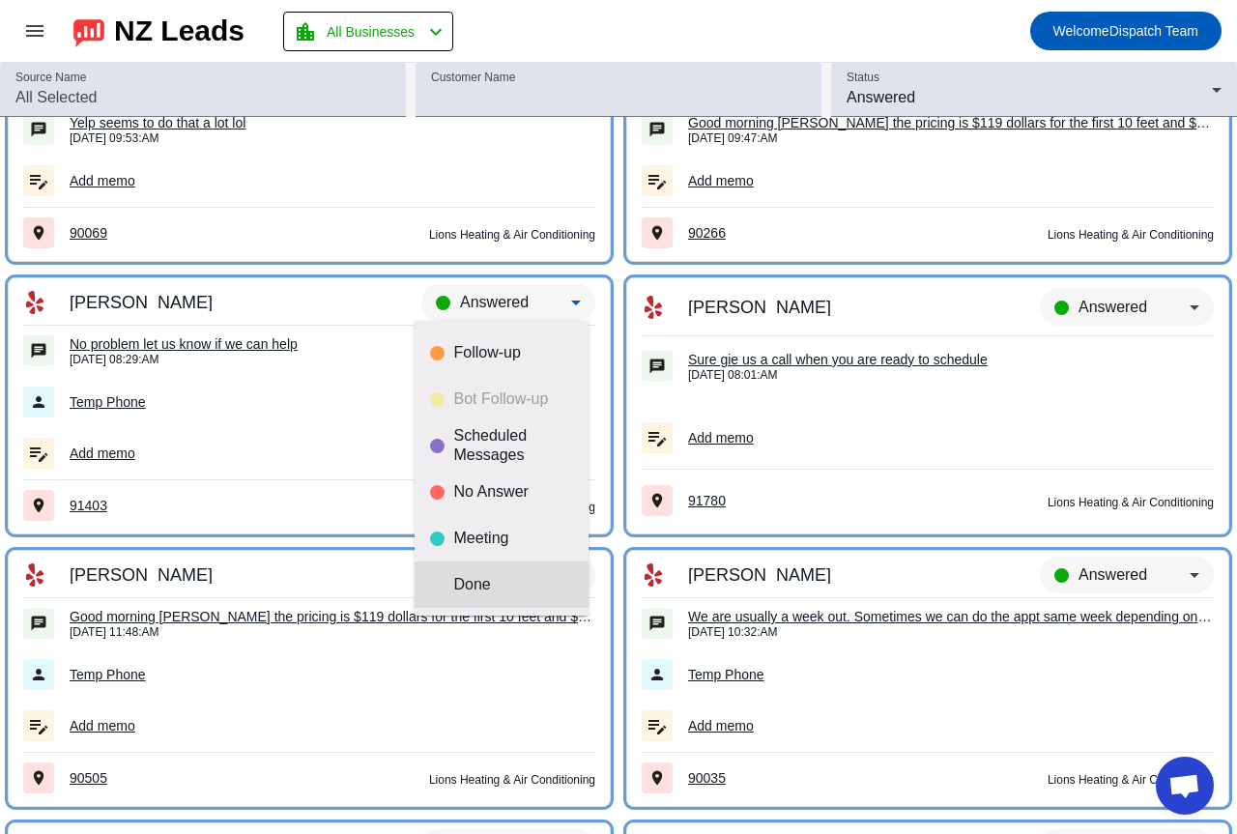
click at [514, 590] on div "Done" at bounding box center [513, 584] width 119 height 19
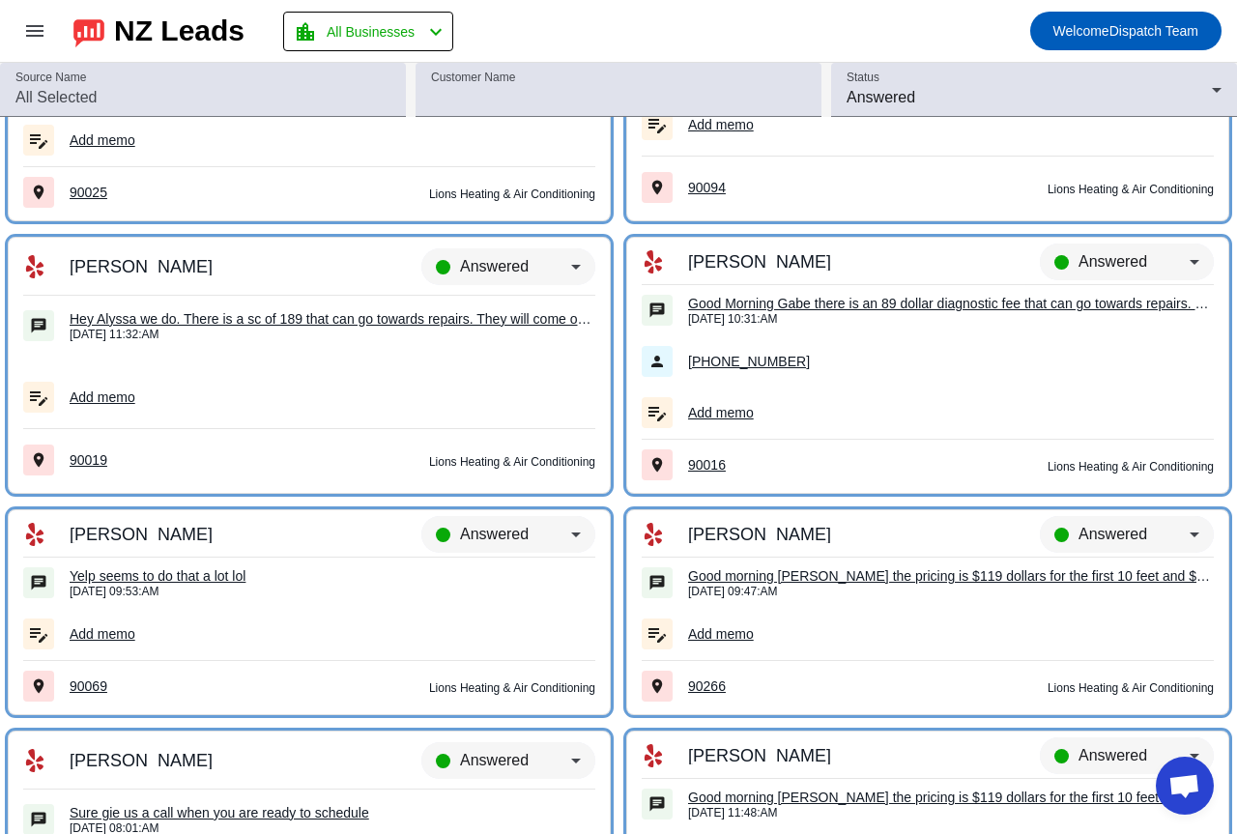
scroll to position [2058, 0]
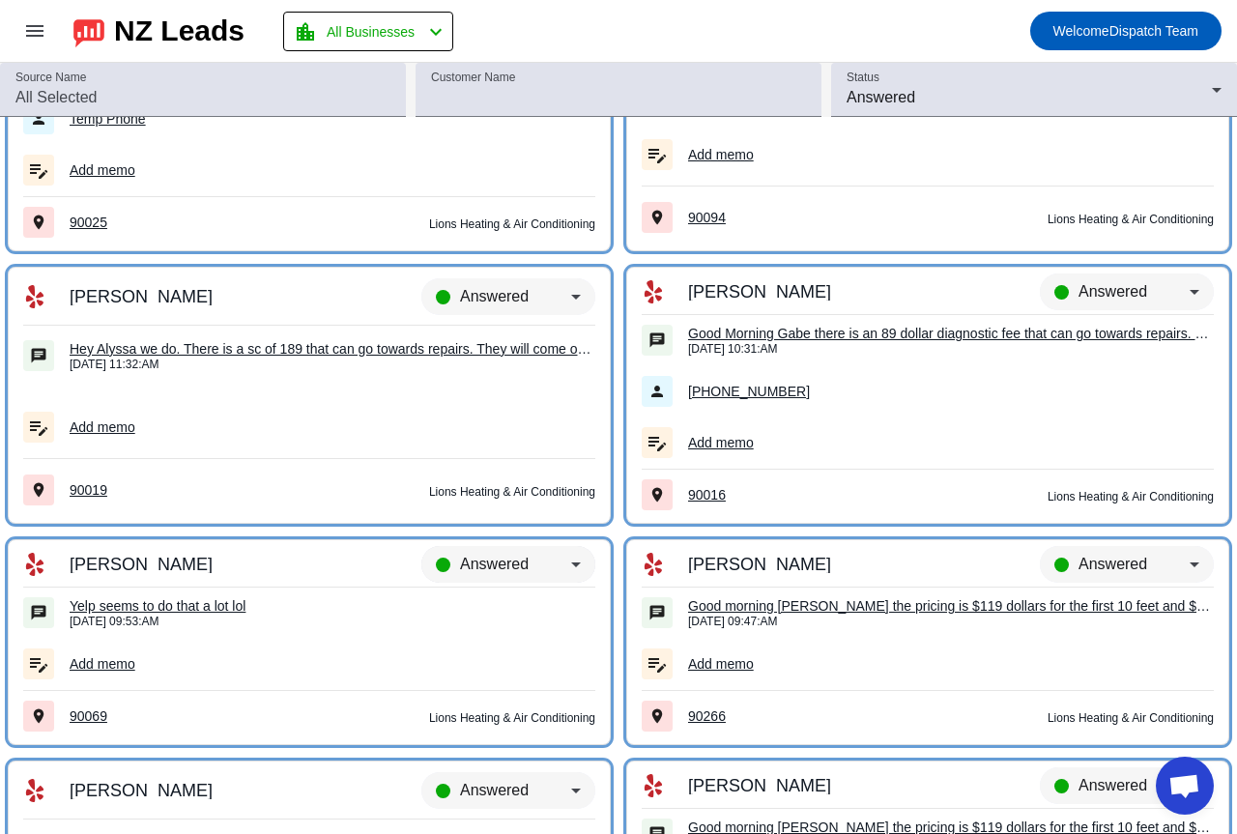
click at [494, 552] on div "Answered" at bounding box center [508, 573] width 174 height 54
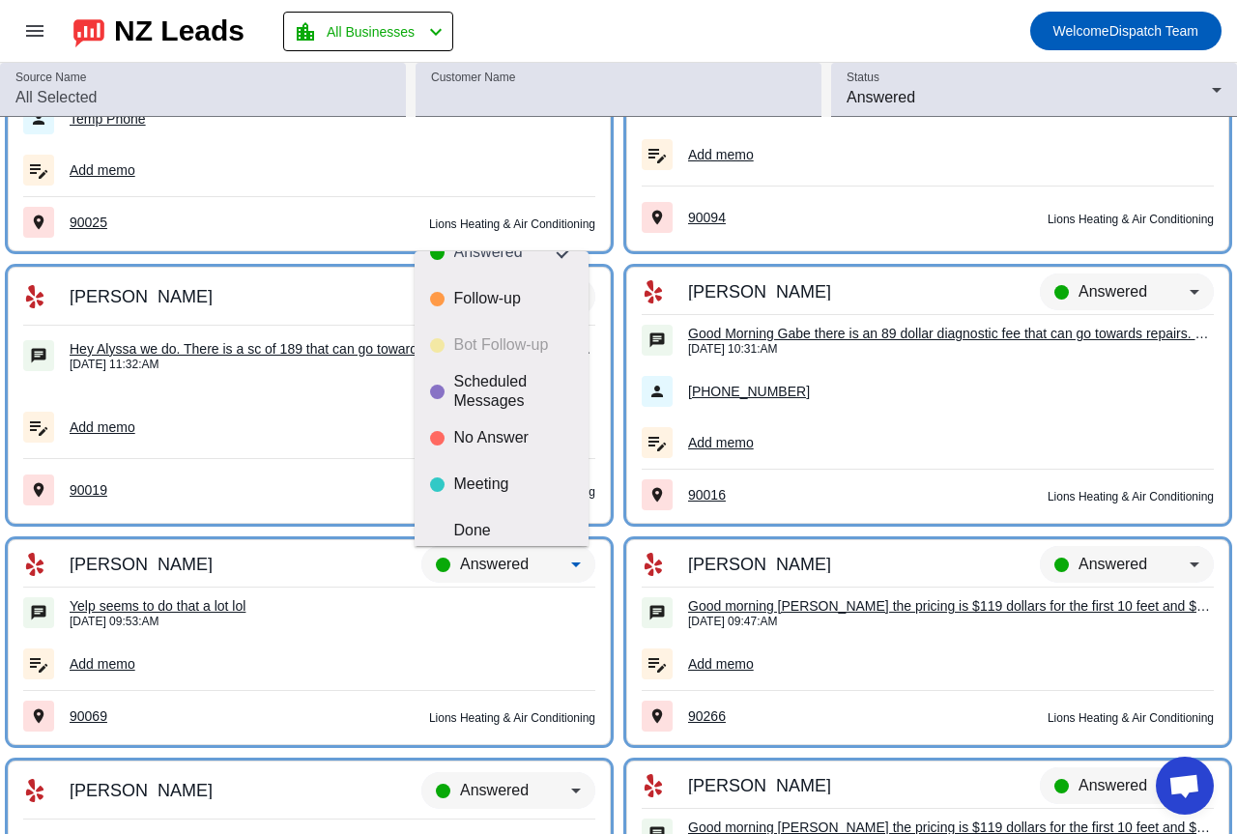
scroll to position [45, 0]
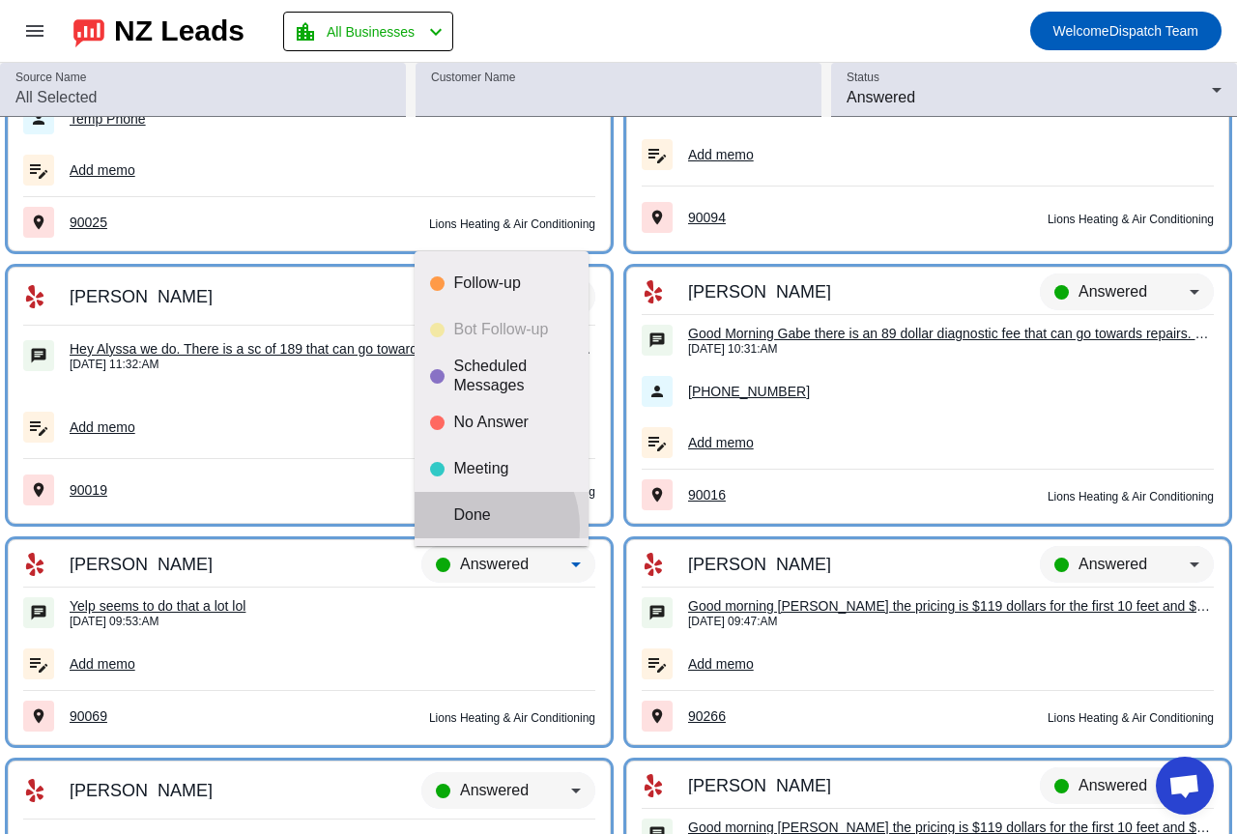
click at [470, 528] on mat-option "Done" at bounding box center [502, 515] width 174 height 46
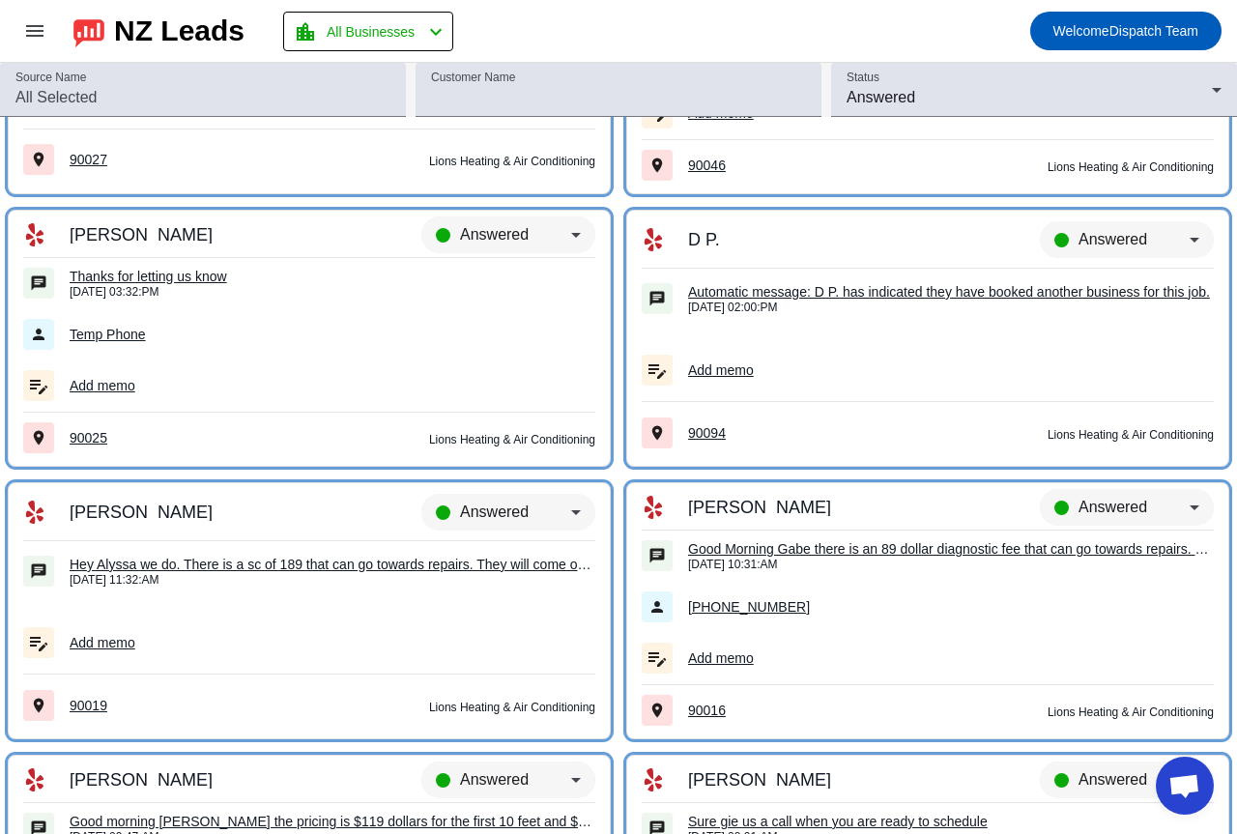
scroll to position [1768, 0]
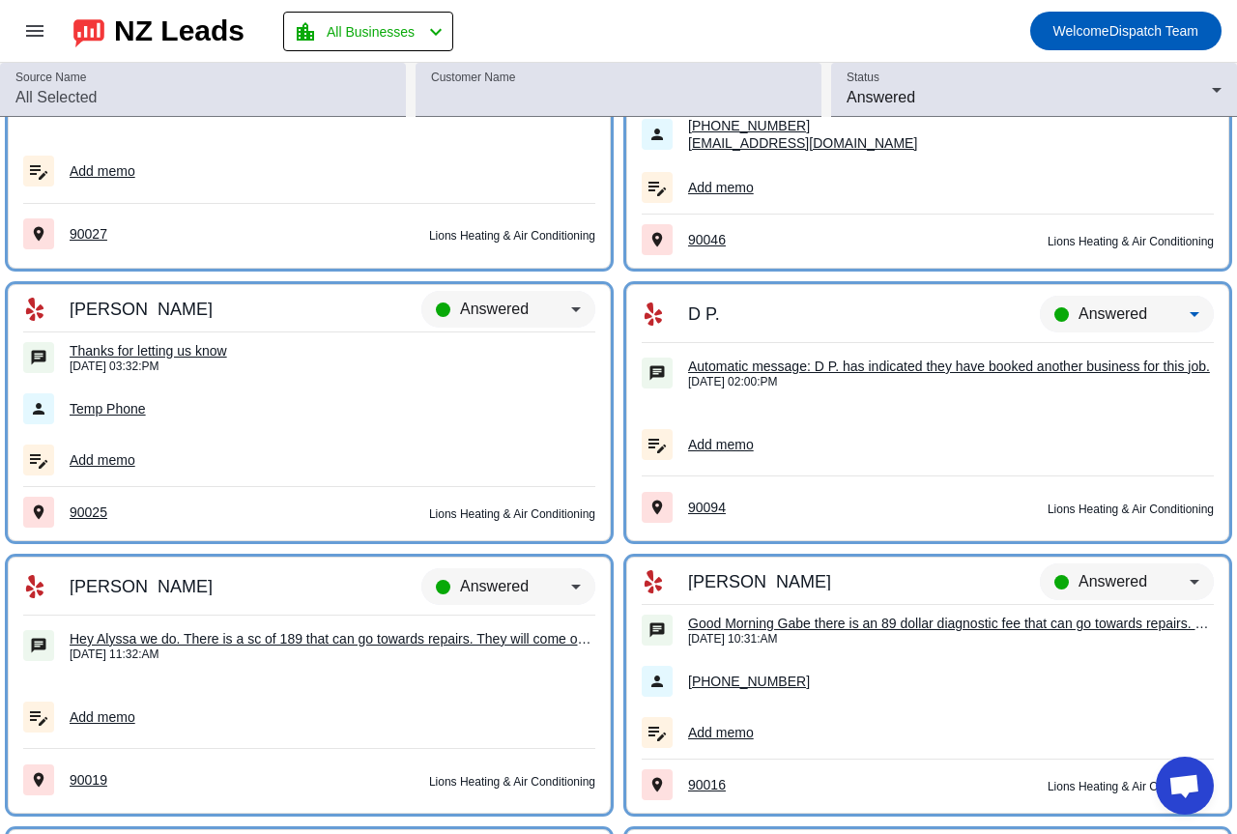
click at [1119, 307] on span "Answered" at bounding box center [1113, 313] width 69 height 16
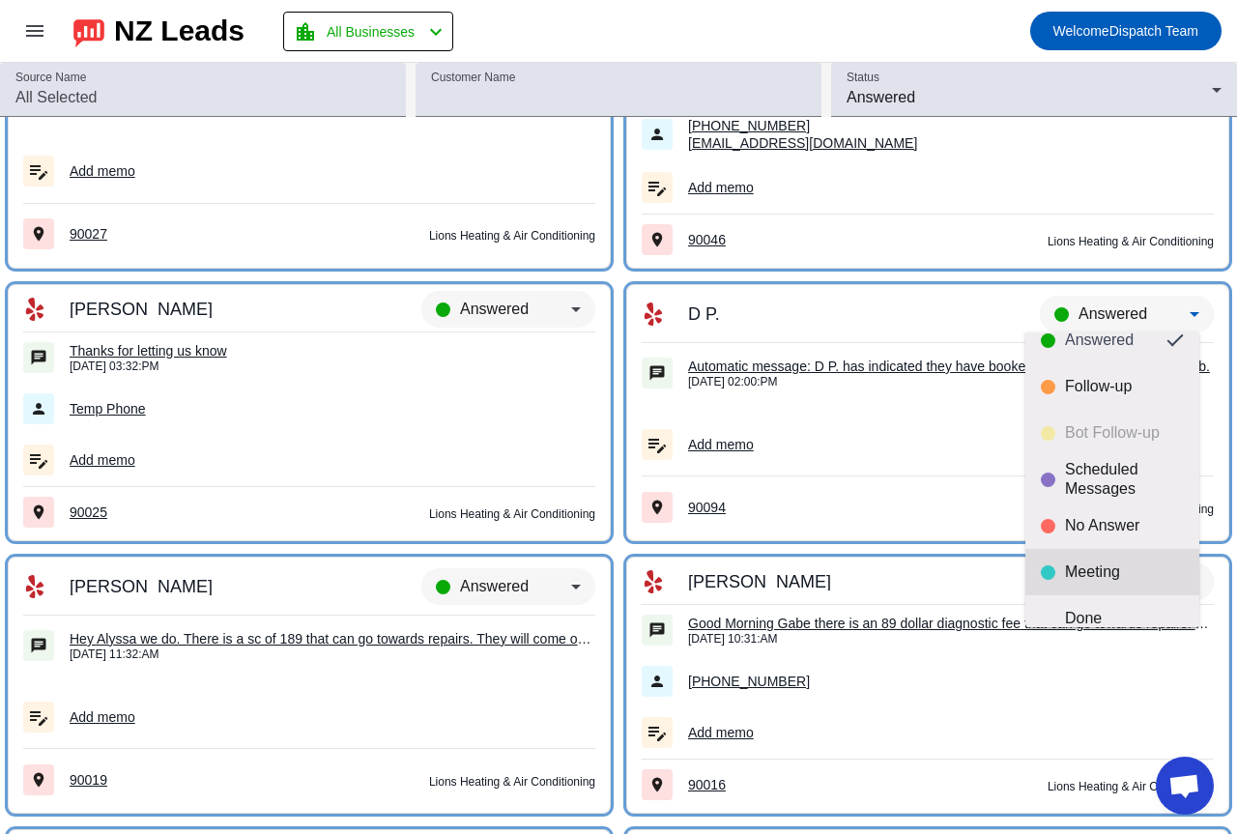
scroll to position [45, 0]
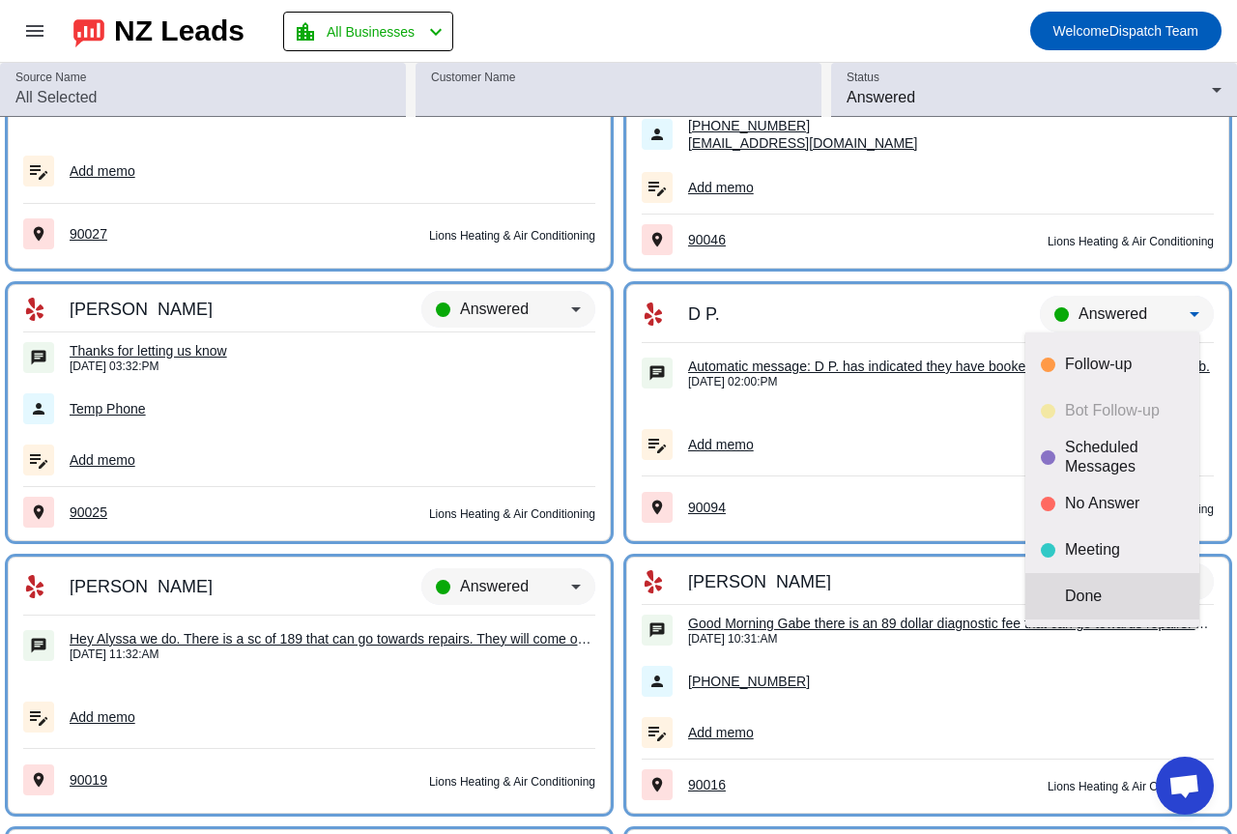
click at [1082, 591] on div "Done" at bounding box center [1124, 596] width 119 height 19
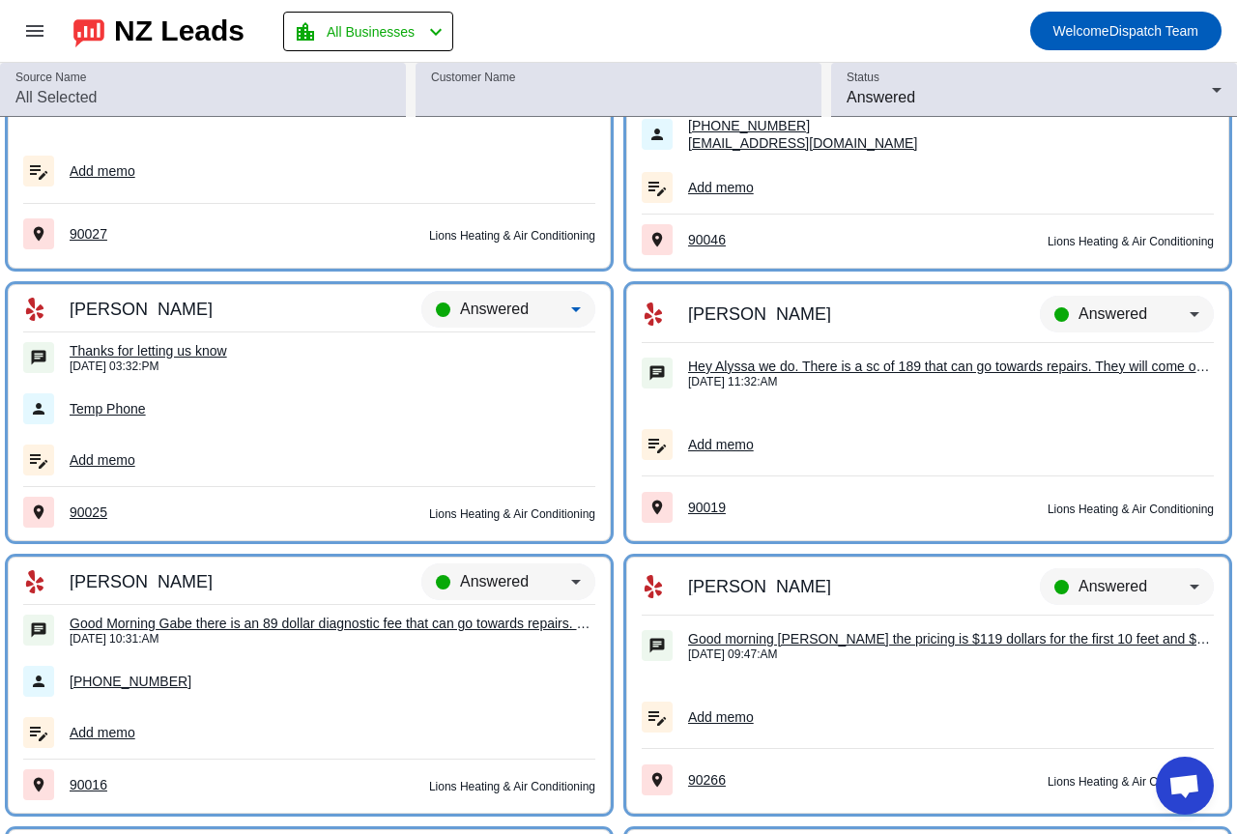
click at [552, 306] on div "Answered" at bounding box center [515, 309] width 111 height 23
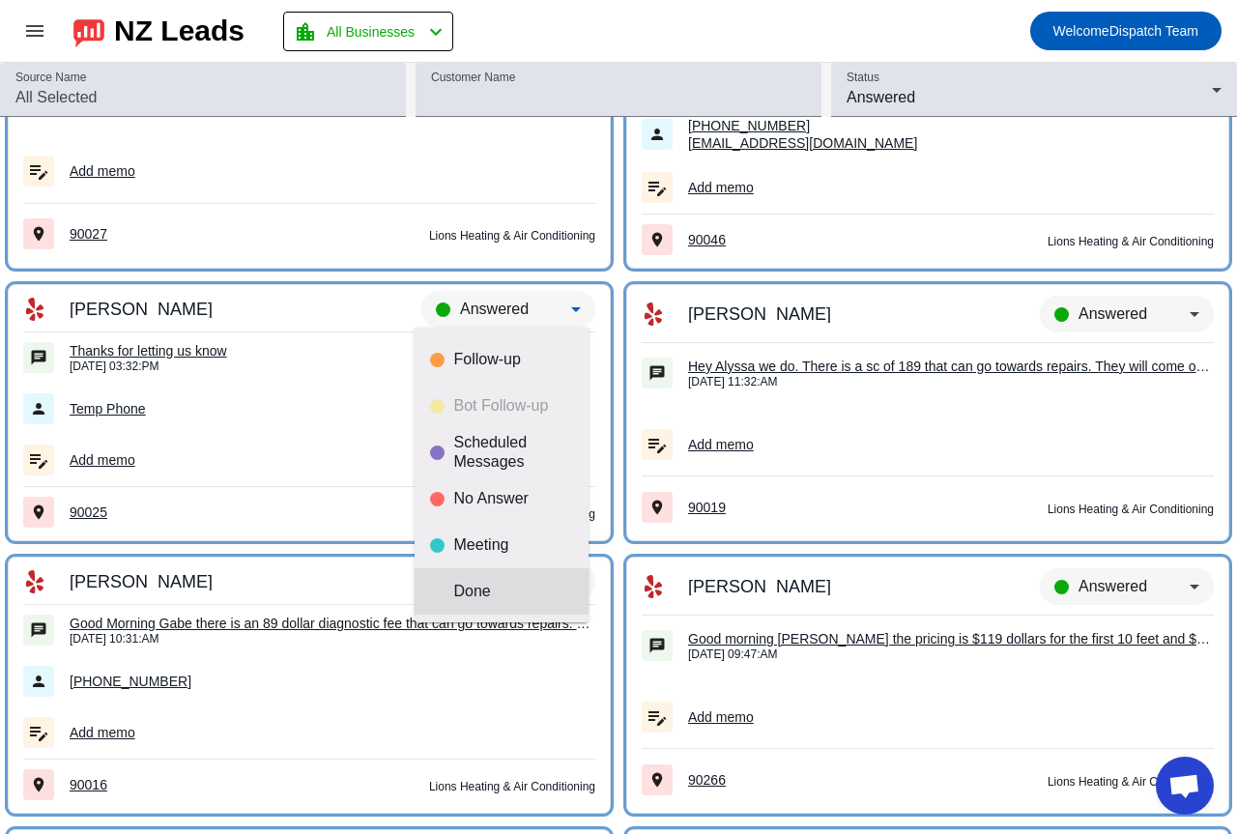
click at [500, 603] on mat-option "Done" at bounding box center [502, 591] width 174 height 46
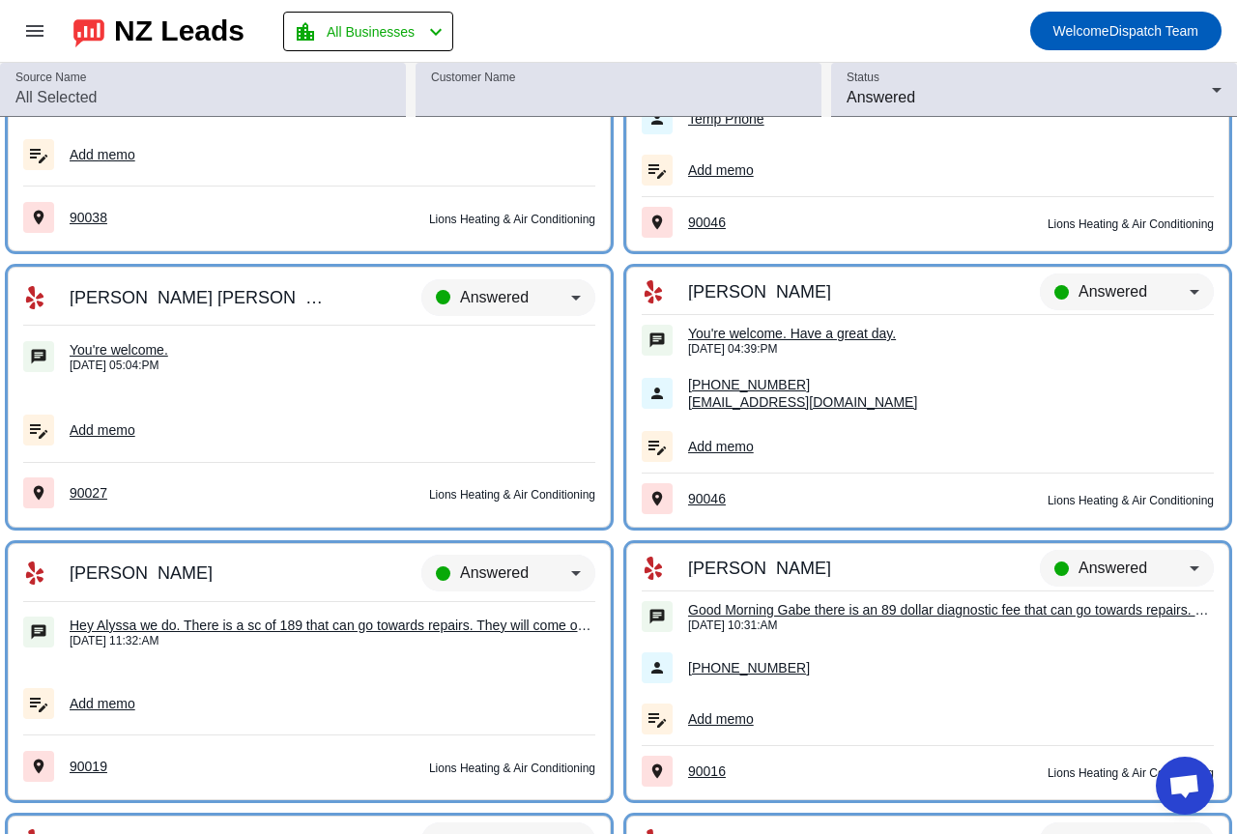
scroll to position [1478, 0]
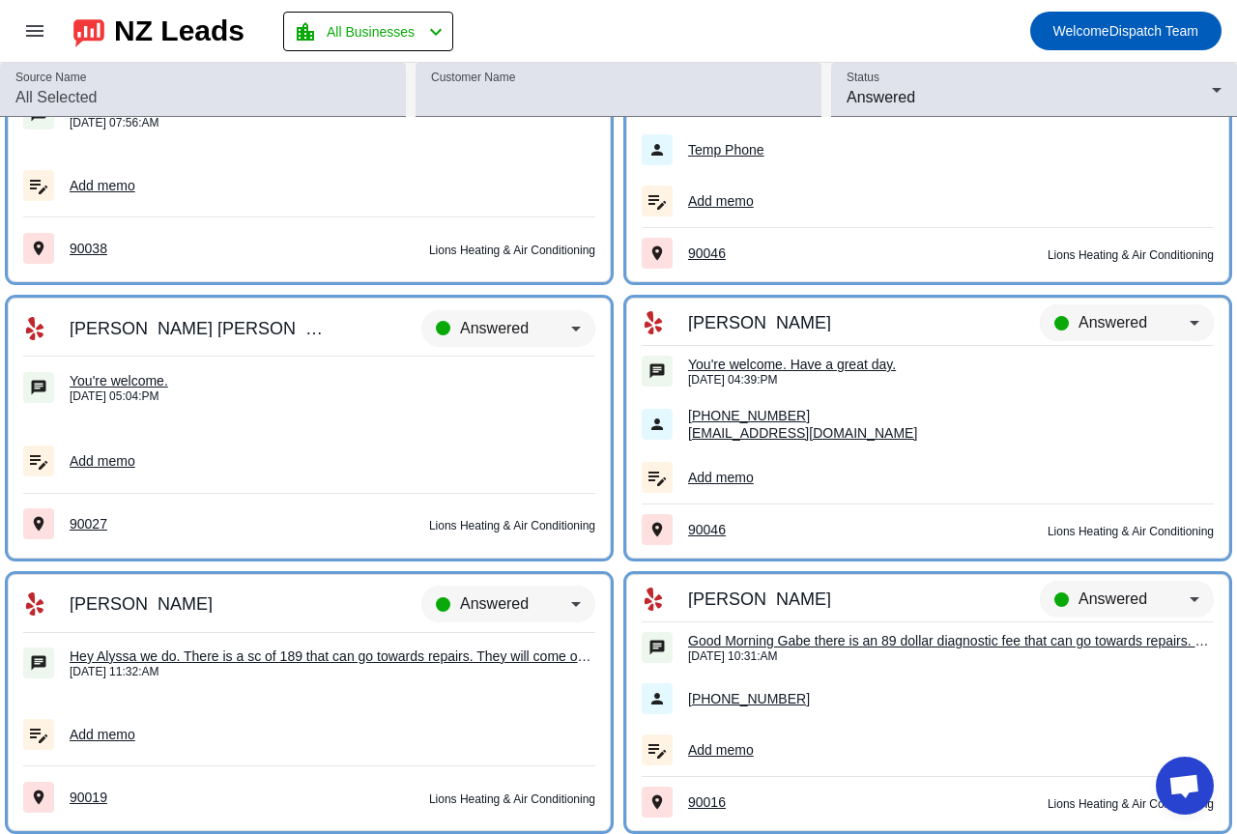
click at [1098, 320] on span "Answered" at bounding box center [1113, 322] width 69 height 16
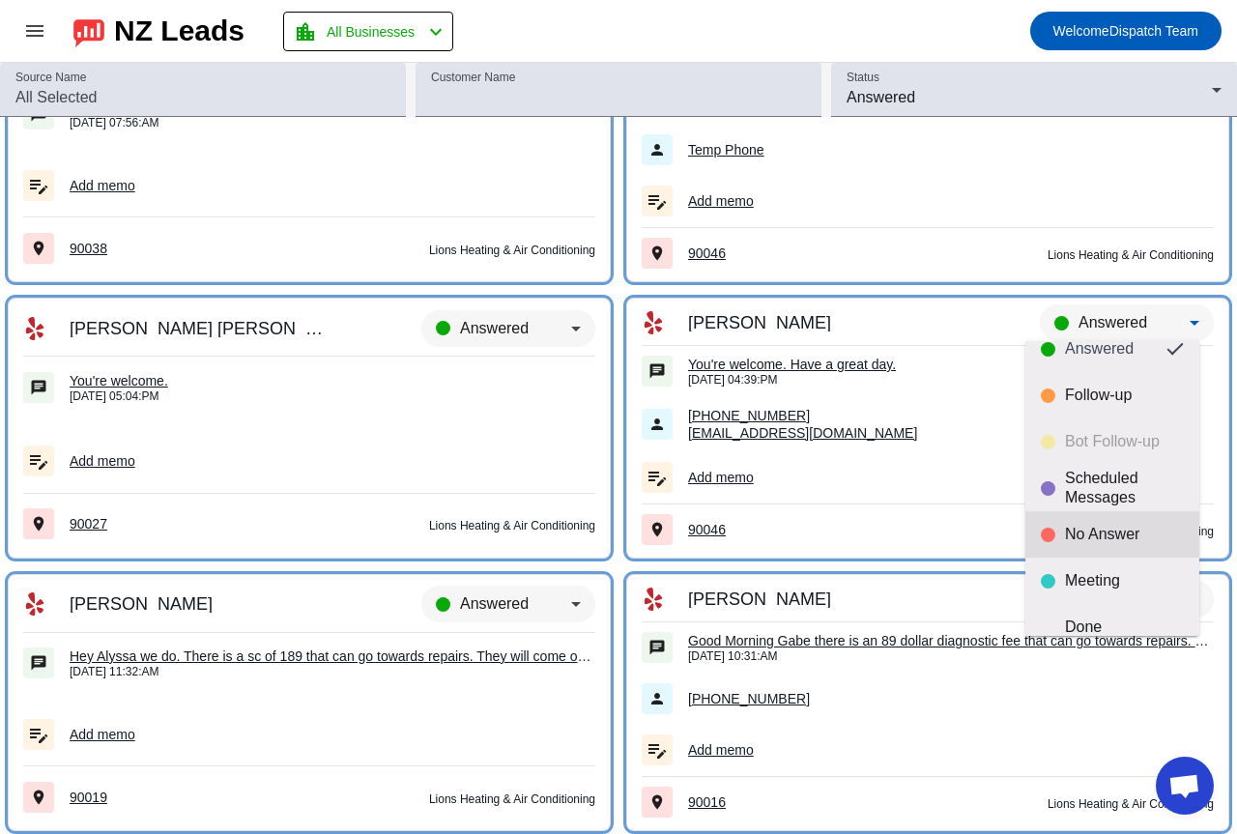
scroll to position [45, 0]
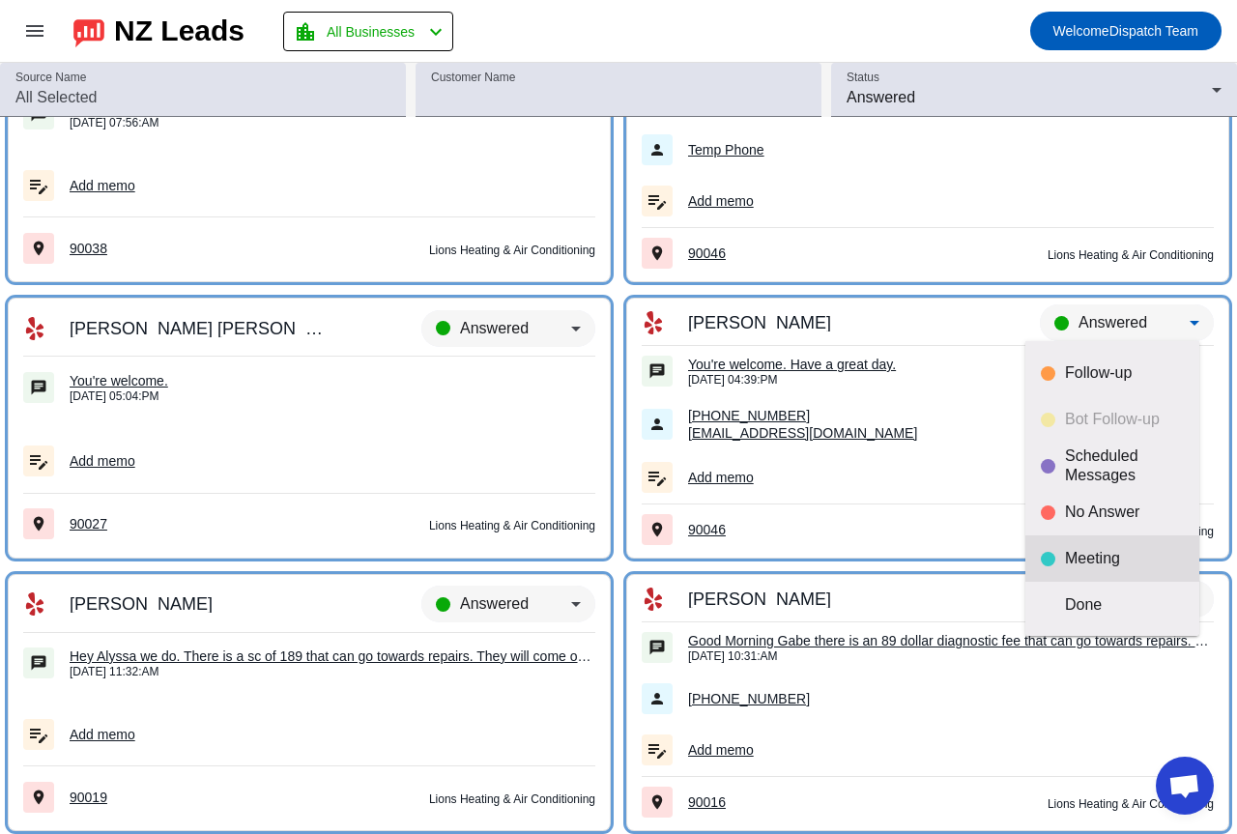
click at [1093, 538] on mat-option "Meeting" at bounding box center [1112, 558] width 174 height 46
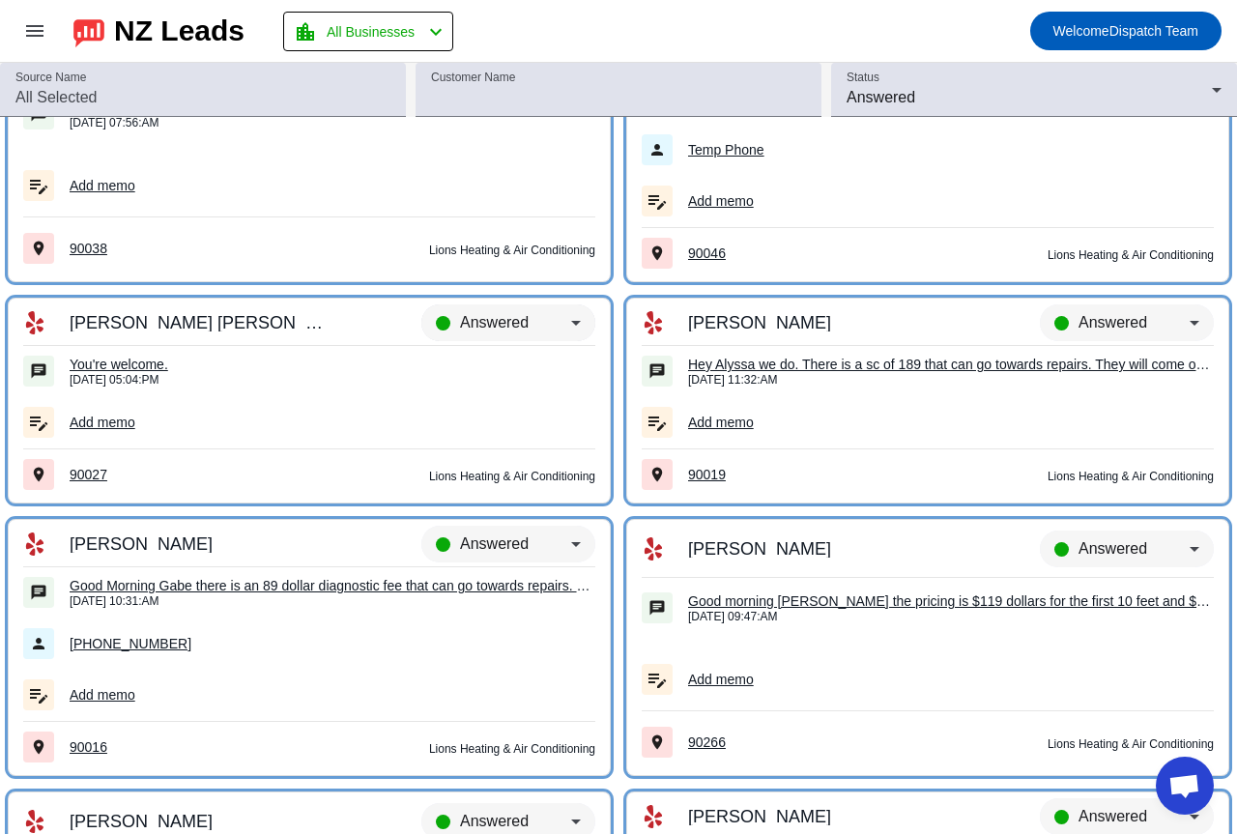
click at [486, 324] on span "Answered" at bounding box center [494, 322] width 69 height 16
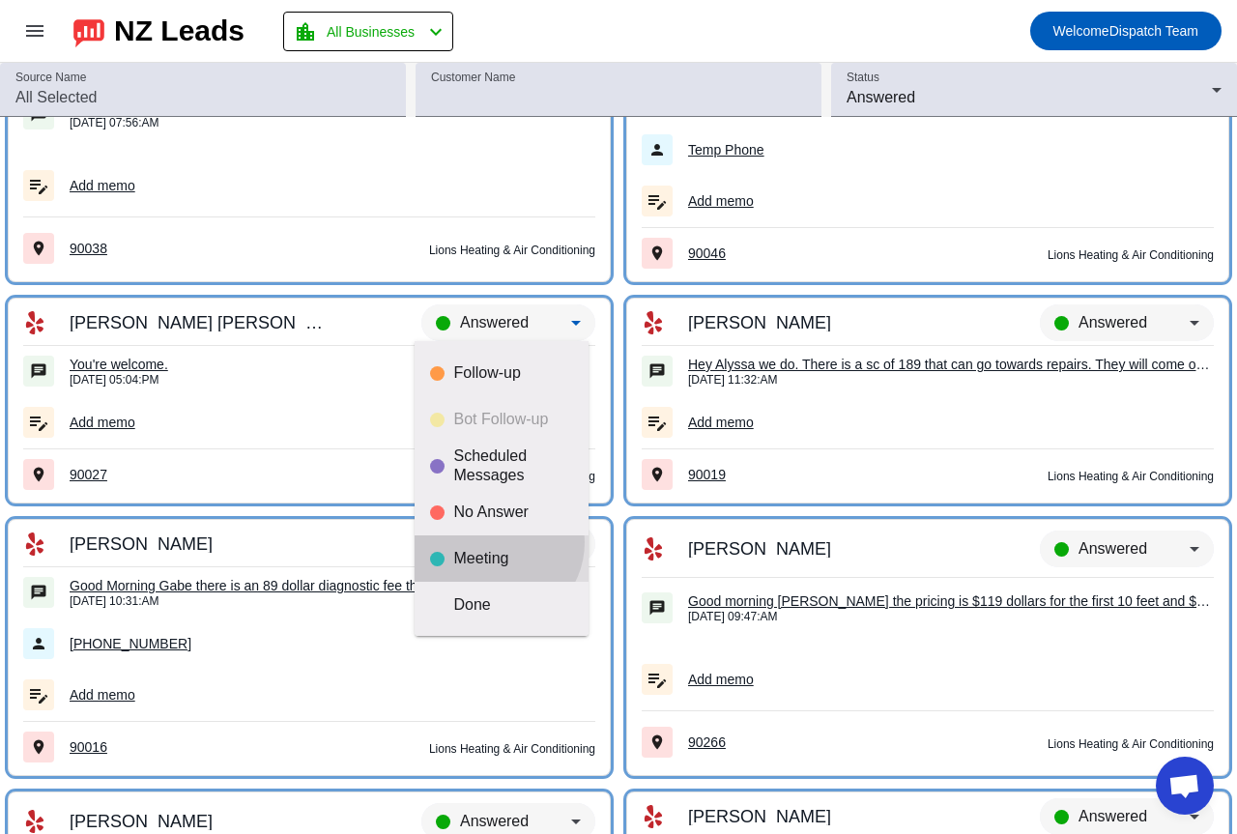
click at [495, 542] on mat-option "Meeting" at bounding box center [502, 558] width 174 height 46
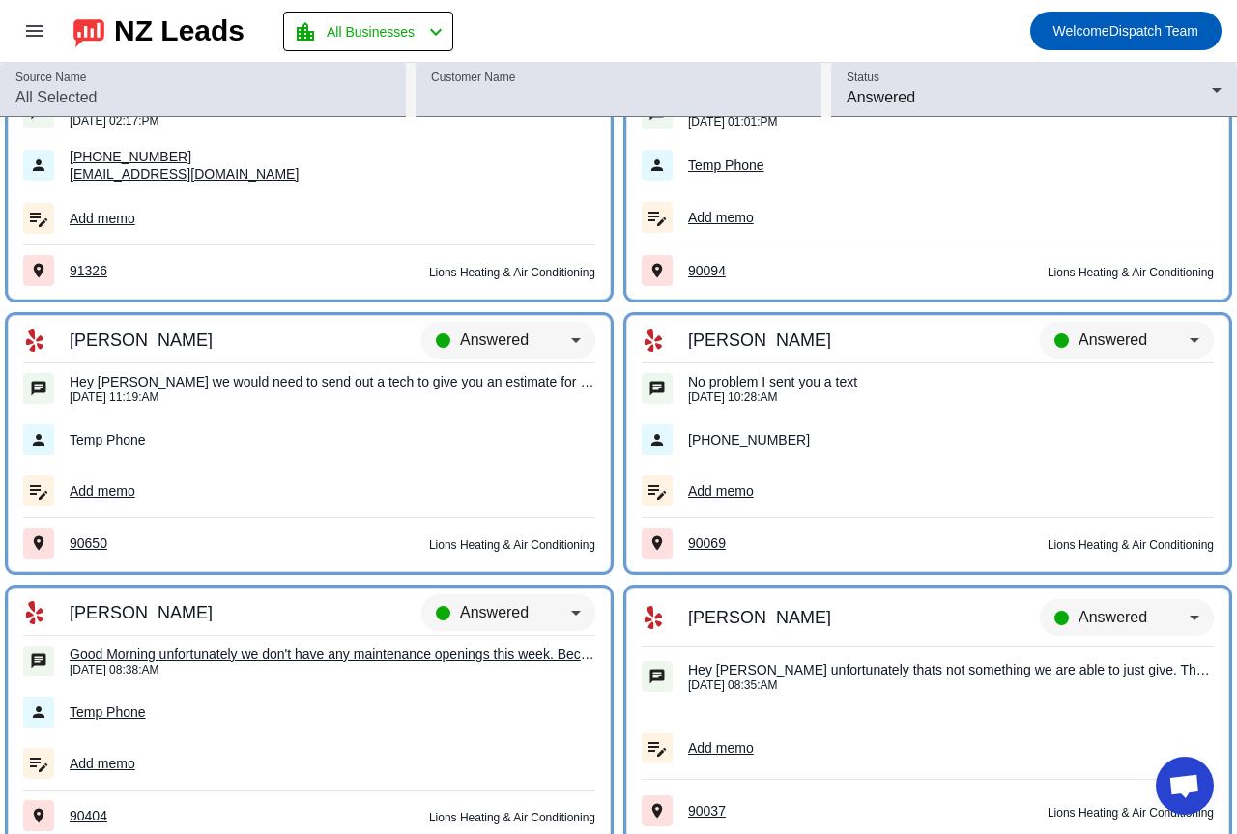
scroll to position [608, 0]
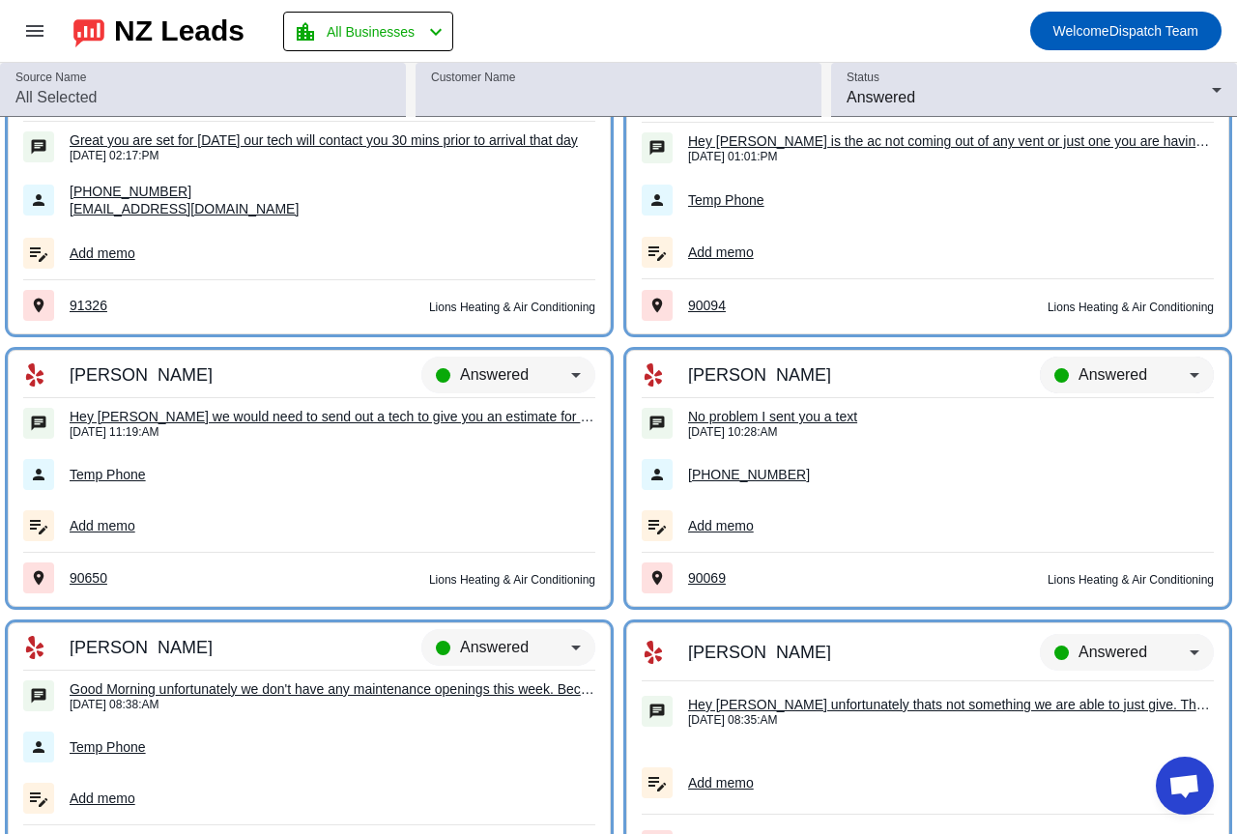
click at [1140, 371] on div "Answered" at bounding box center [1134, 374] width 111 height 23
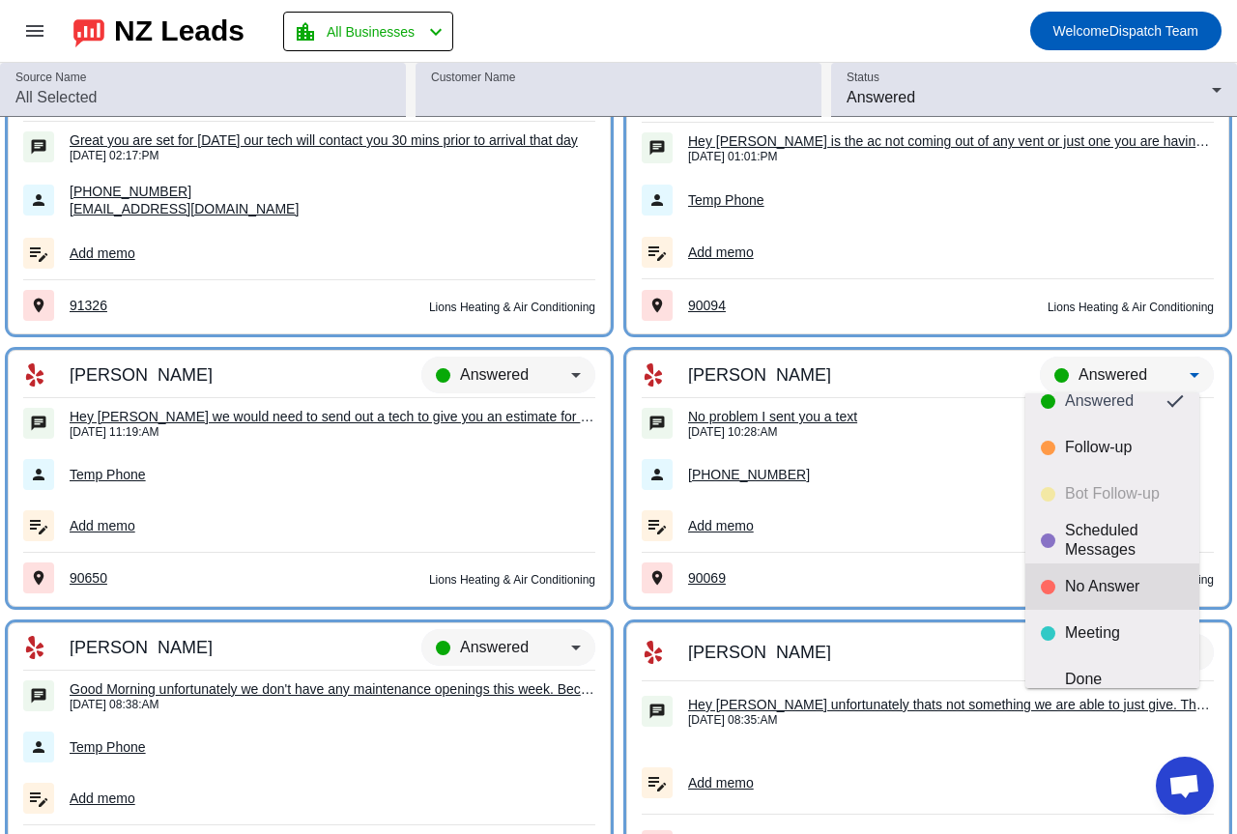
scroll to position [45, 0]
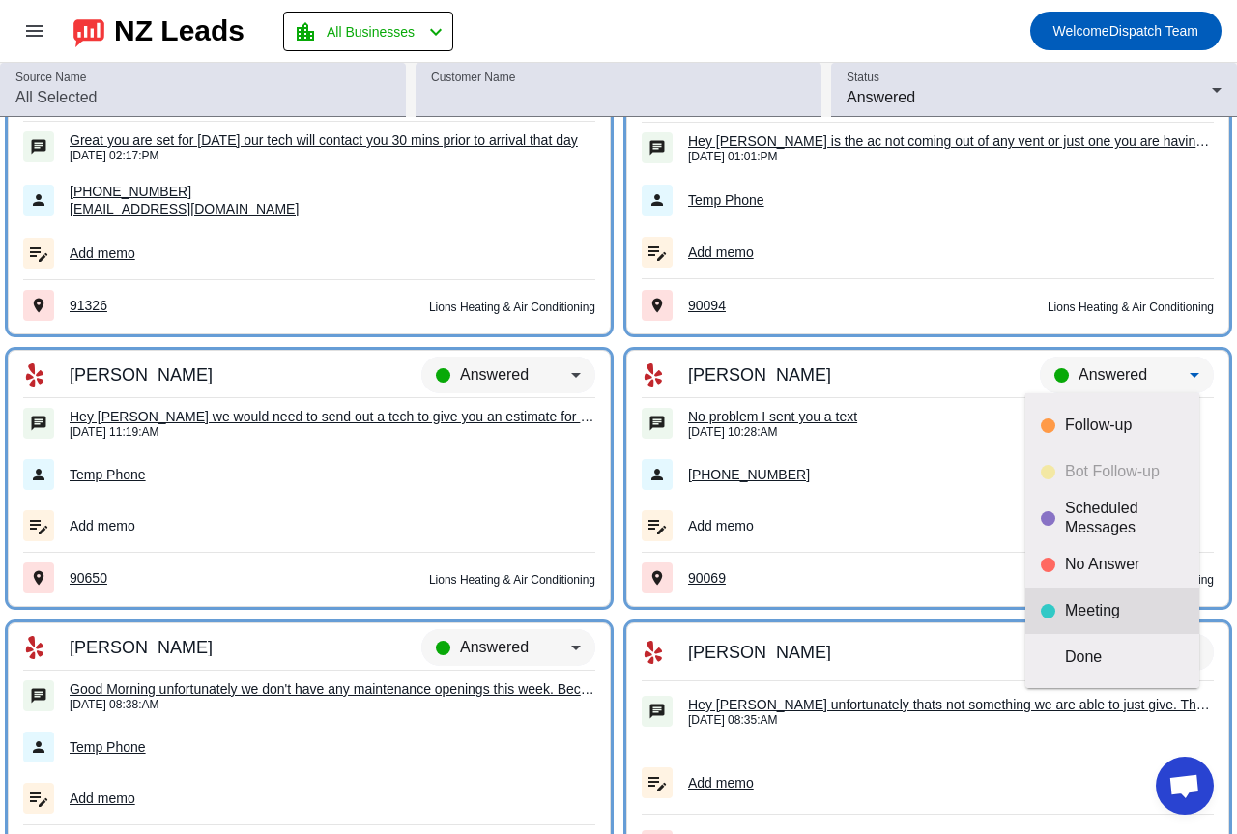
click at [1098, 607] on div "Meeting" at bounding box center [1124, 610] width 119 height 19
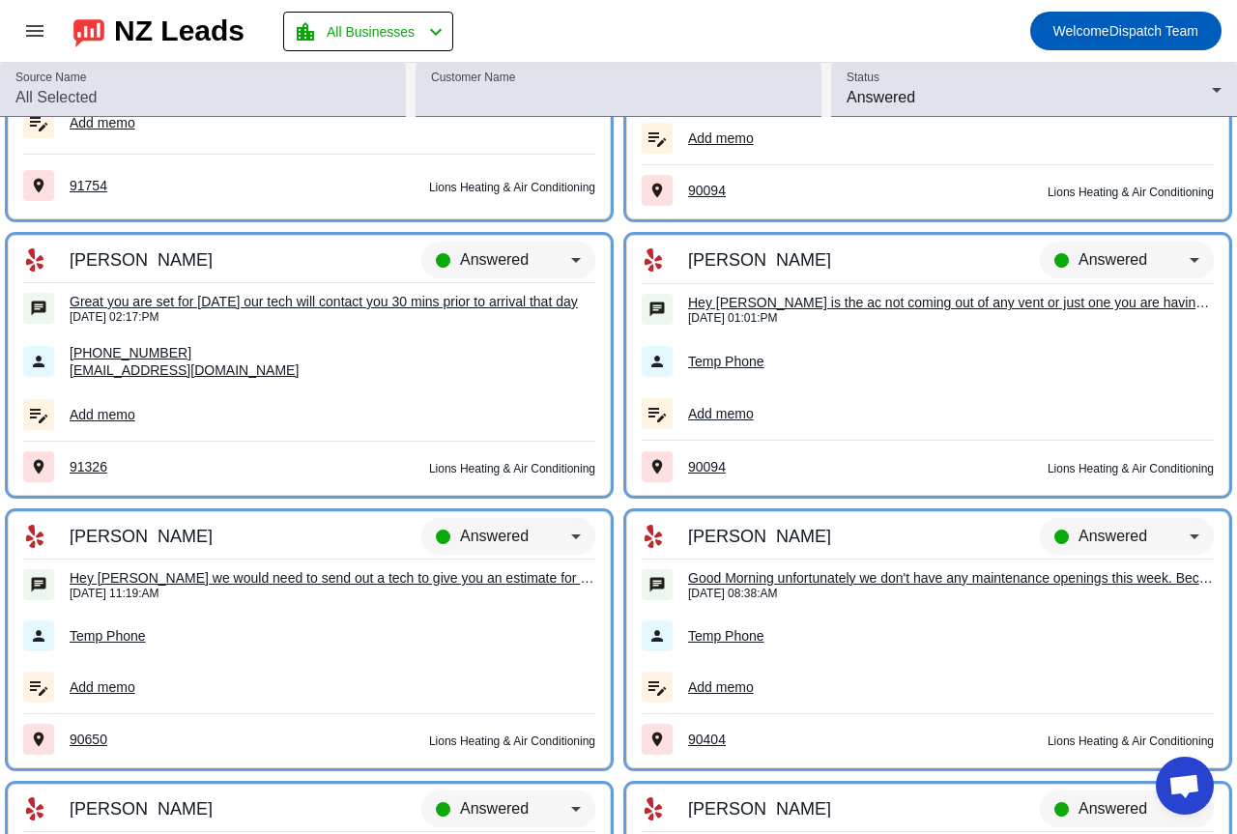
scroll to position [415, 0]
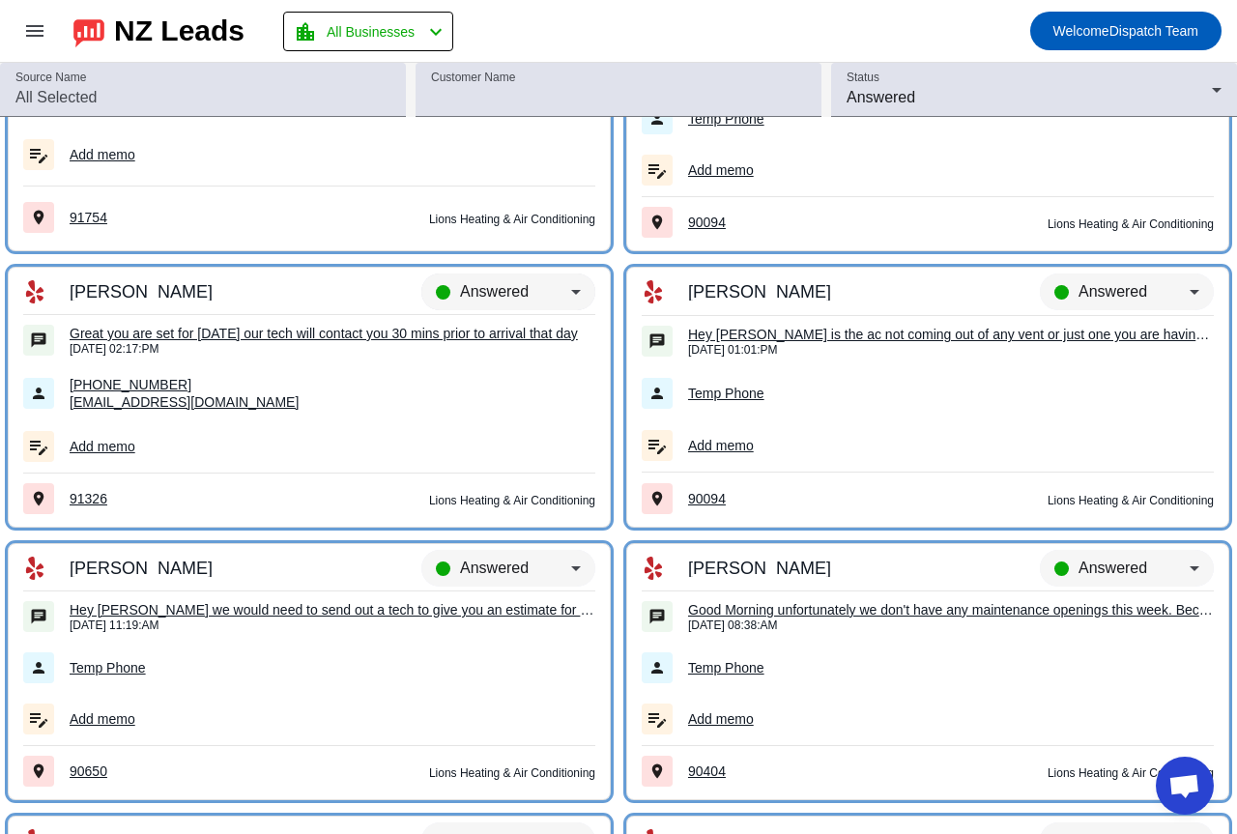
click at [522, 286] on div "Answered" at bounding box center [515, 291] width 111 height 23
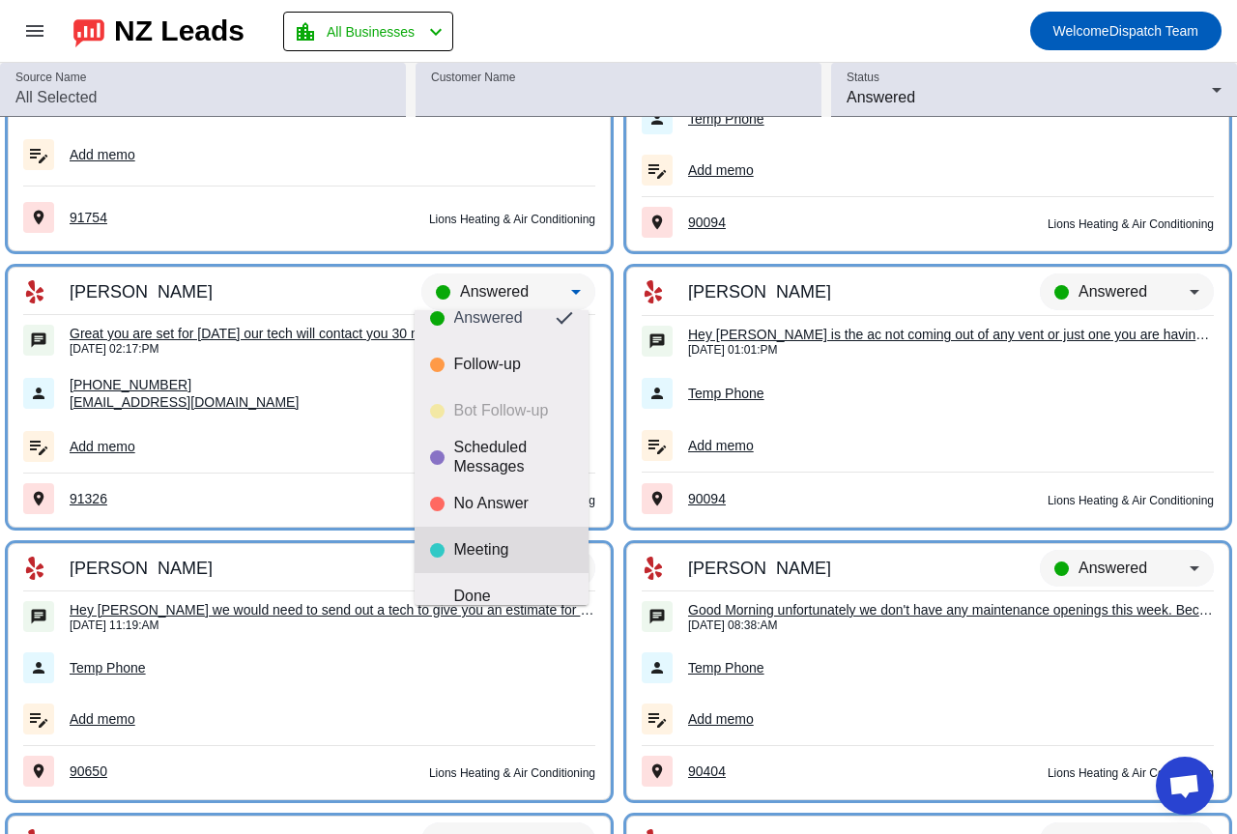
scroll to position [45, 0]
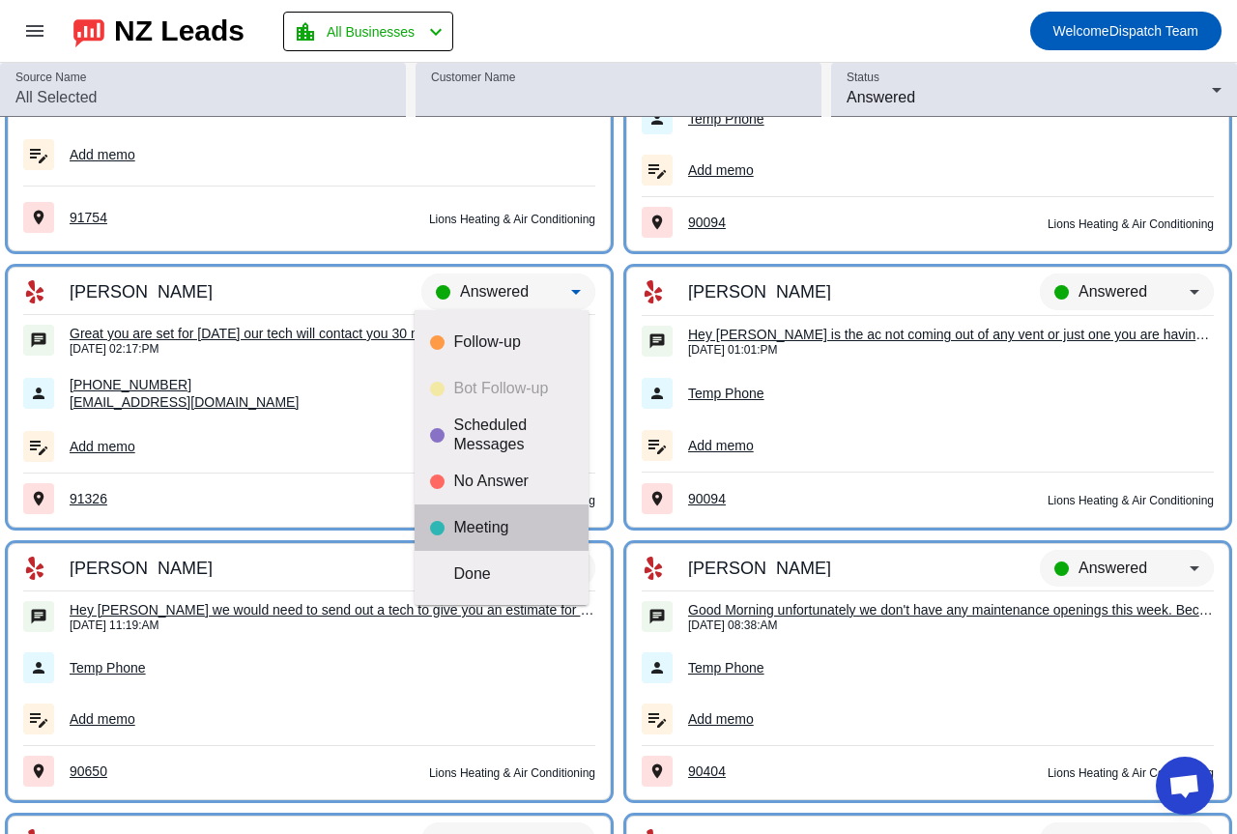
click at [517, 521] on div "Meeting" at bounding box center [513, 527] width 119 height 19
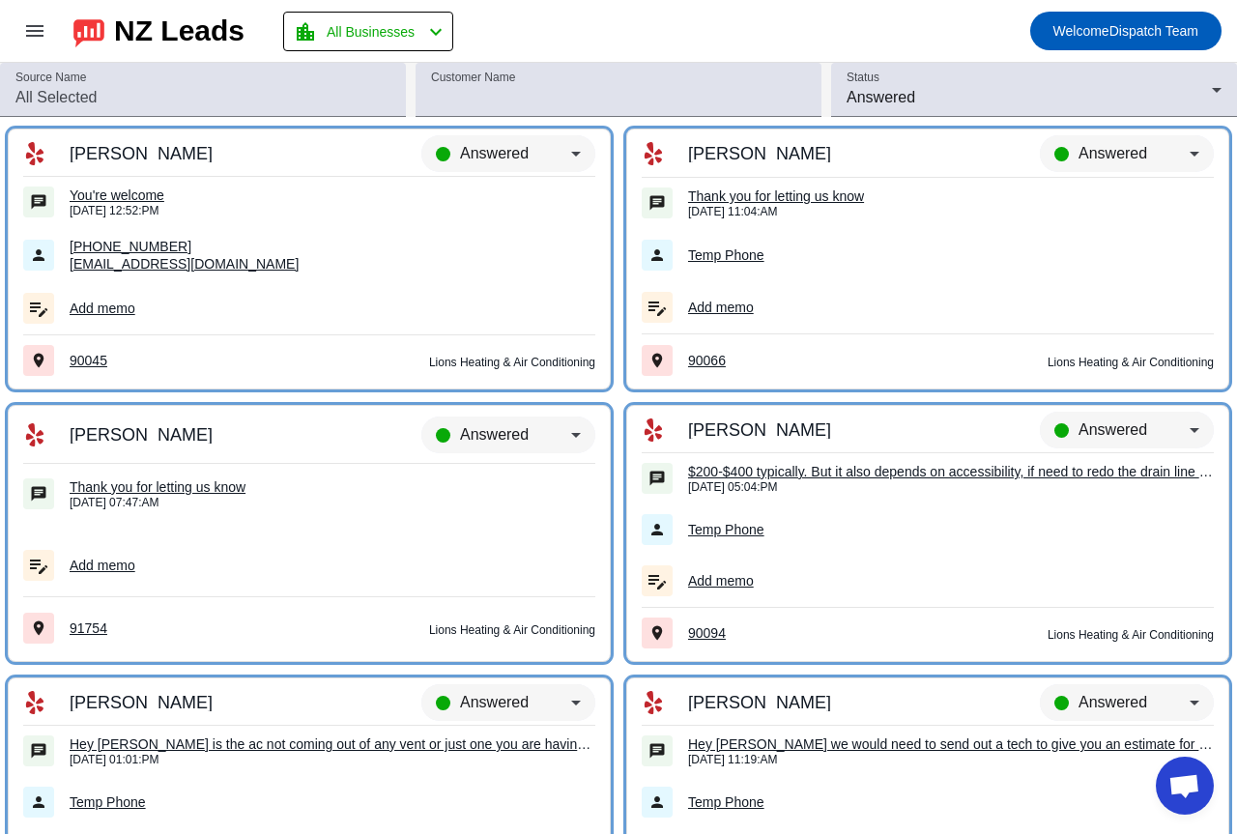
scroll to position [0, 0]
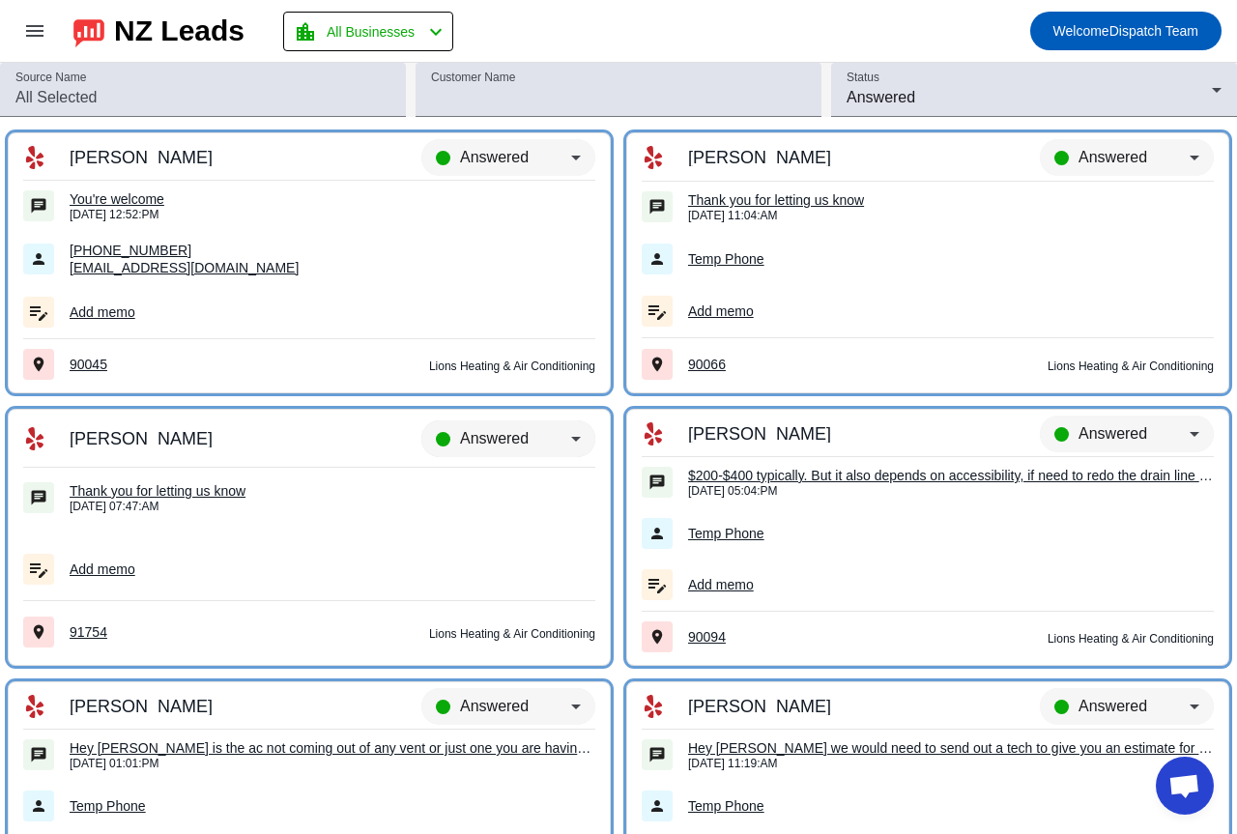
click at [514, 436] on span "Answered" at bounding box center [494, 438] width 69 height 16
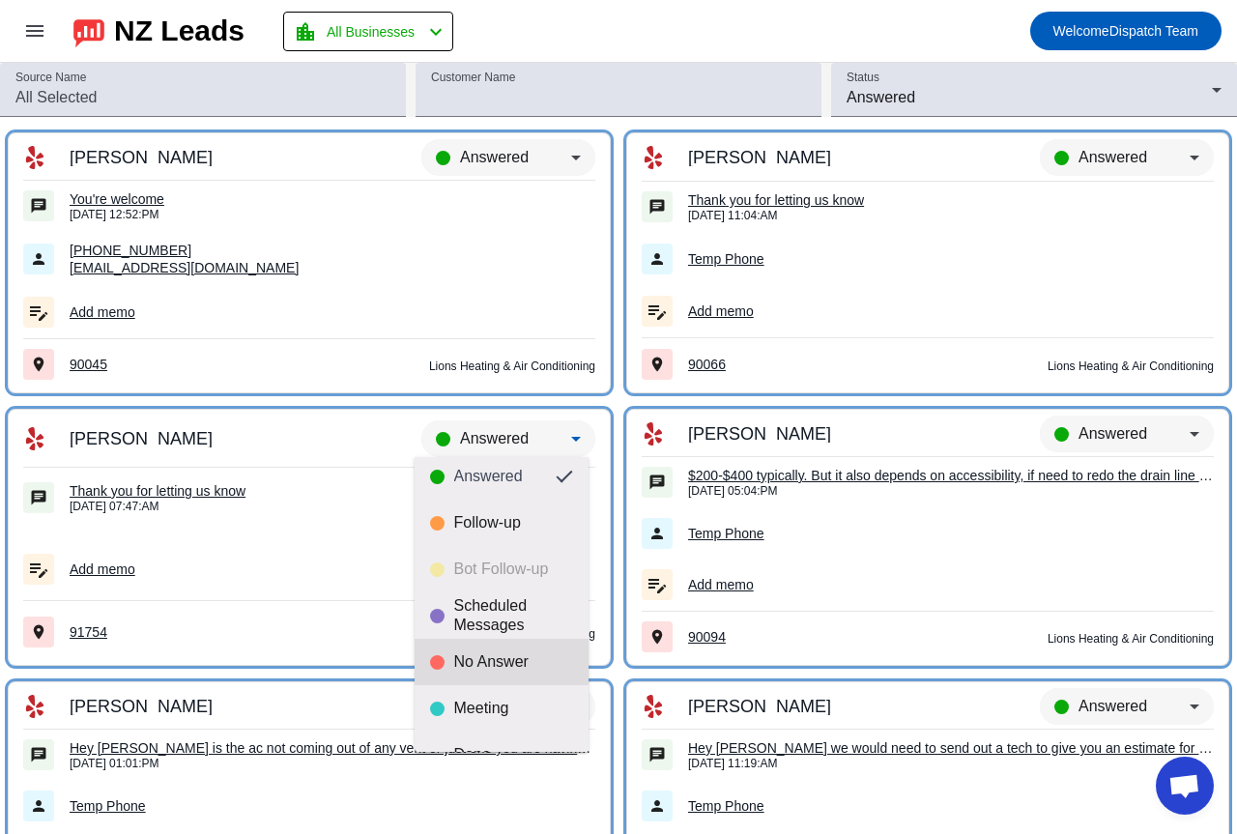
scroll to position [45, 0]
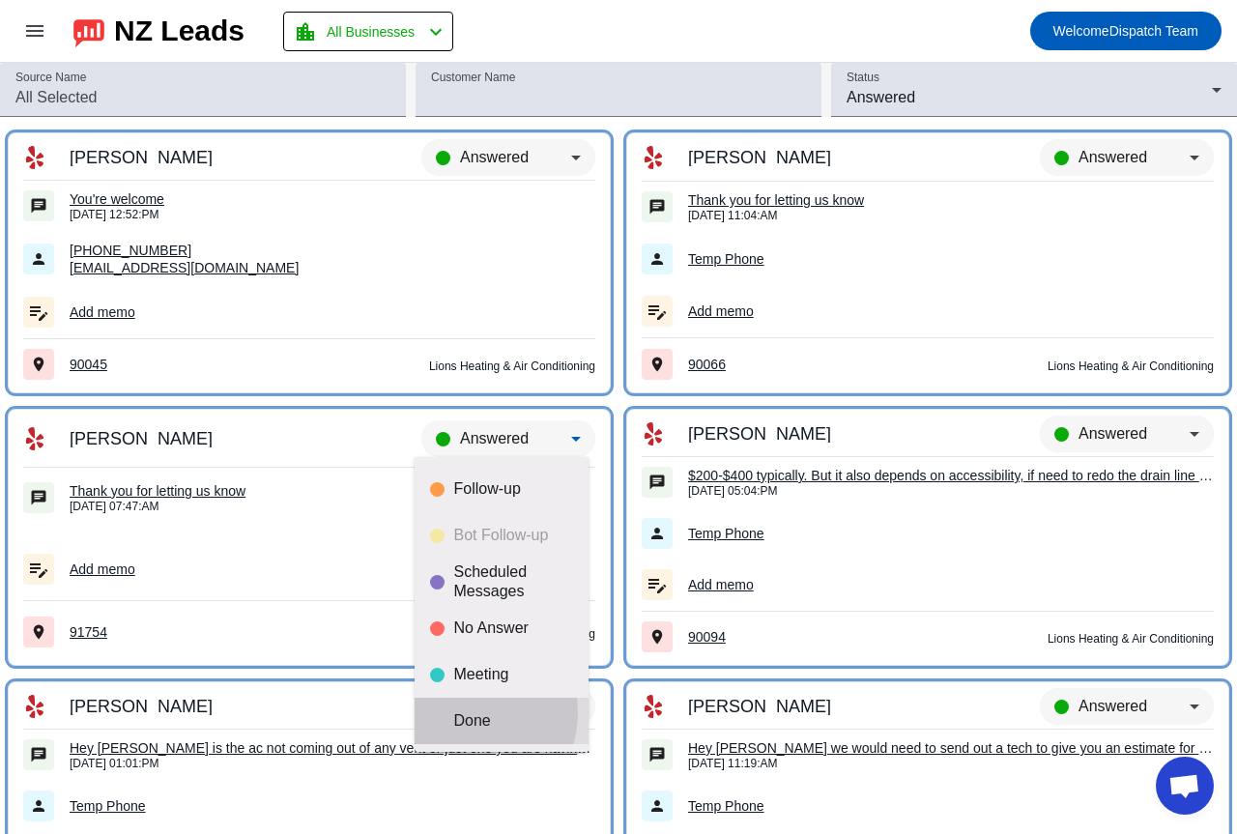
drag, startPoint x: 458, startPoint y: 712, endPoint x: 459, endPoint y: 702, distance: 10.7
click at [459, 711] on div "Done" at bounding box center [513, 720] width 119 height 19
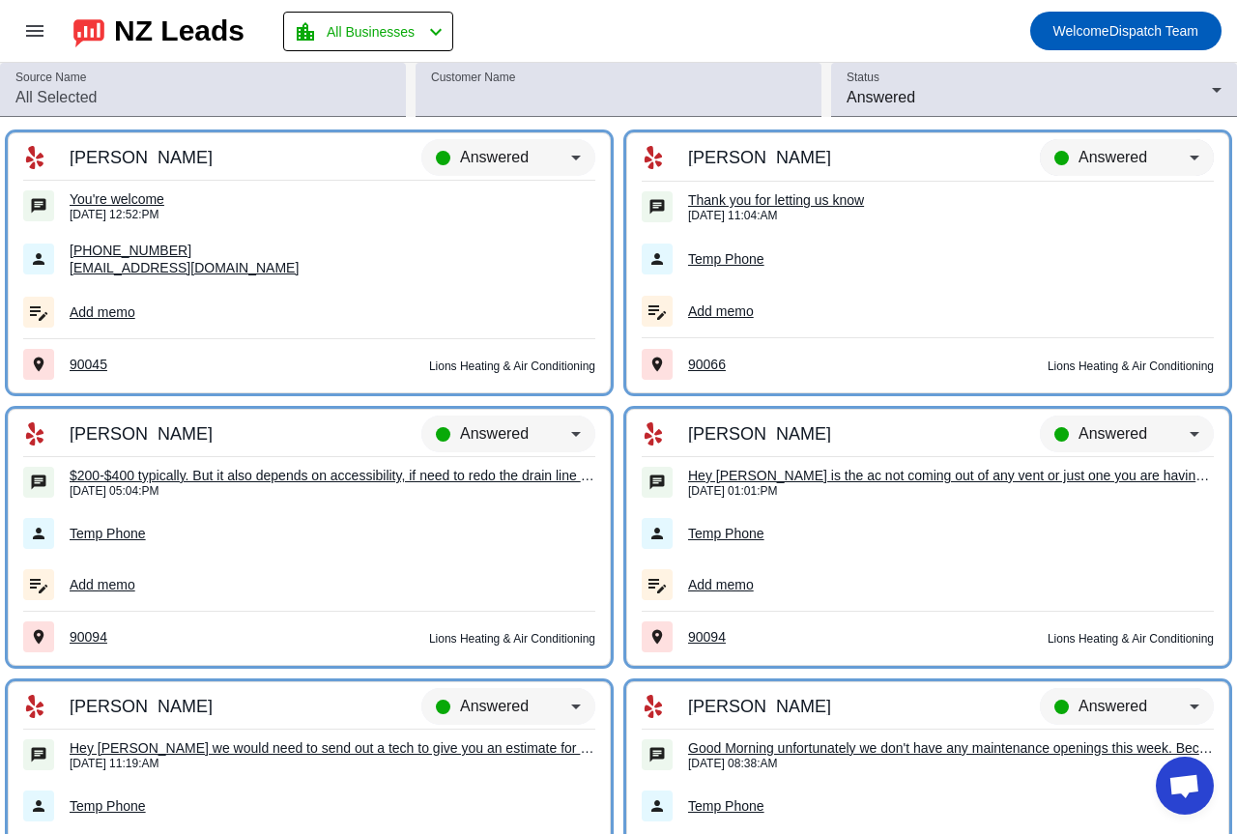
click at [1103, 158] on span "Answered" at bounding box center [1113, 157] width 69 height 16
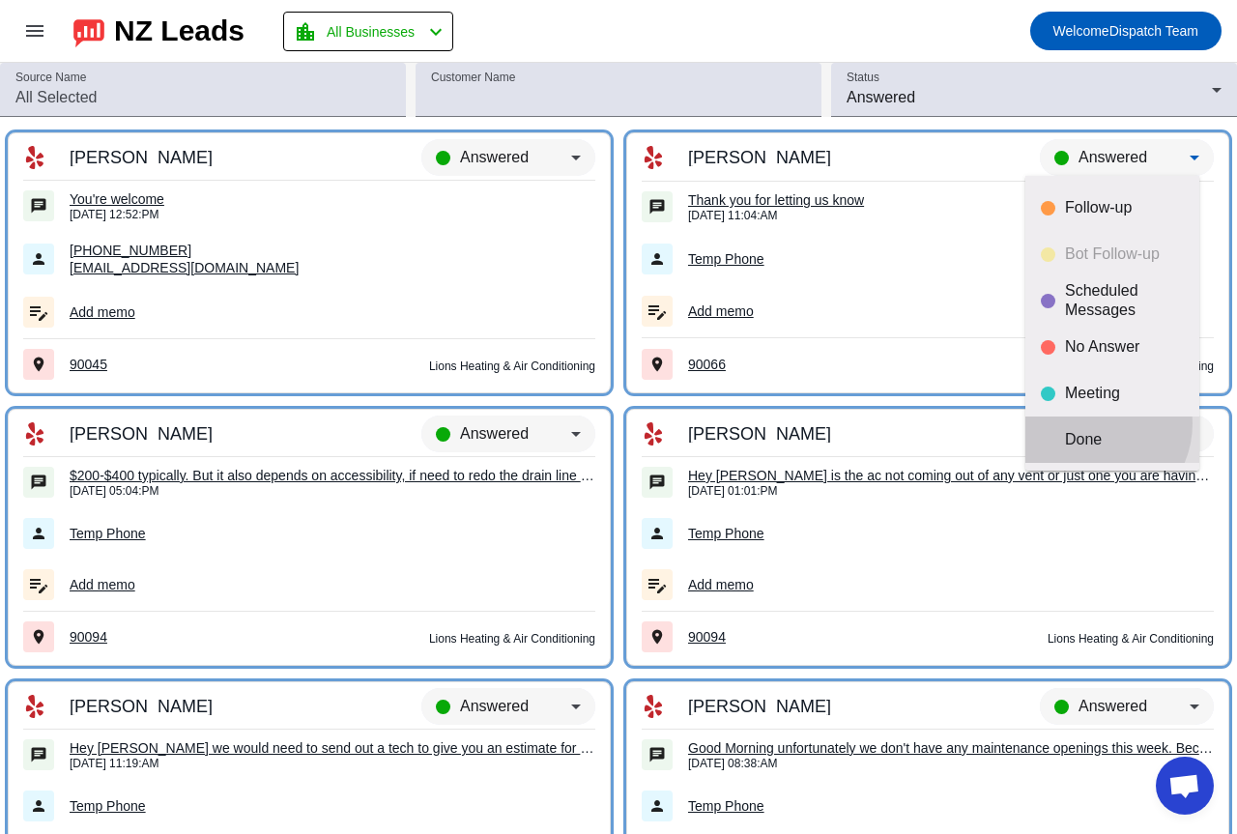
click at [1090, 423] on mat-option "Done" at bounding box center [1112, 440] width 174 height 46
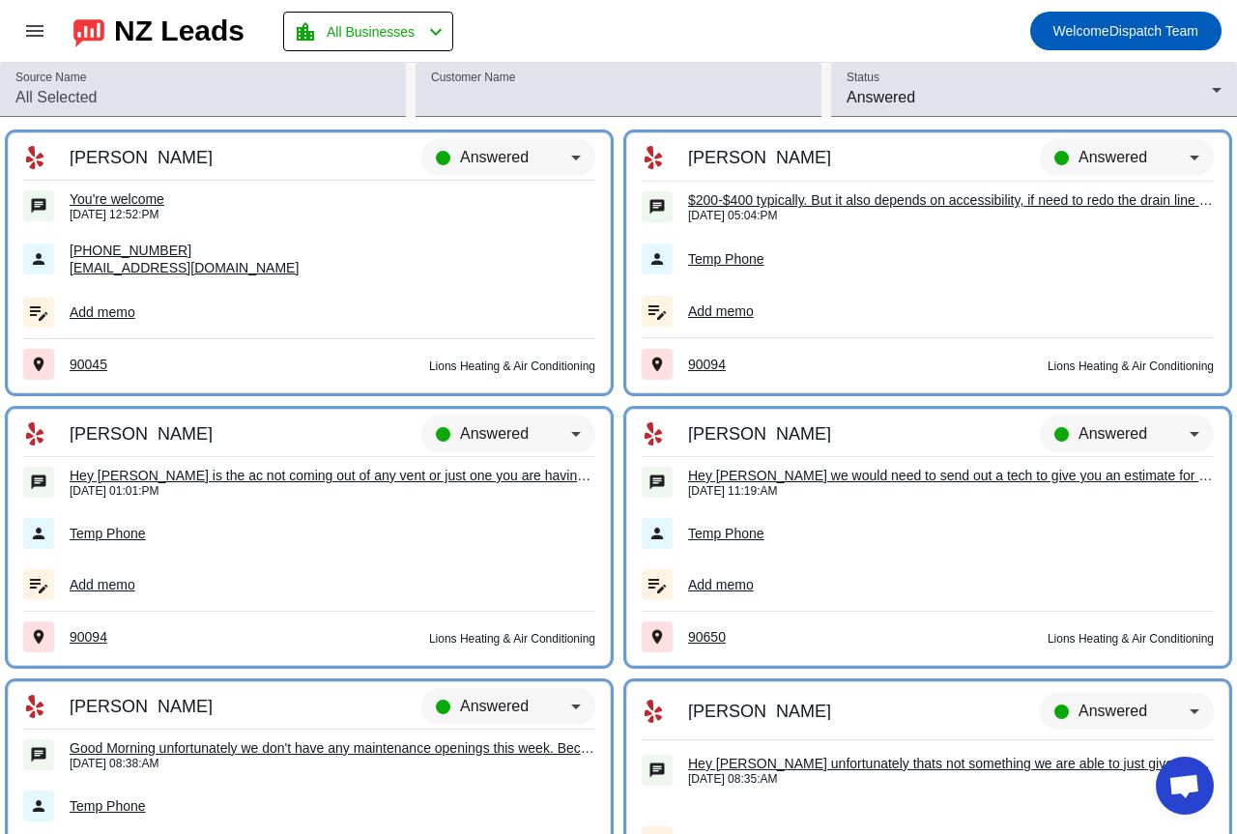
click at [122, 190] on div "You're welcome" at bounding box center [333, 198] width 526 height 17
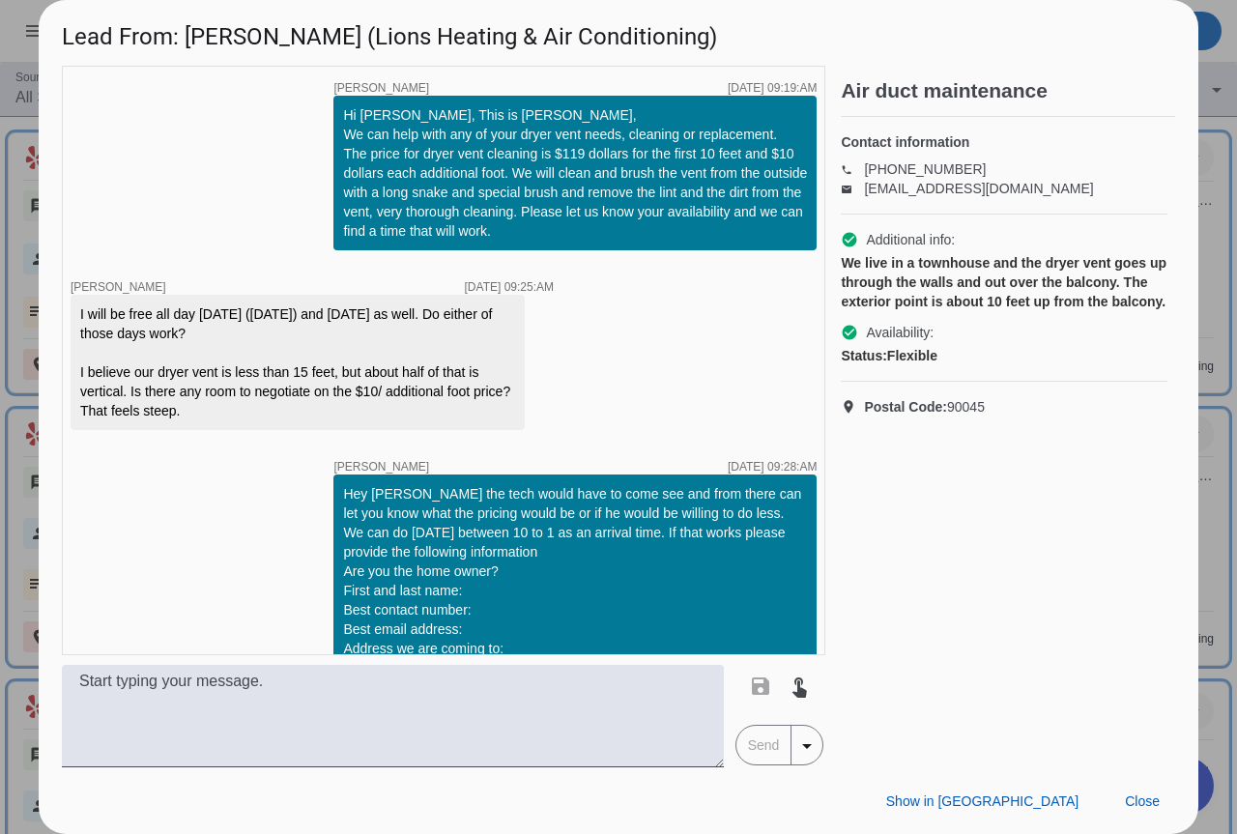
scroll to position [477, 0]
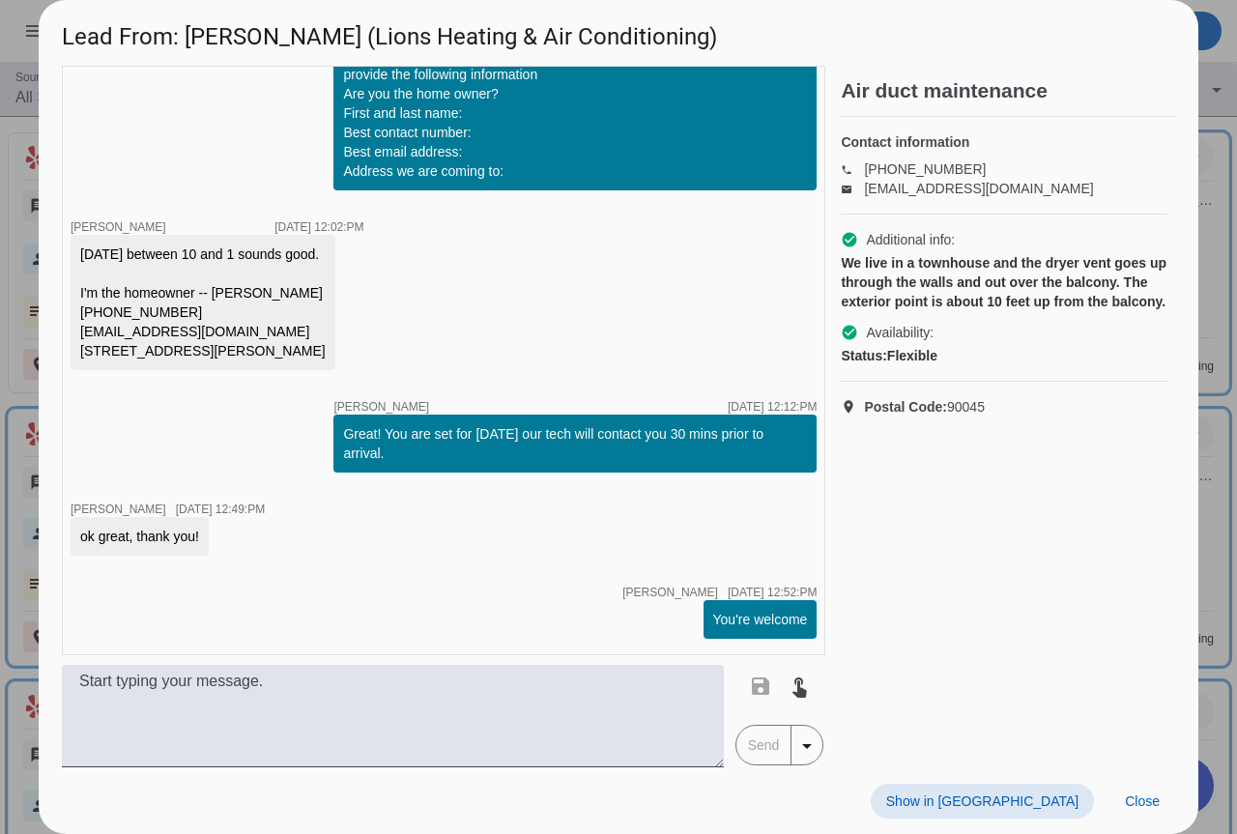
click at [1199, 347] on div at bounding box center [618, 417] width 1237 height 834
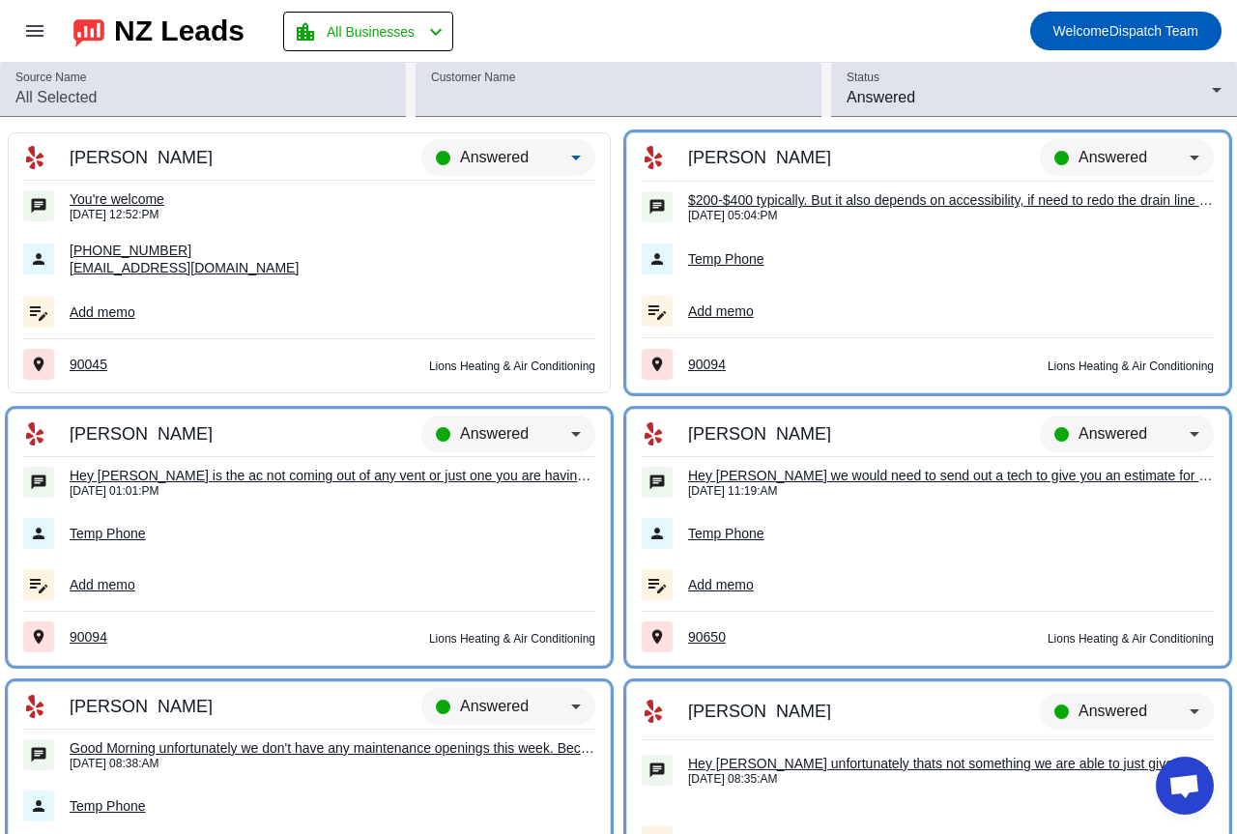
click at [518, 149] on span "Answered" at bounding box center [494, 157] width 69 height 16
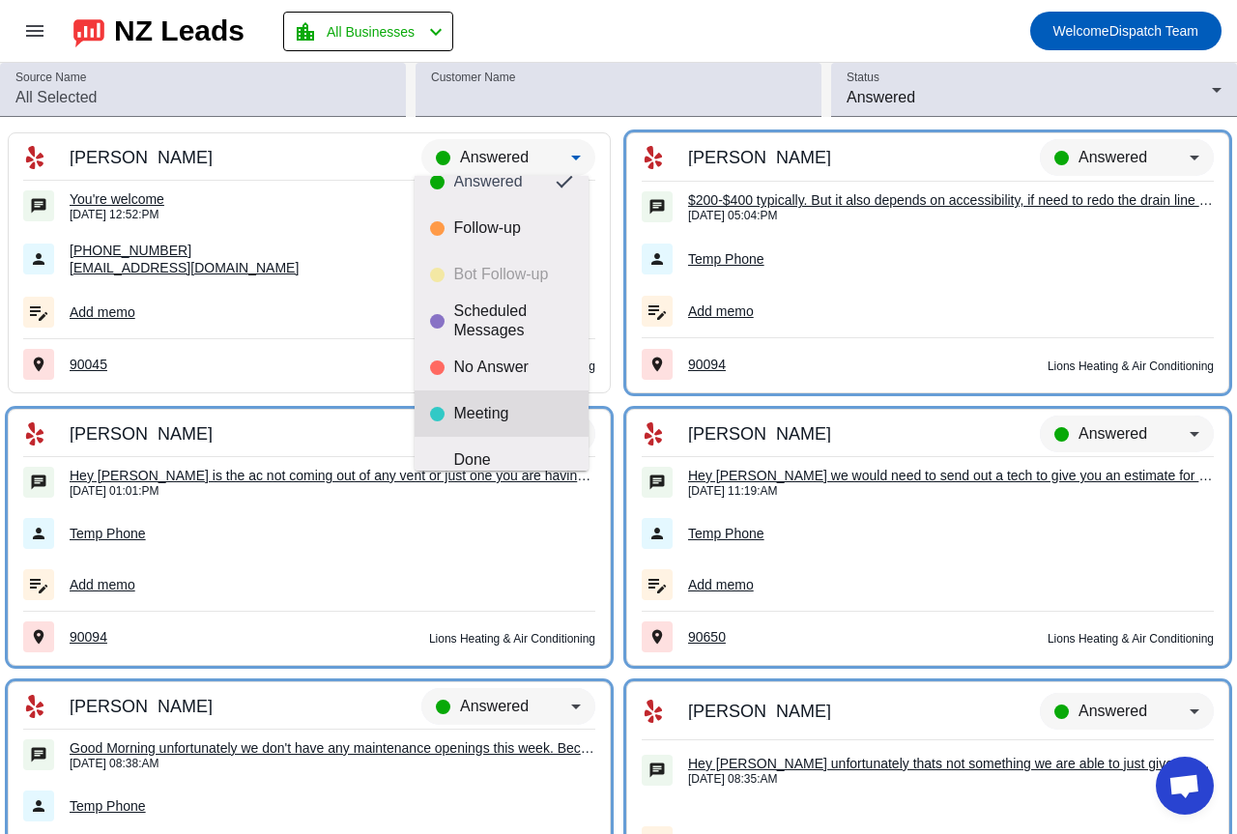
scroll to position [45, 0]
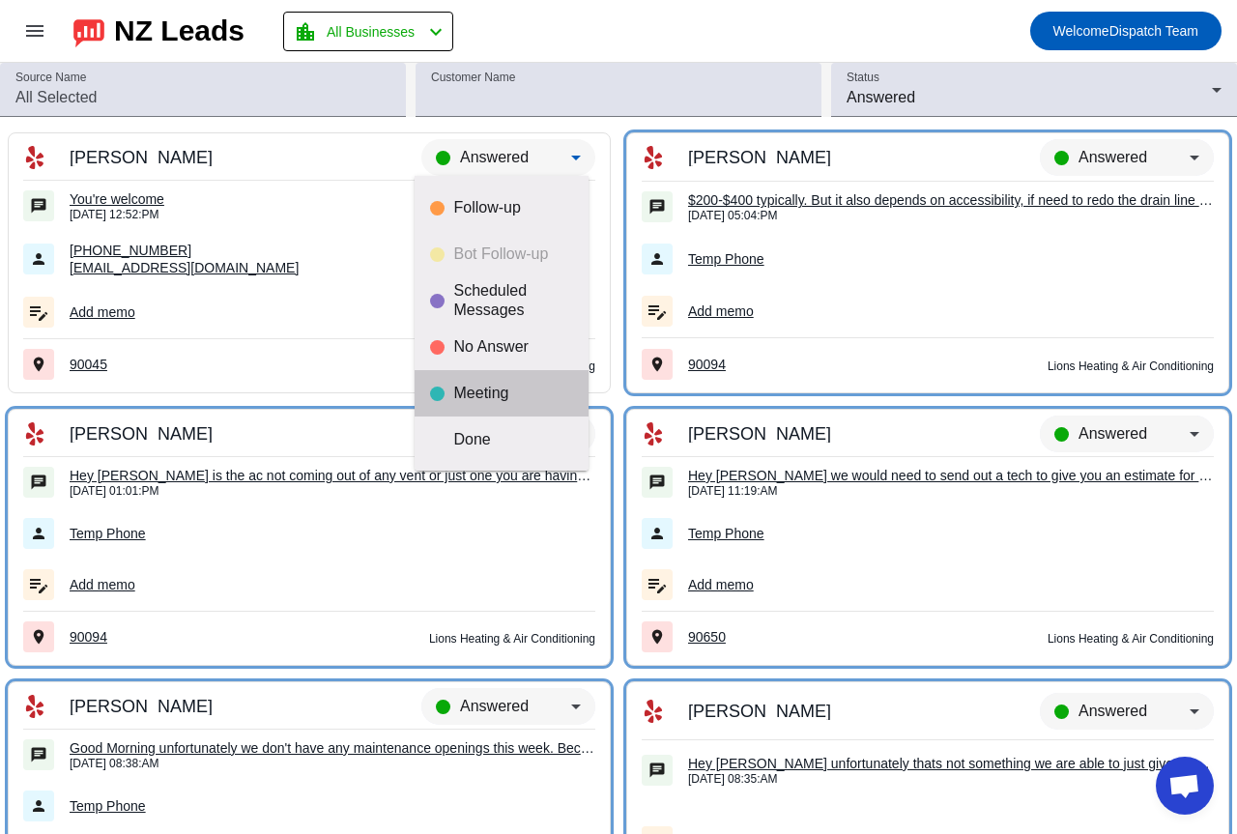
click at [509, 399] on div "Meeting" at bounding box center [513, 393] width 119 height 19
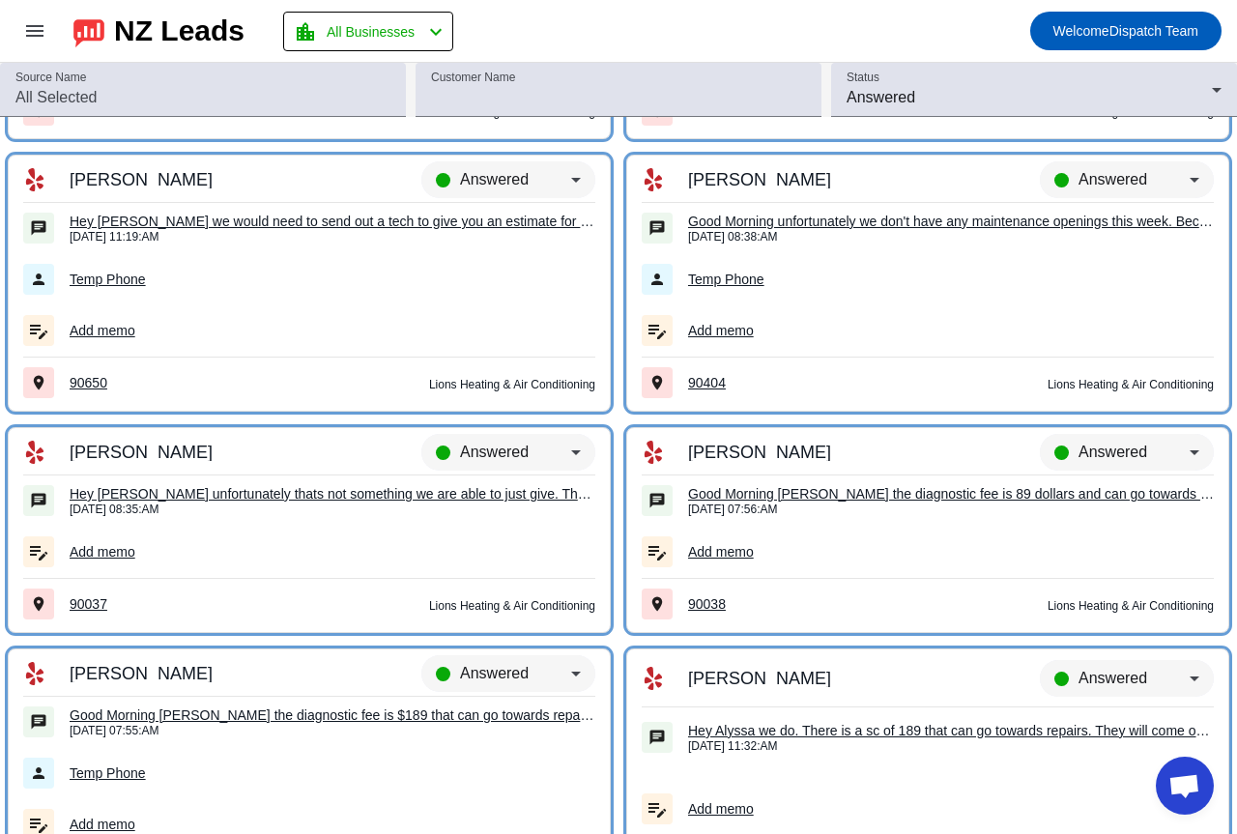
scroll to position [0, 0]
